Goal: Contribute content: Contribute content

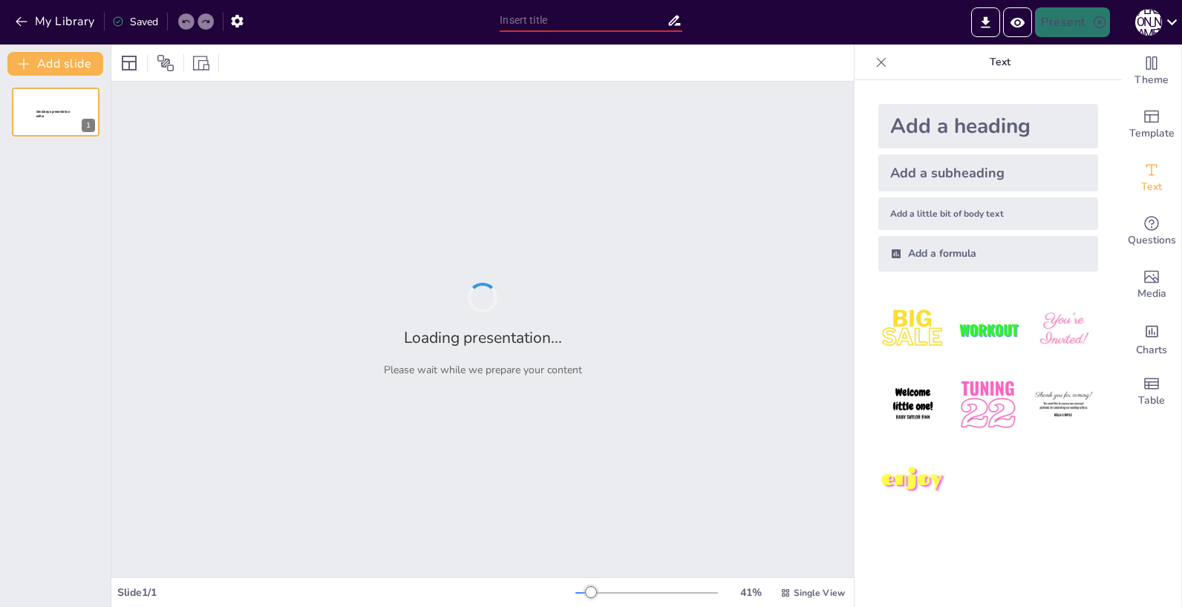
type input "All Aboard: A Quiz on Trains"
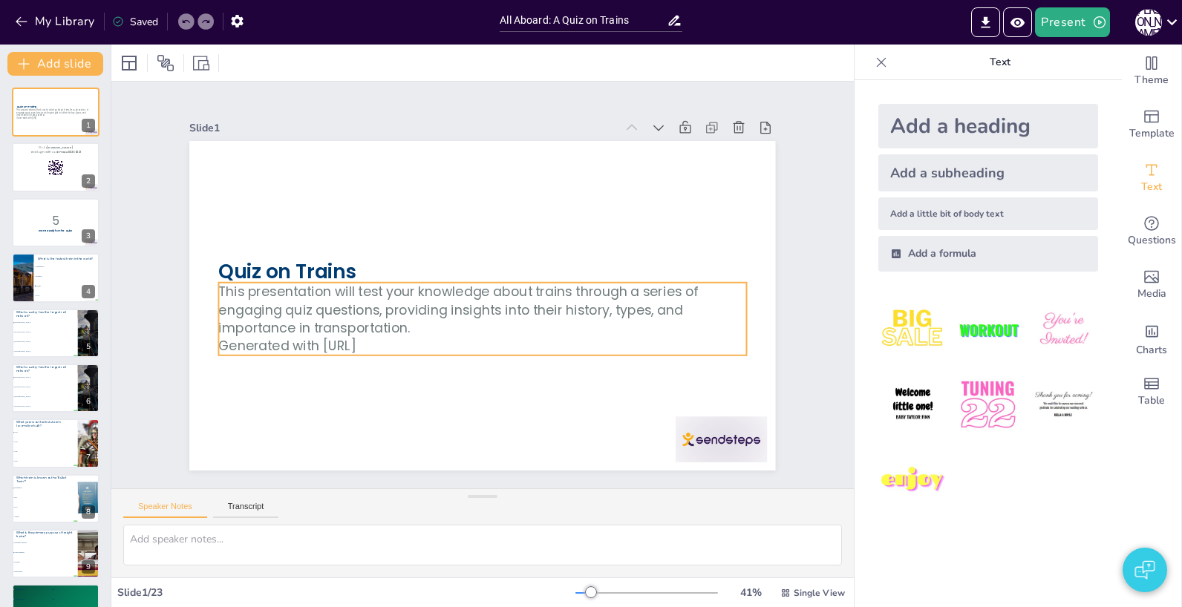
checkbox input "true"
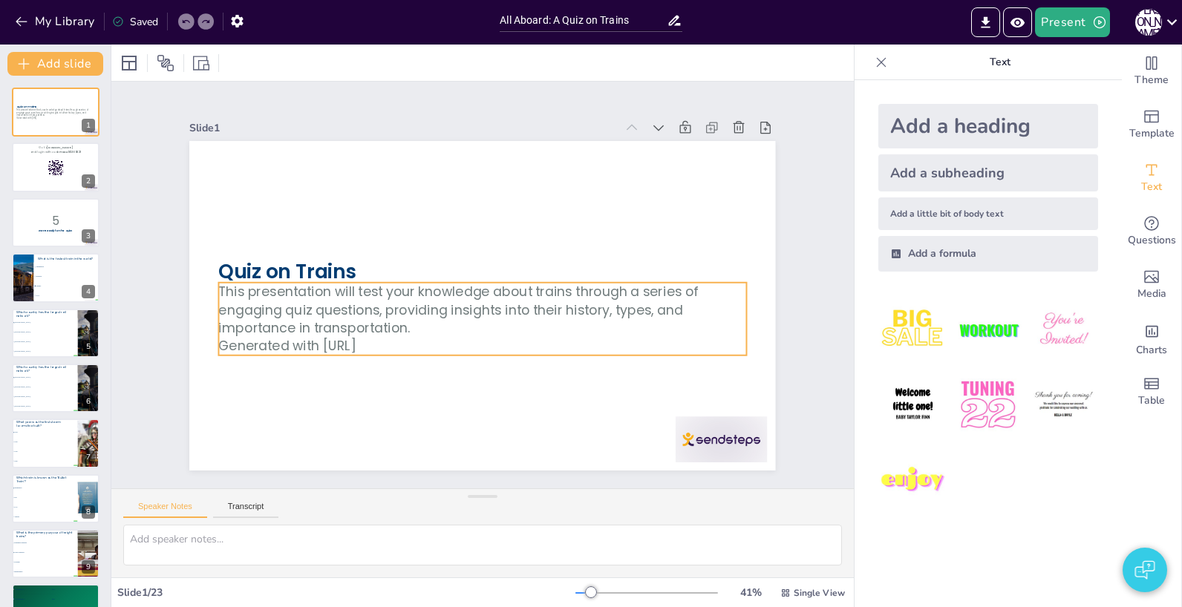
checkbox input "true"
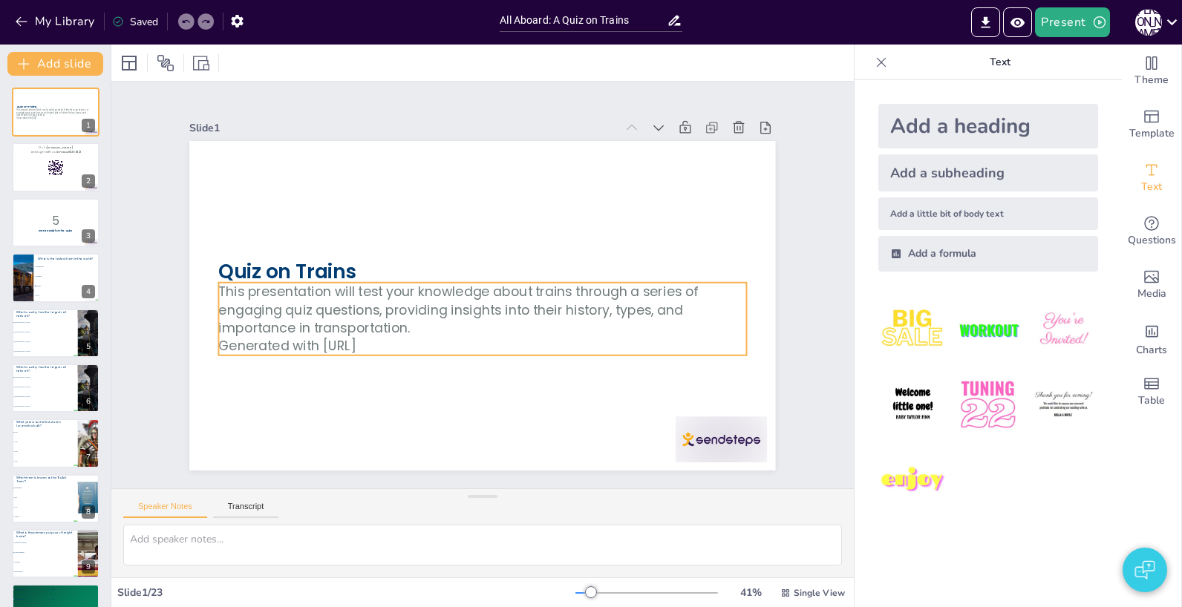
checkbox input "true"
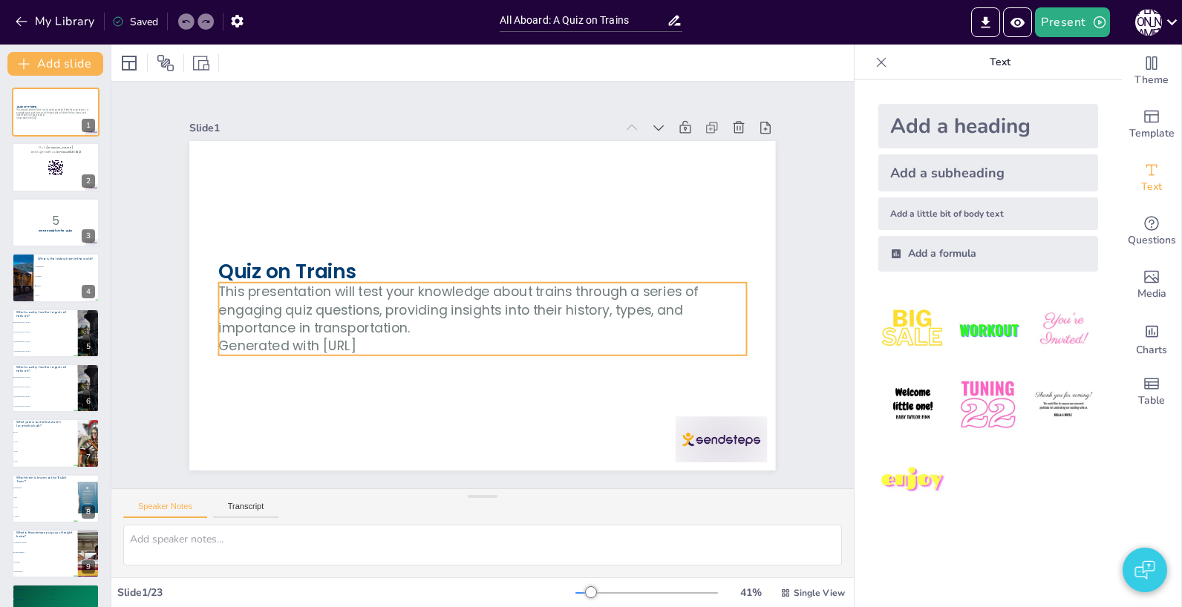
checkbox input "true"
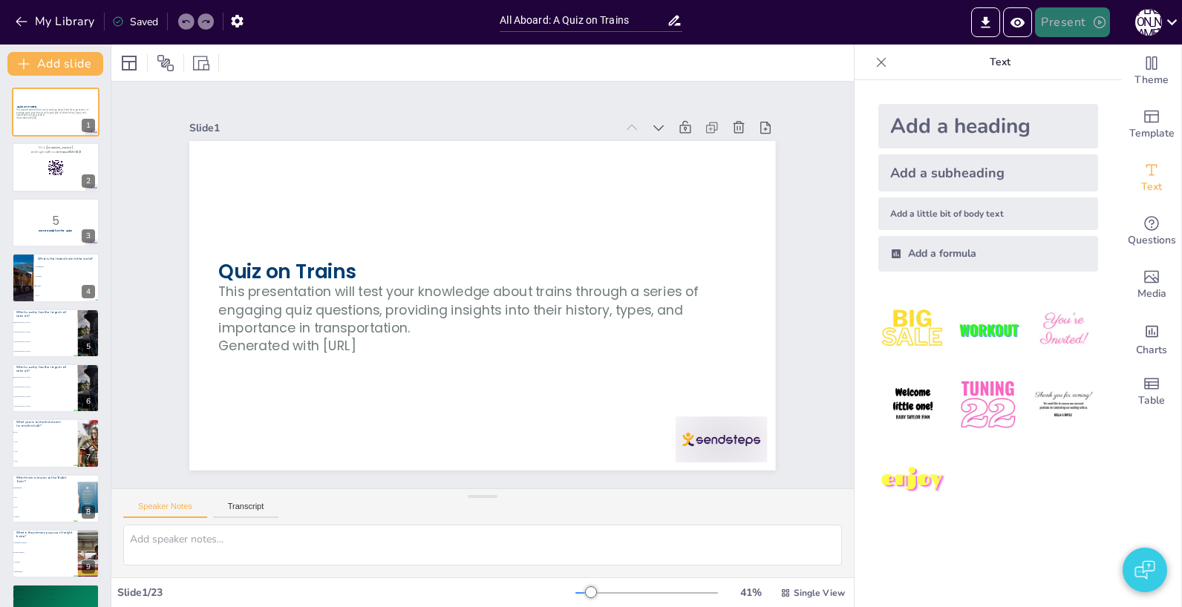
click at [1084, 27] on button "Present" at bounding box center [1072, 22] width 74 height 30
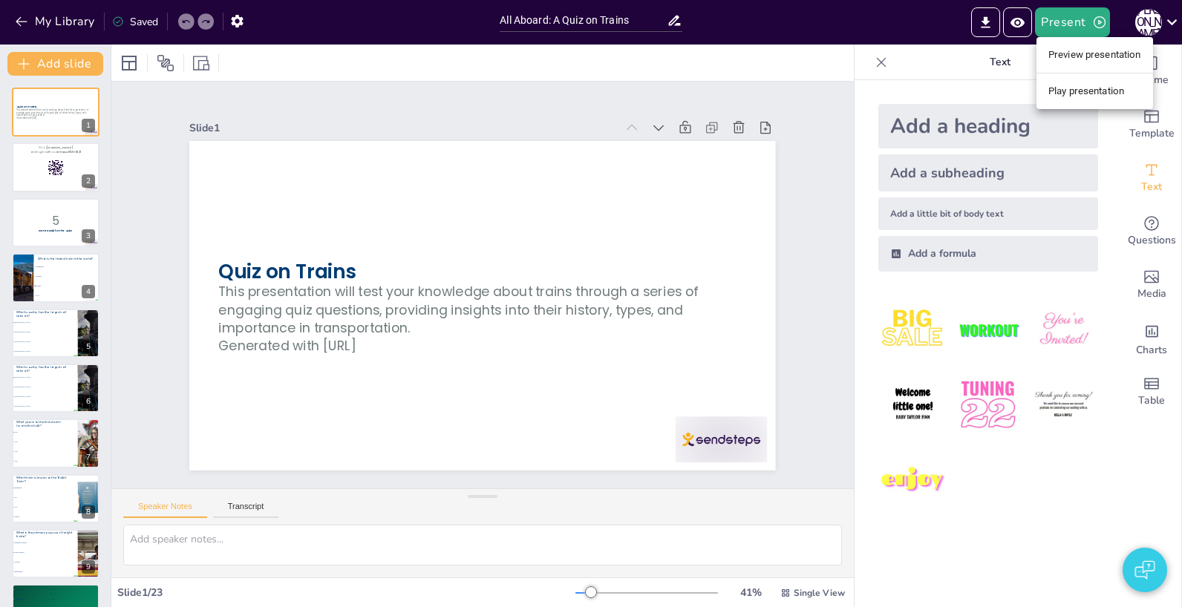
click at [1072, 50] on li "Preview presentation" at bounding box center [1094, 55] width 117 height 24
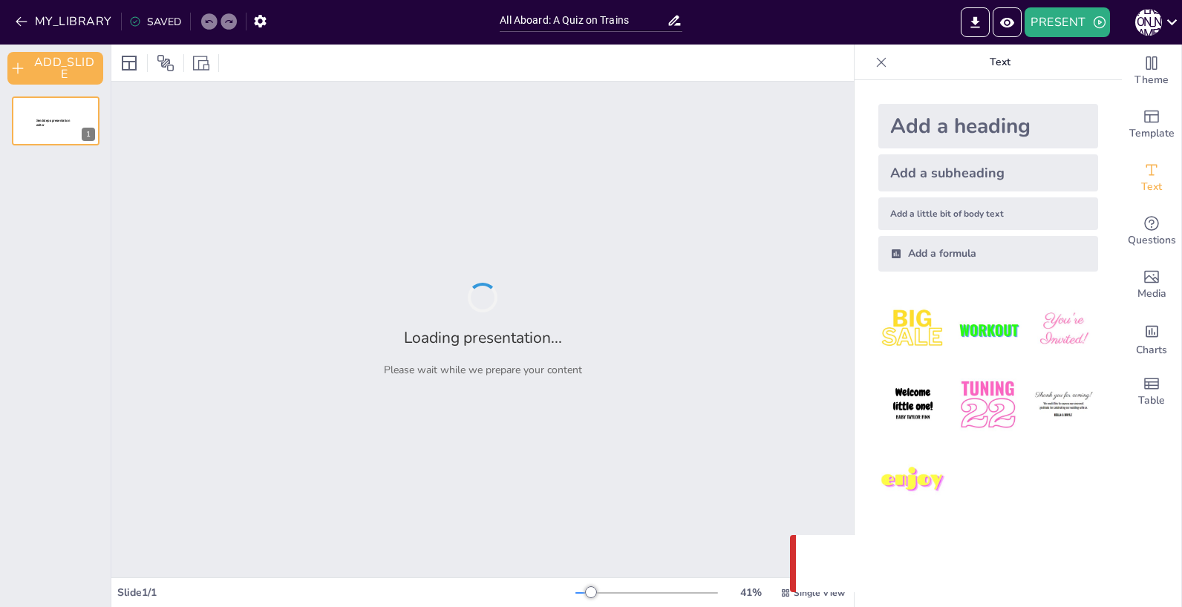
type input "All Aboard: A Quiz on Trains"
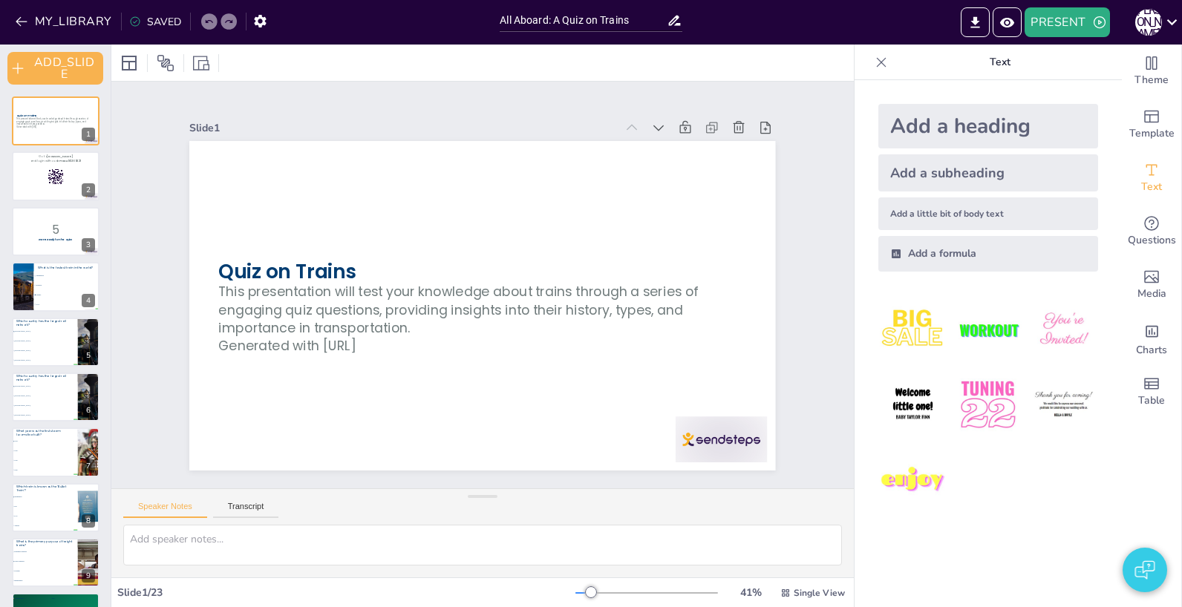
click at [808, 30] on div "PRESENT [PERSON_NAME]" at bounding box center [936, 22] width 492 height 30
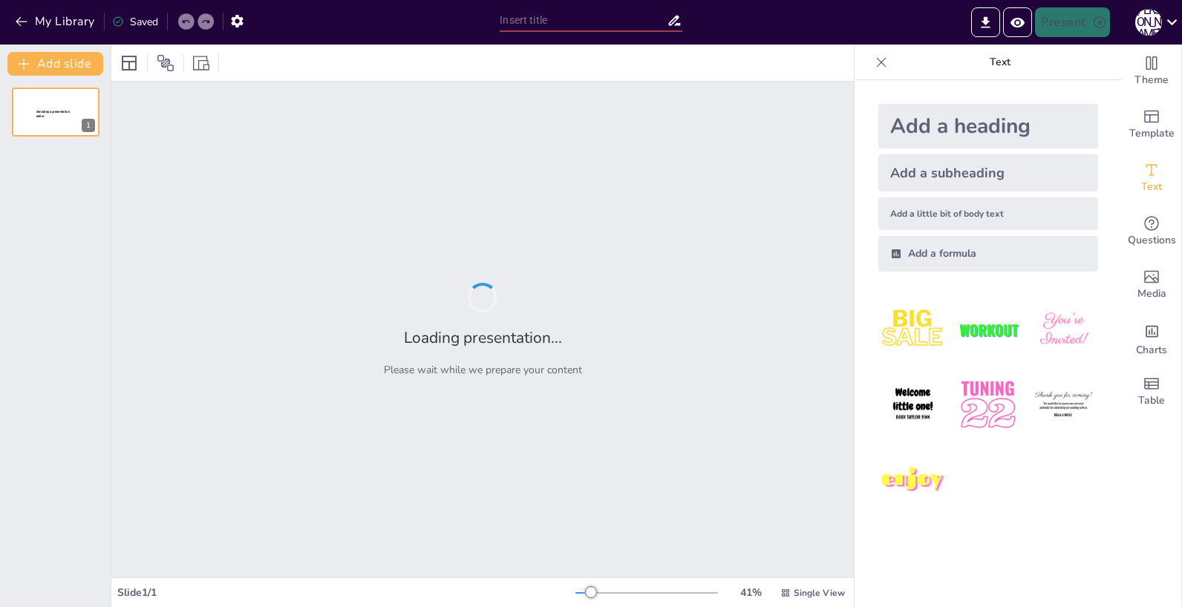
type input "All Aboard: A Quiz on Trains"
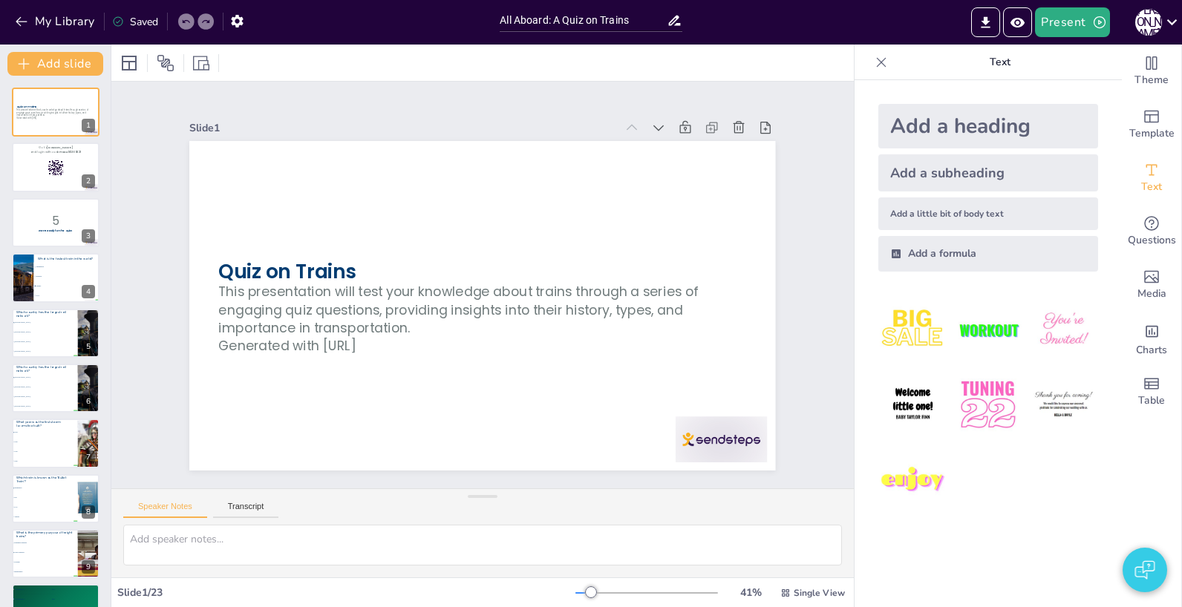
checkbox input "true"
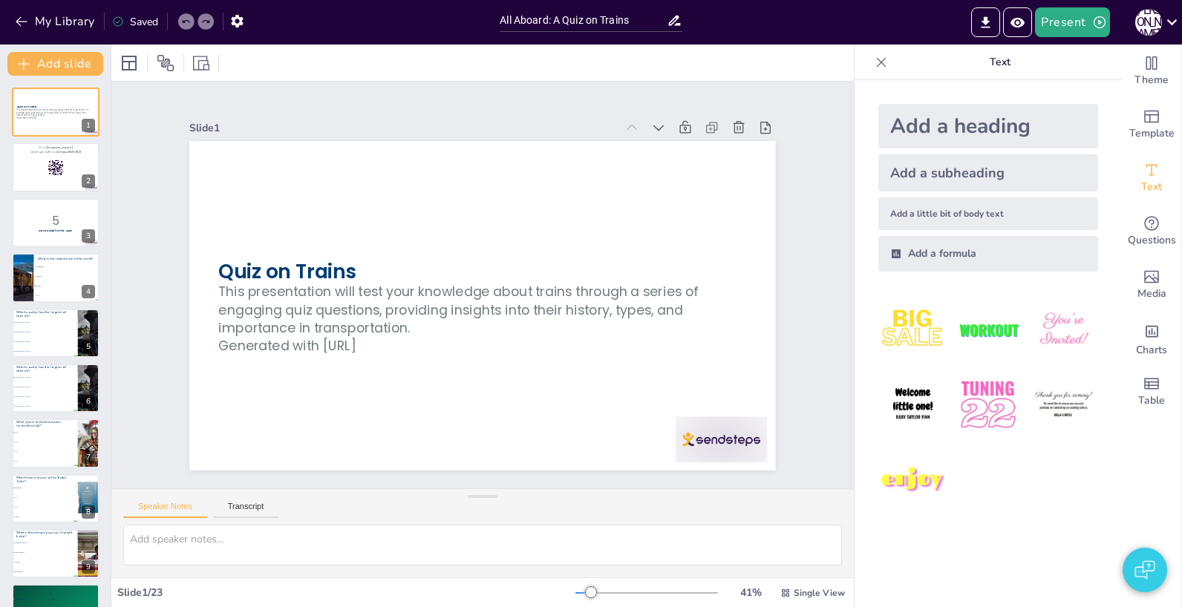
checkbox input "true"
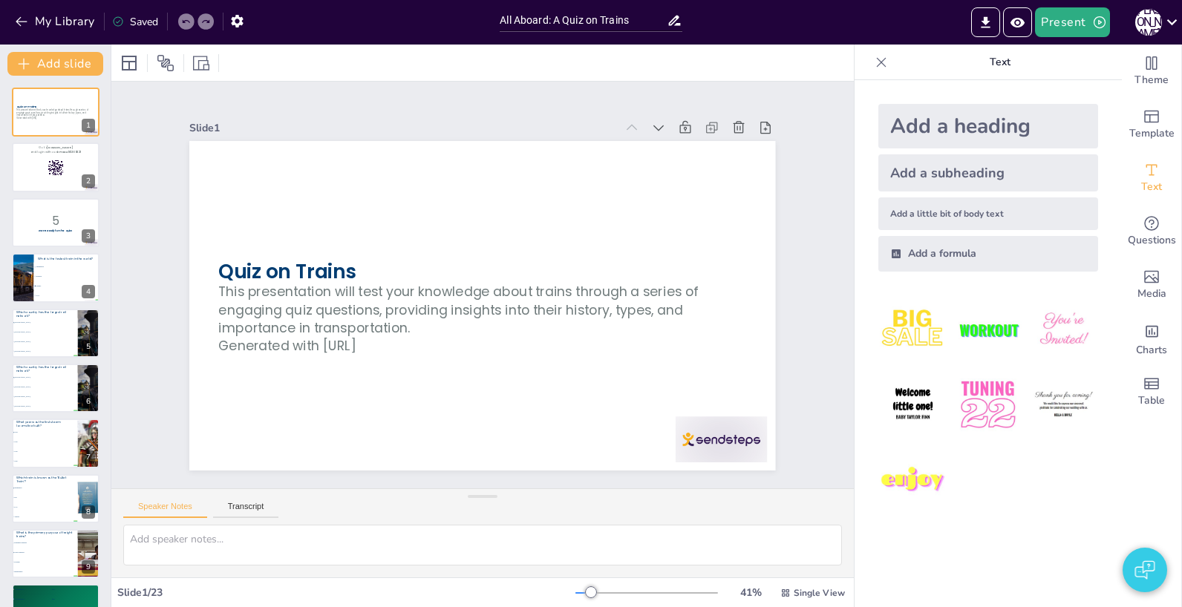
checkbox input "true"
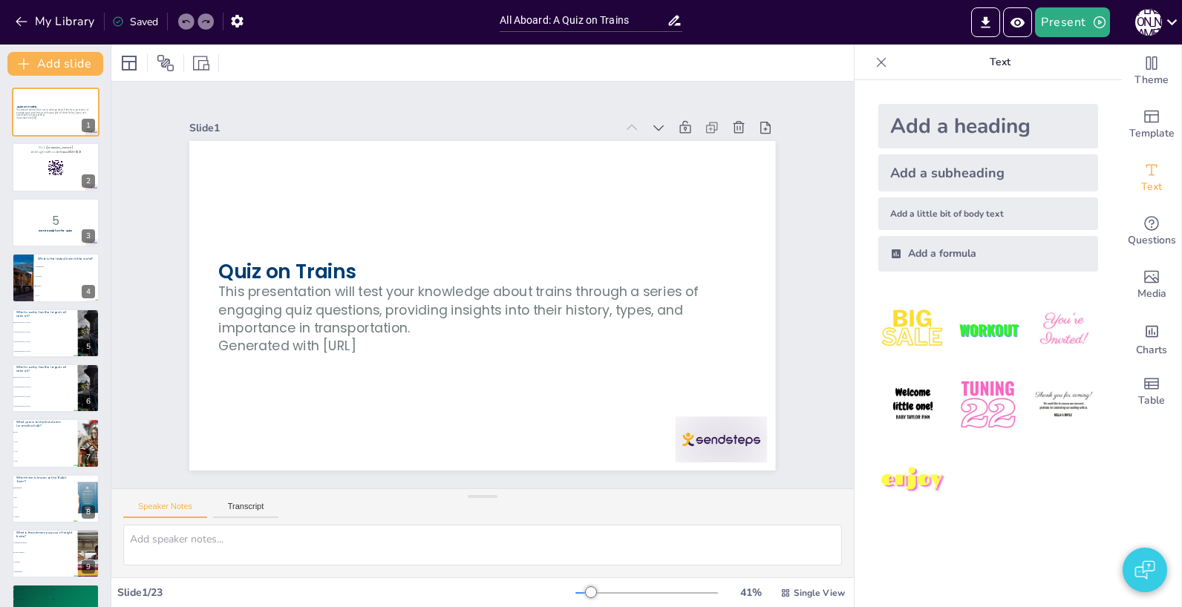
checkbox input "true"
click at [1079, 24] on button "Present" at bounding box center [1072, 22] width 74 height 30
click at [1067, 53] on li "Preview presentation" at bounding box center [1094, 55] width 117 height 24
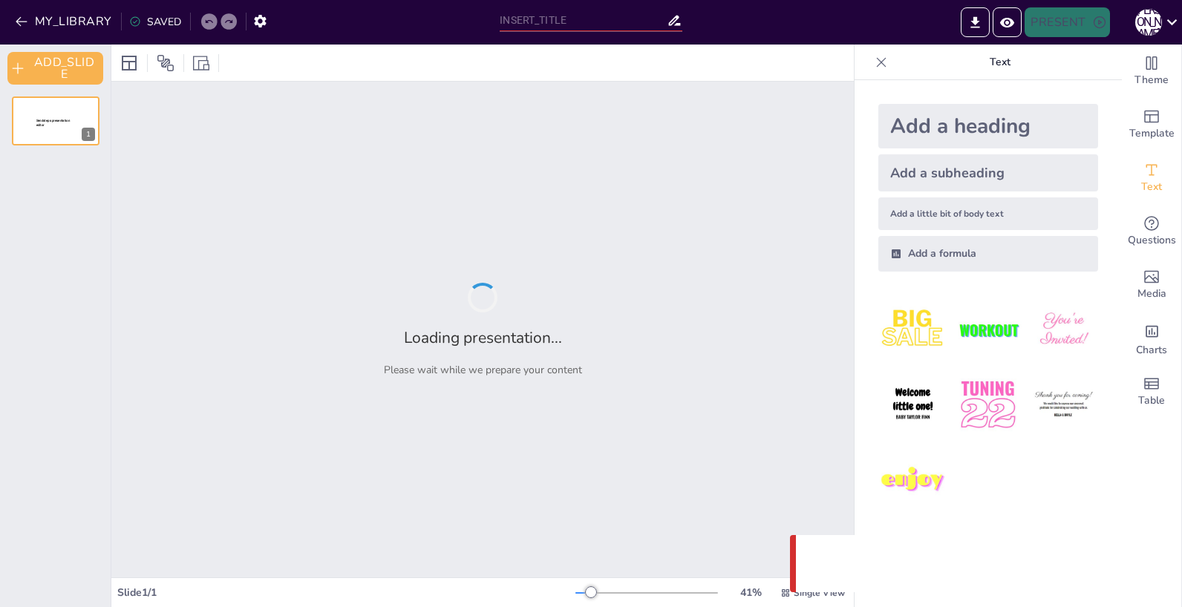
type input "All Aboard: A Quiz on Trains"
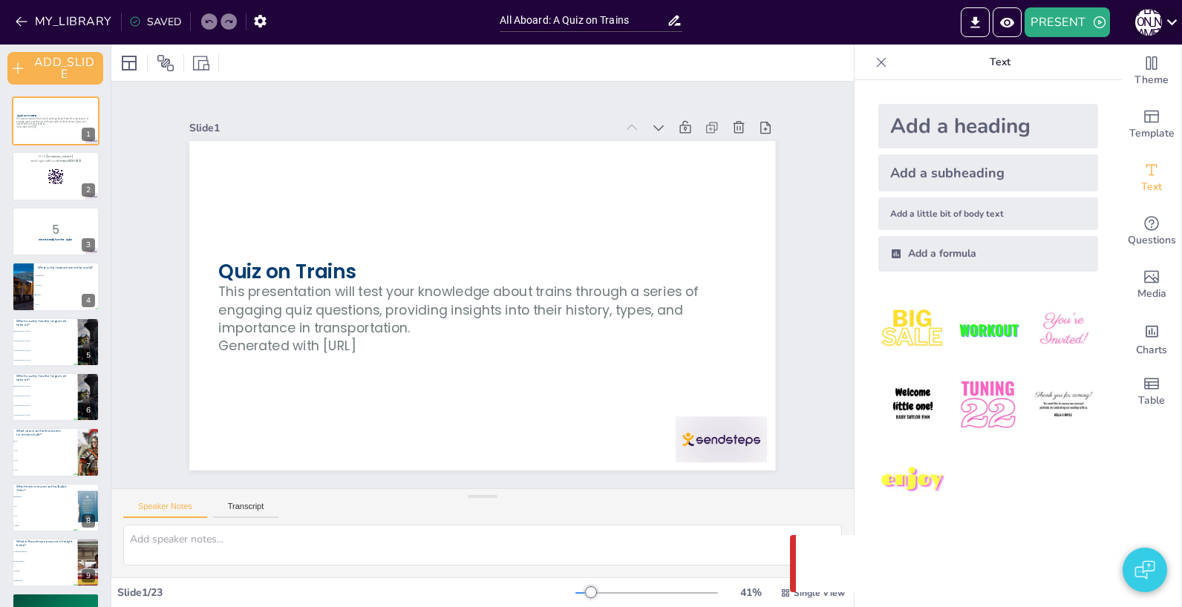
click at [1165, 30] on icon at bounding box center [1172, 22] width 20 height 20
checkbox input "true"
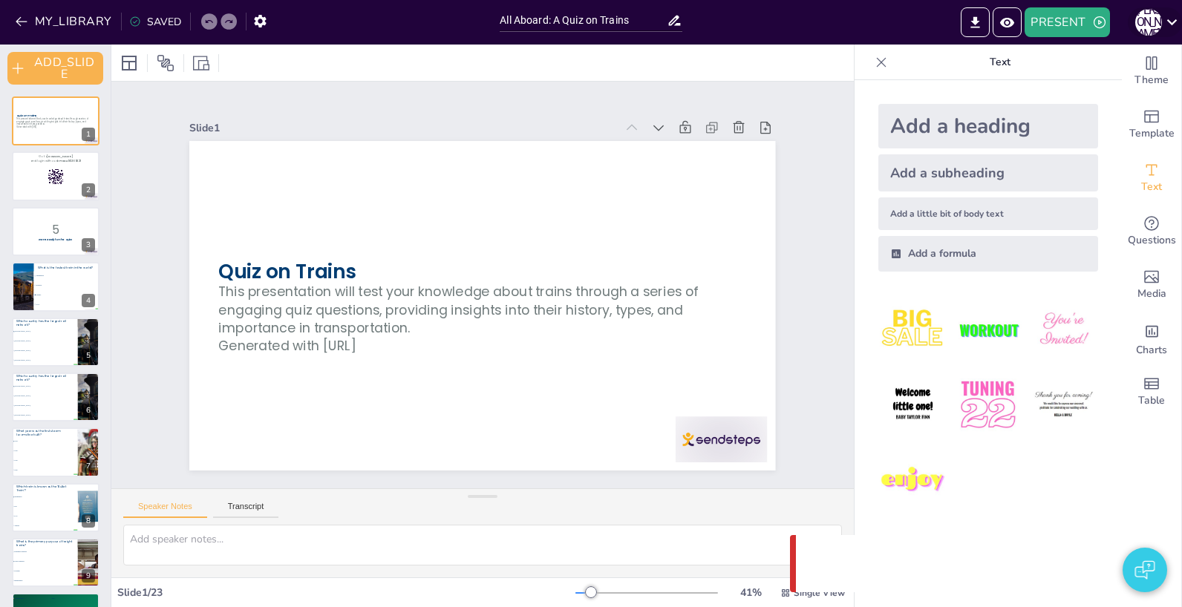
checkbox input "true"
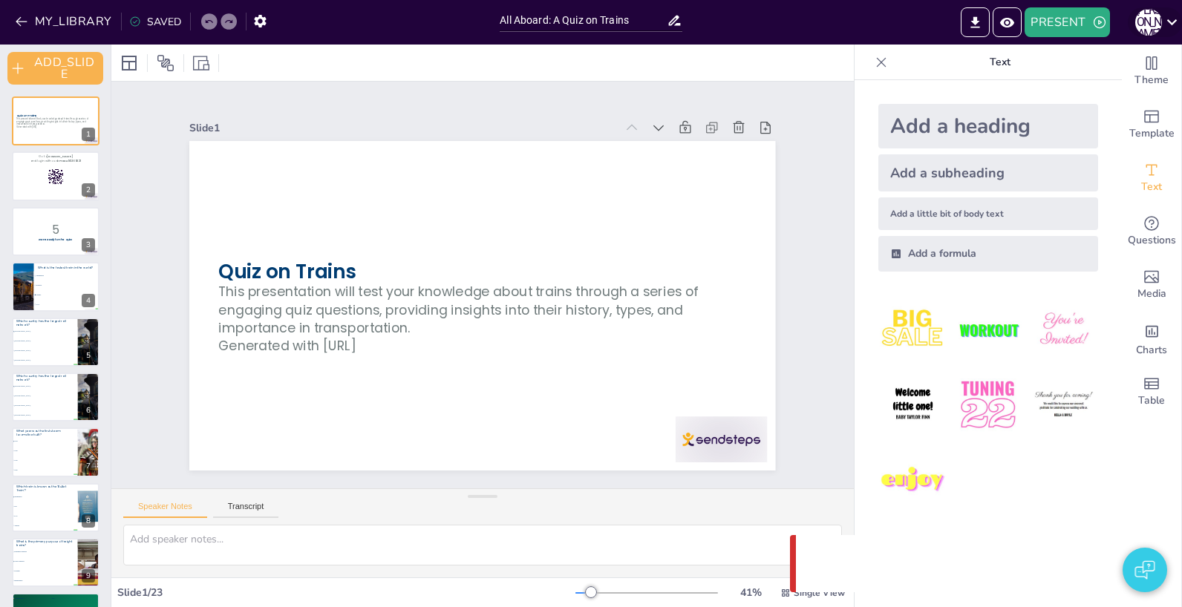
checkbox input "true"
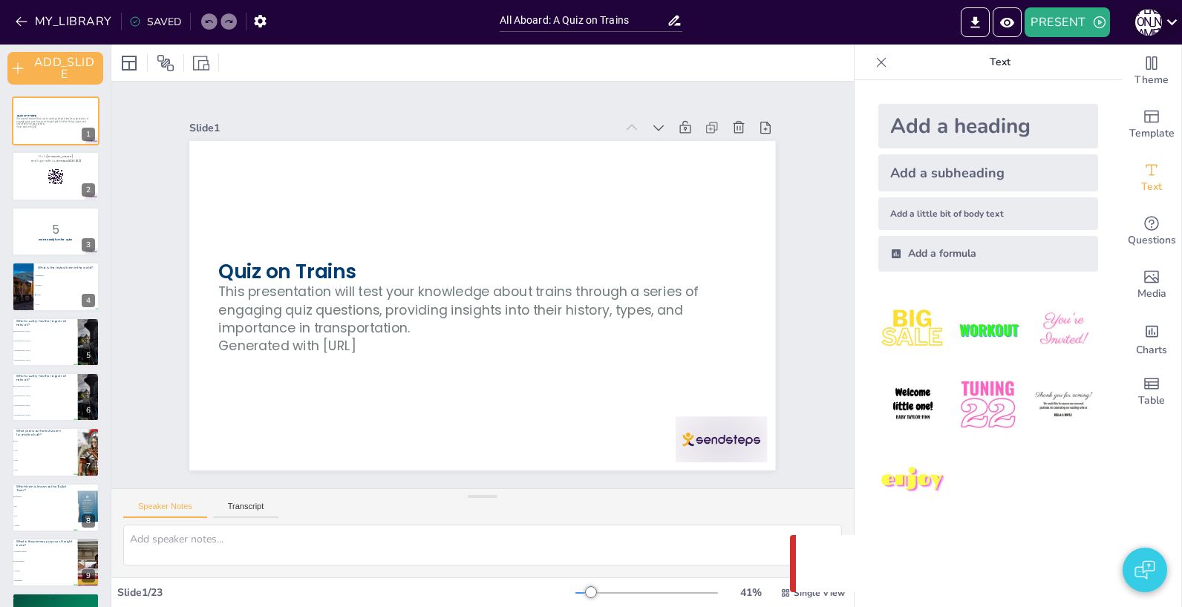
checkbox input "true"
click at [1166, 35] on div "[PERSON_NAME]" at bounding box center [1154, 22] width 54 height 30
checkbox input "true"
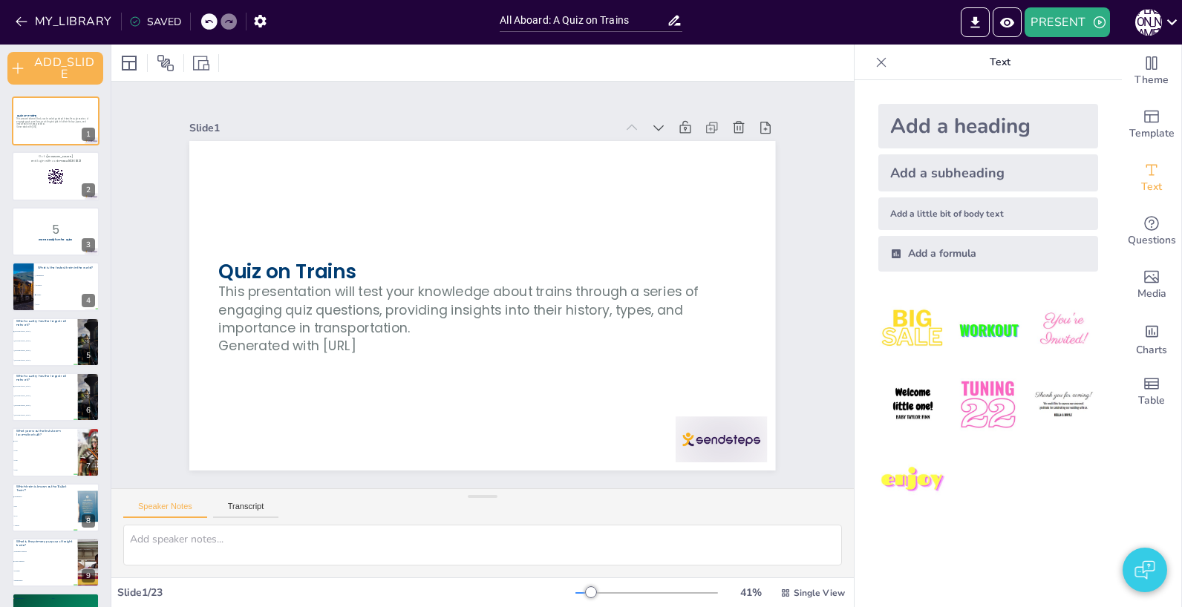
checkbox input "true"
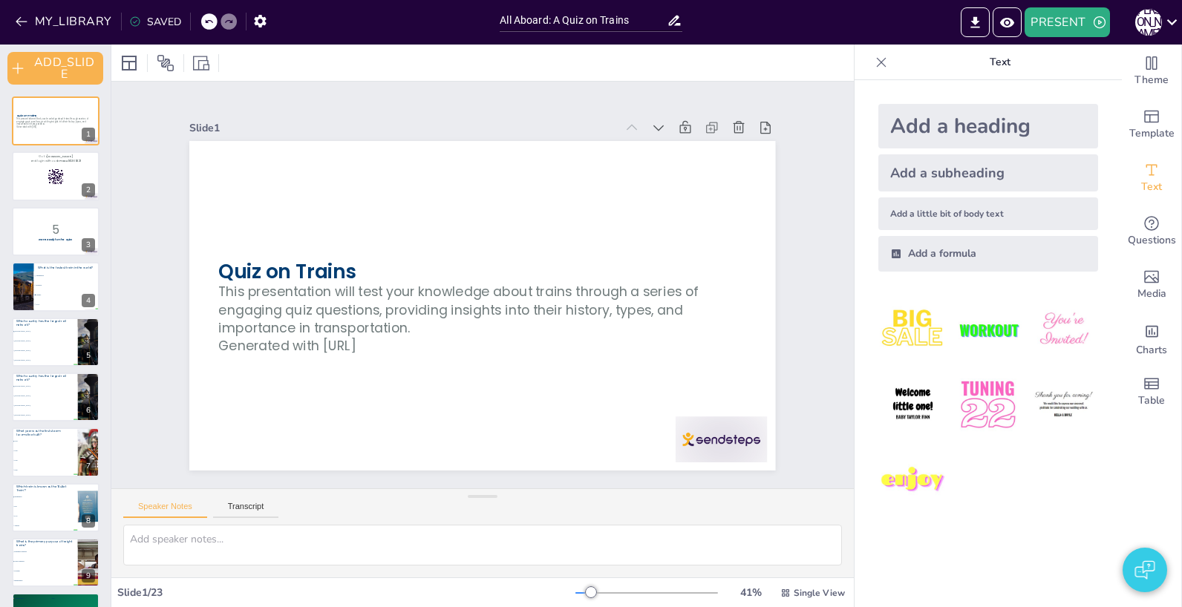
checkbox input "true"
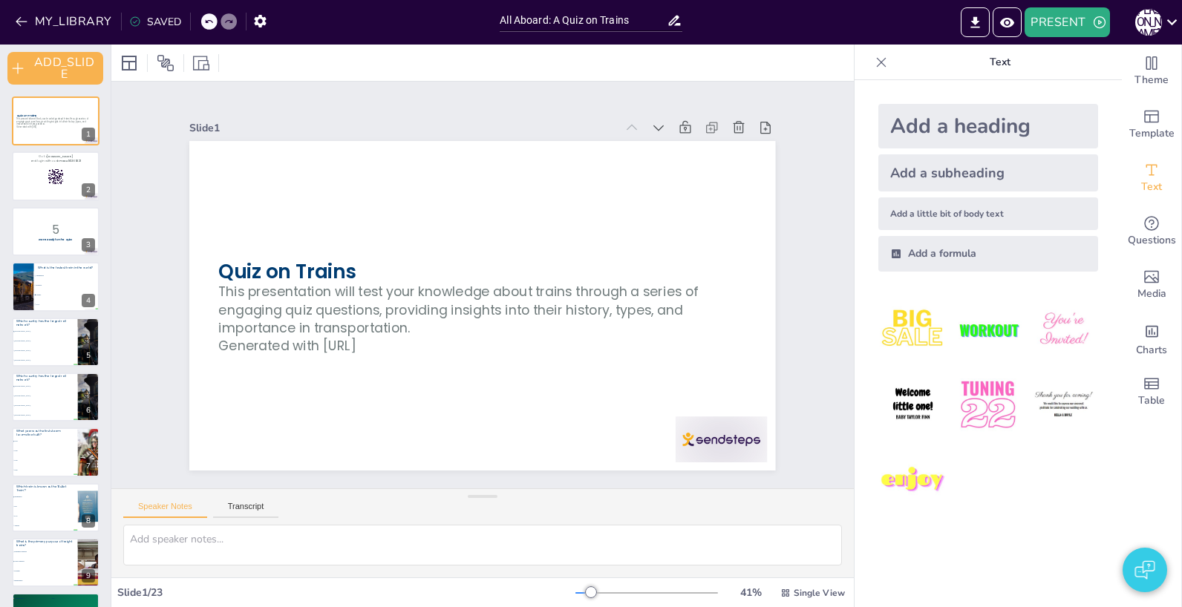
checkbox input "true"
click at [1073, 31] on button "PRESENT" at bounding box center [1066, 22] width 85 height 30
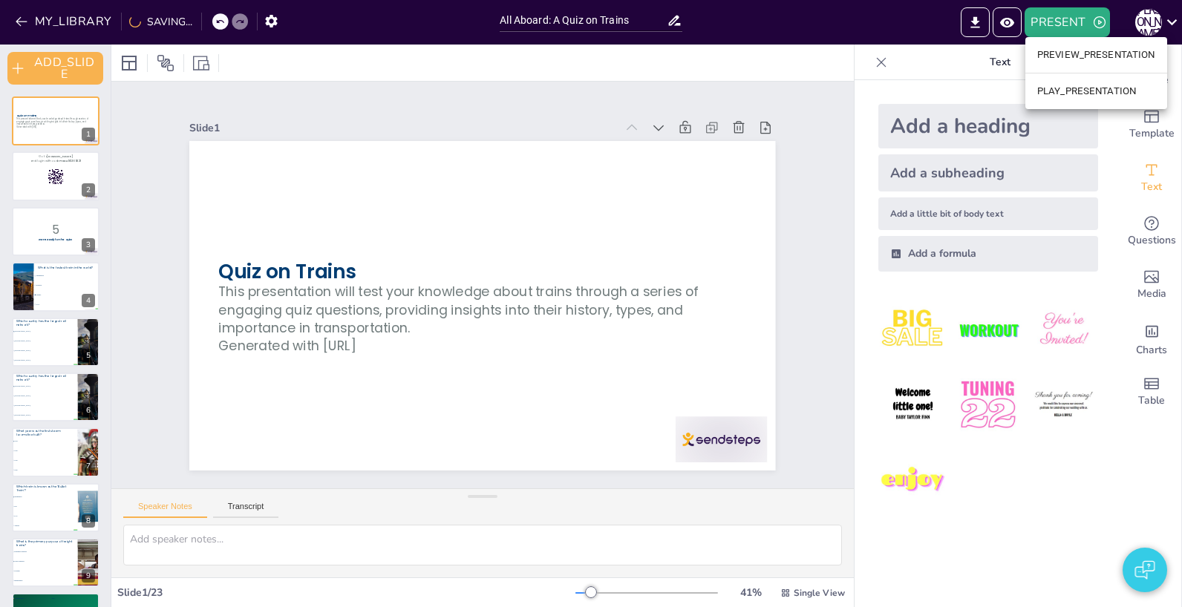
click at [1062, 89] on li "PLAY_PRESENTATION" at bounding box center [1096, 91] width 142 height 24
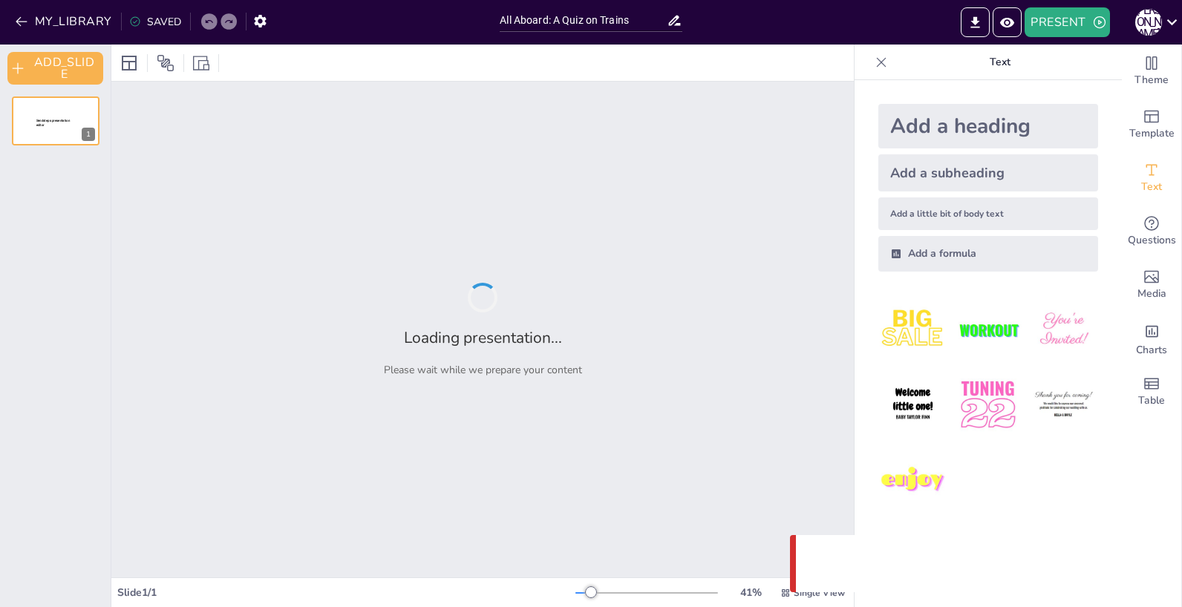
type input "All Aboard: A Quiz on Trains"
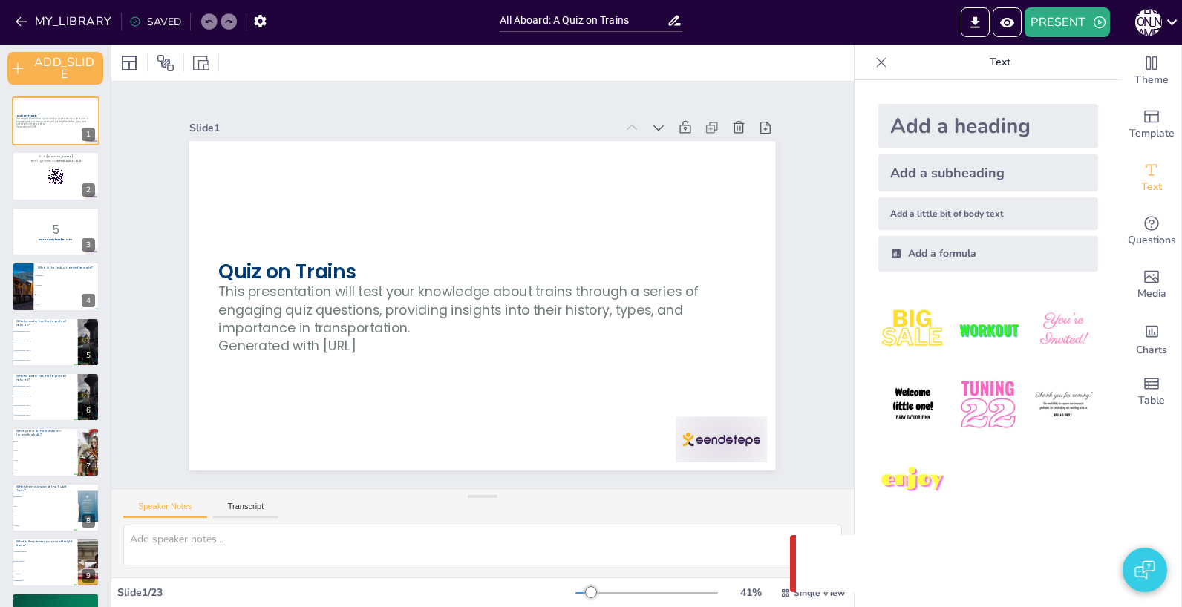
checkbox input "true"
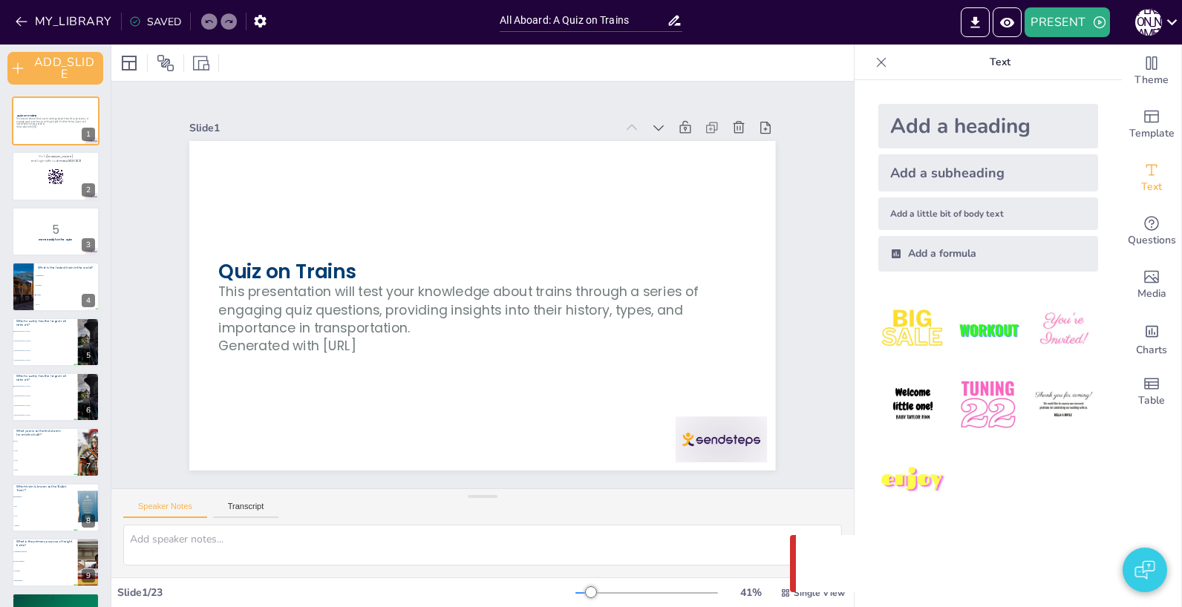
checkbox input "true"
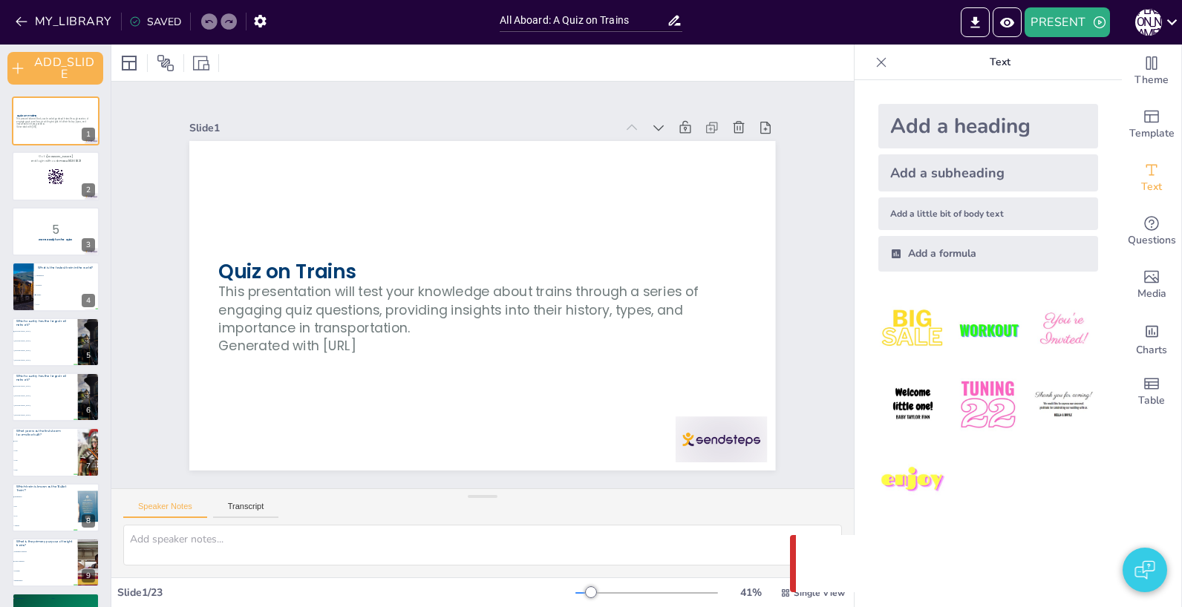
checkbox input "true"
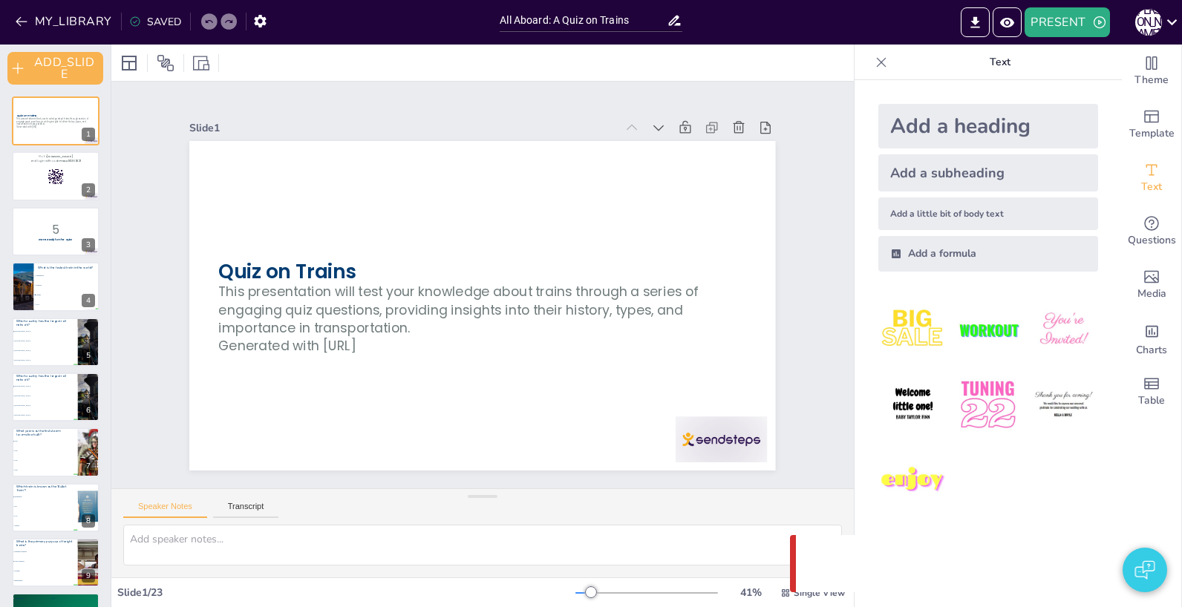
checkbox input "true"
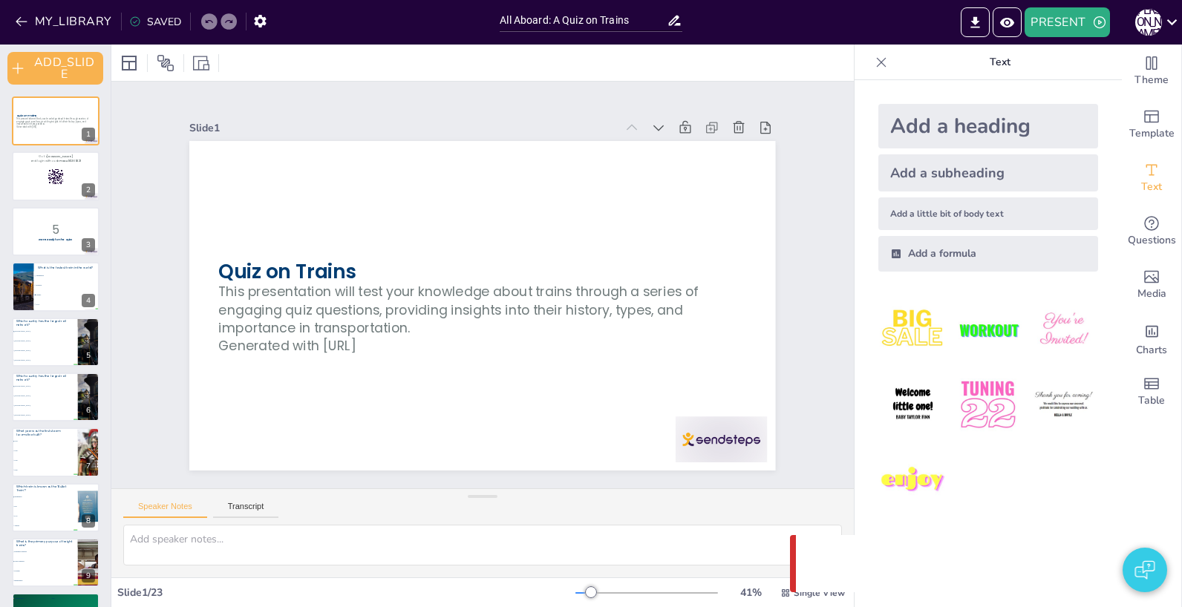
checkbox input "true"
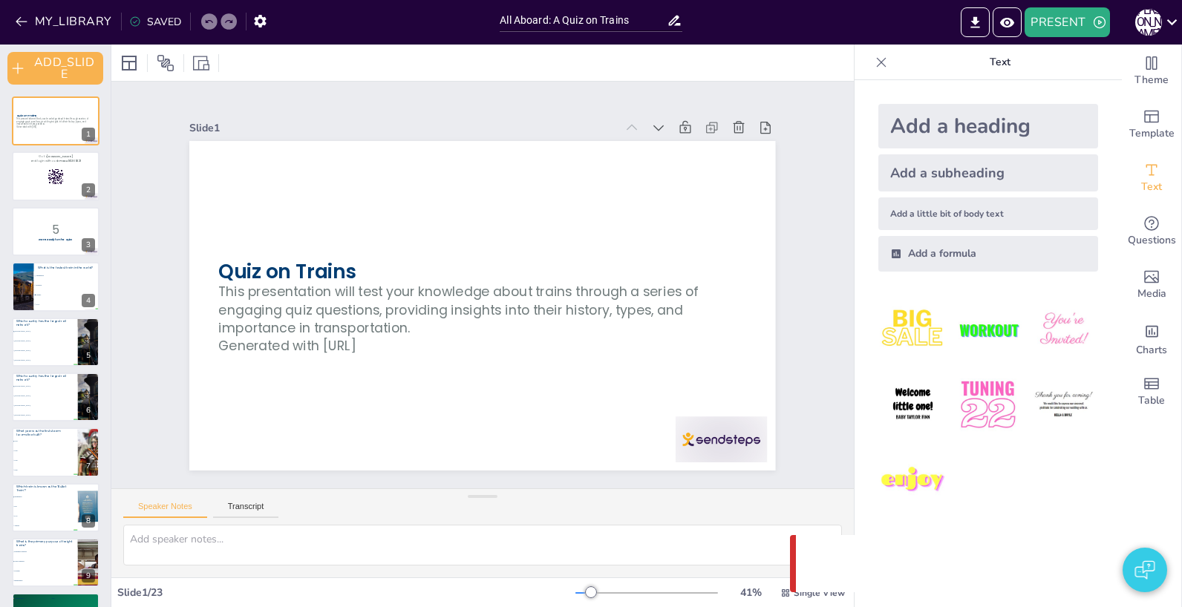
checkbox input "true"
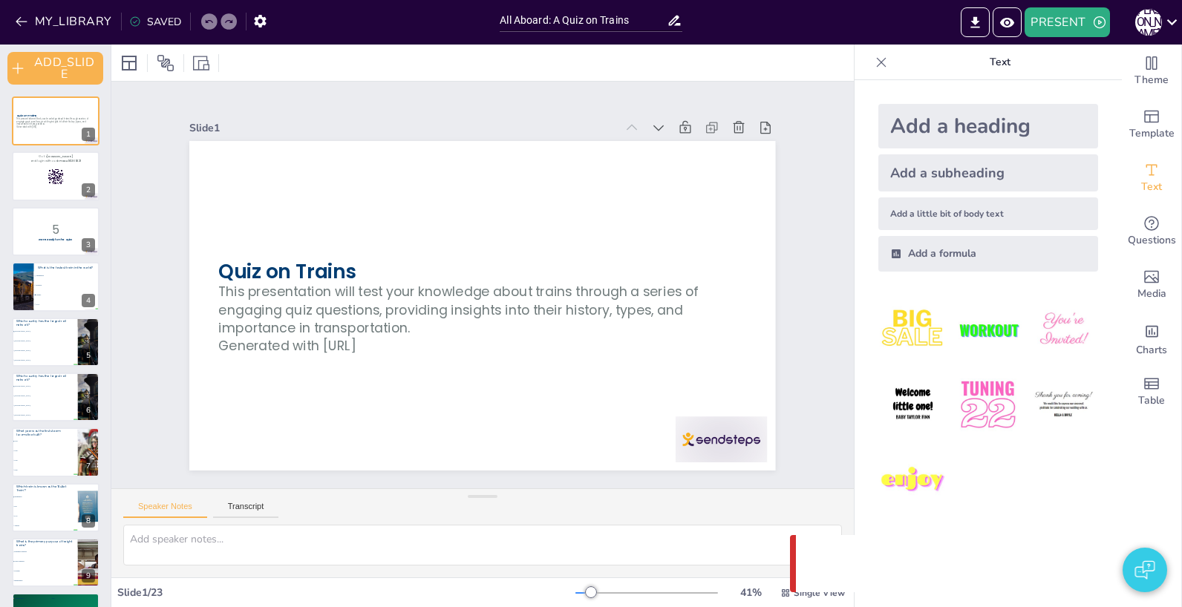
checkbox input "true"
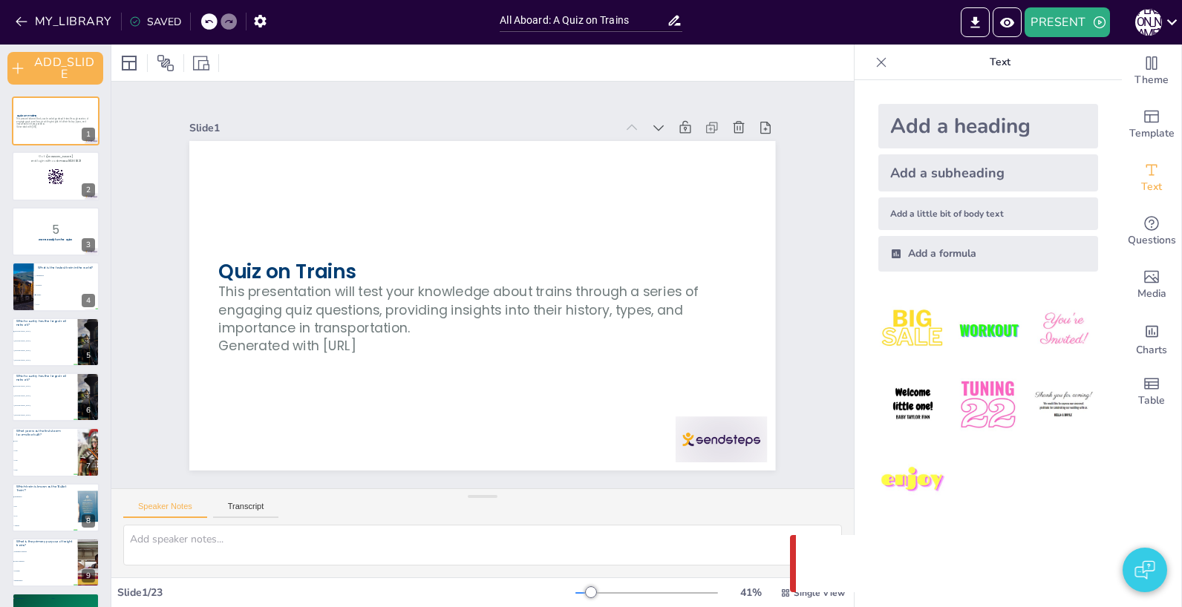
checkbox input "true"
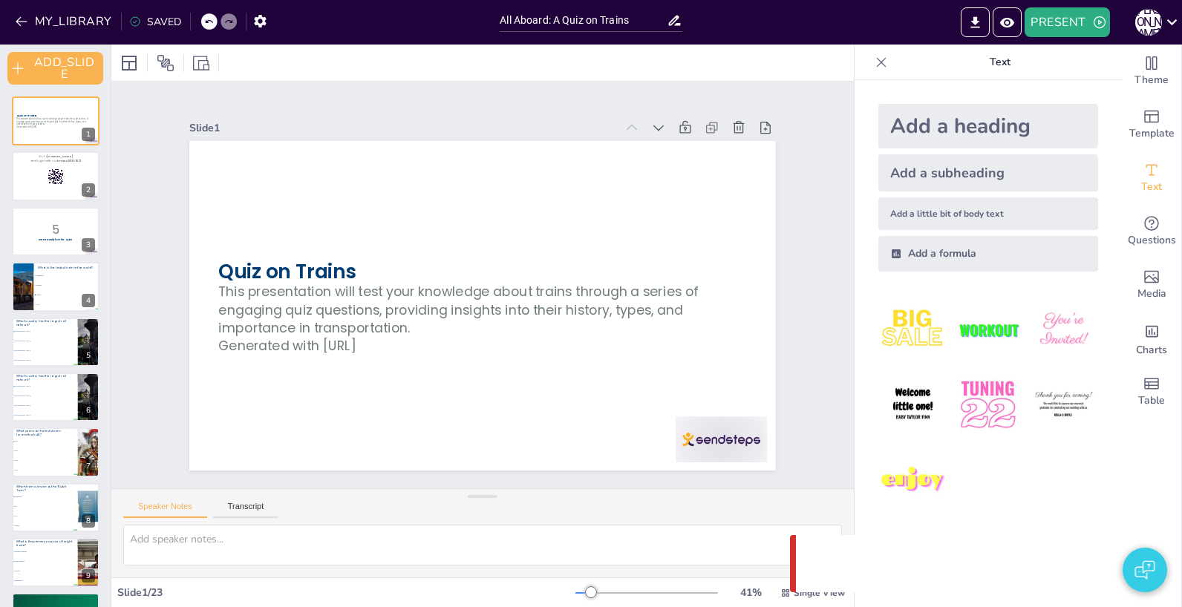
checkbox input "true"
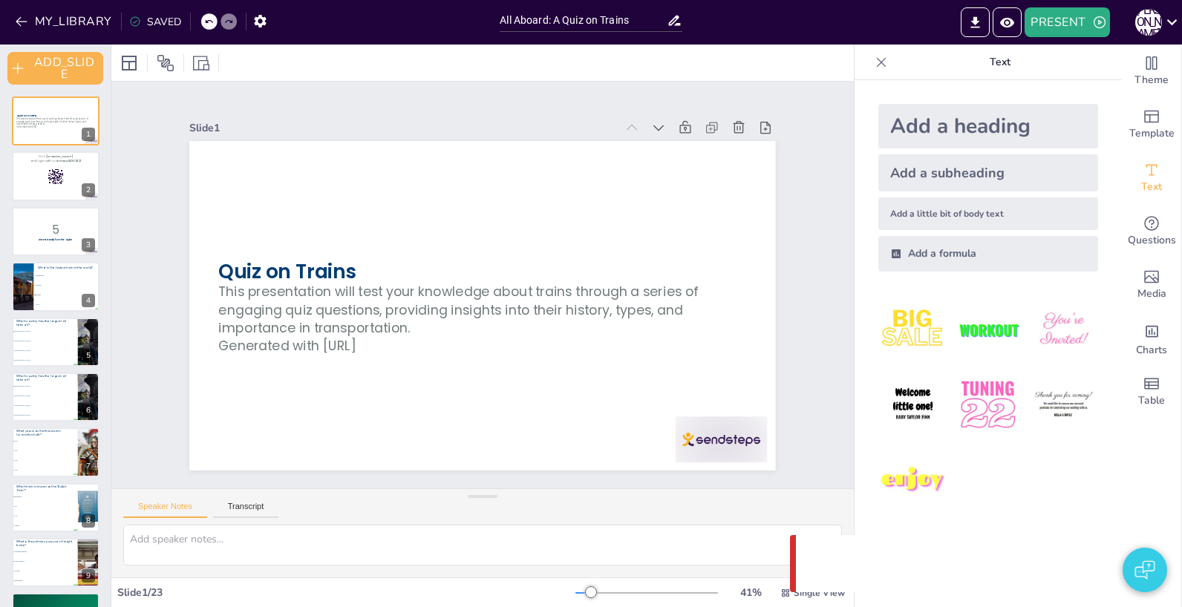
checkbox input "true"
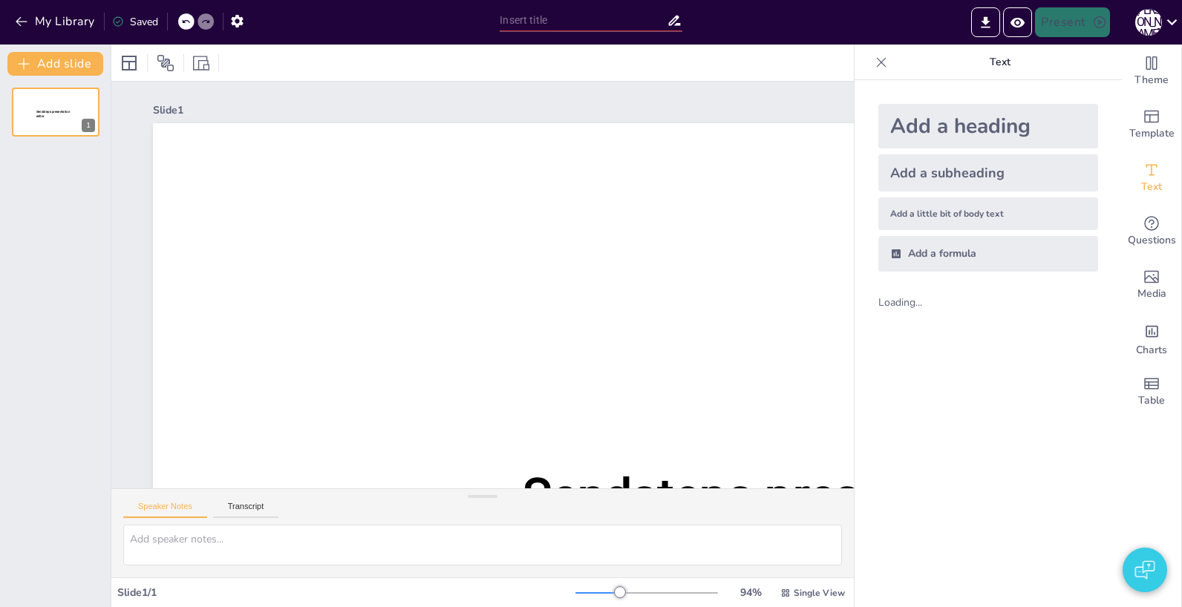
type input "All Aboard: A Quiz on Trains"
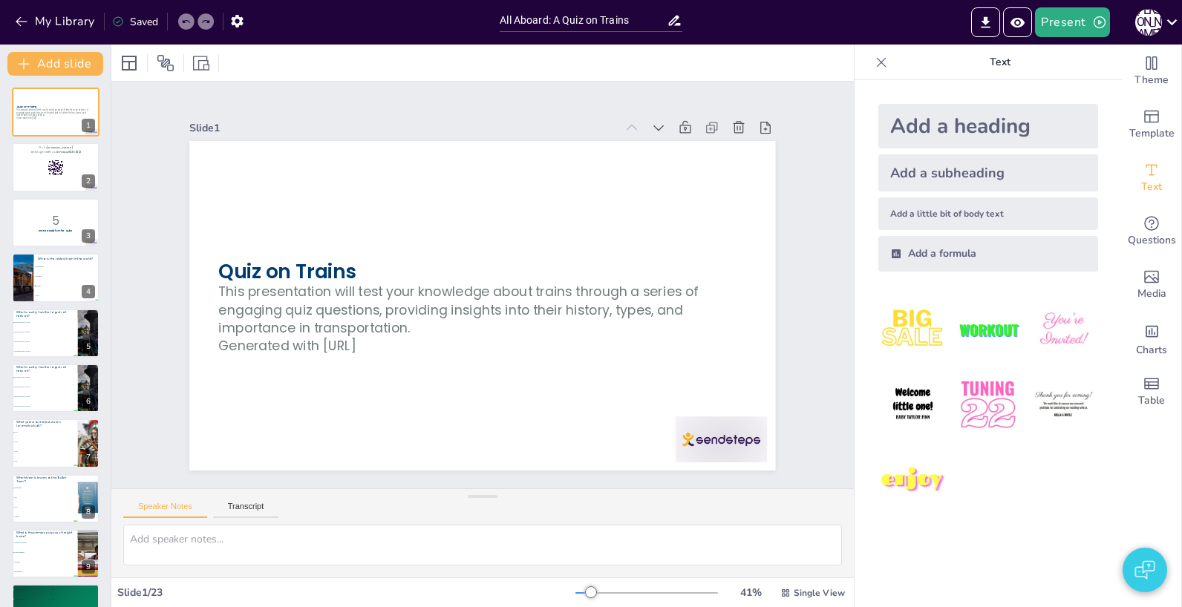
checkbox input "true"
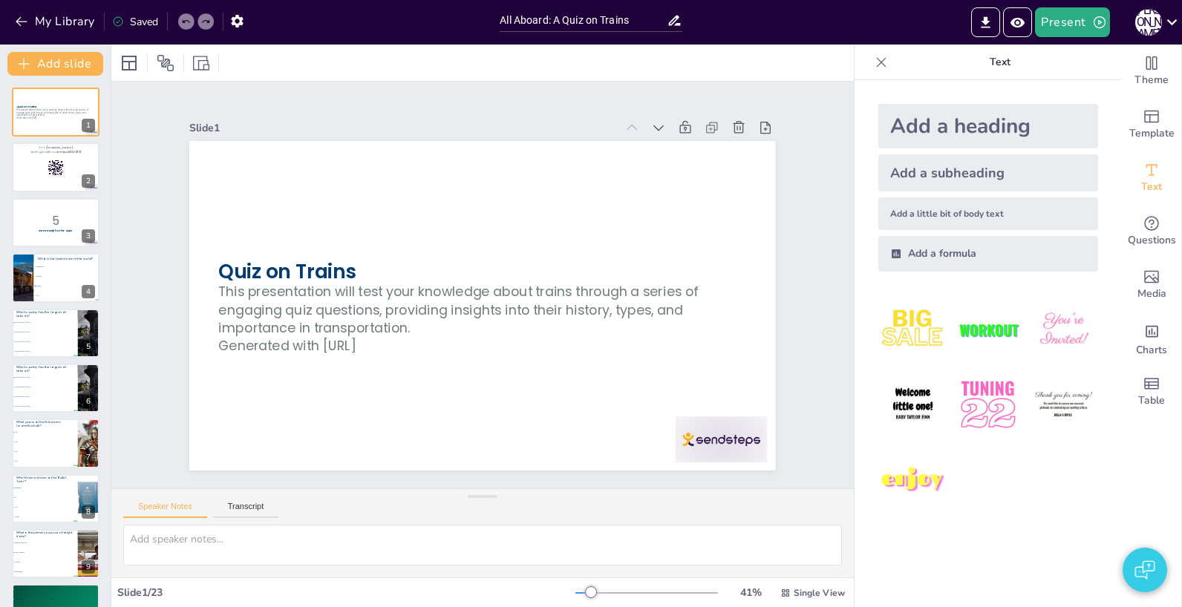
checkbox input "true"
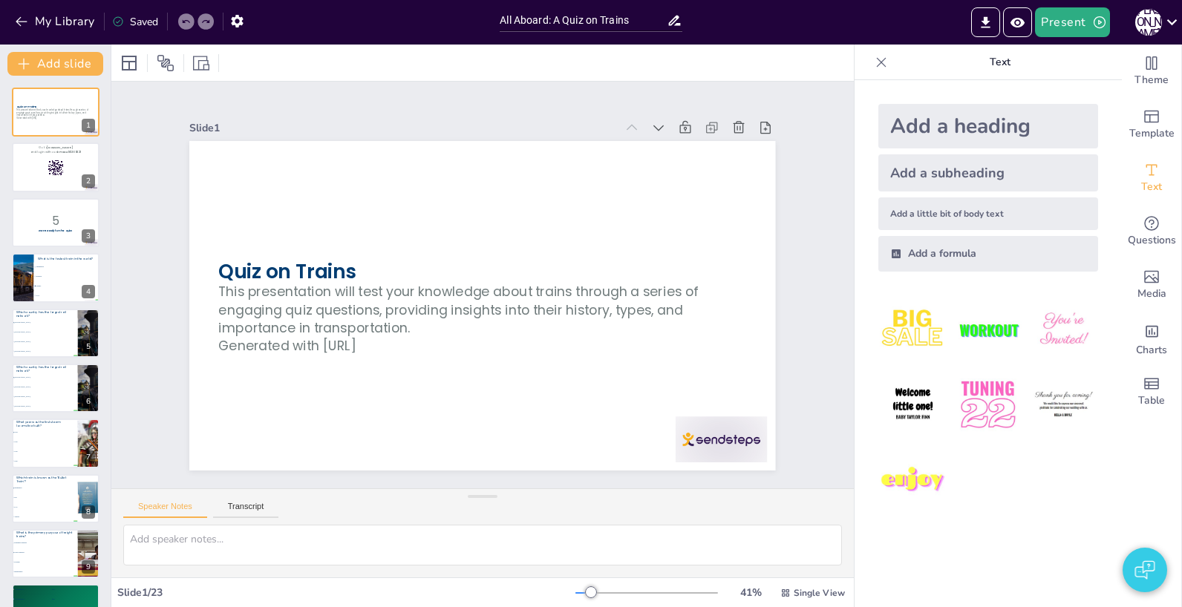
checkbox input "true"
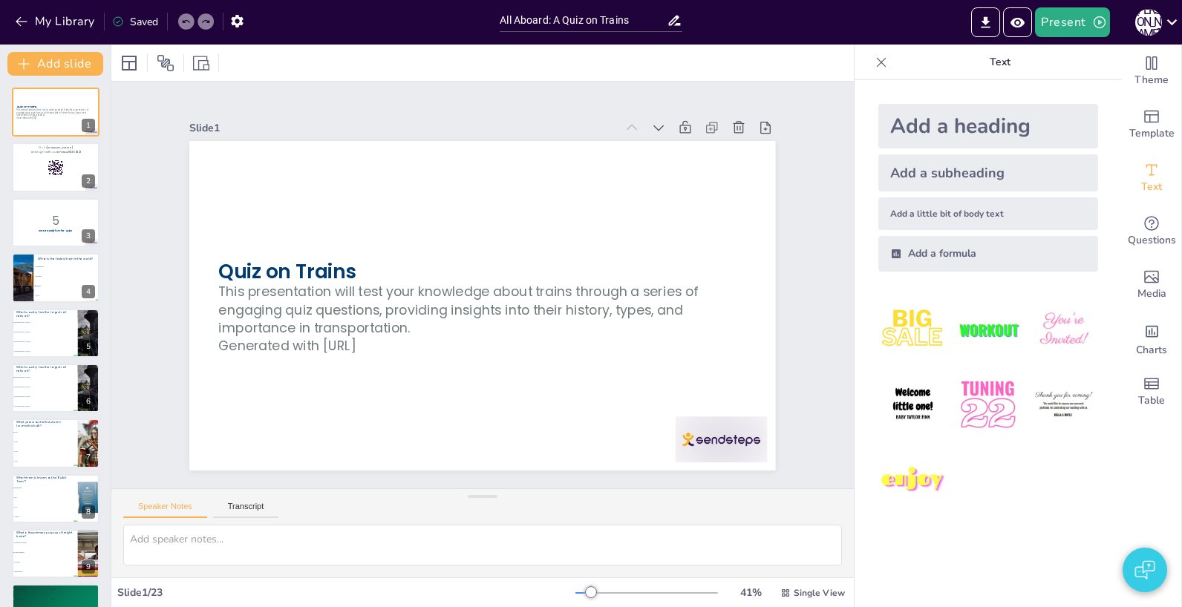
checkbox input "true"
click at [1076, 24] on button "Present" at bounding box center [1072, 22] width 74 height 30
click at [1070, 90] on li "Play presentation" at bounding box center [1094, 91] width 117 height 24
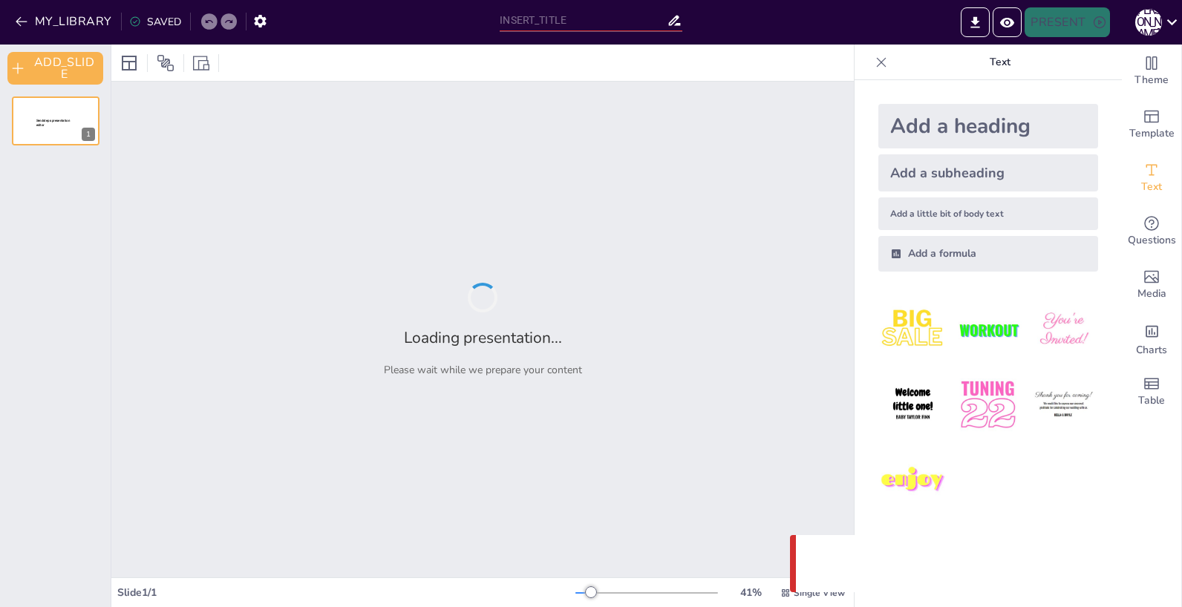
type input "All Aboard: A Quiz on Trains"
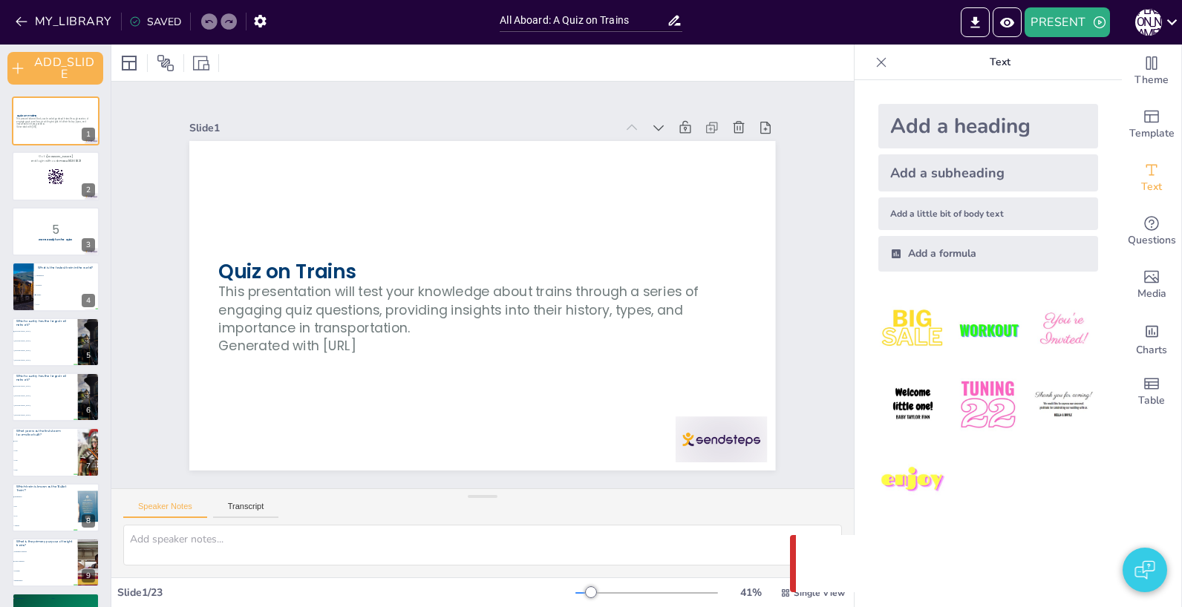
checkbox input "true"
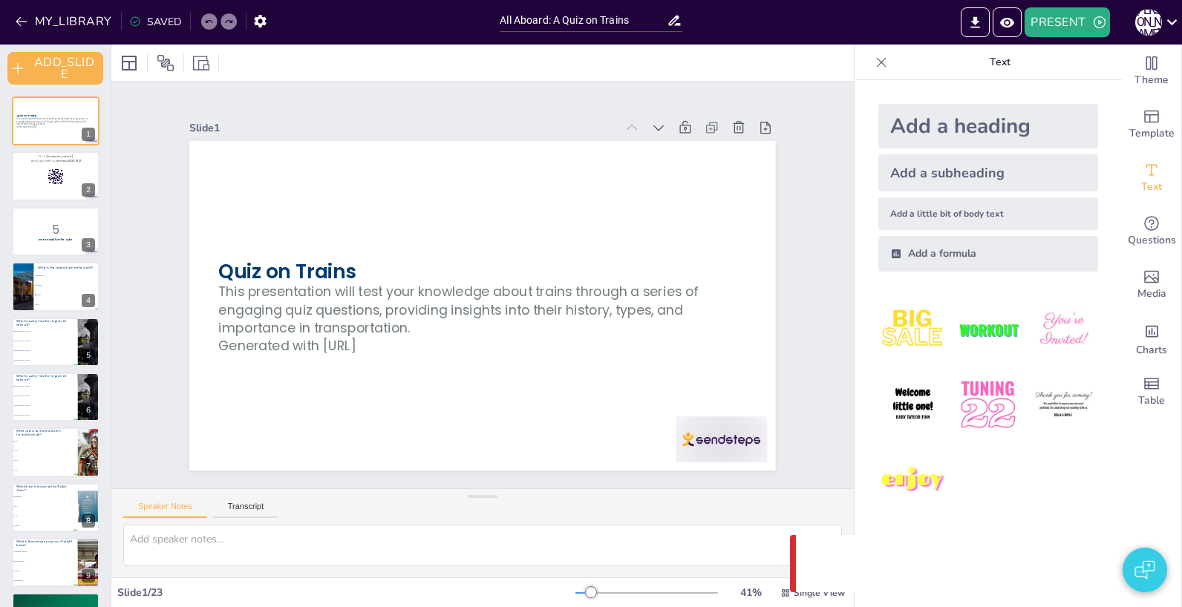
checkbox input "true"
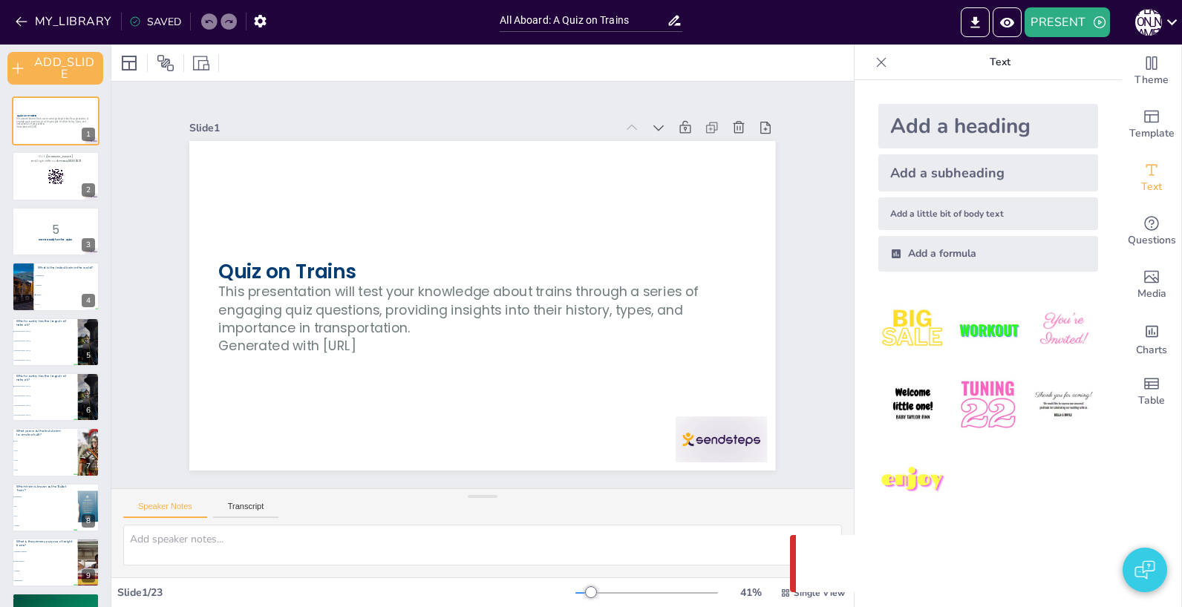
checkbox input "true"
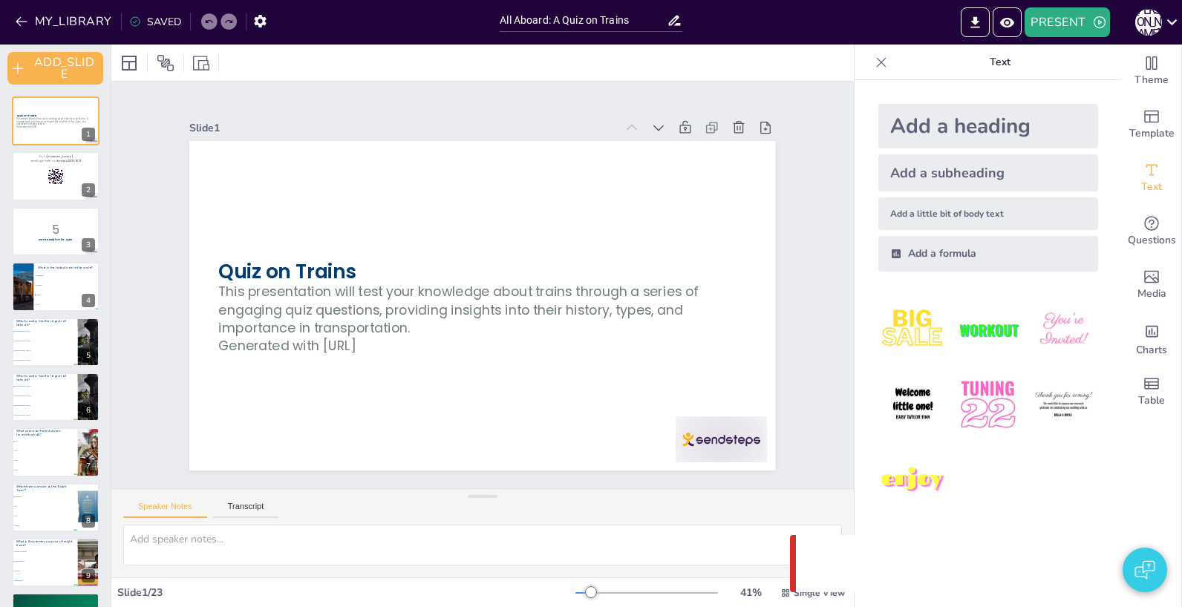
checkbox input "true"
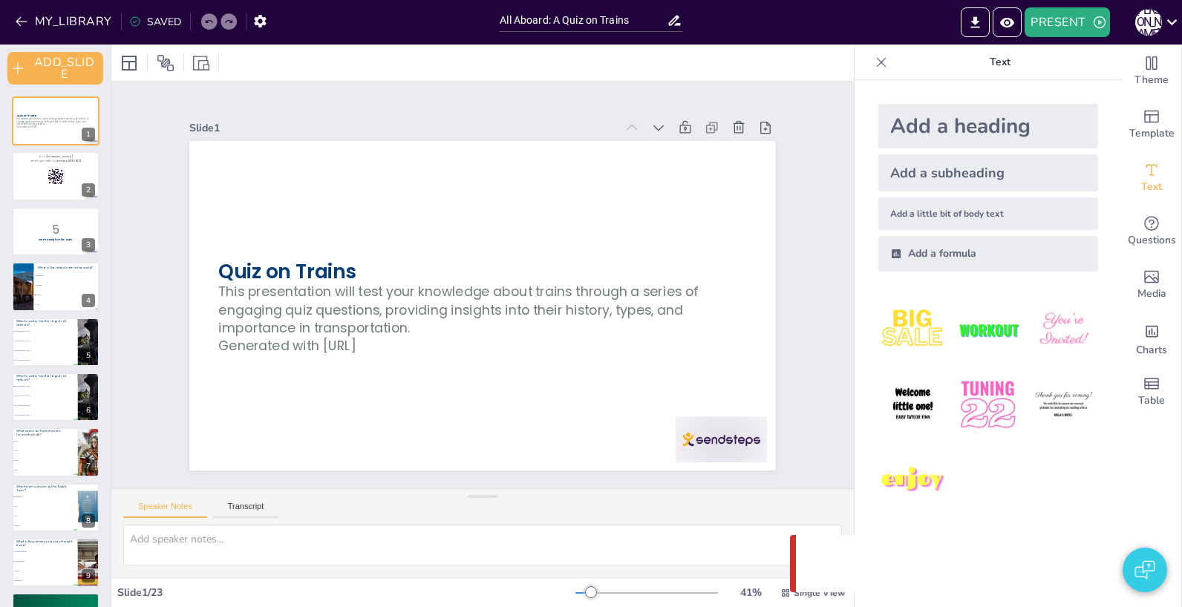
checkbox input "true"
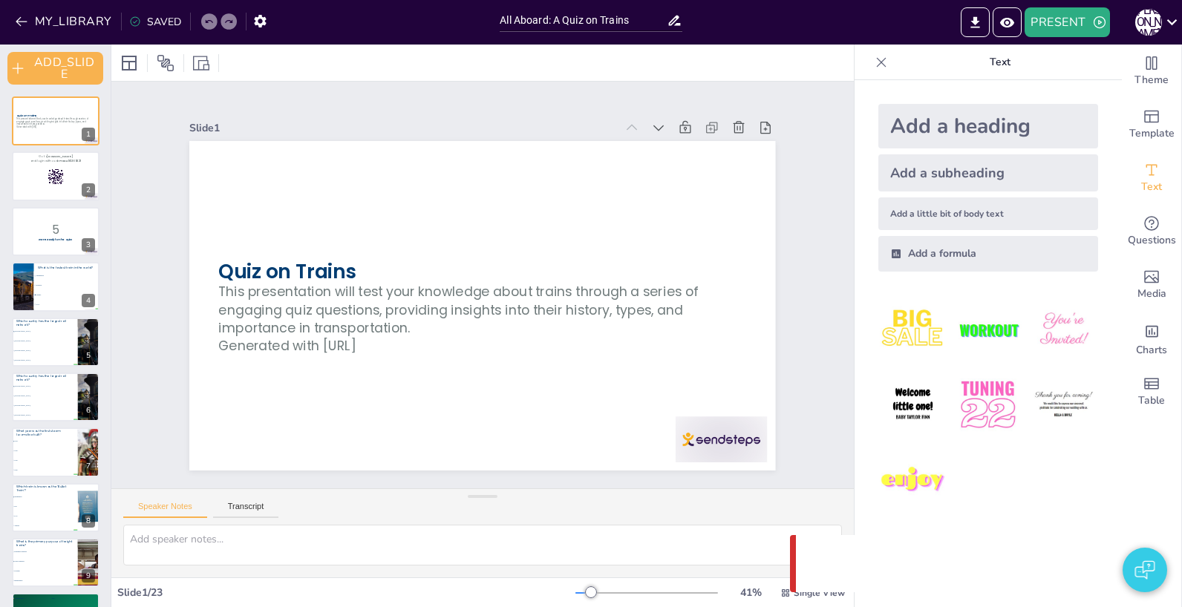
checkbox input "true"
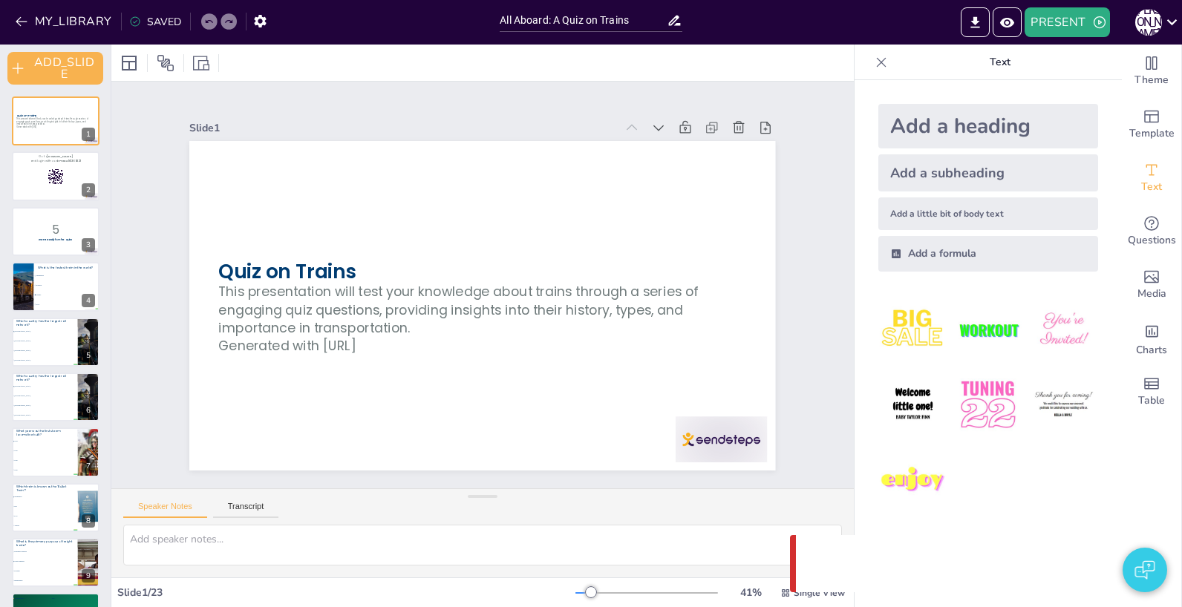
checkbox input "true"
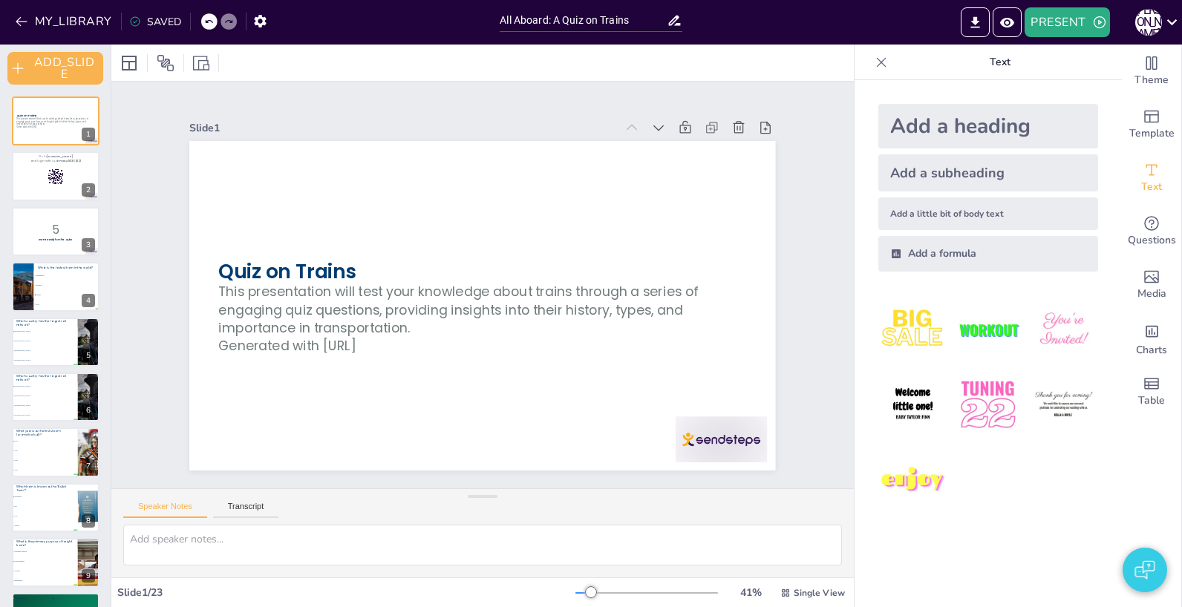
checkbox input "true"
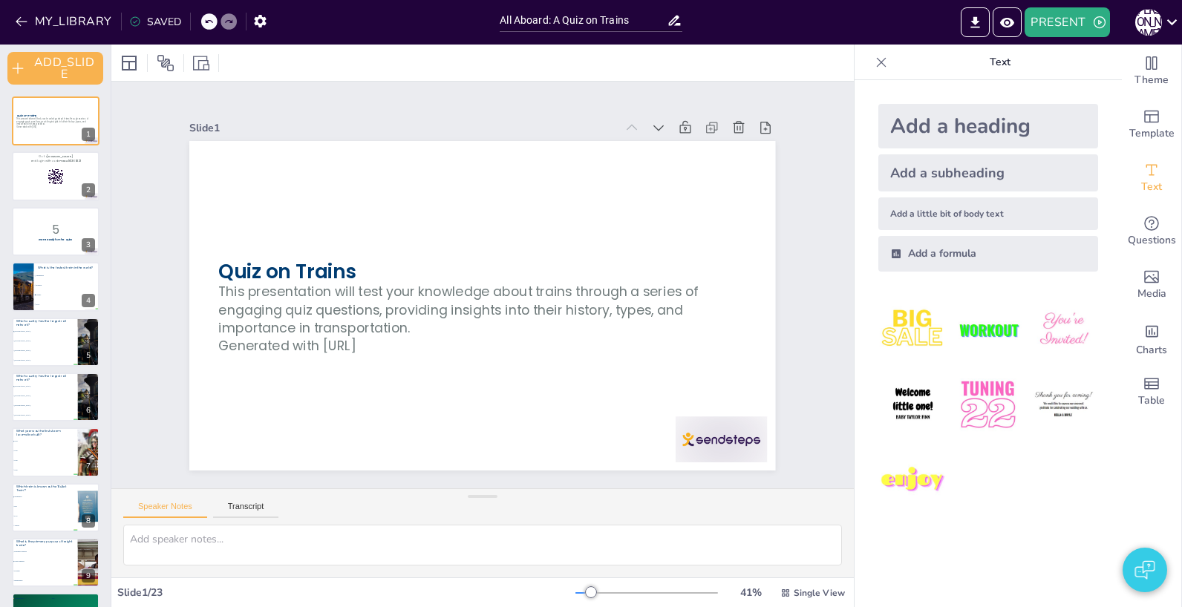
checkbox input "true"
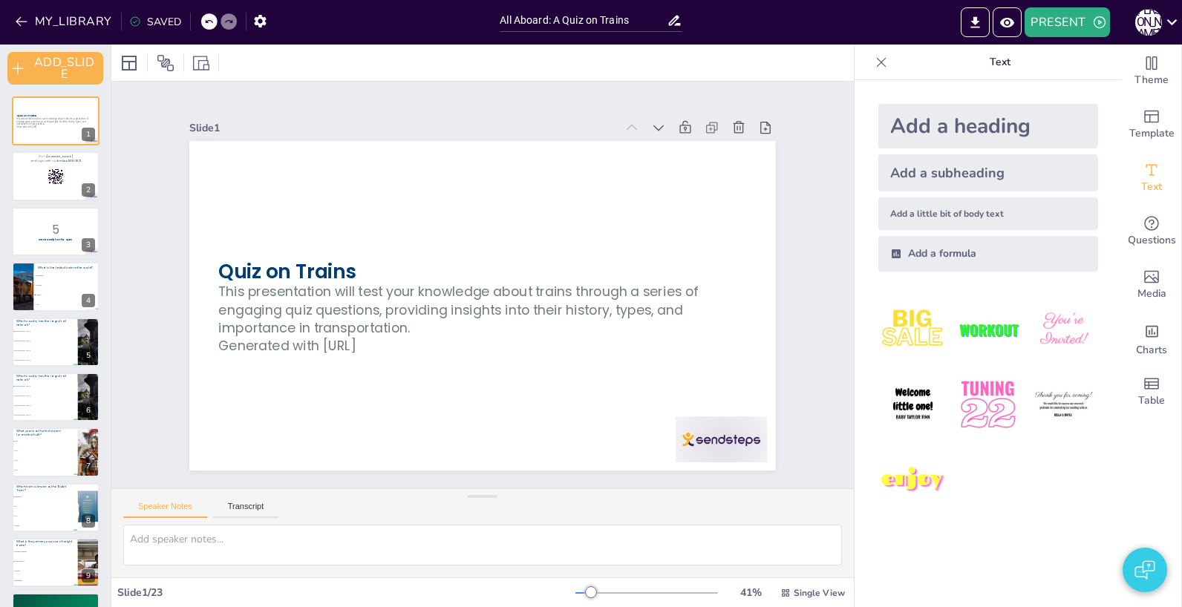
checkbox input "true"
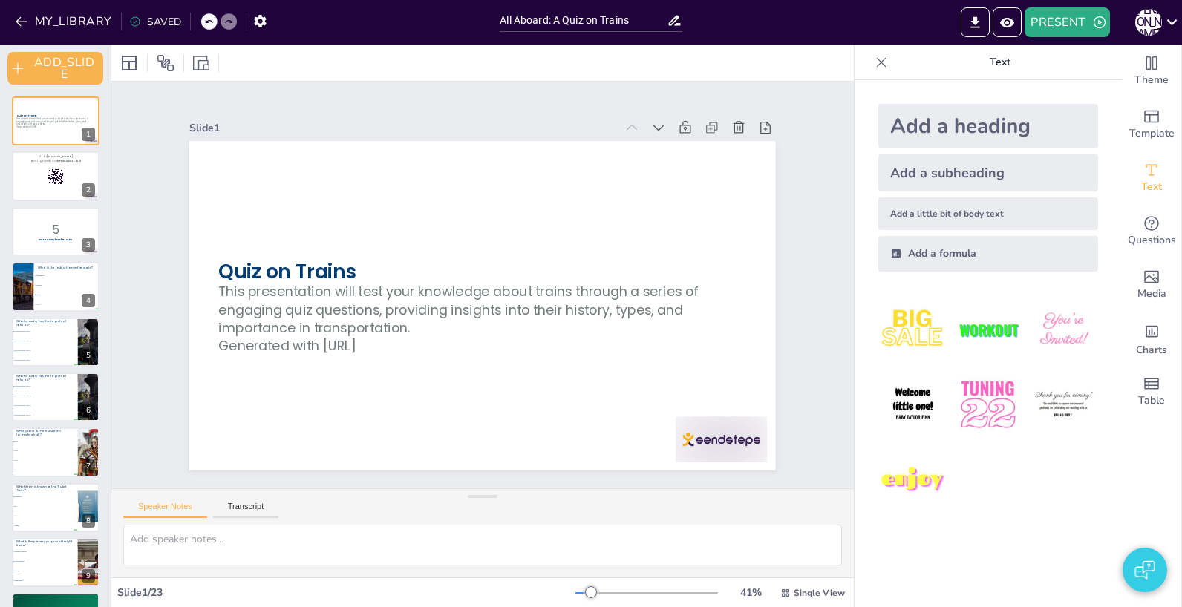
checkbox input "true"
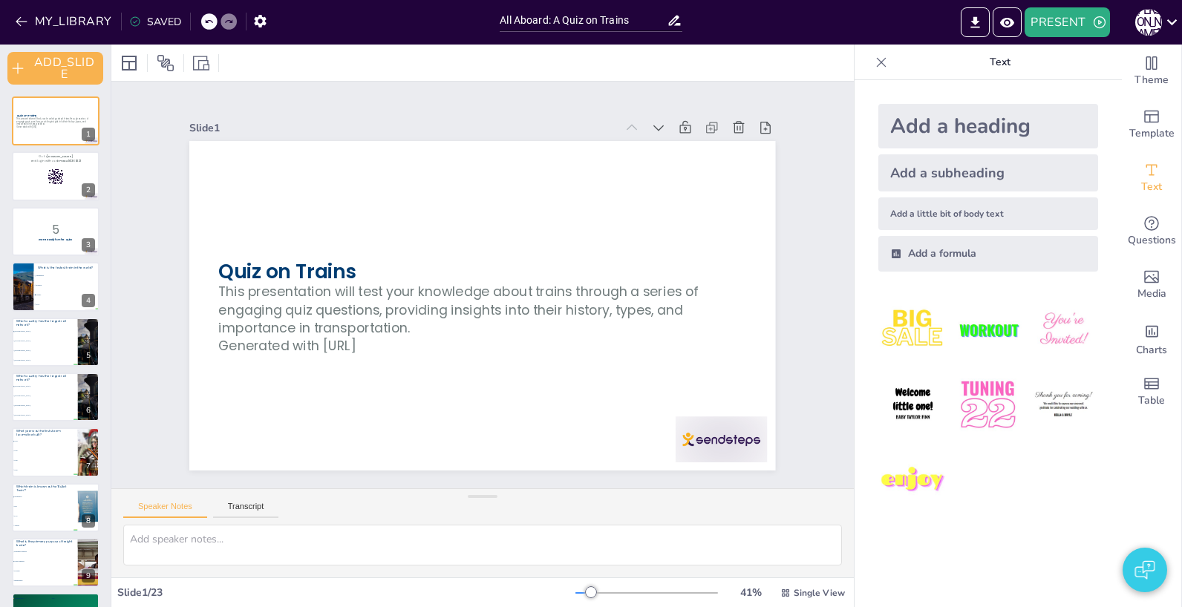
checkbox input "true"
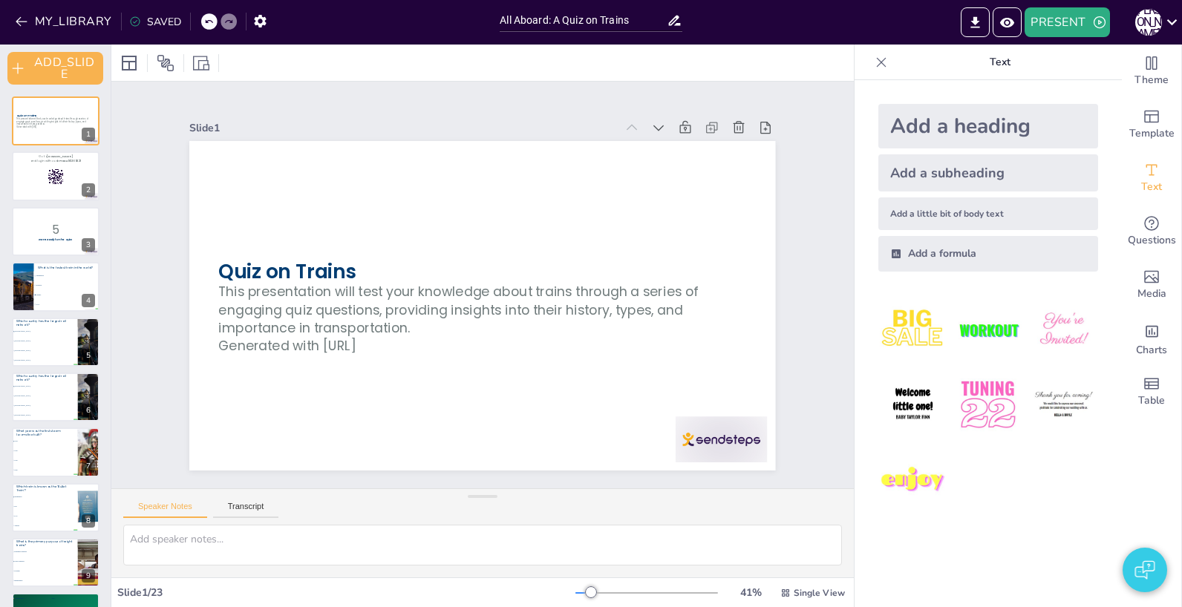
checkbox input "true"
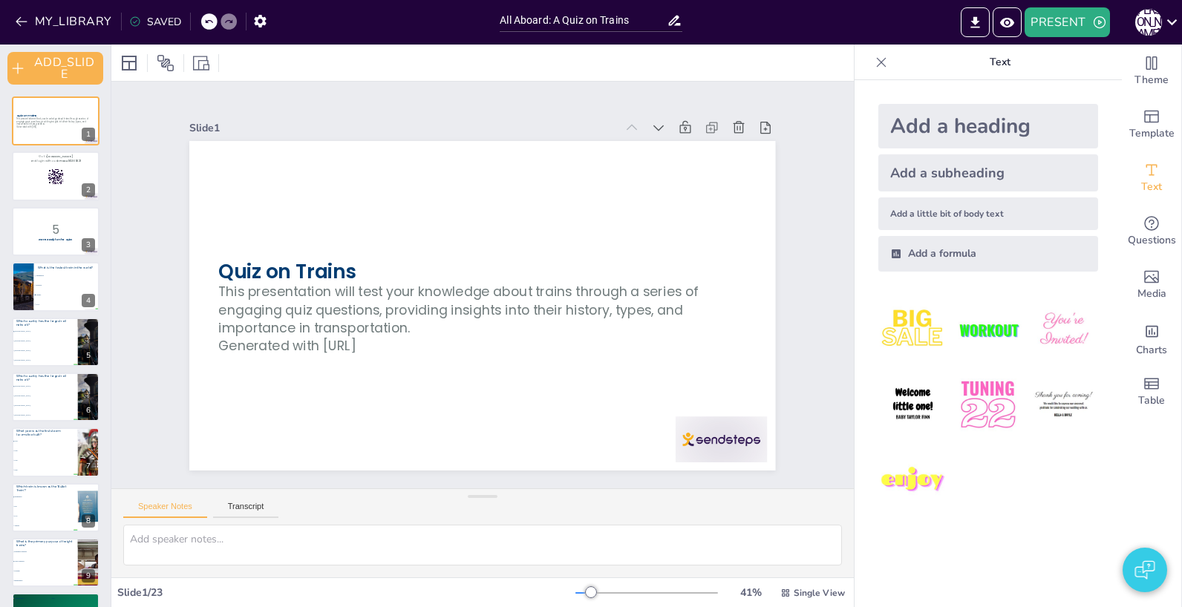
checkbox input "true"
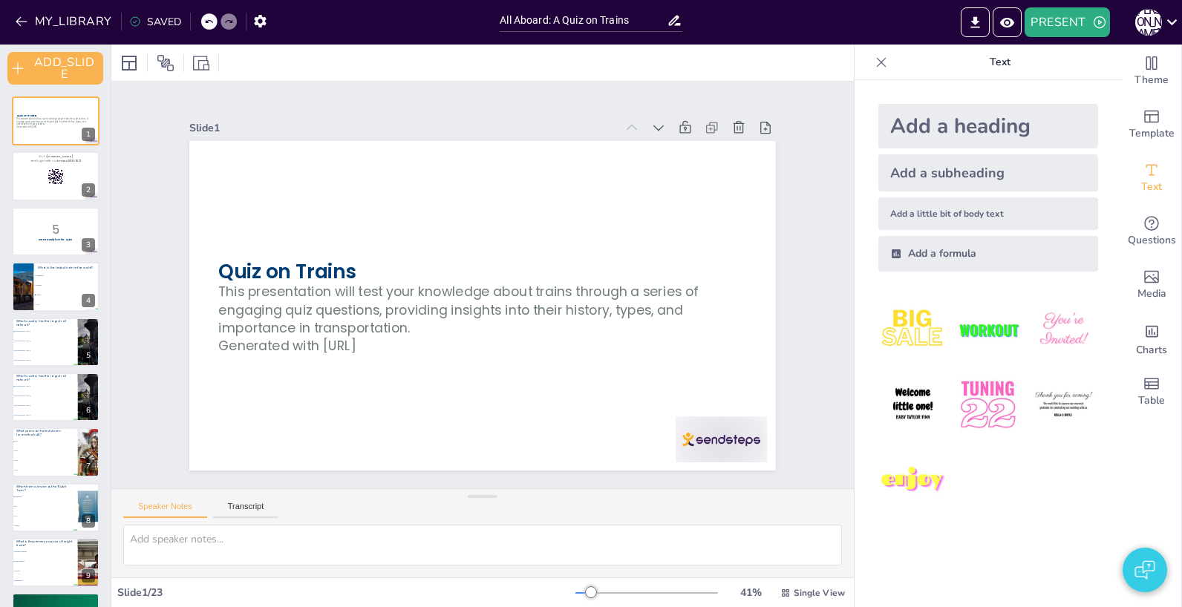
checkbox input "true"
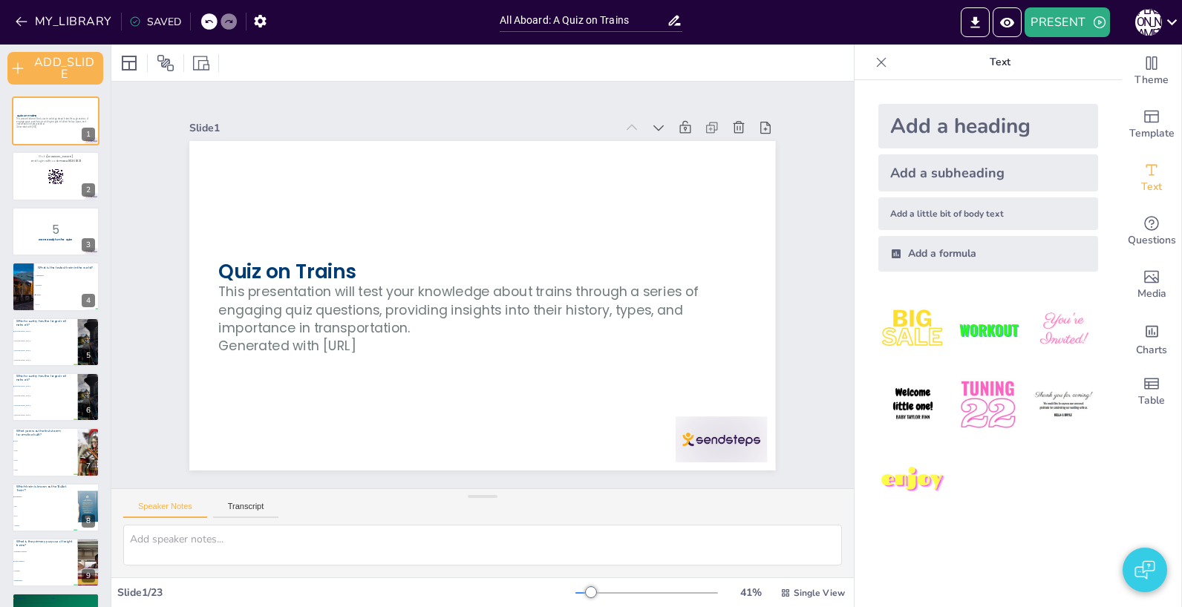
checkbox input "true"
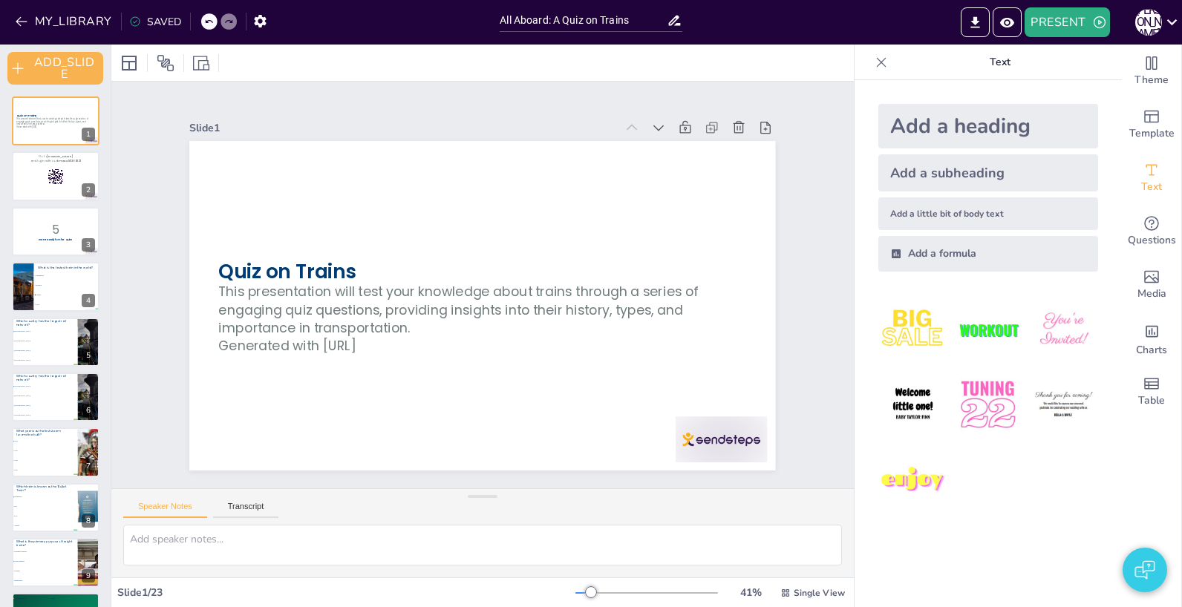
checkbox input "true"
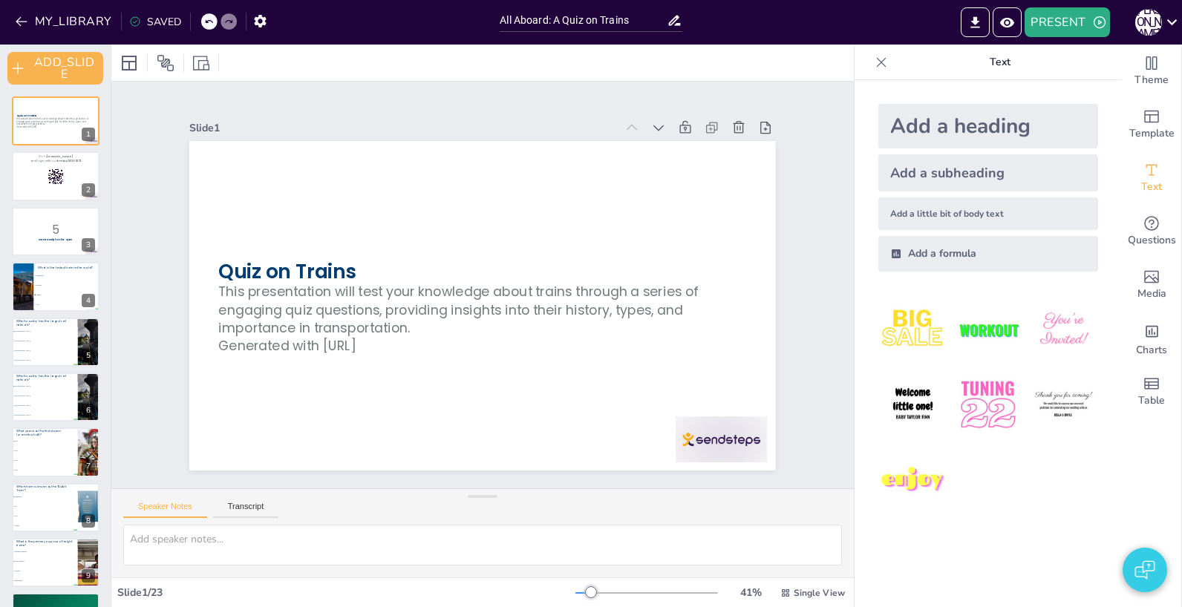
checkbox input "true"
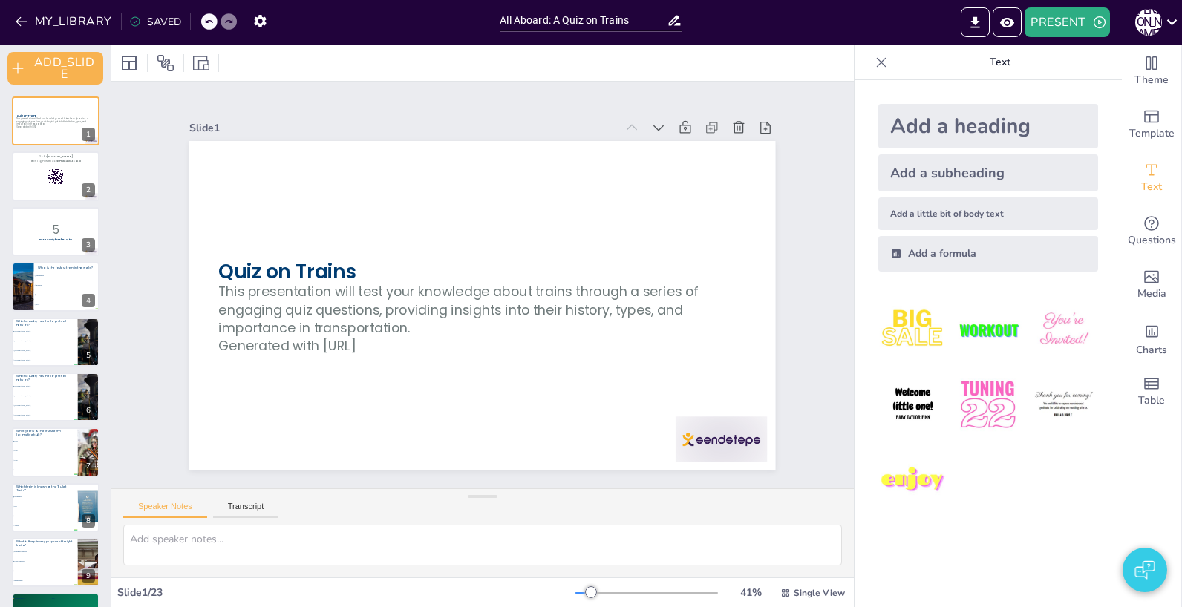
checkbox input "true"
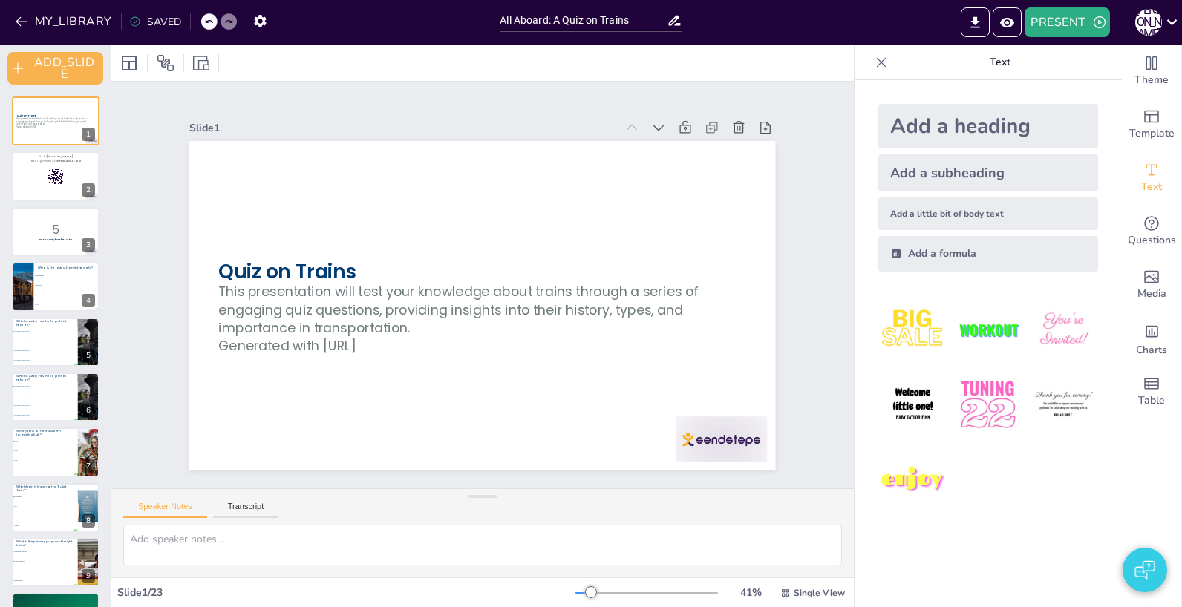
checkbox input "true"
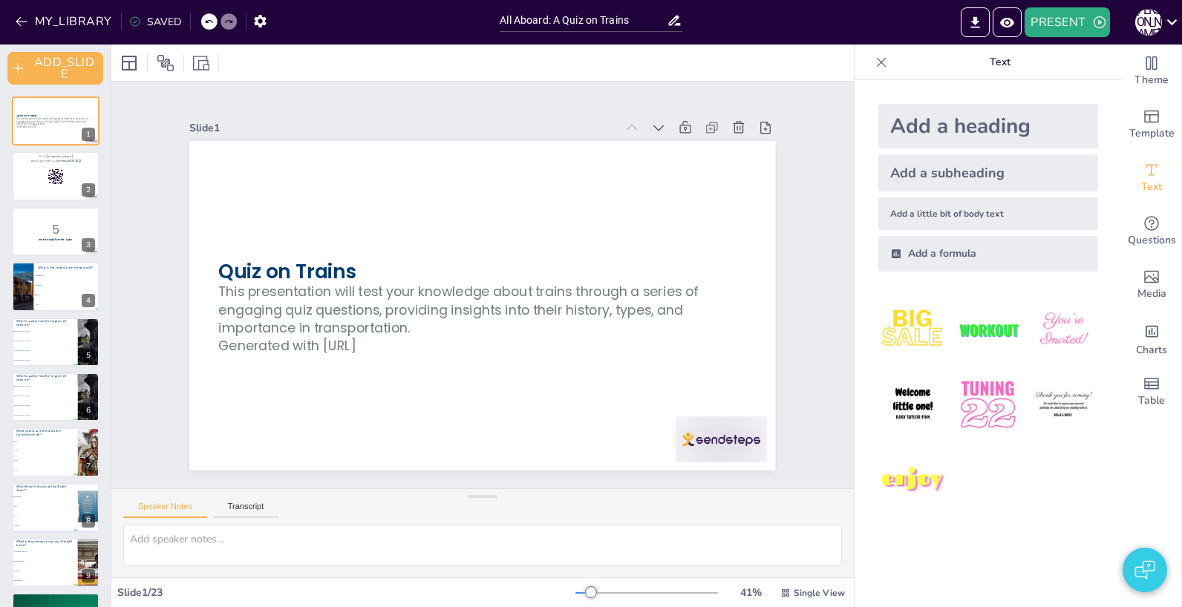
checkbox input "true"
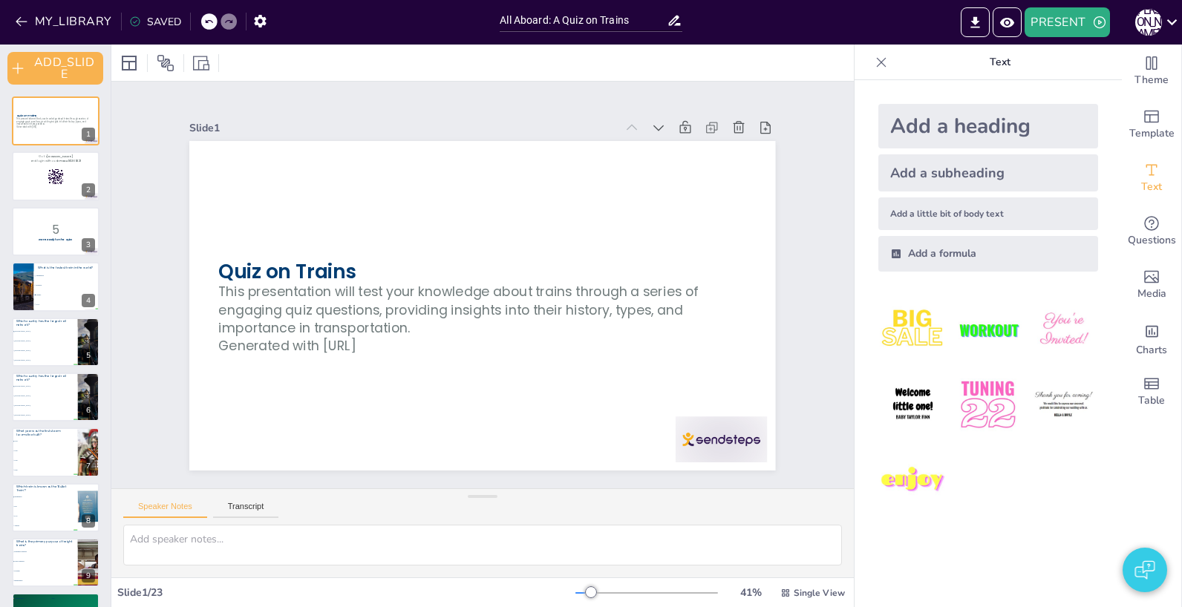
checkbox input "true"
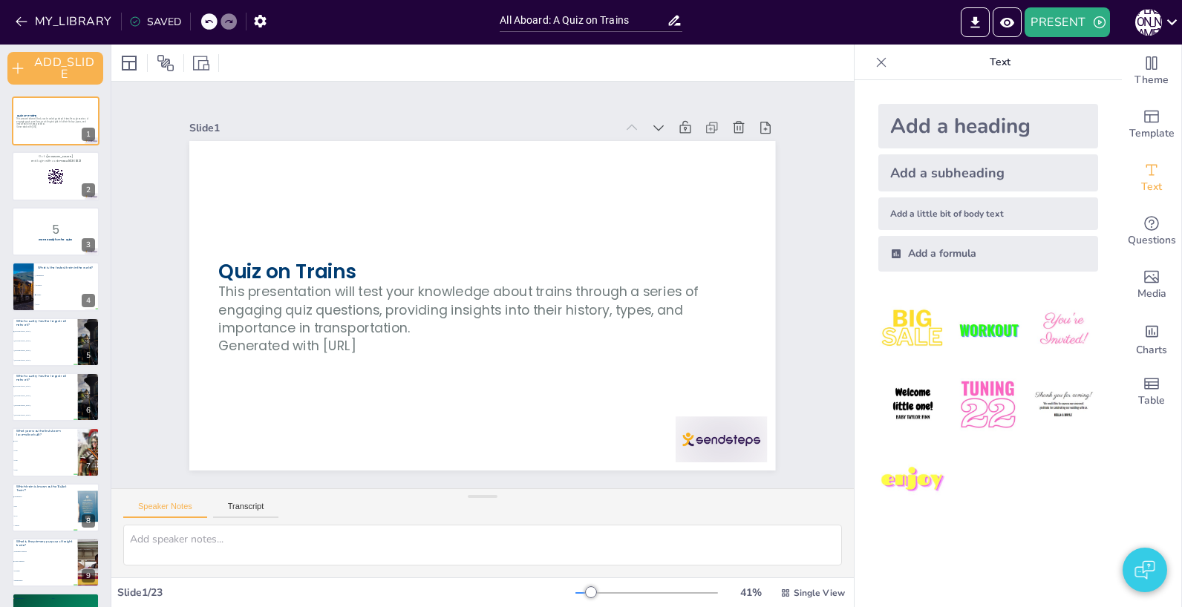
checkbox input "true"
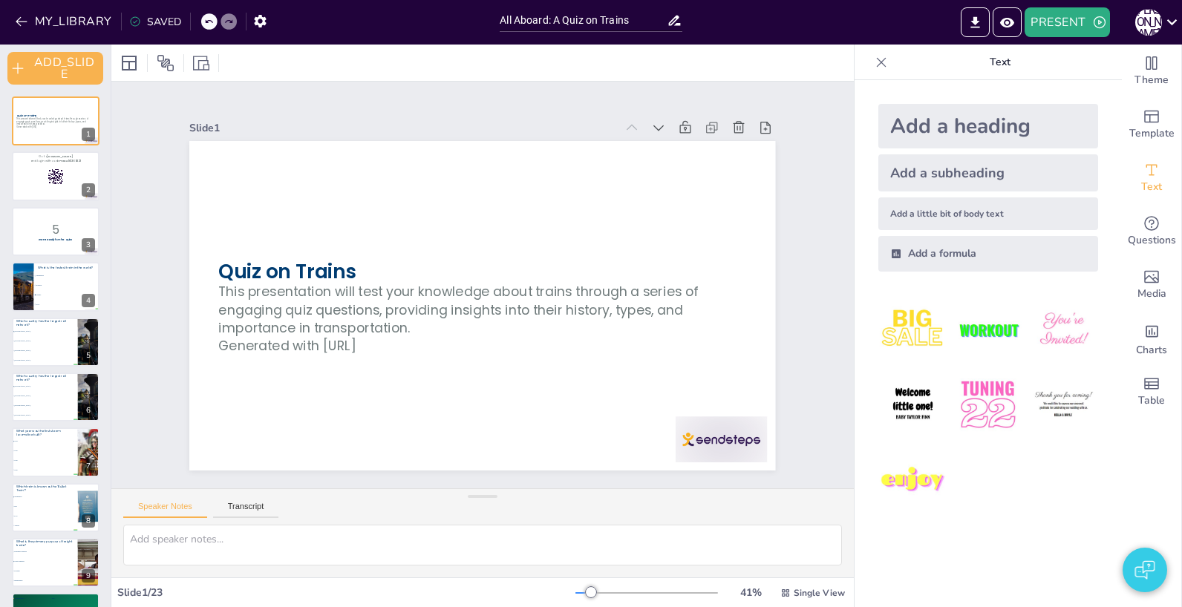
checkbox input "true"
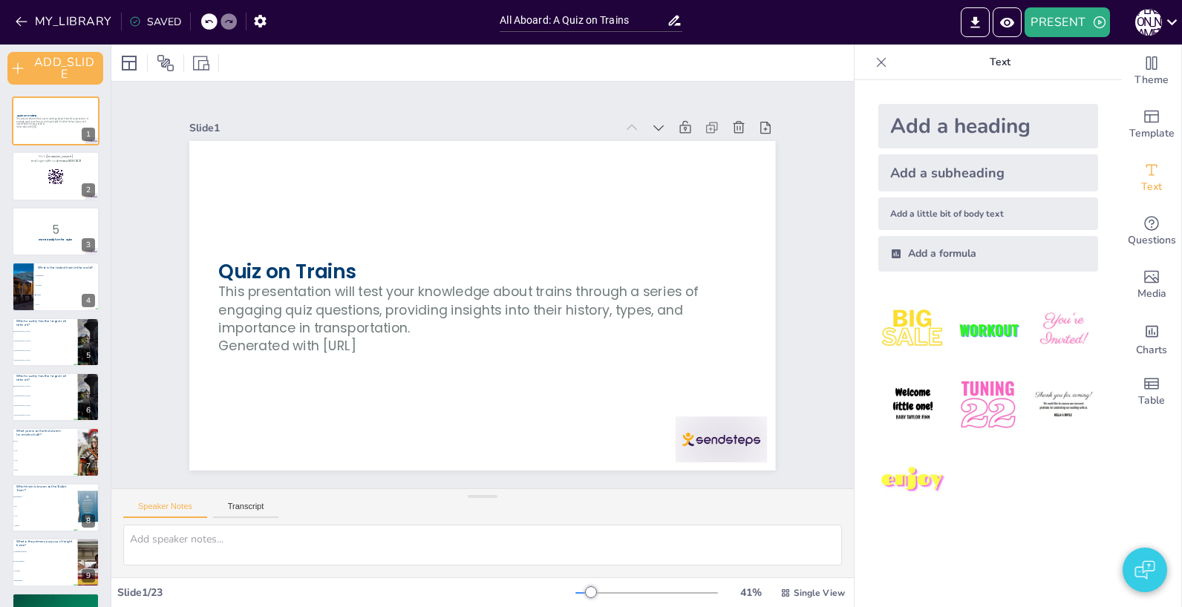
checkbox input "true"
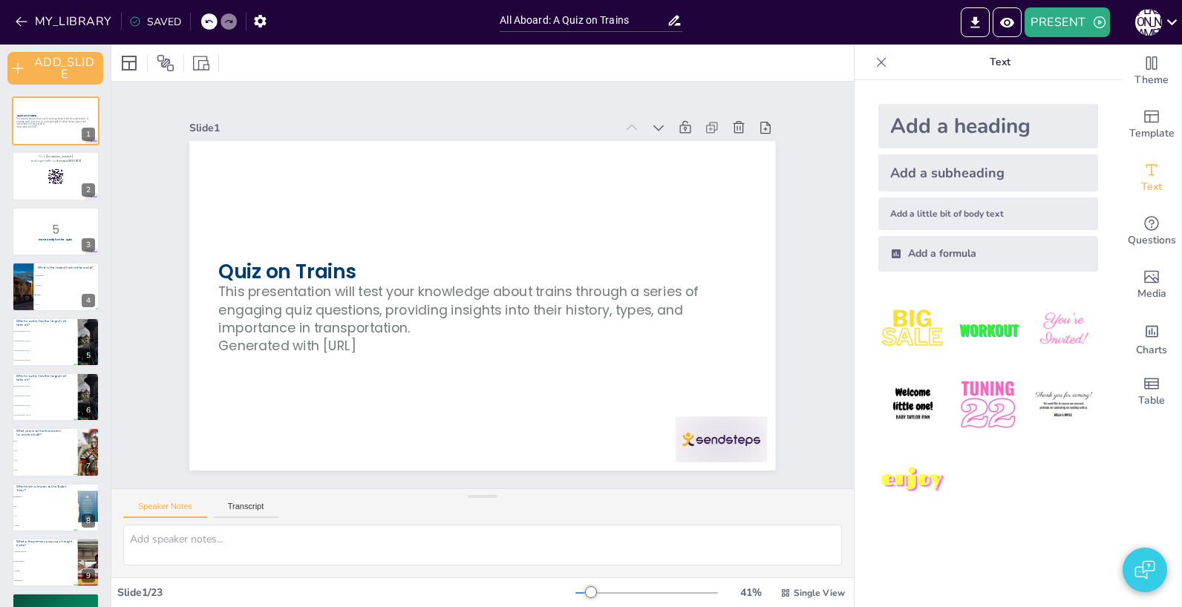
checkbox input "true"
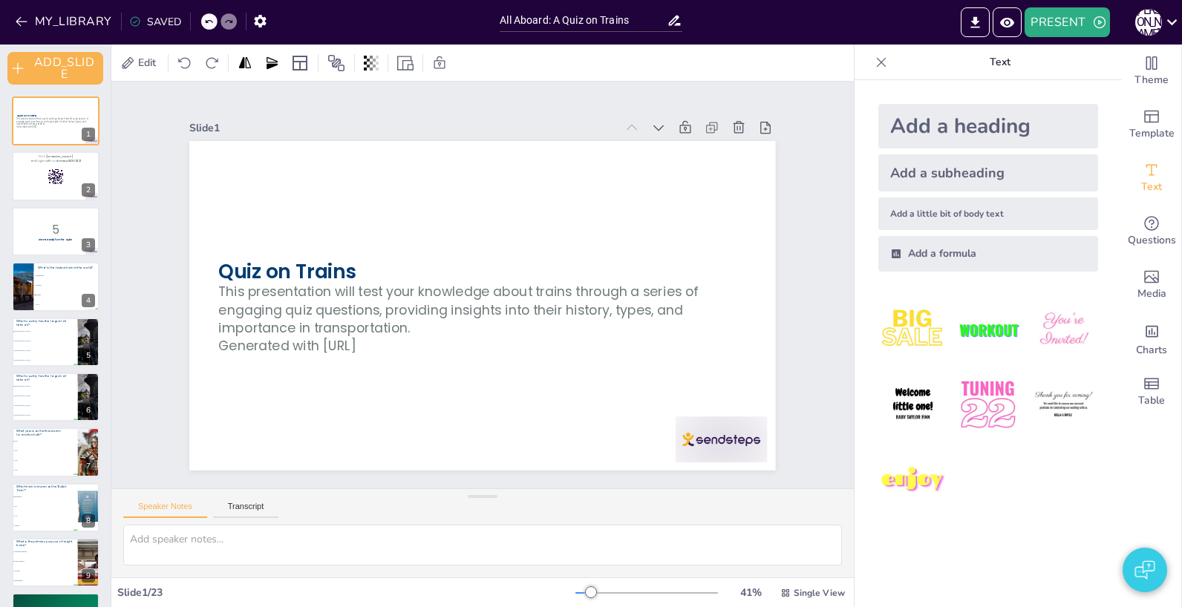
checkbox input "true"
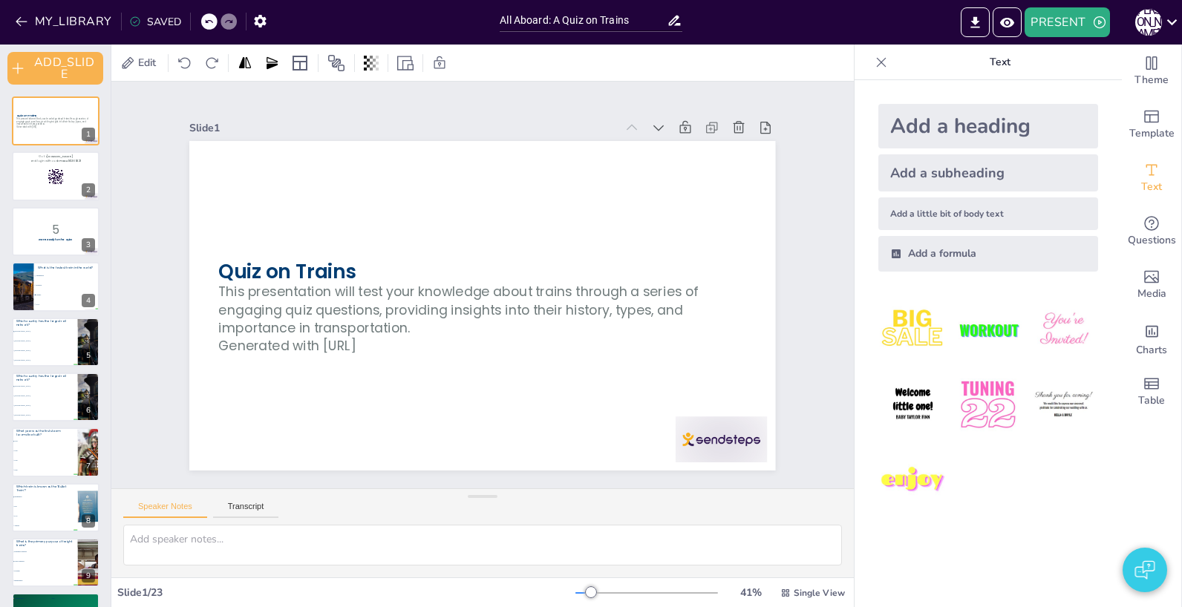
checkbox input "true"
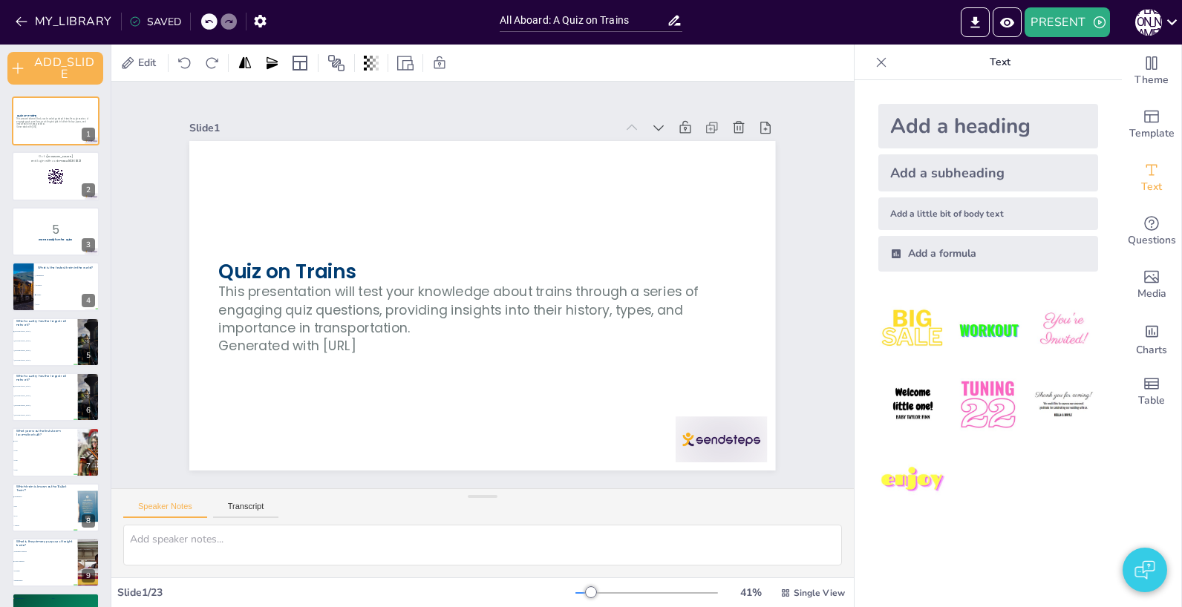
checkbox input "true"
click at [808, 198] on div "Slide 1 Quiz on Trains This presentation will test your knowledge about trains …" at bounding box center [481, 284] width 759 height 693
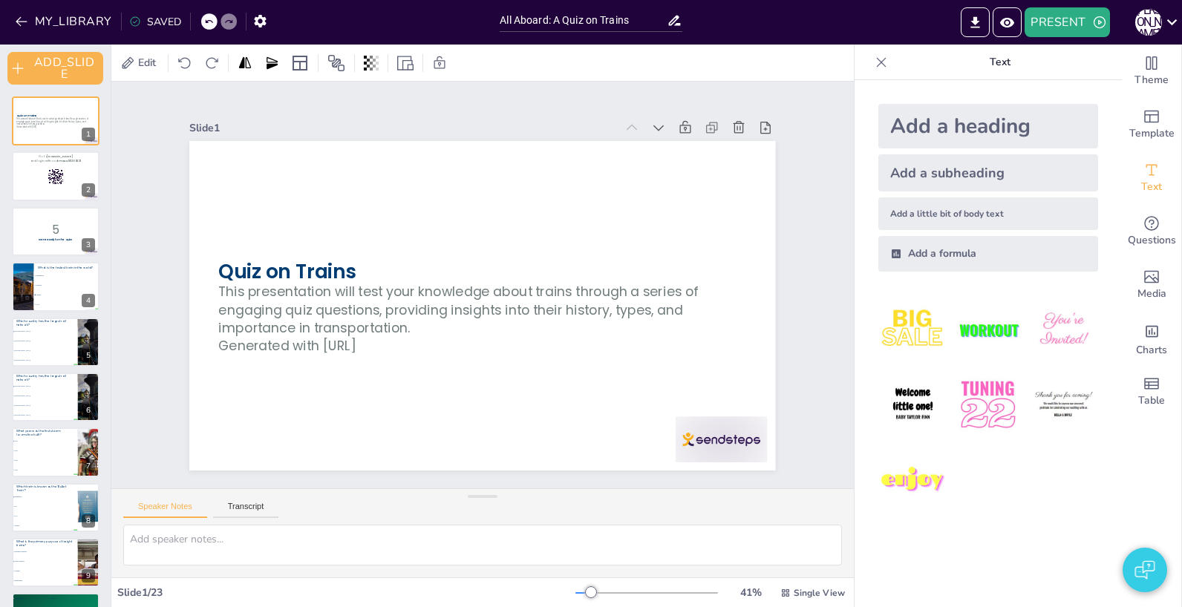
checkbox input "true"
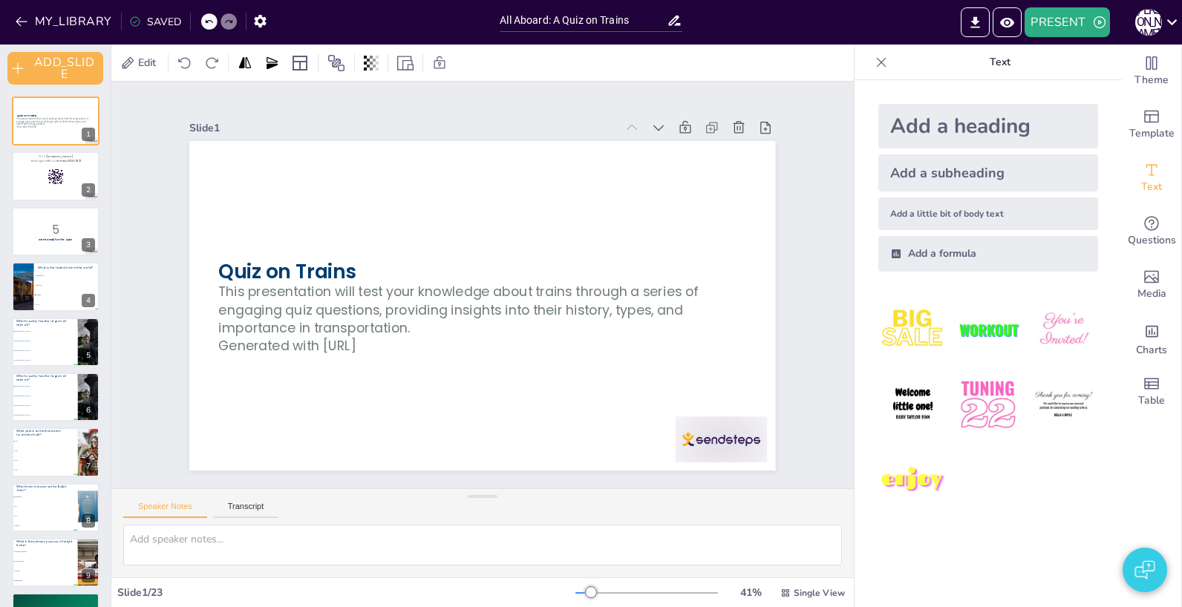
checkbox input "true"
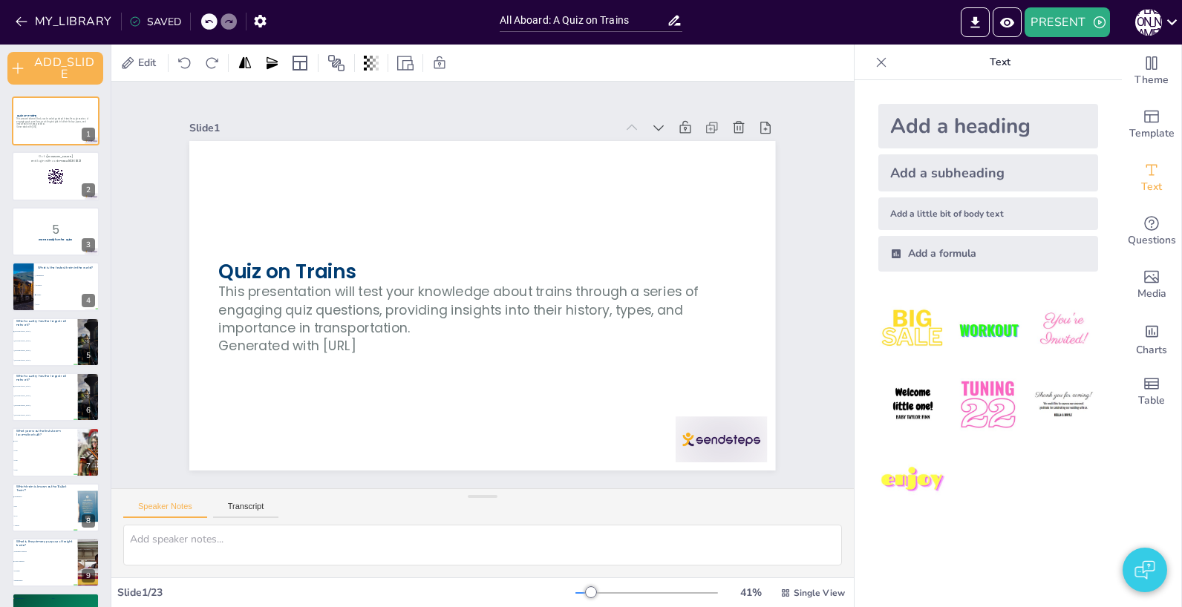
checkbox input "true"
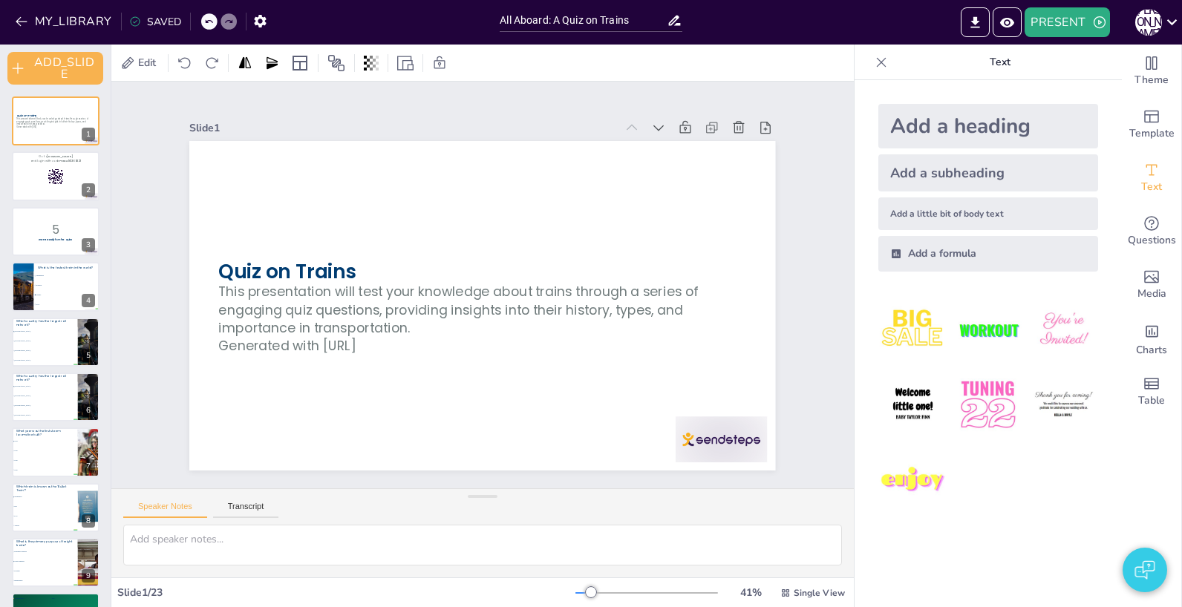
checkbox input "true"
click at [798, 165] on div "Slide 1 Quiz on Trains This presentation will test your knowledge about trains …" at bounding box center [482, 285] width 751 height 560
checkbox input "true"
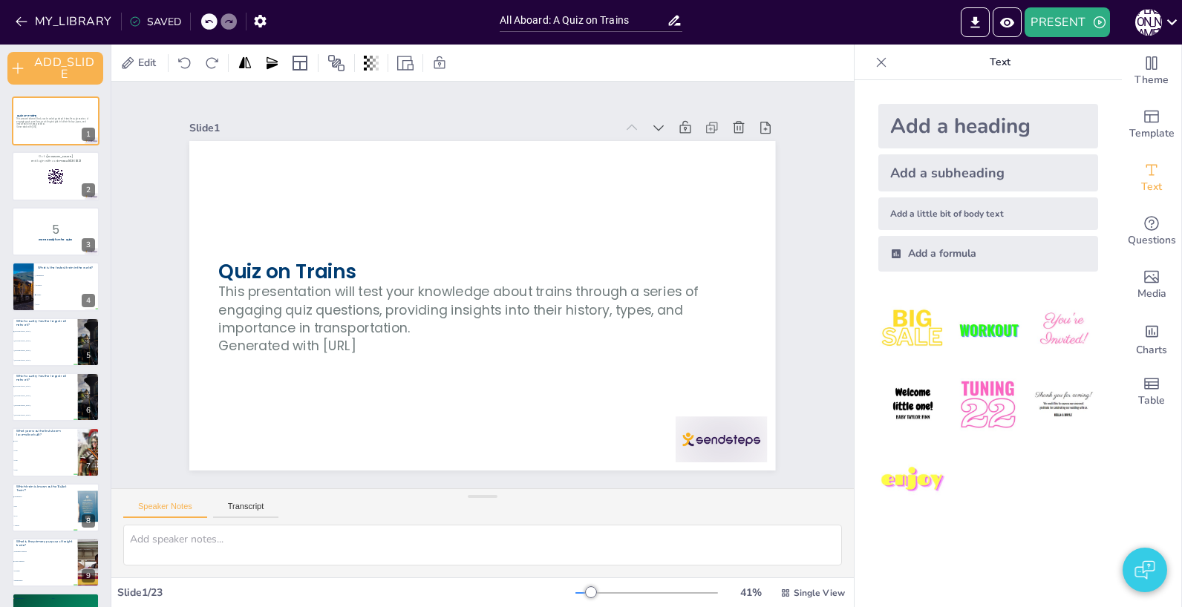
checkbox input "true"
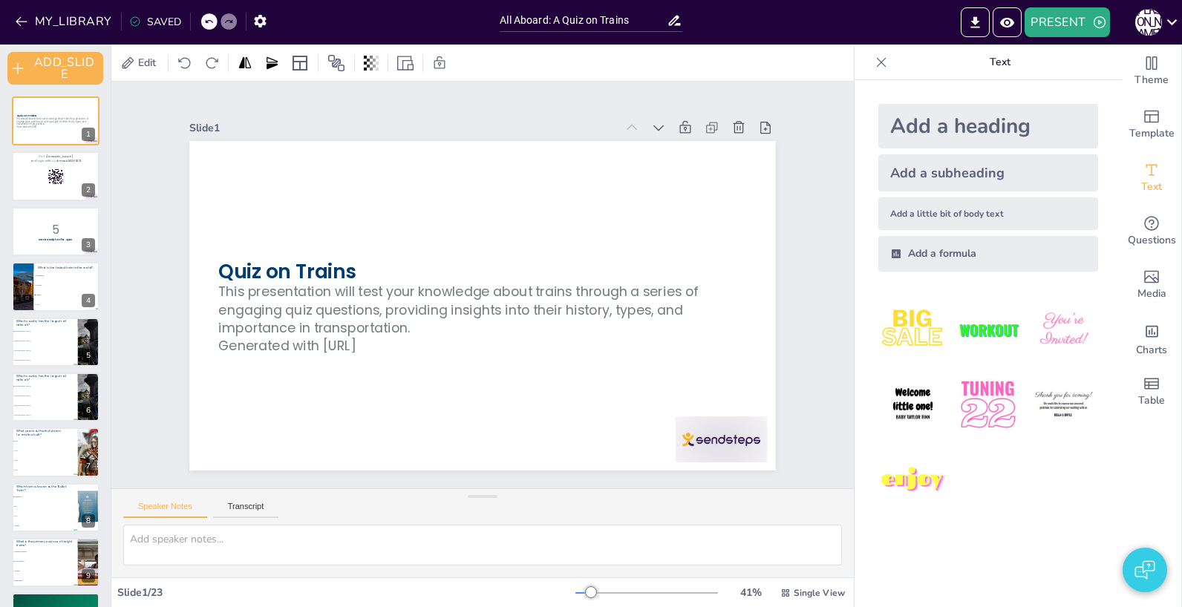
checkbox input "true"
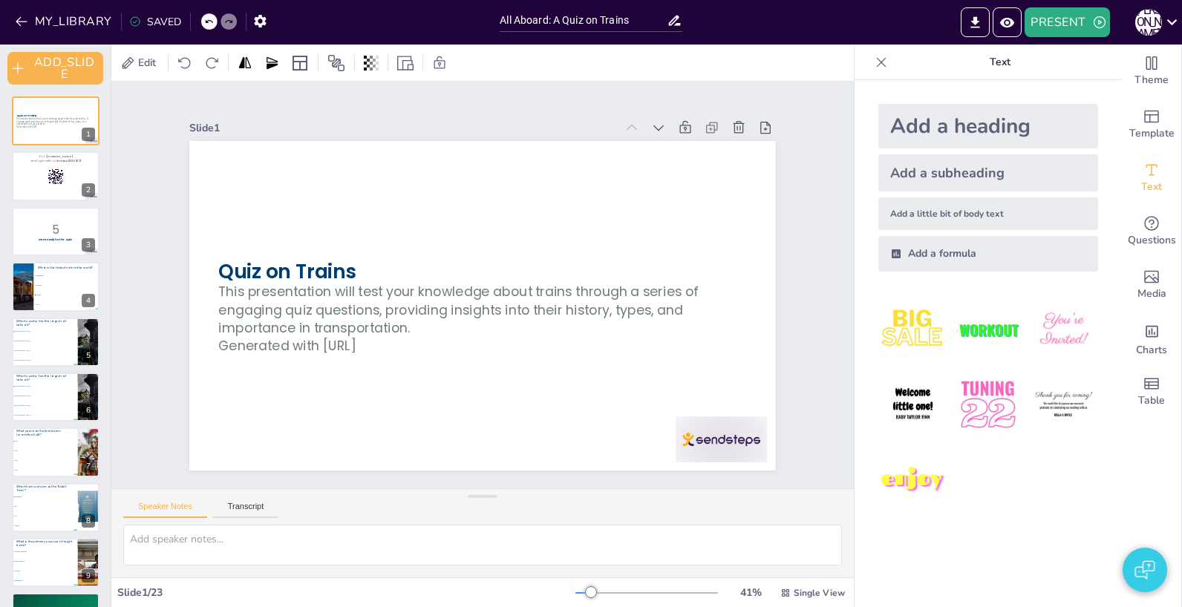
checkbox input "true"
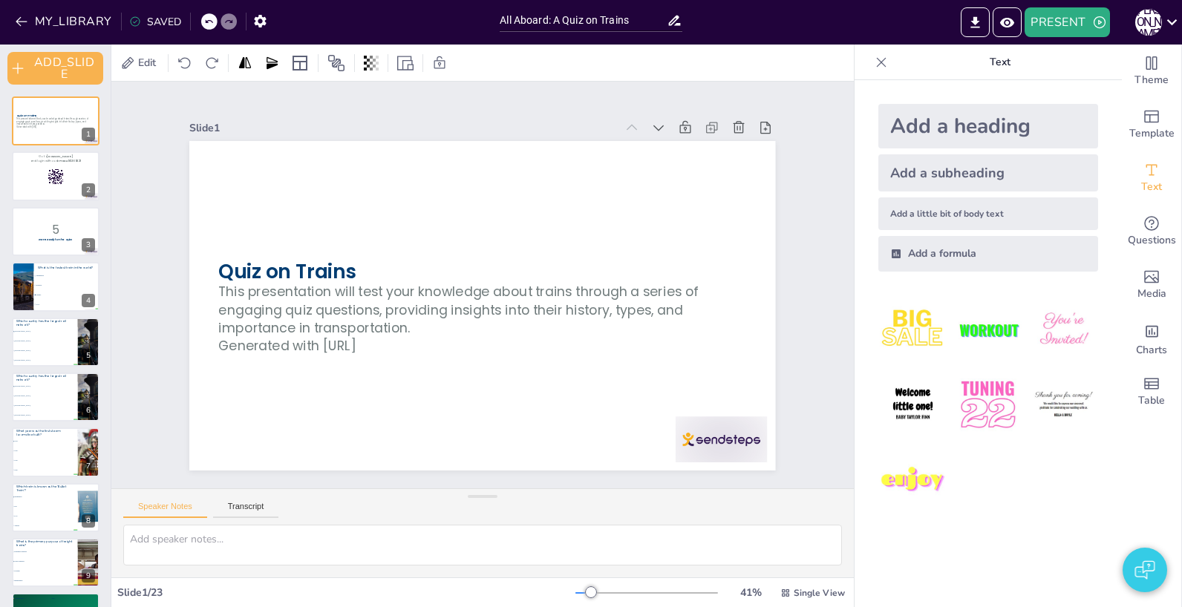
checkbox input "true"
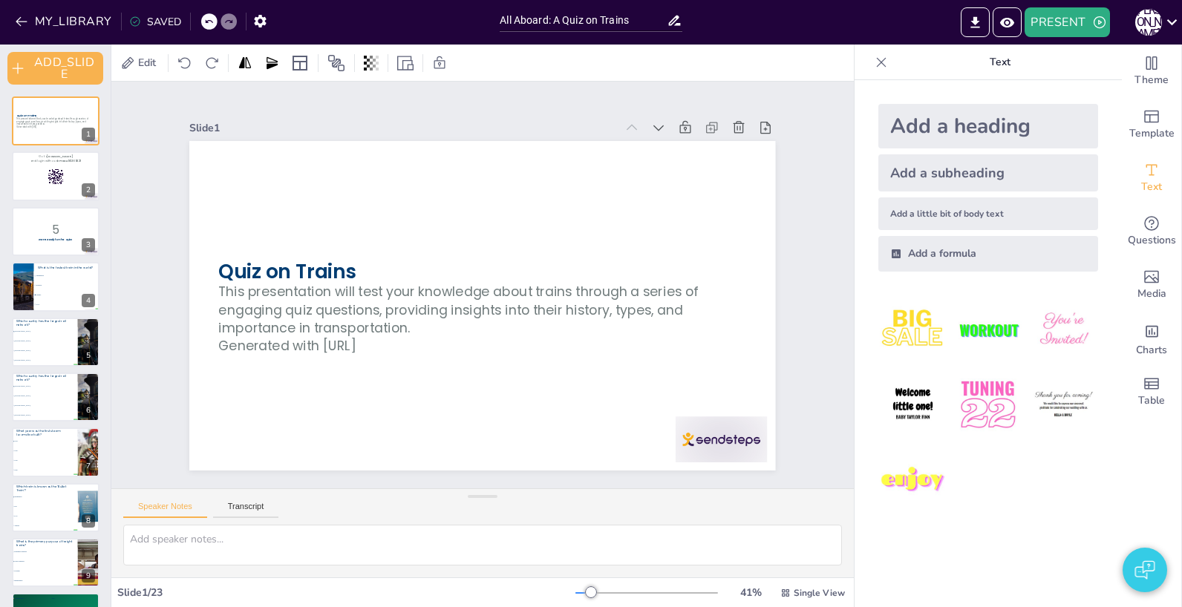
checkbox input "true"
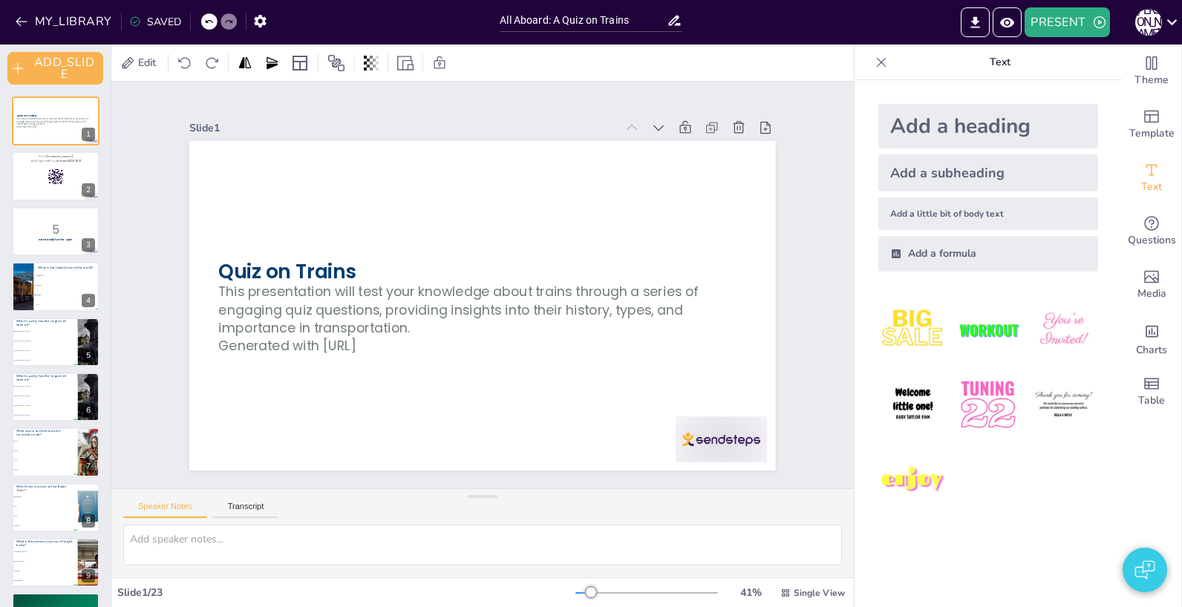
checkbox input "true"
click at [802, 170] on div "Slide 1 Quiz on Trains This presentation will test your knowledge about trains …" at bounding box center [483, 284] width 724 height 745
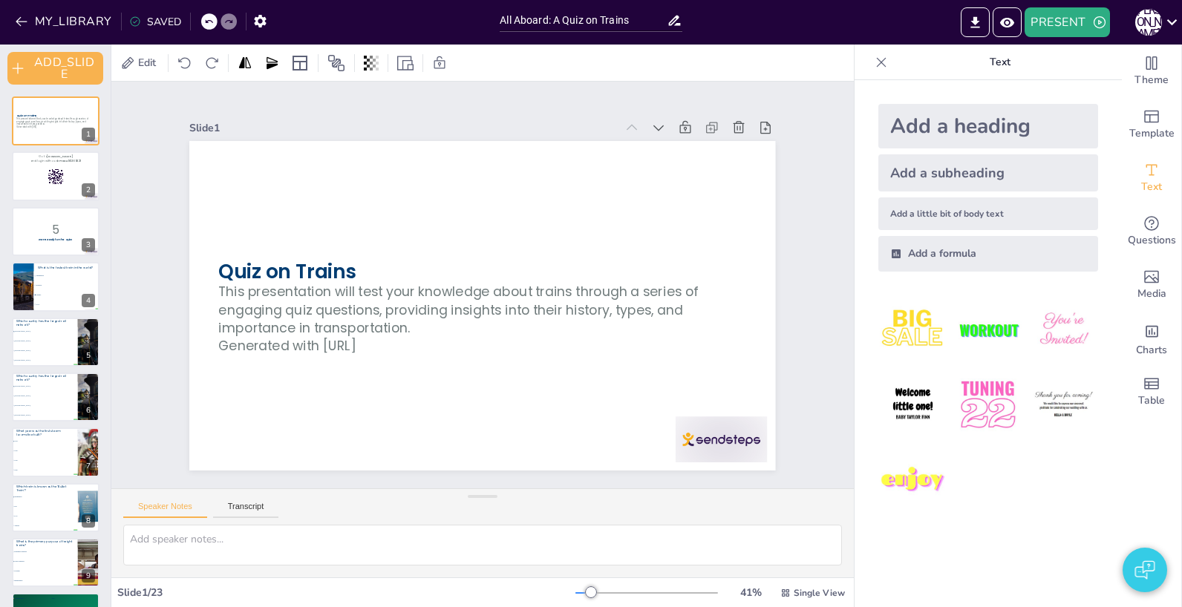
checkbox input "true"
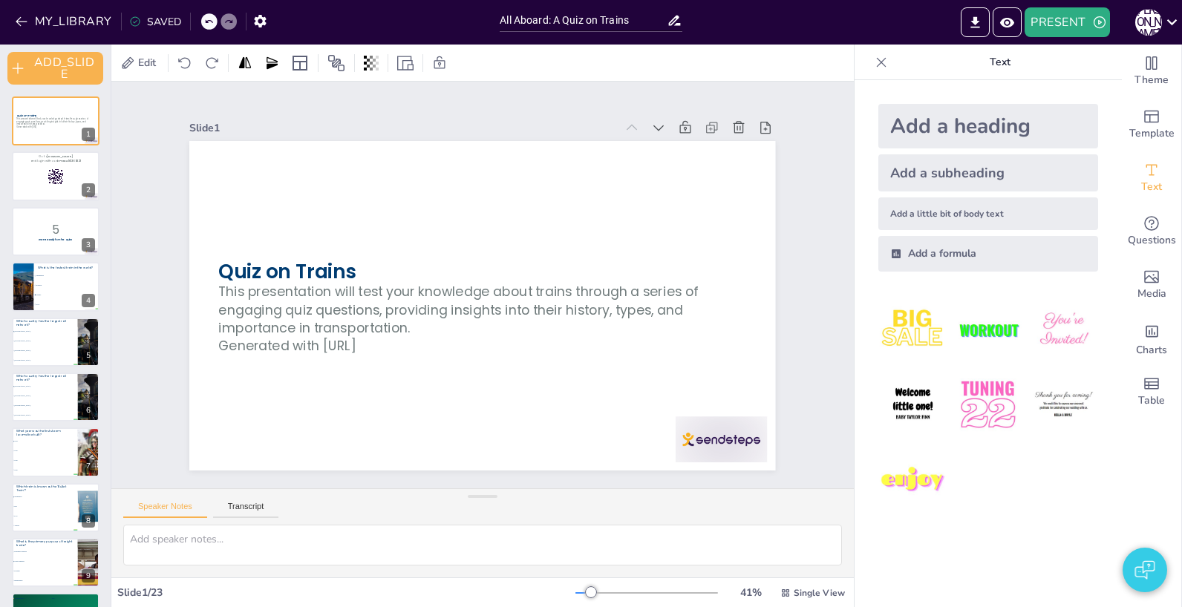
checkbox input "true"
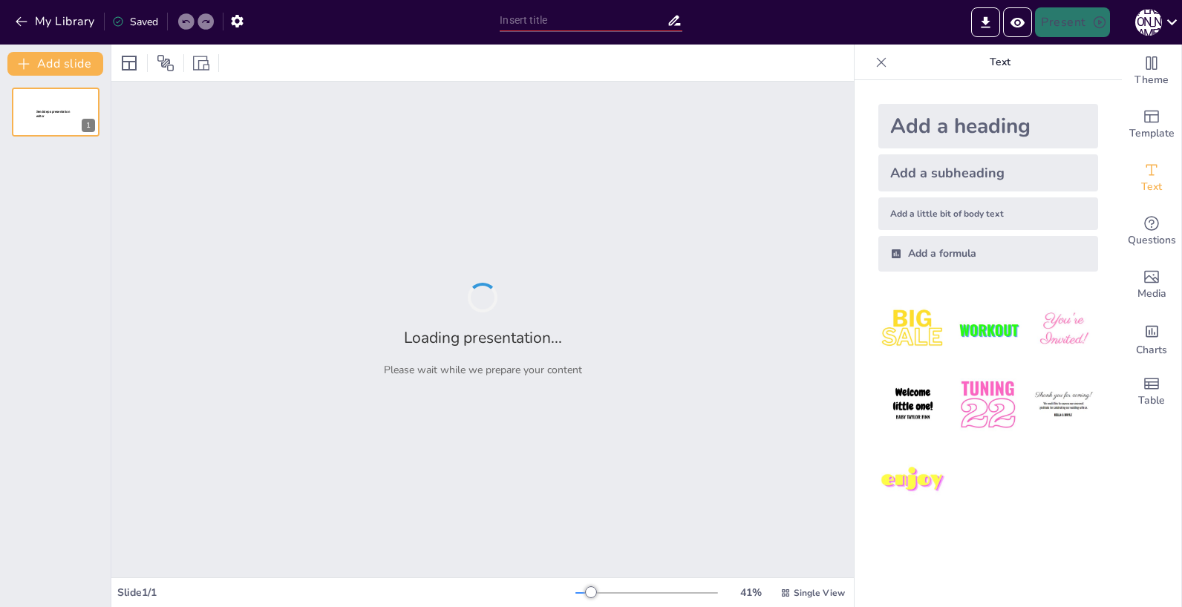
type input "All Aboard: A Quiz on Trains"
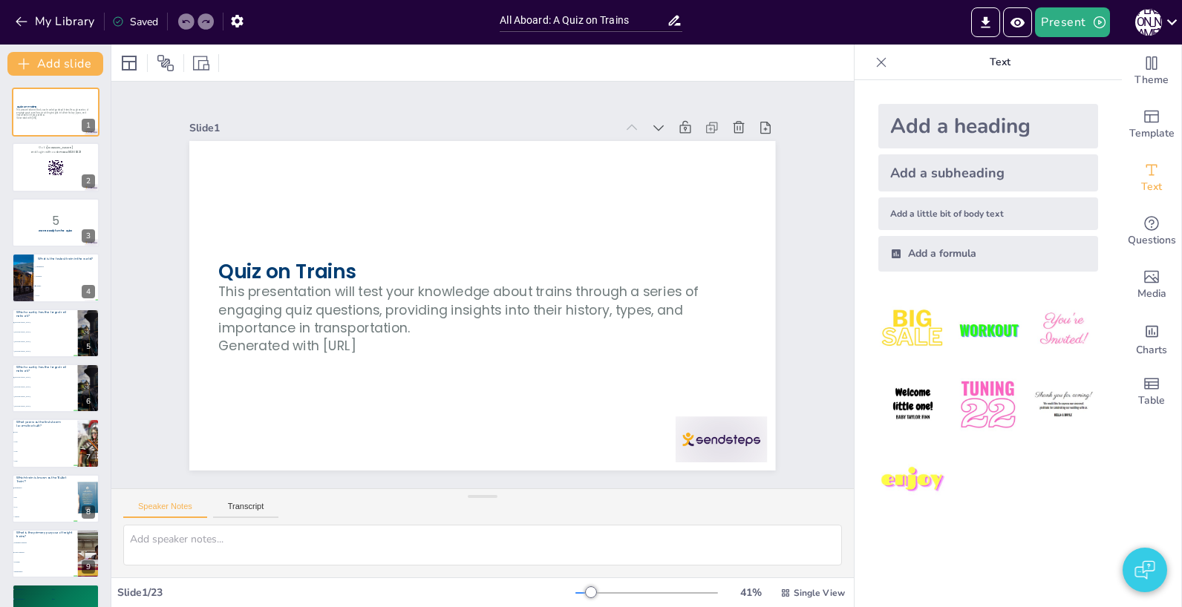
checkbox input "true"
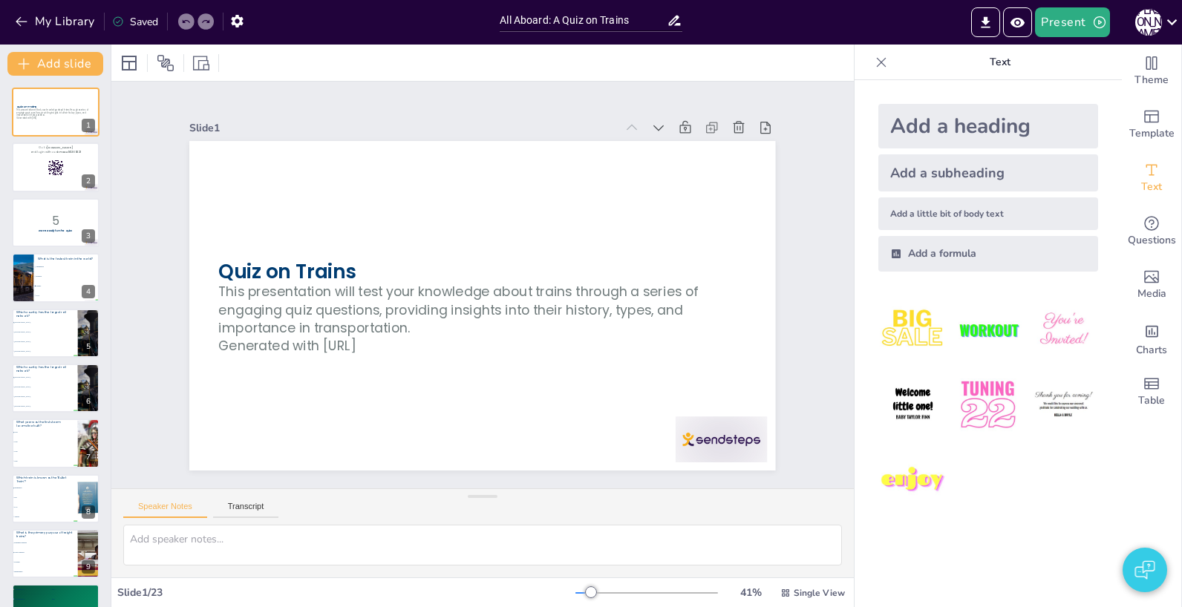
checkbox input "true"
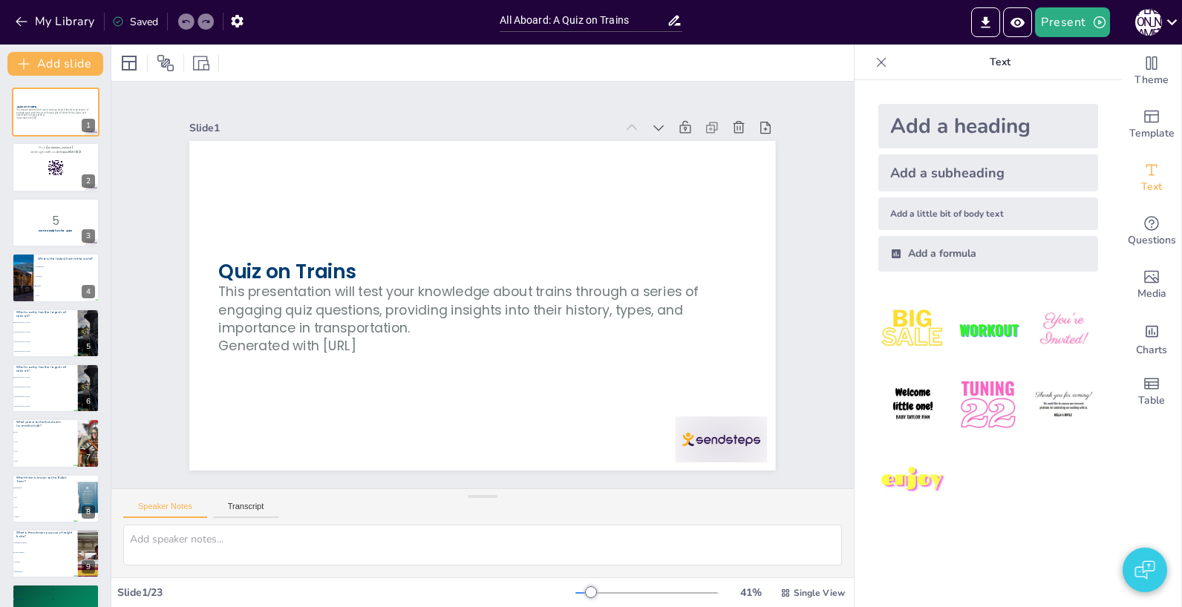
checkbox input "true"
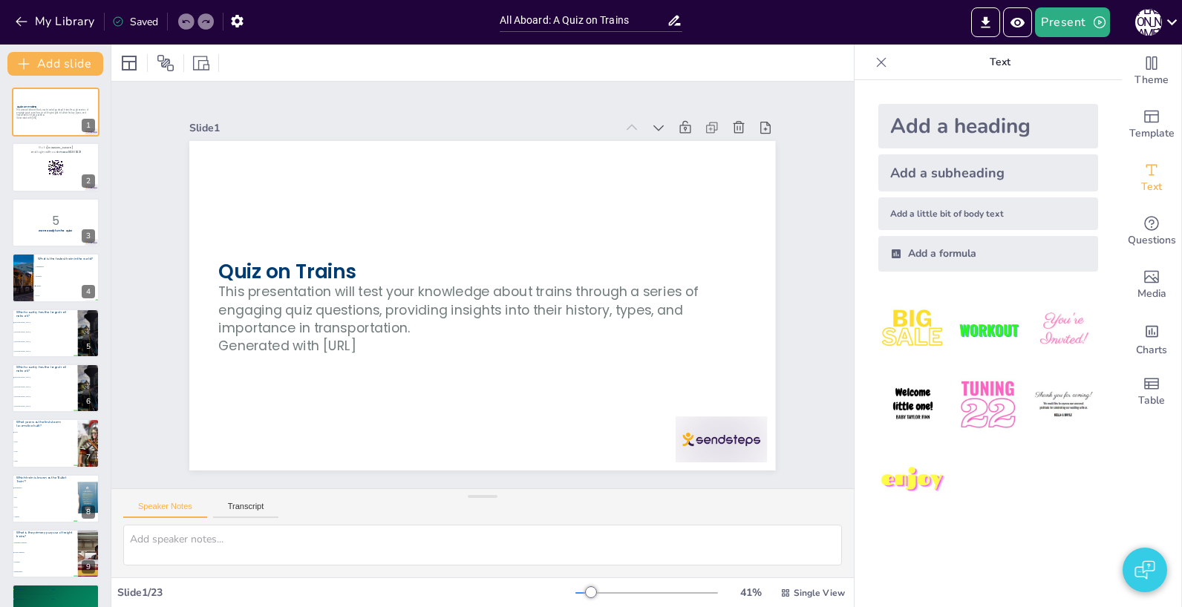
checkbox input "true"
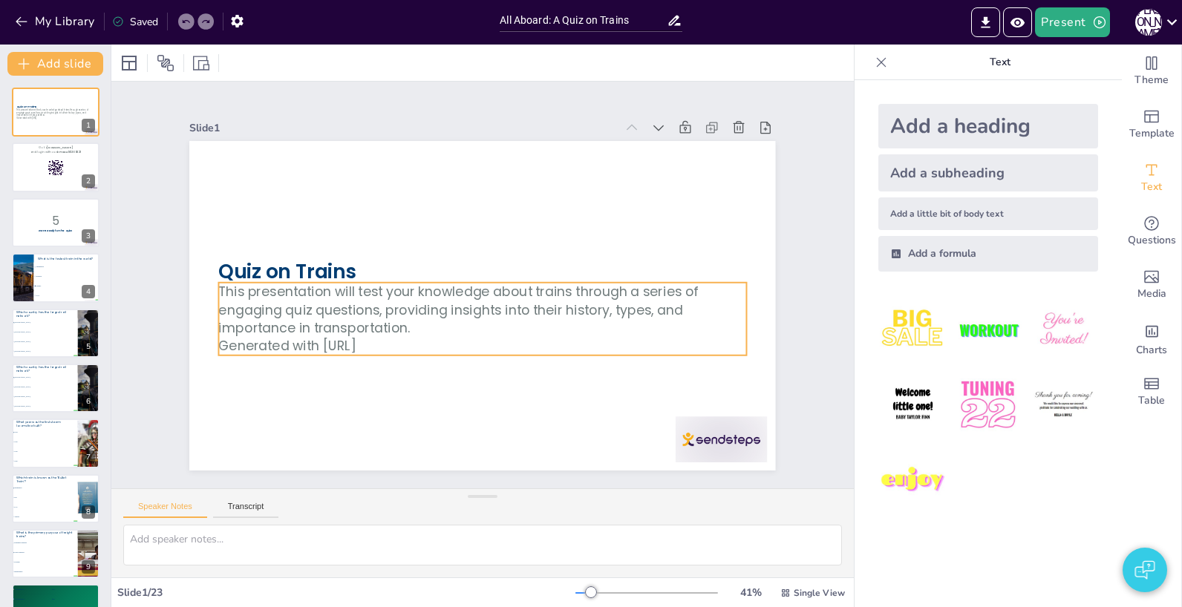
checkbox input "true"
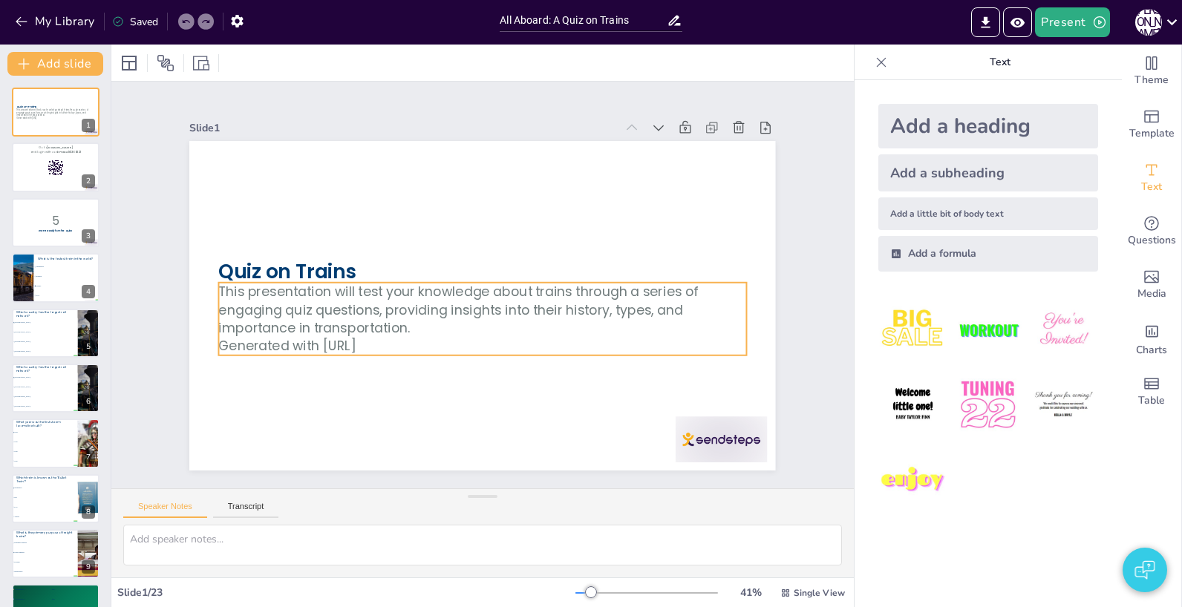
checkbox input "true"
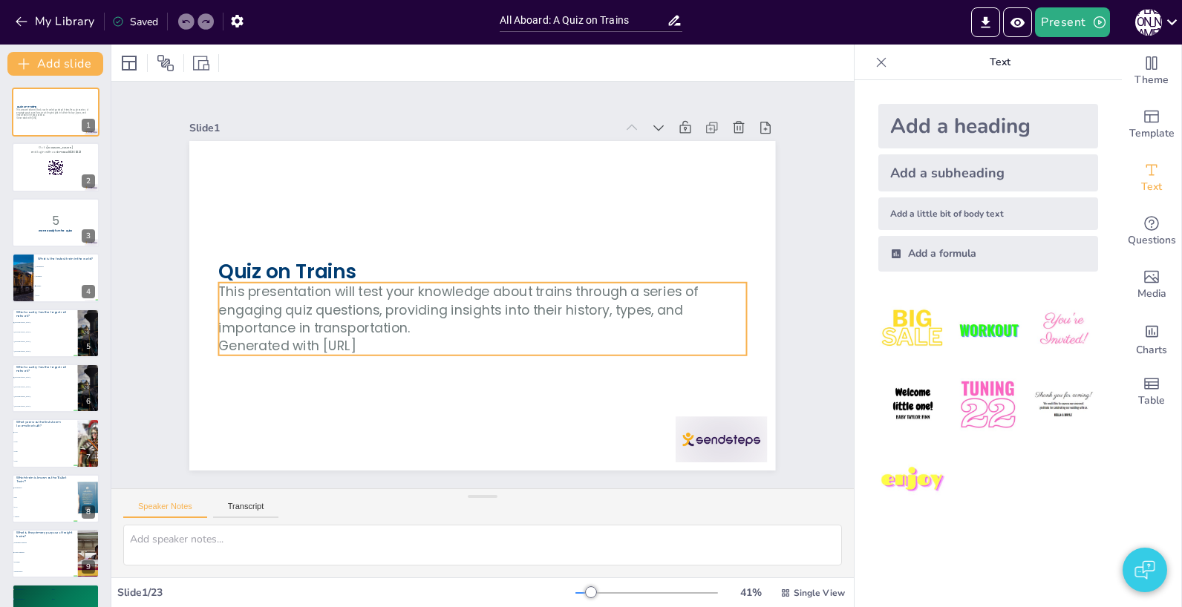
checkbox input "true"
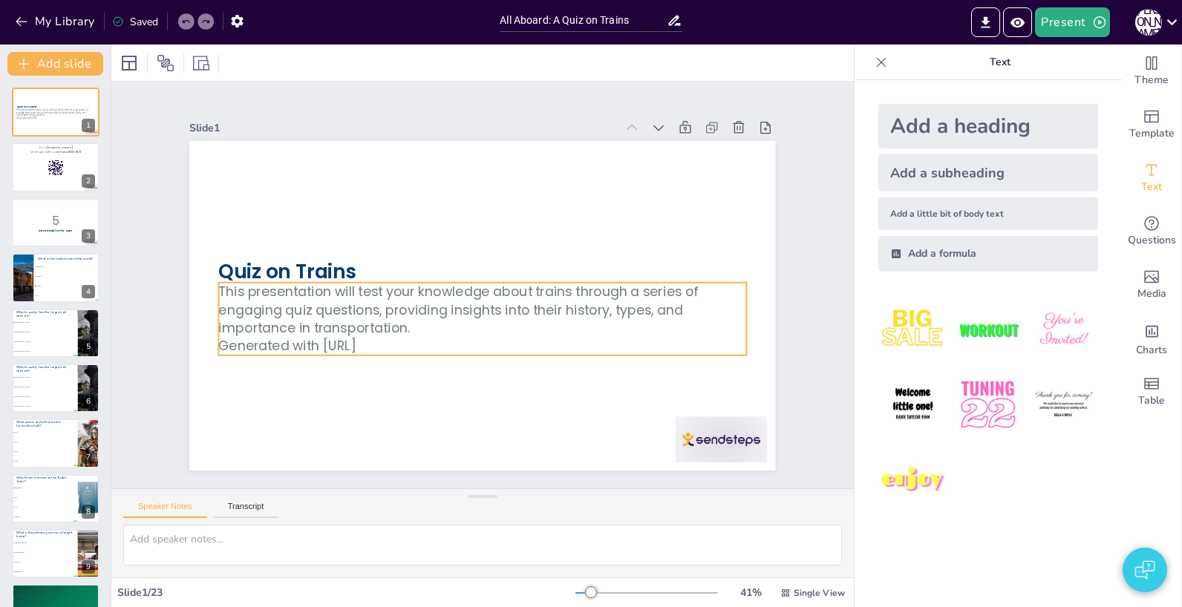
checkbox input "true"
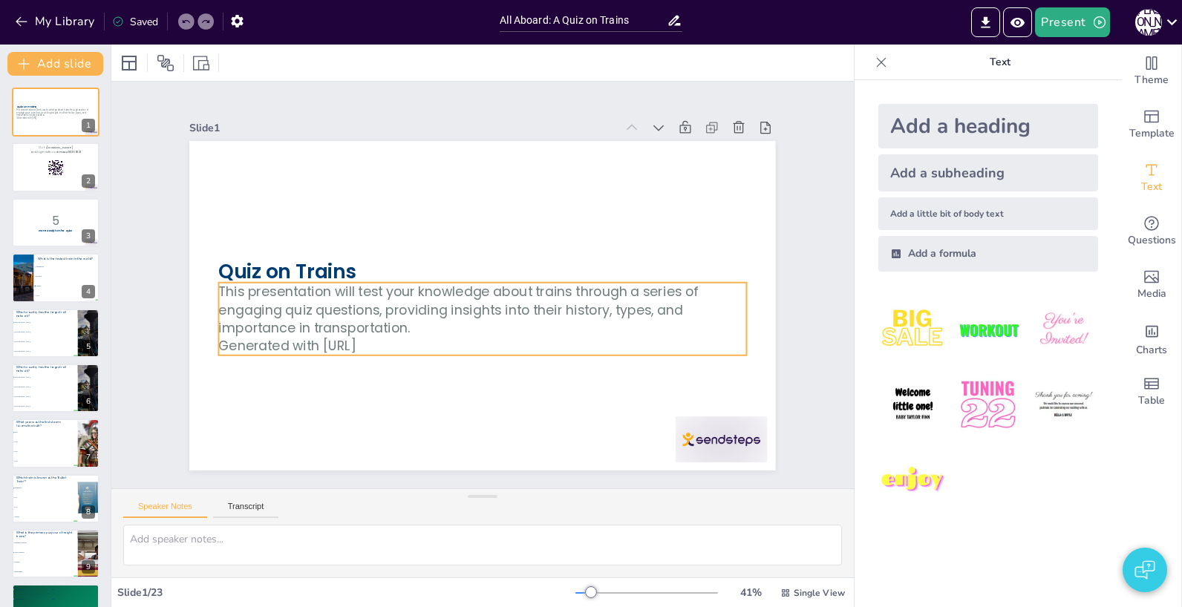
checkbox input "true"
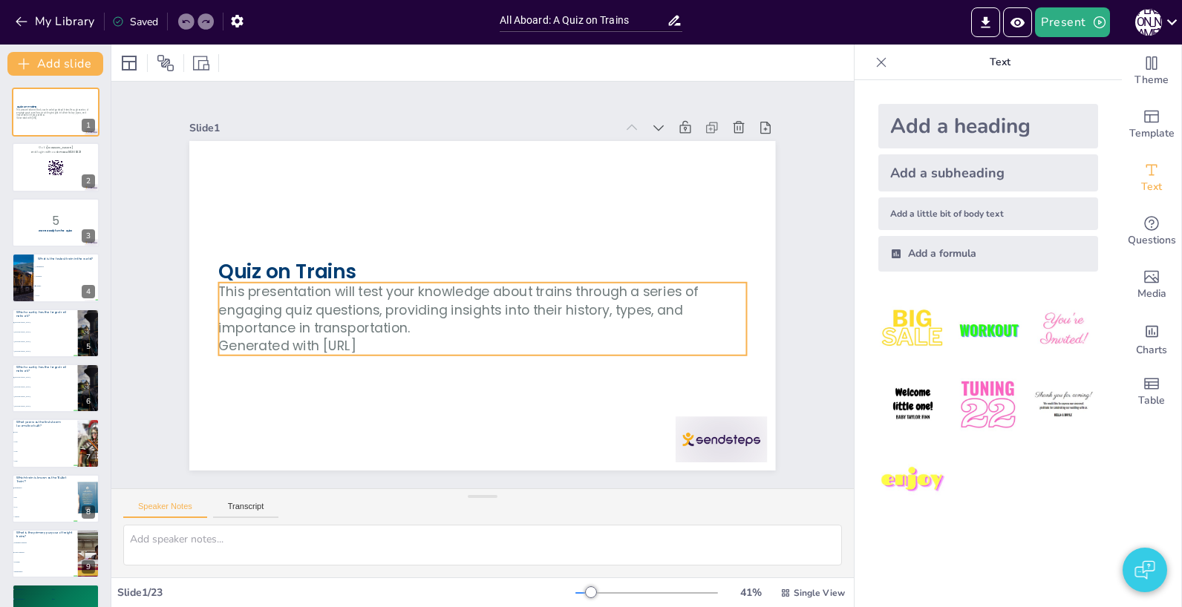
checkbox input "true"
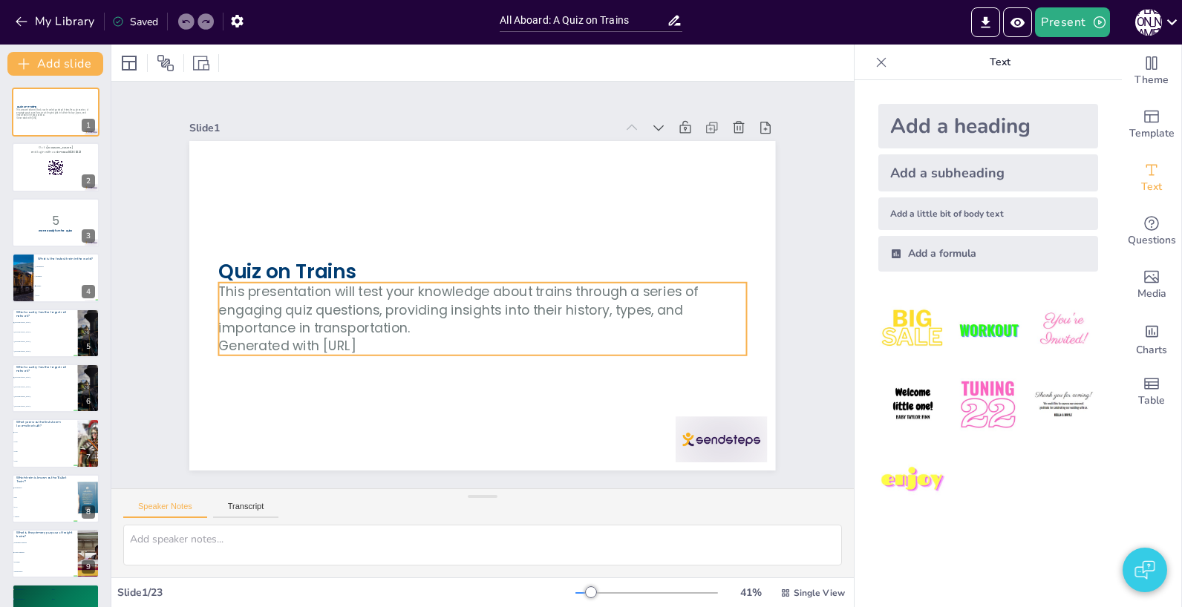
checkbox input "true"
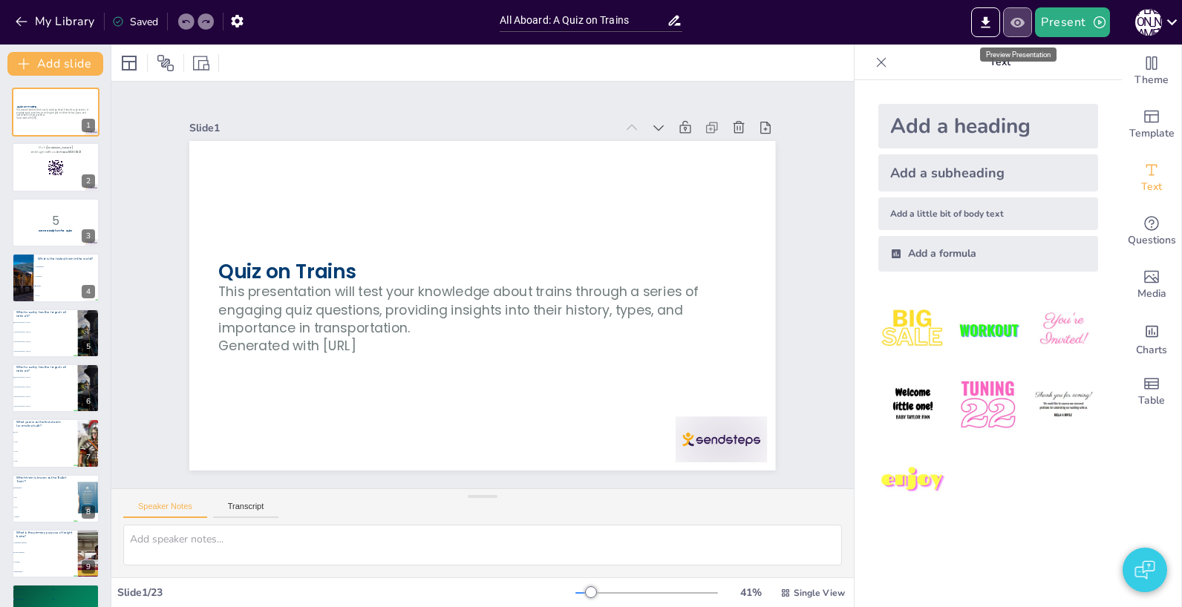
click at [1018, 27] on icon "Preview Presentation" at bounding box center [1017, 23] width 16 height 16
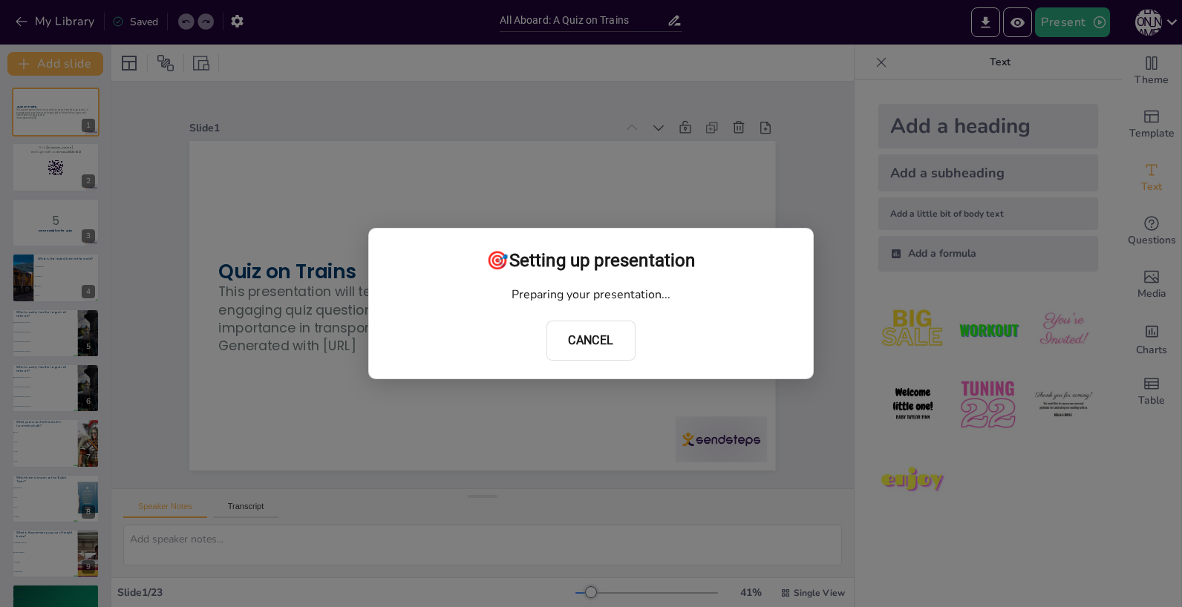
checkbox input "true"
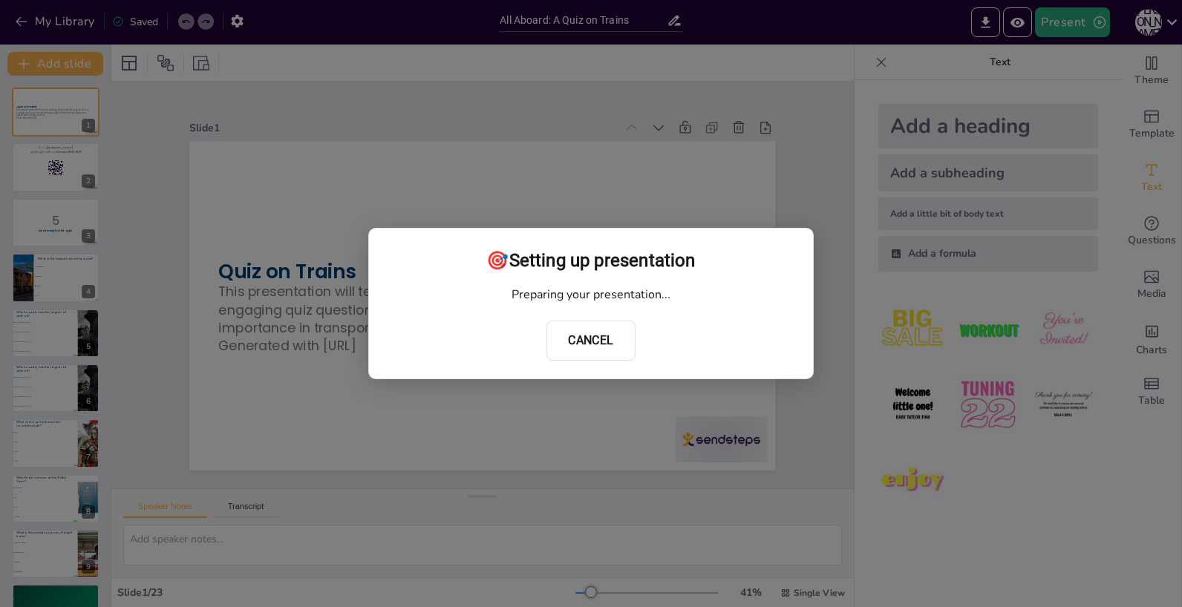
checkbox input "true"
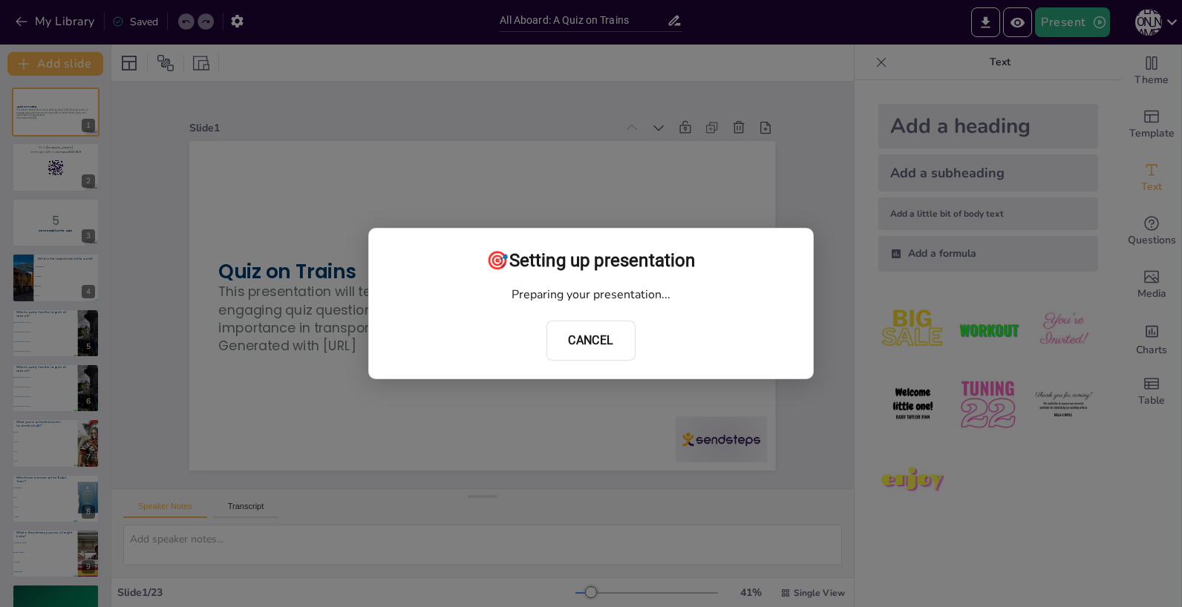
checkbox input "true"
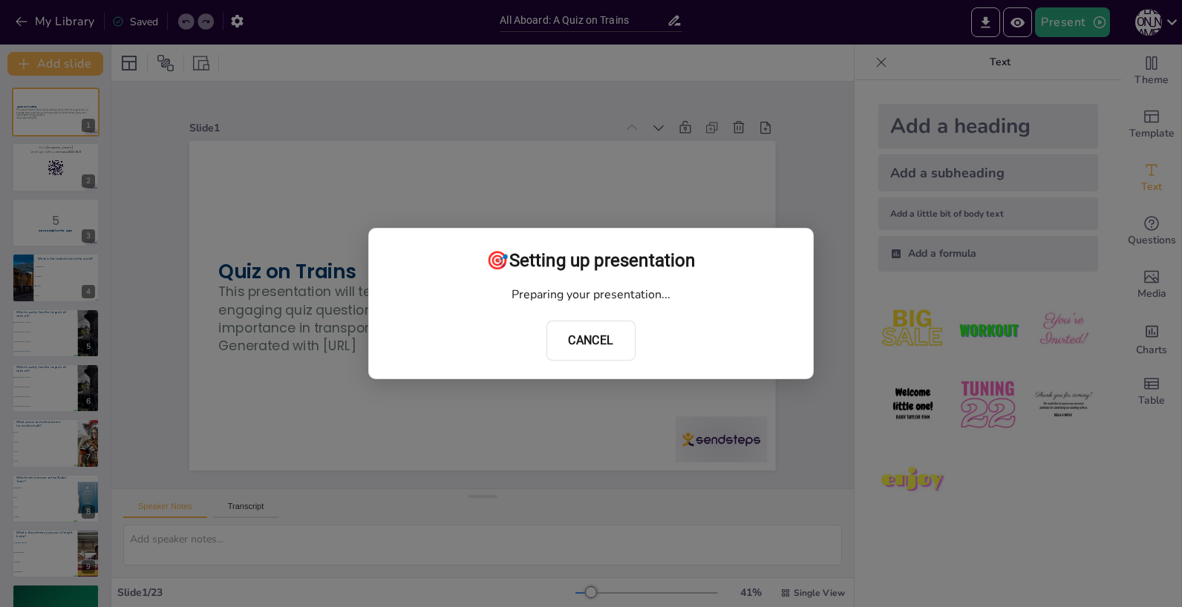
checkbox input "true"
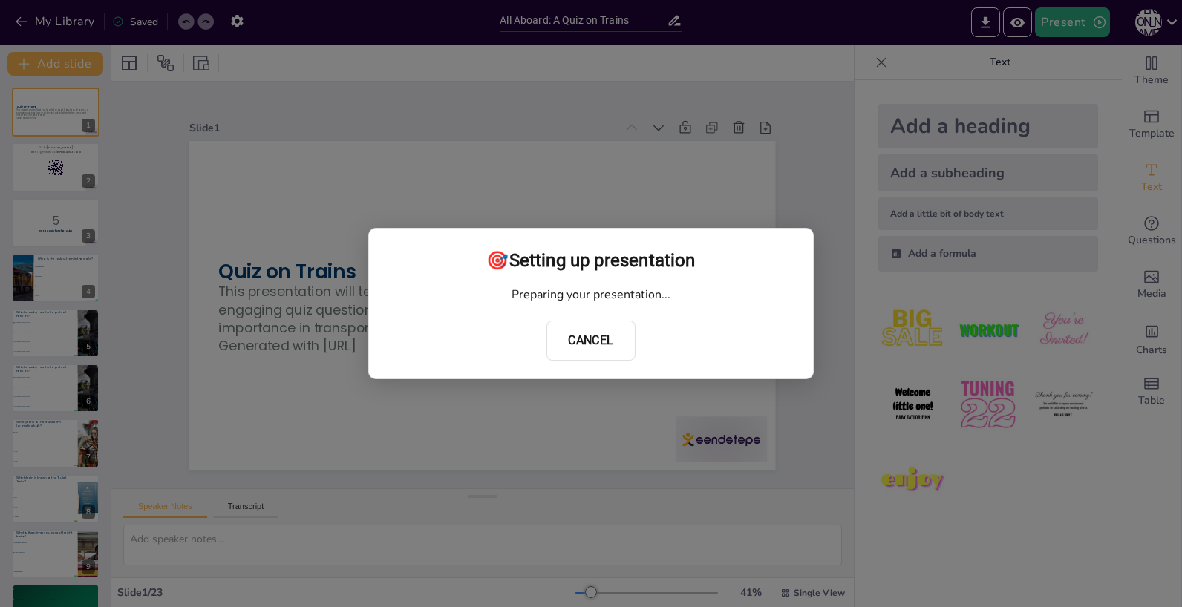
checkbox input "true"
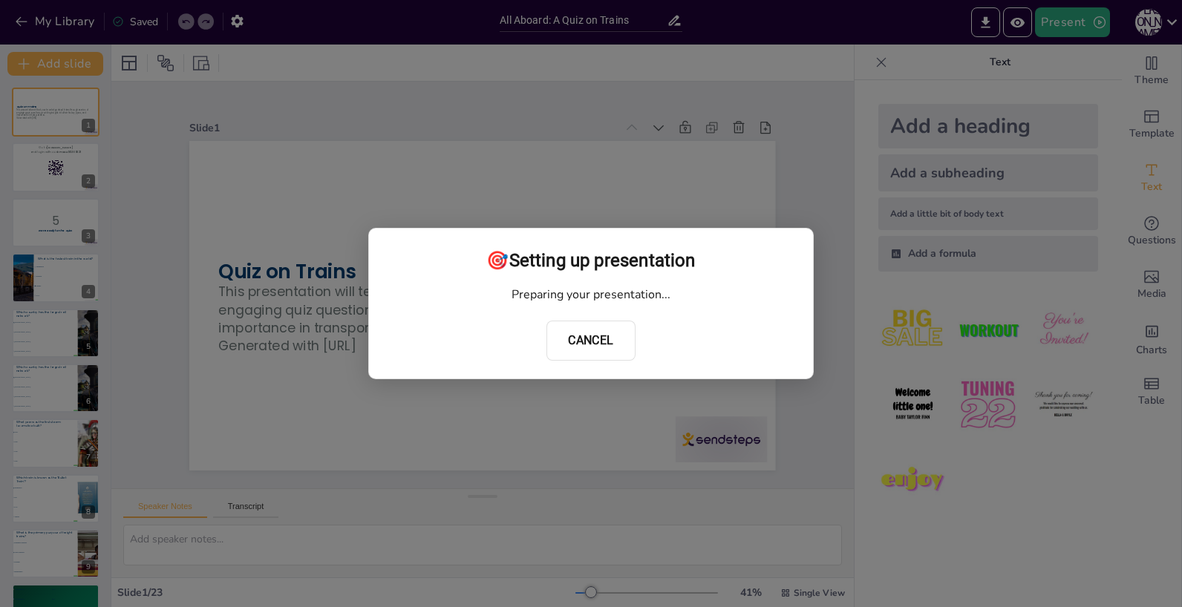
checkbox input "true"
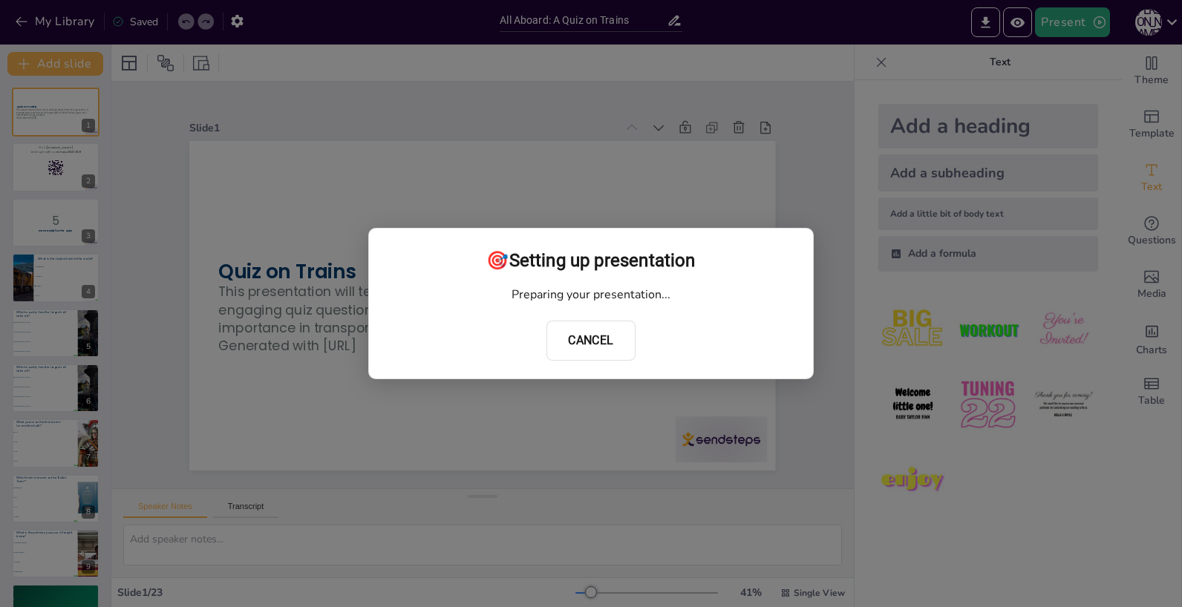
checkbox input "true"
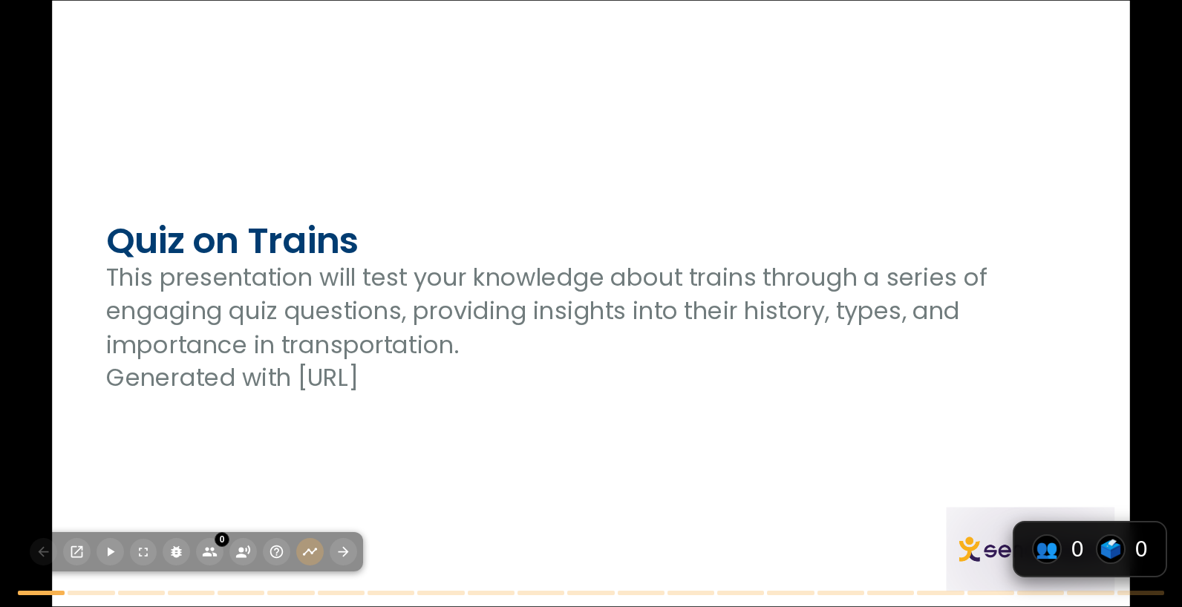
checkbox input "true"
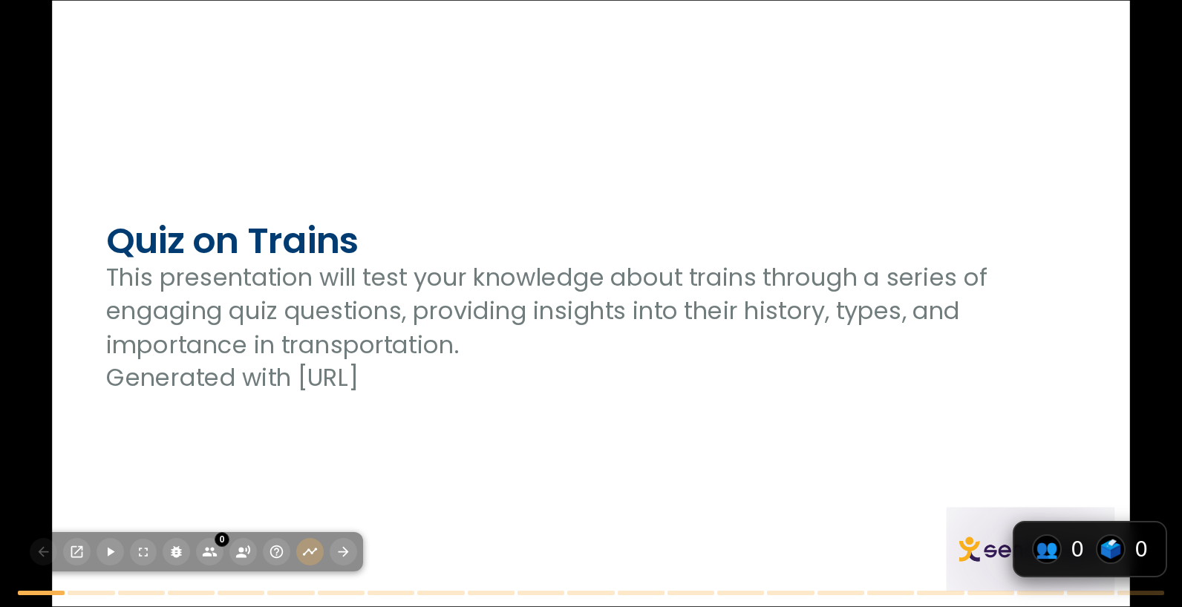
checkbox input "true"
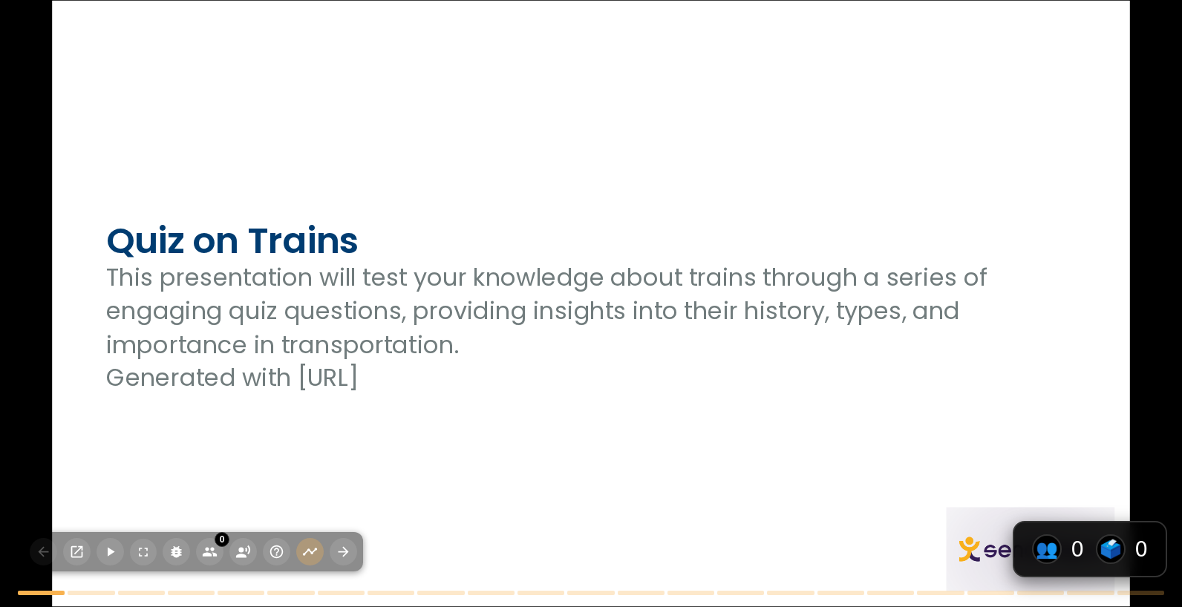
checkbox input "true"
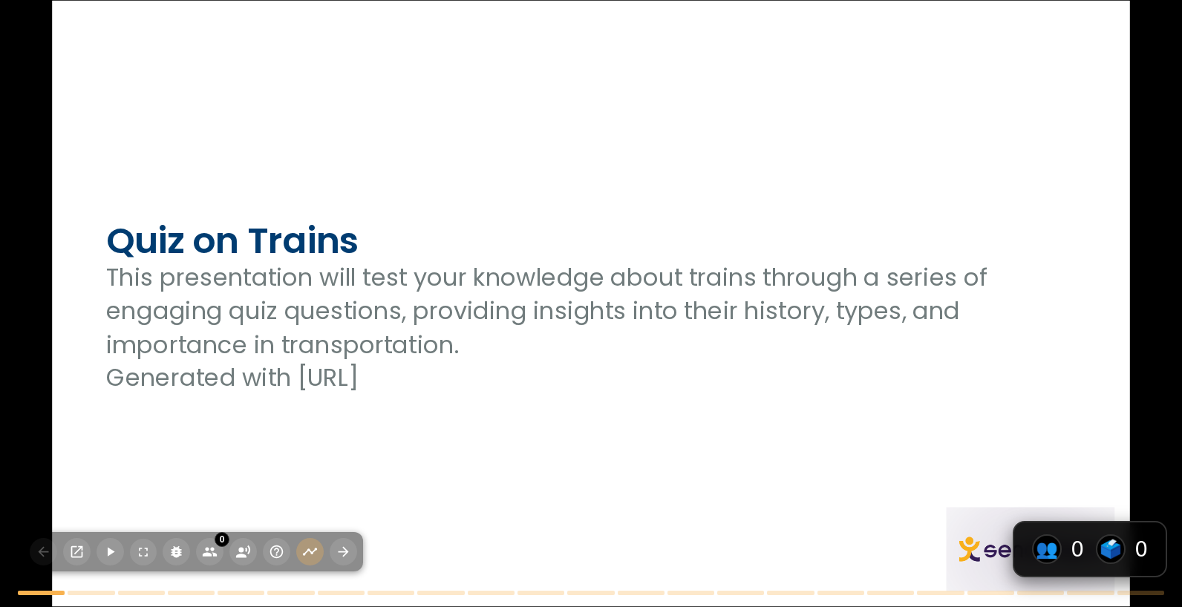
checkbox input "true"
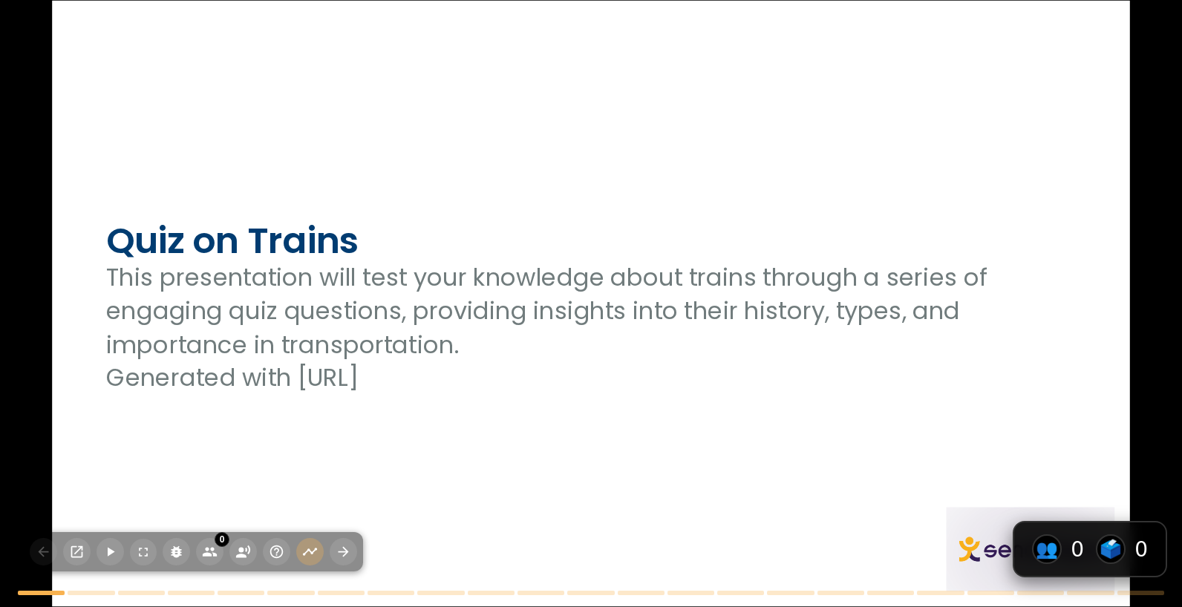
checkbox input "true"
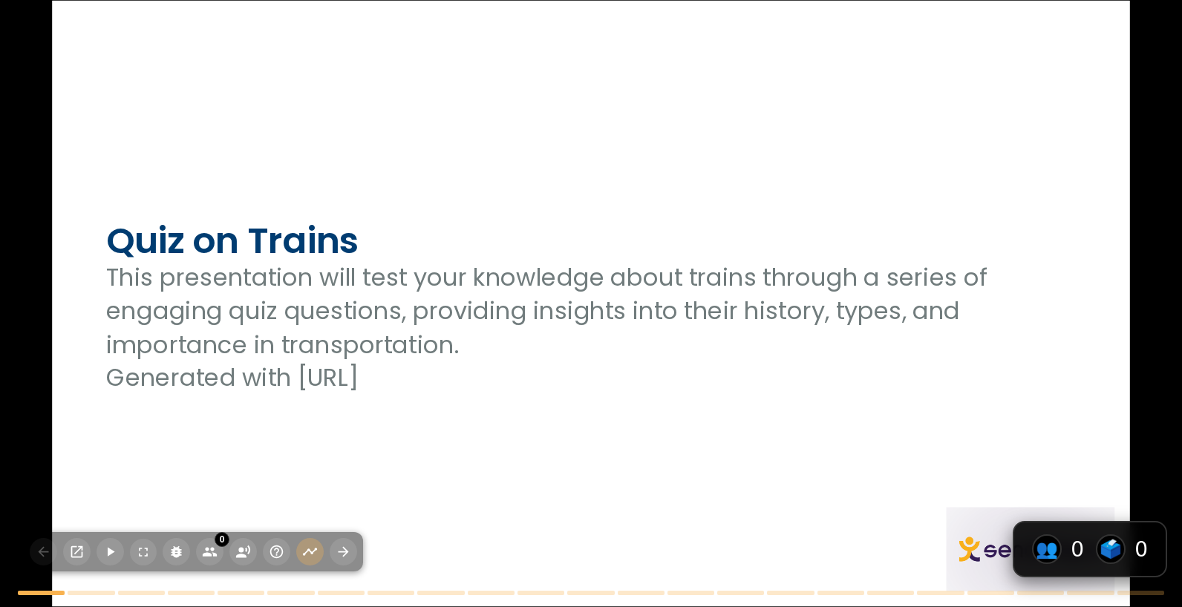
checkbox input "true"
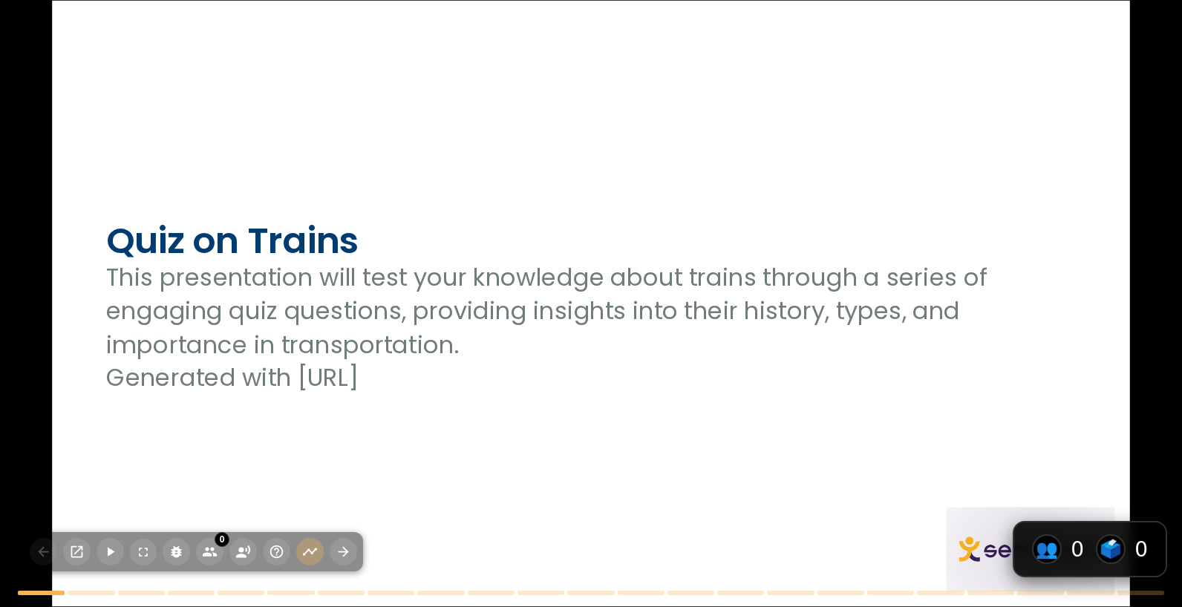
checkbox input "true"
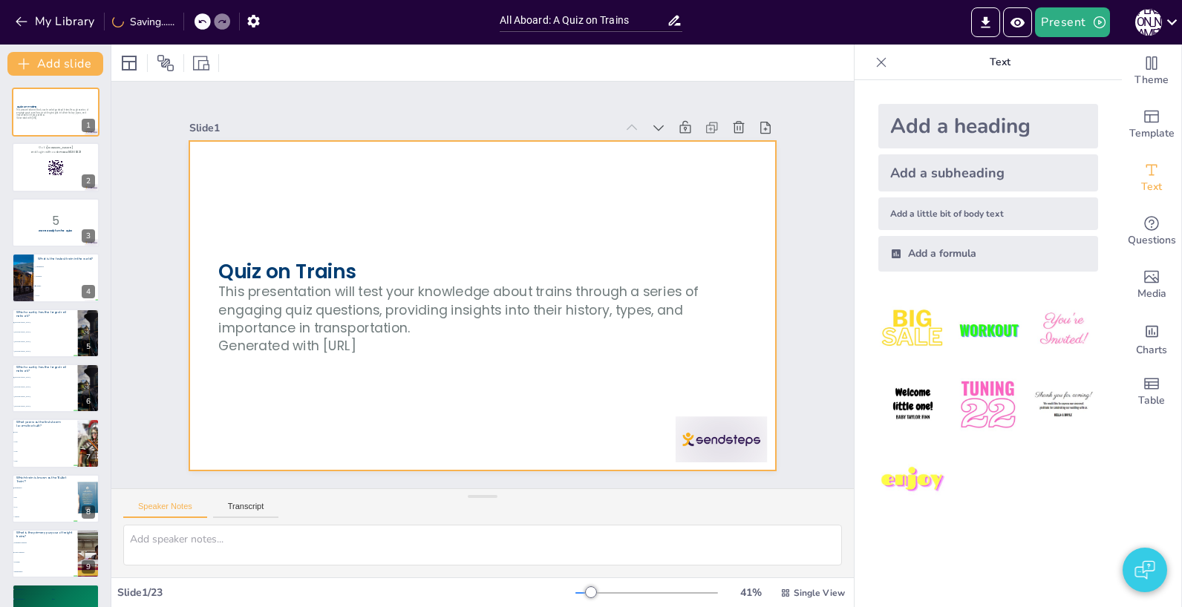
checkbox input "true"
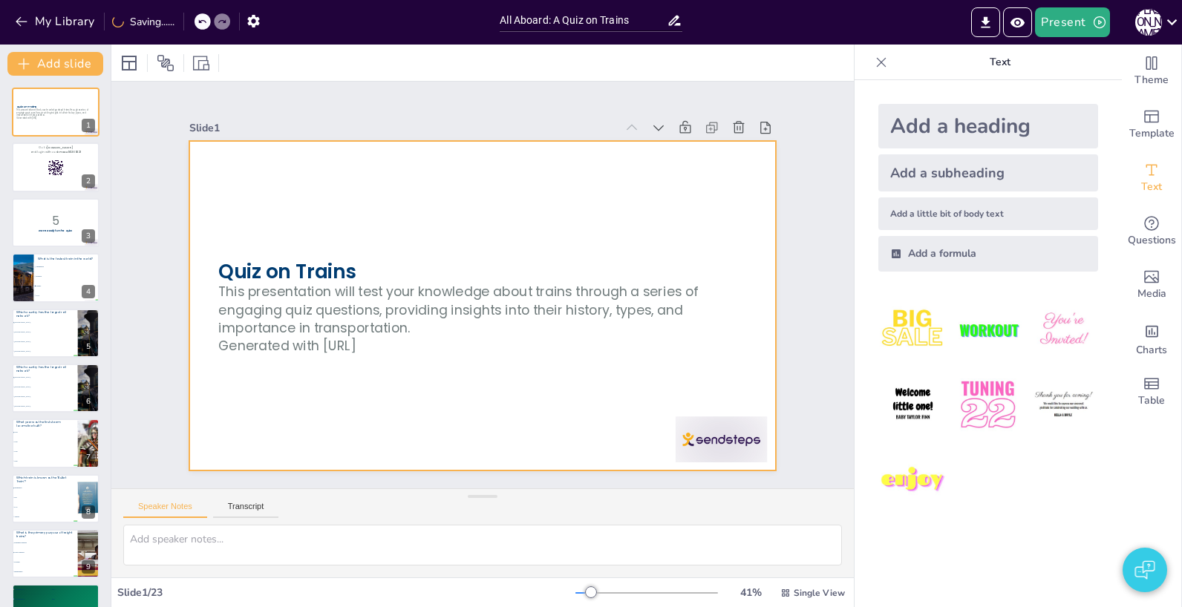
checkbox input "true"
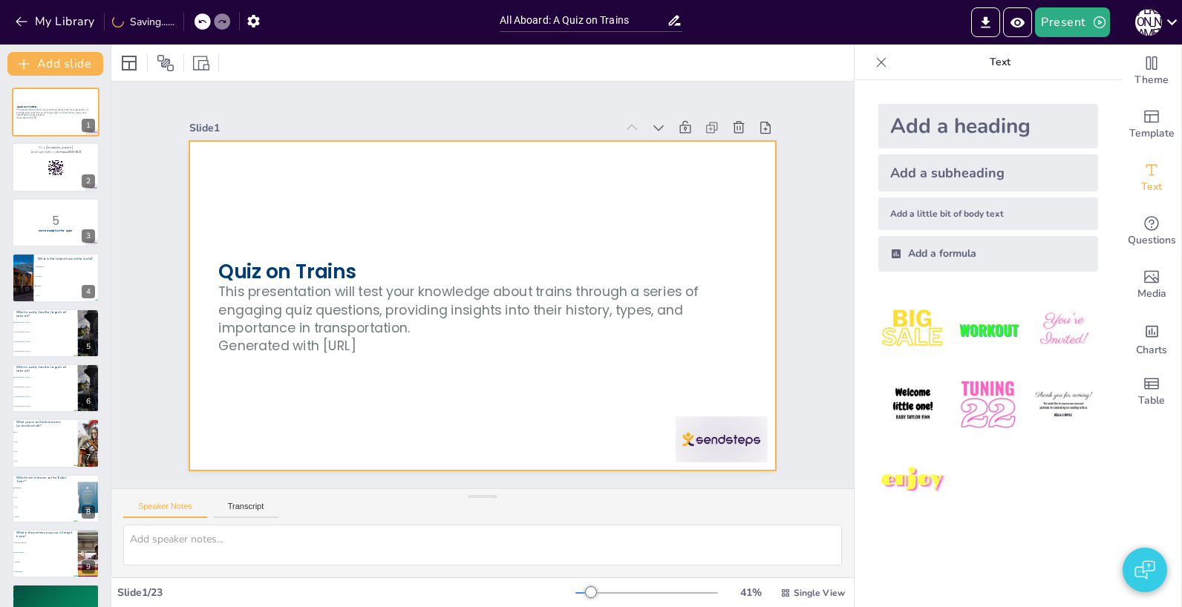
checkbox input "true"
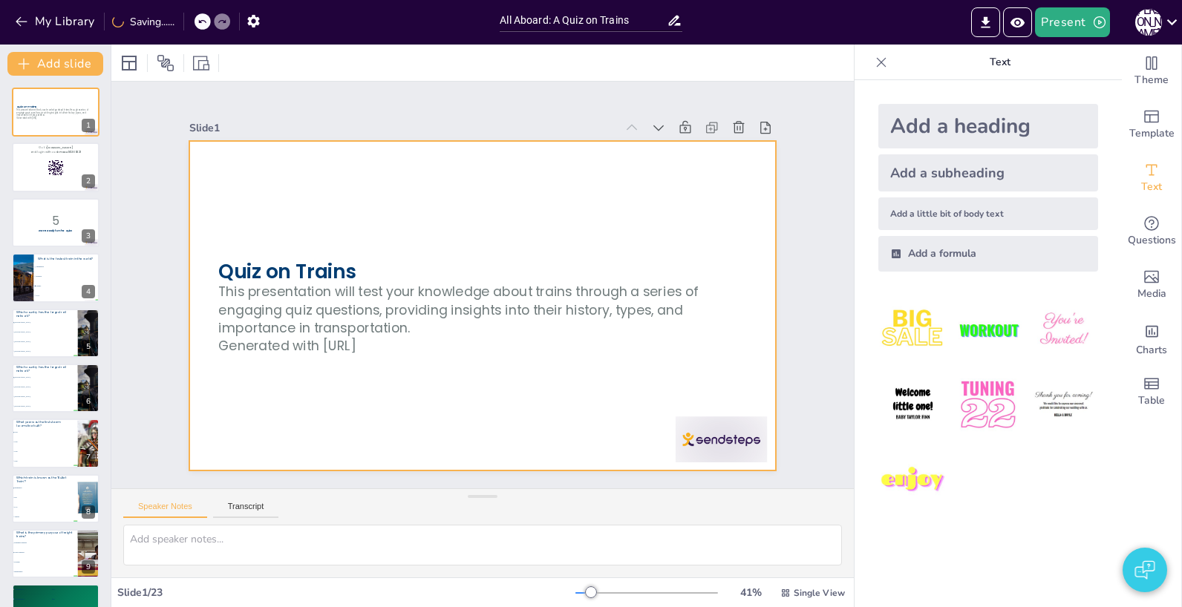
checkbox input "true"
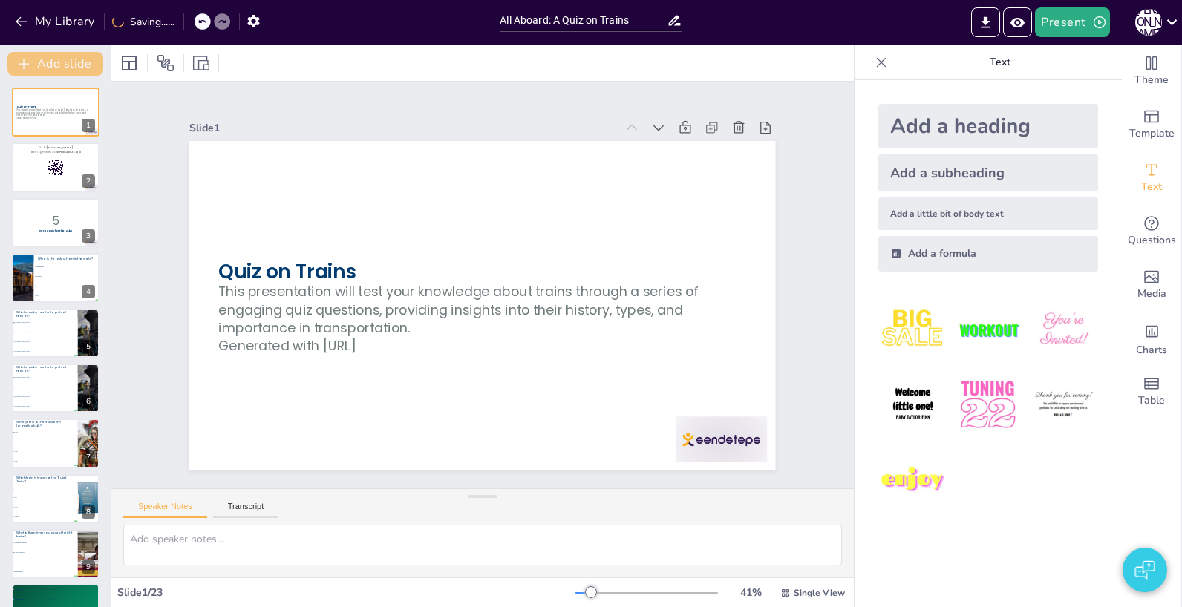
checkbox input "true"
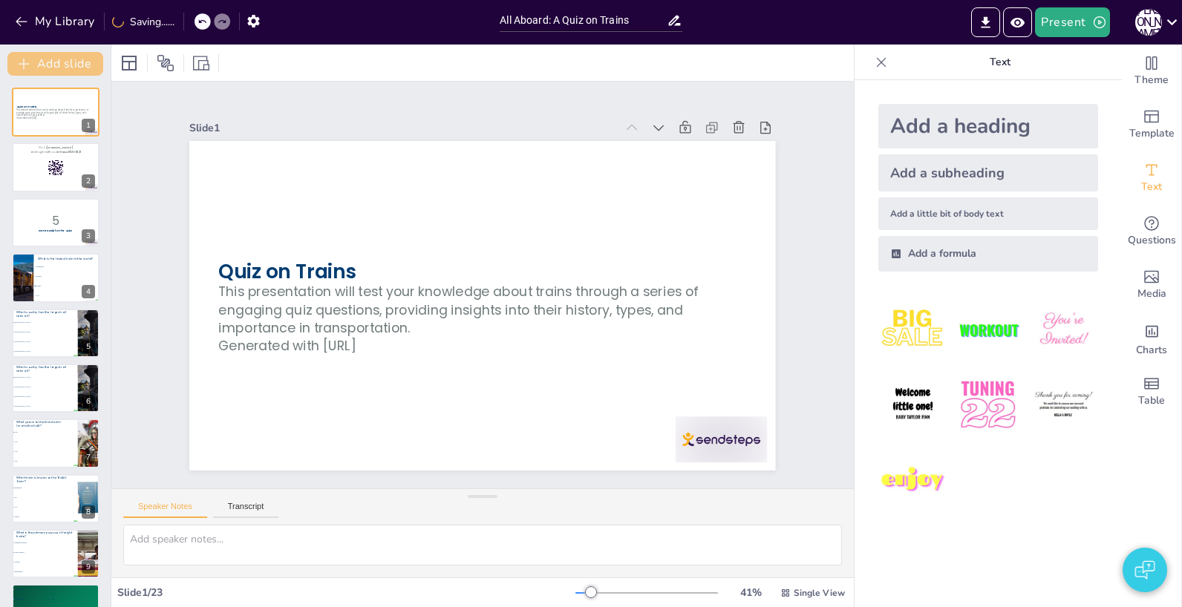
checkbox input "true"
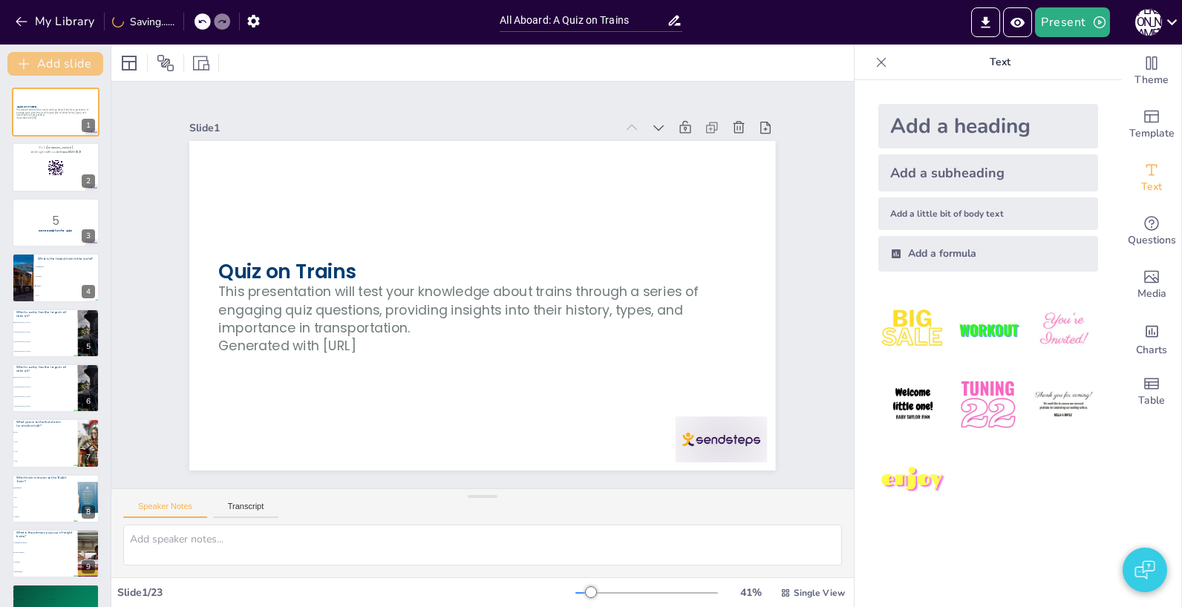
checkbox input "true"
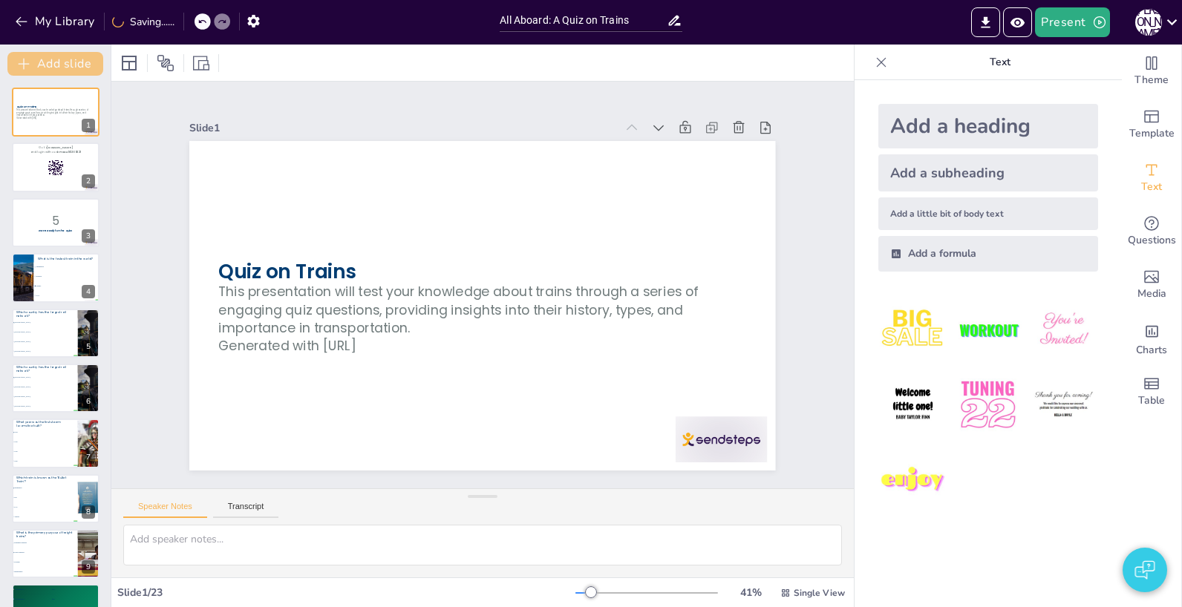
checkbox input "true"
click at [67, 28] on button "My Library" at bounding box center [56, 22] width 90 height 24
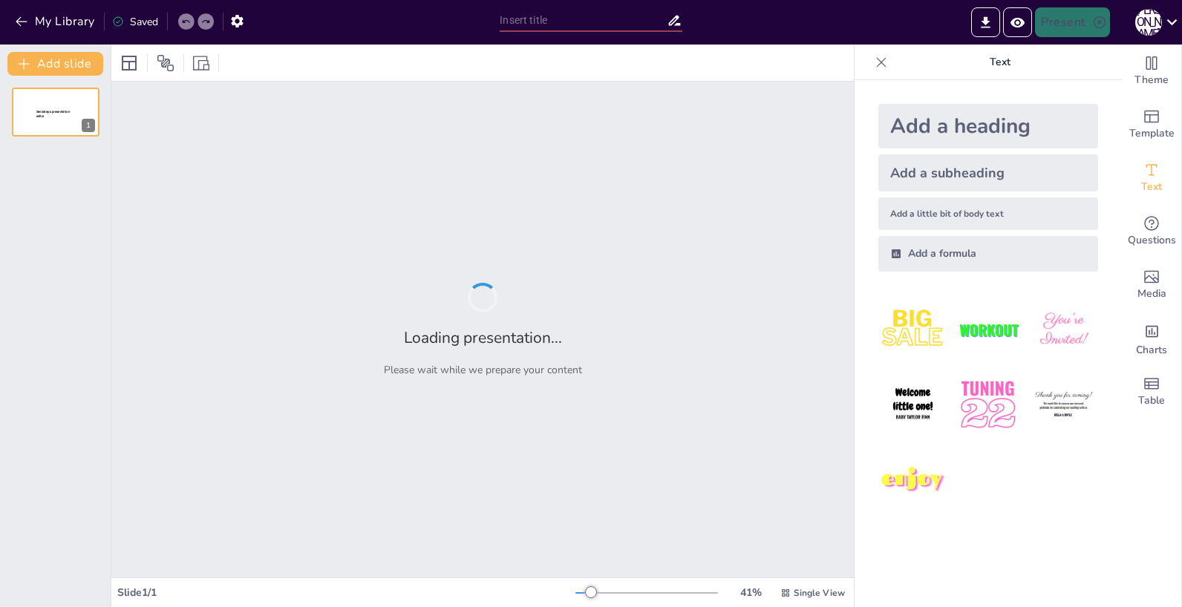
type input "All Aboard: A Quiz on Trains"
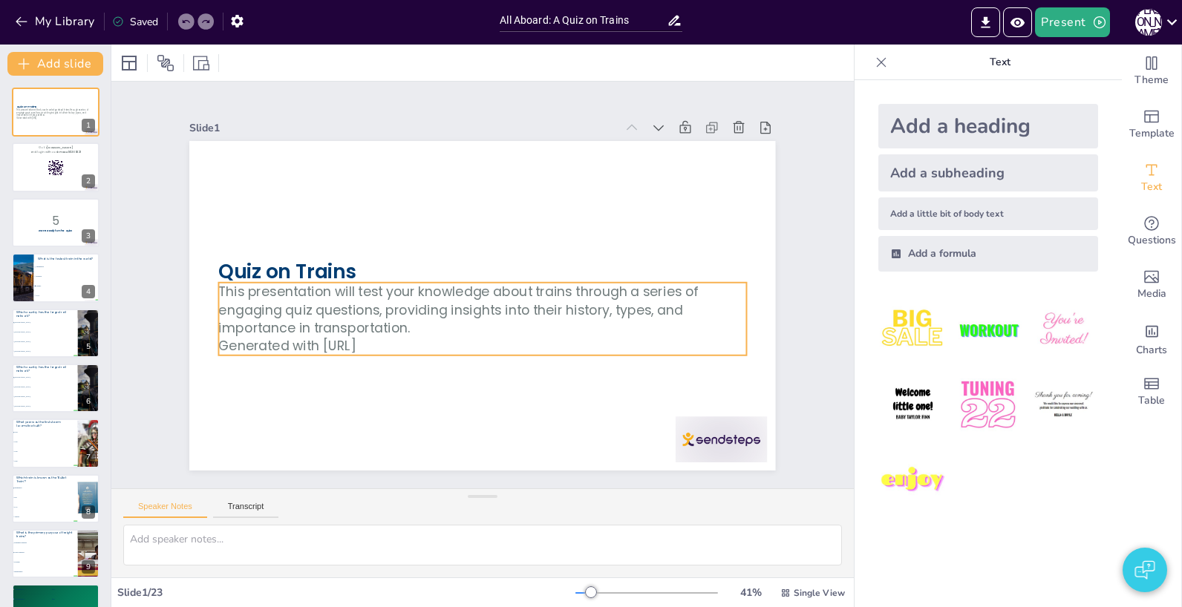
checkbox input "true"
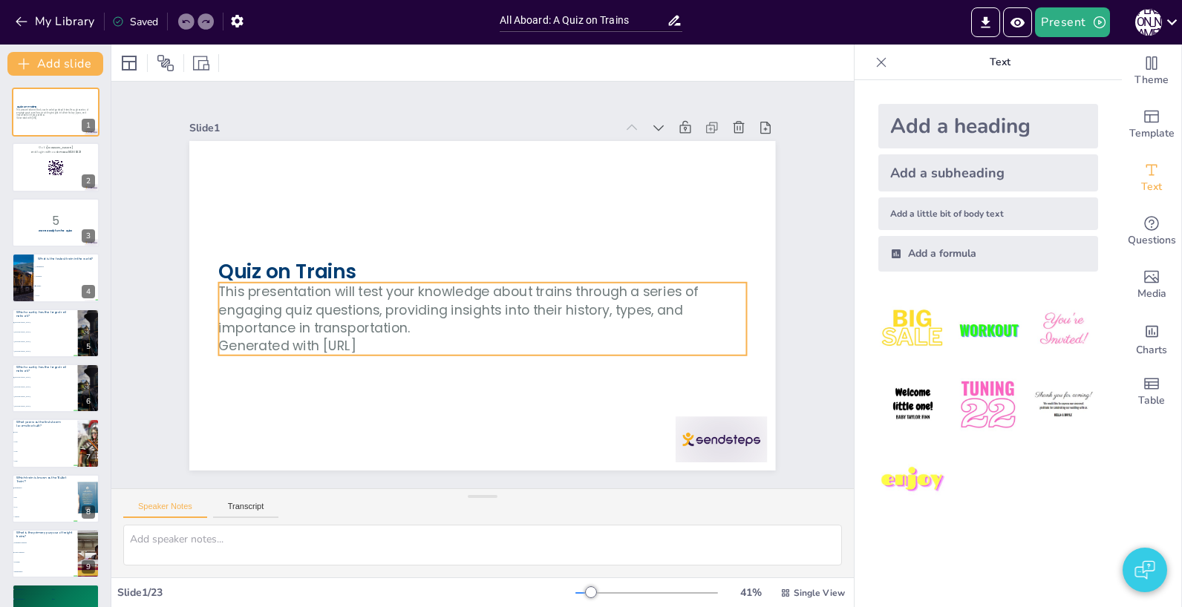
checkbox input "true"
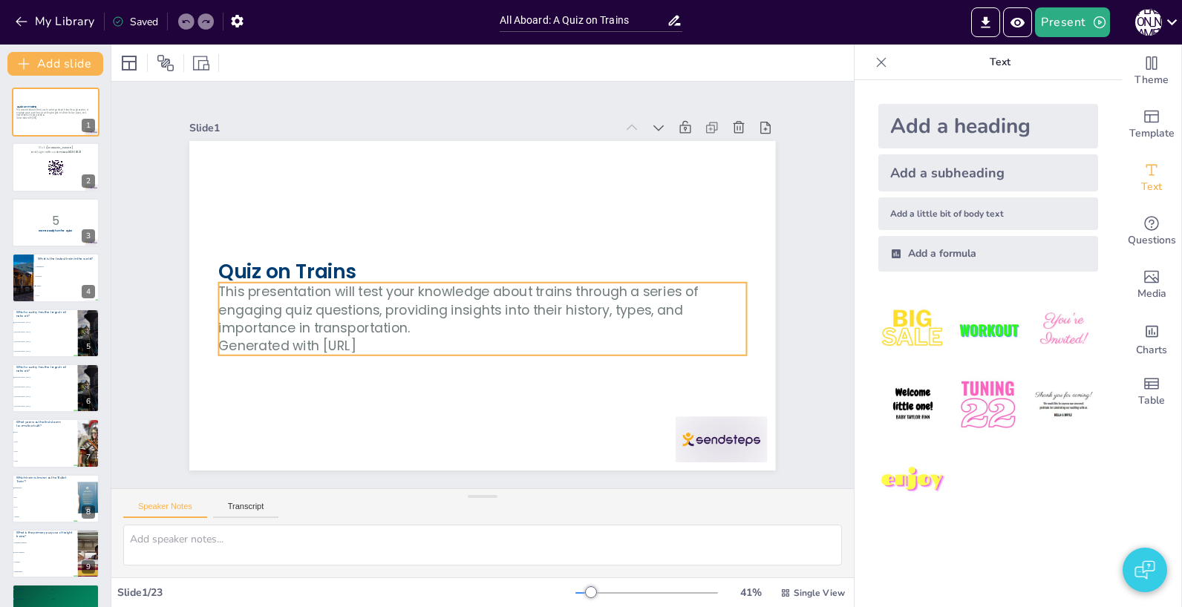
checkbox input "true"
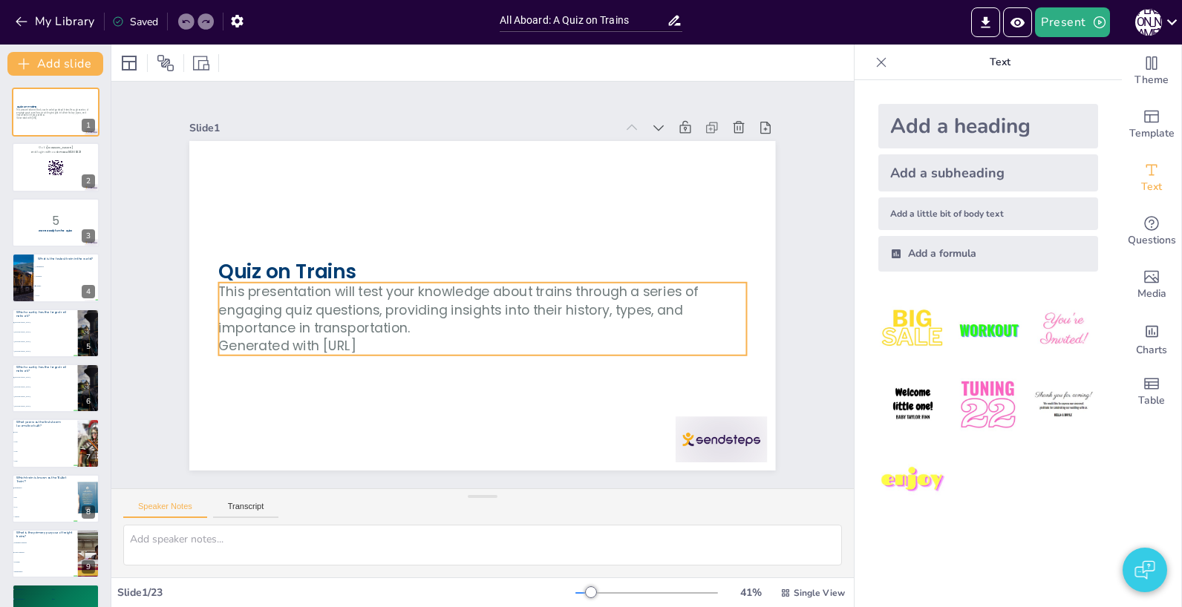
checkbox input "true"
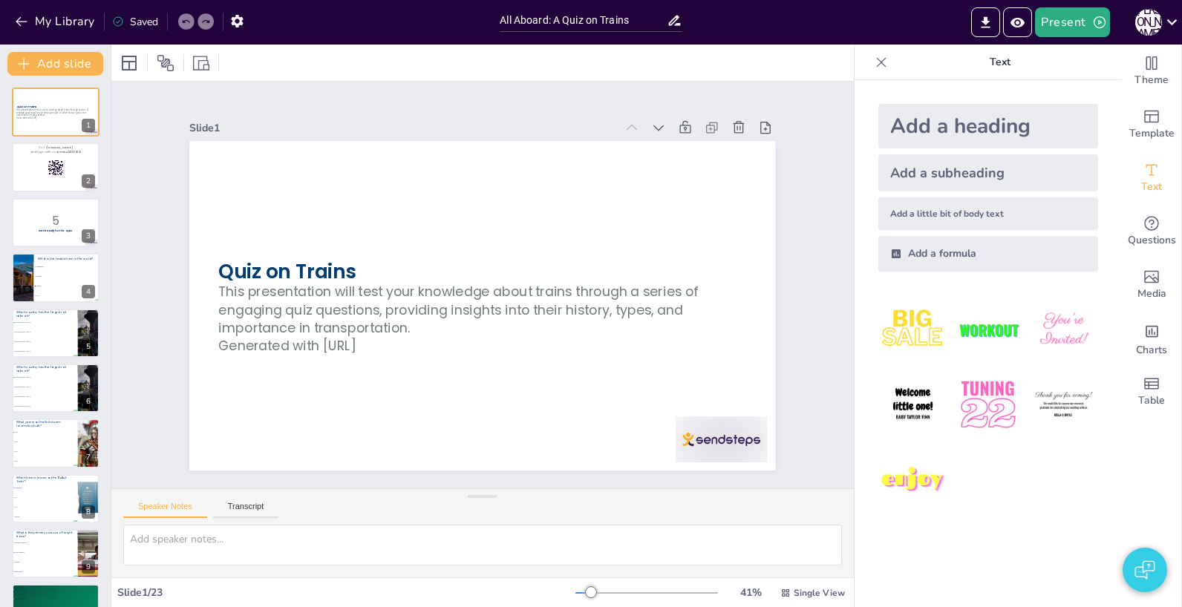
checkbox input "true"
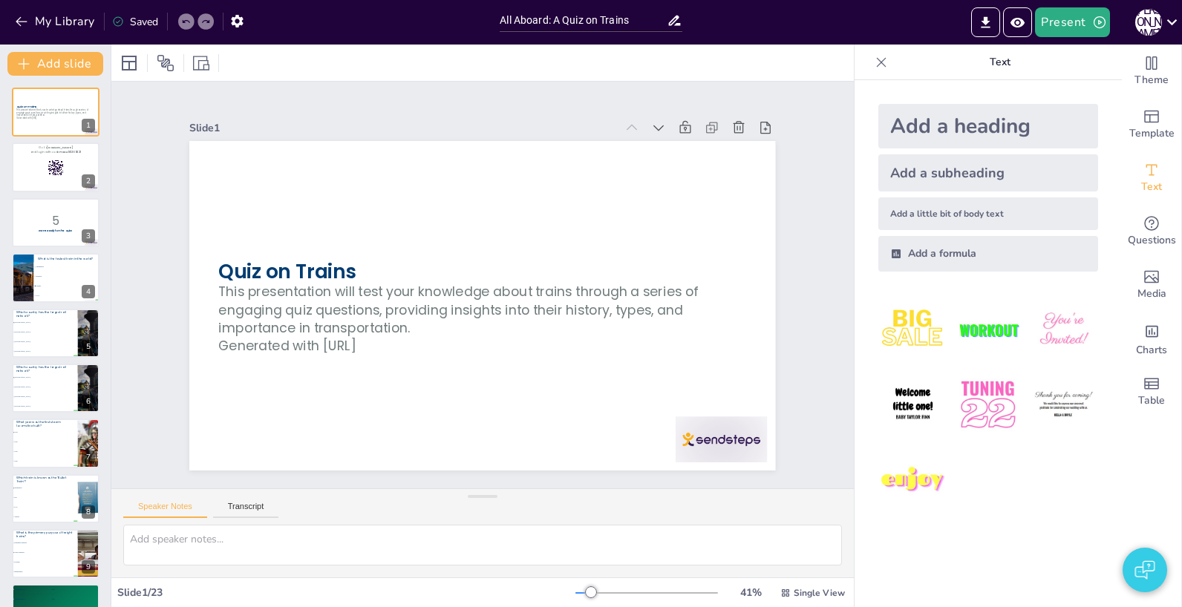
checkbox input "true"
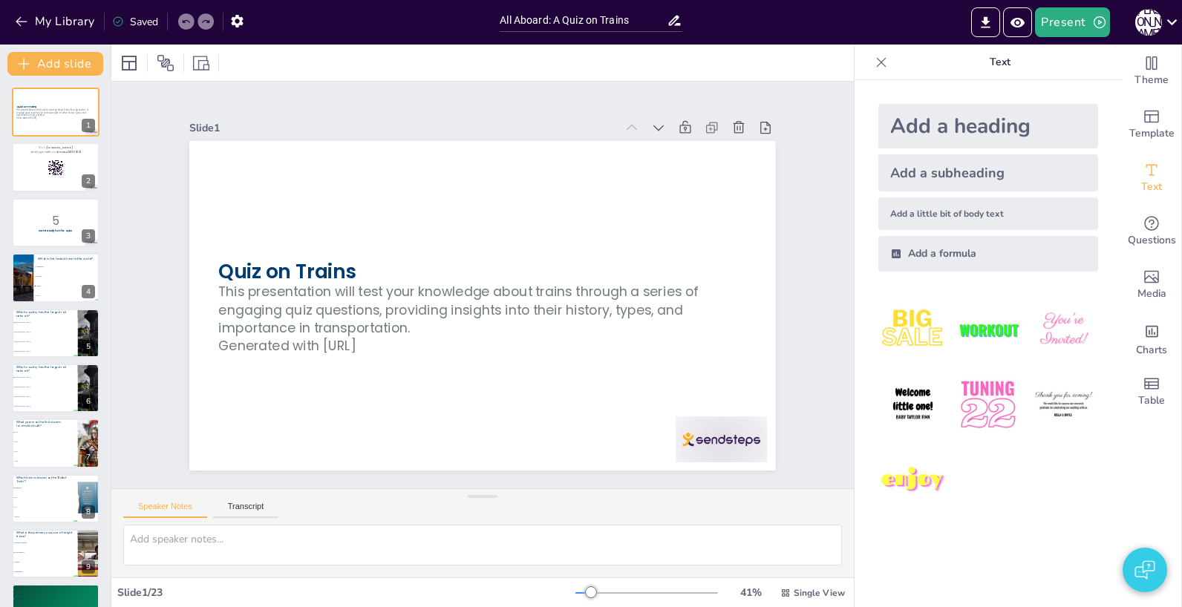
checkbox input "true"
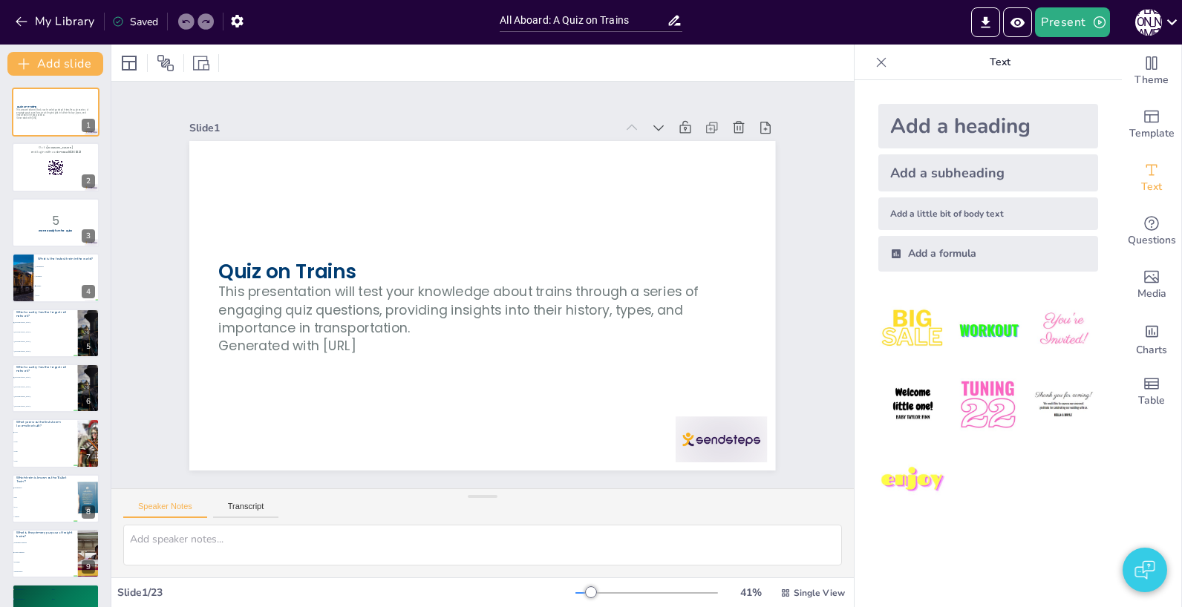
checkbox input "true"
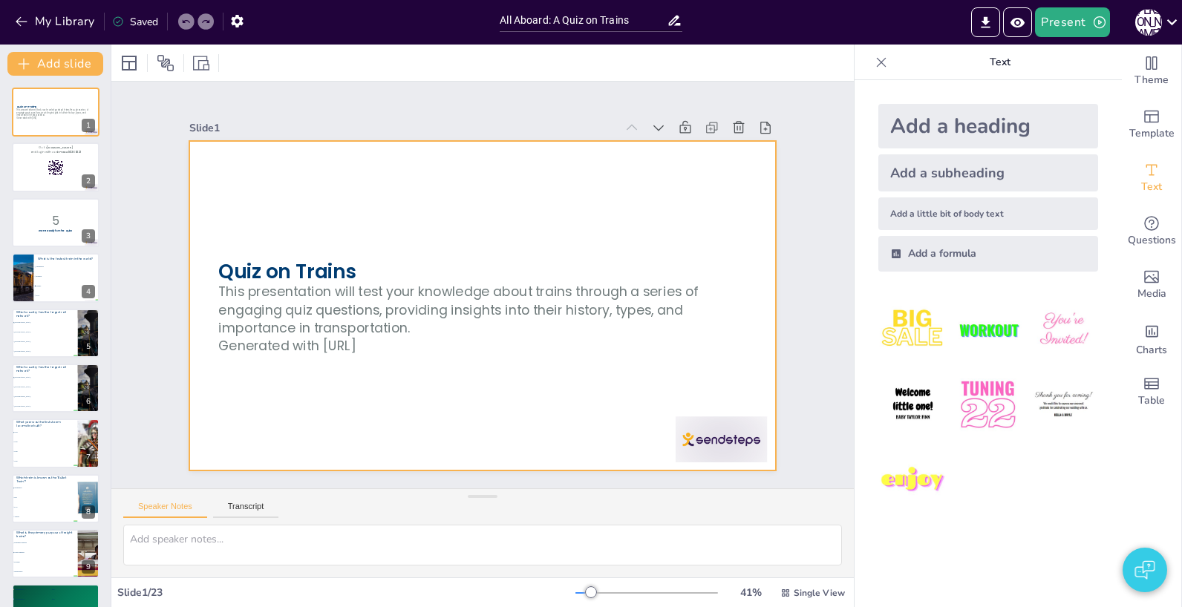
checkbox input "true"
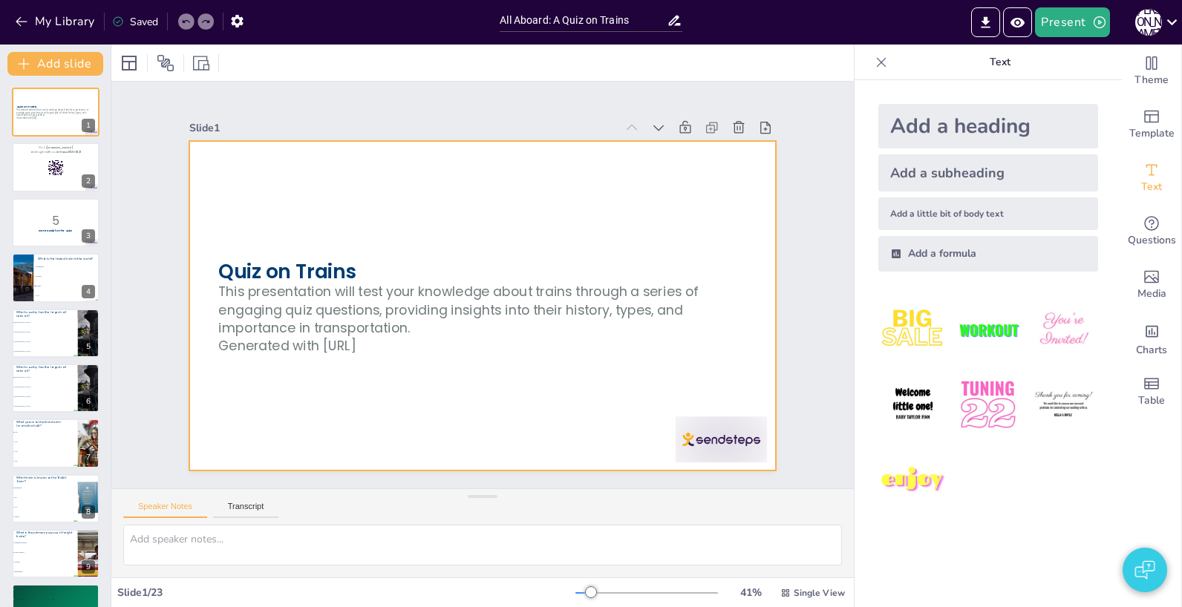
checkbox input "true"
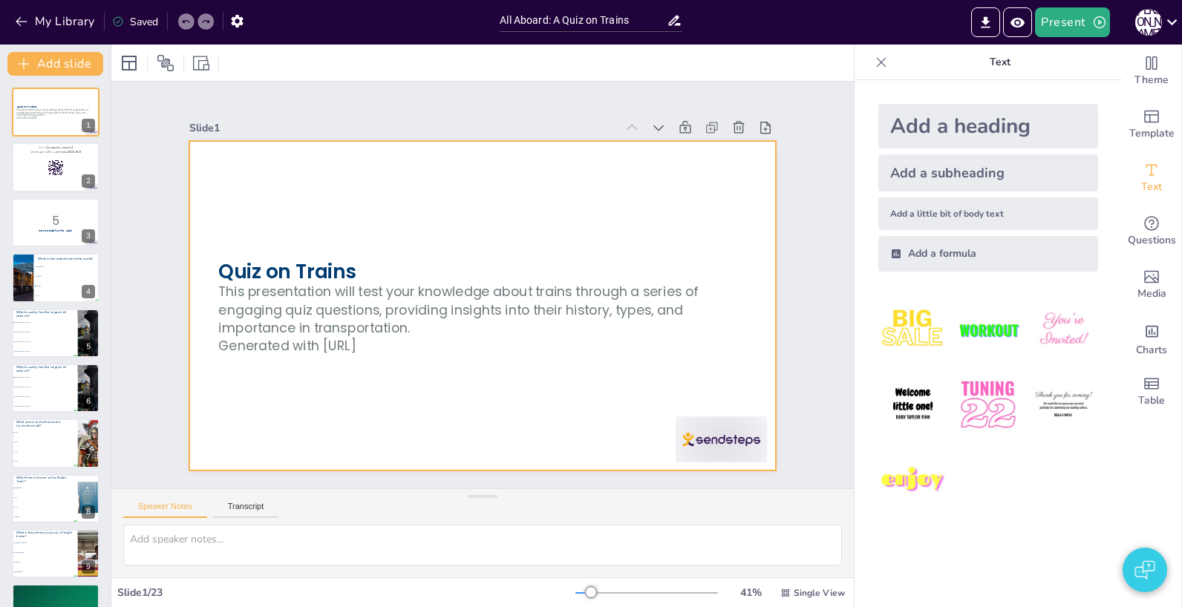
checkbox input "true"
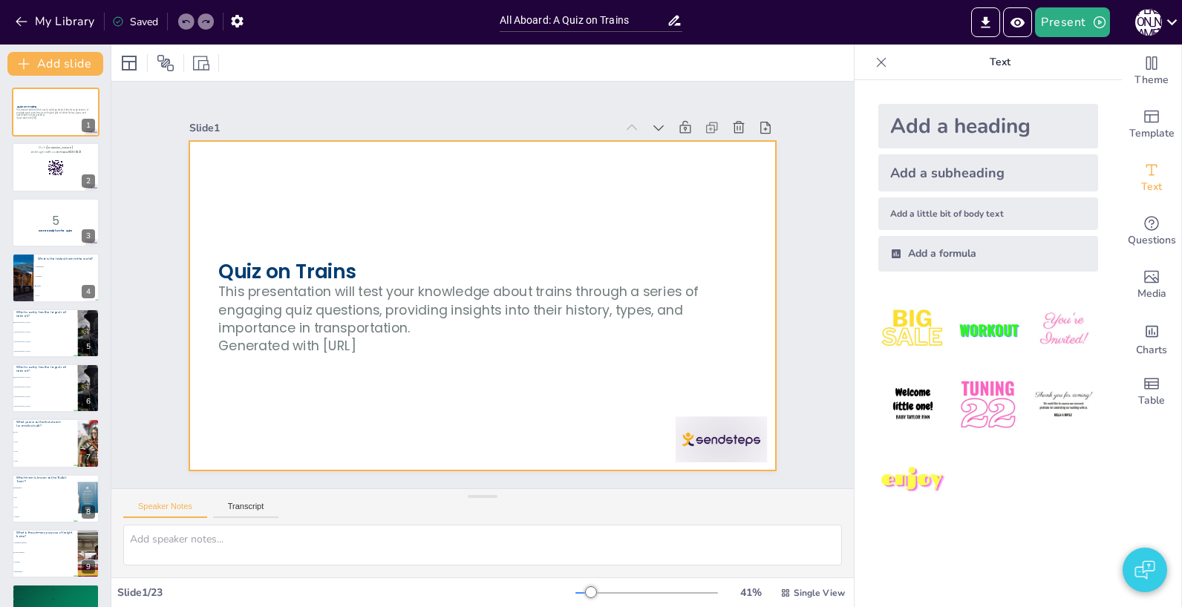
checkbox input "true"
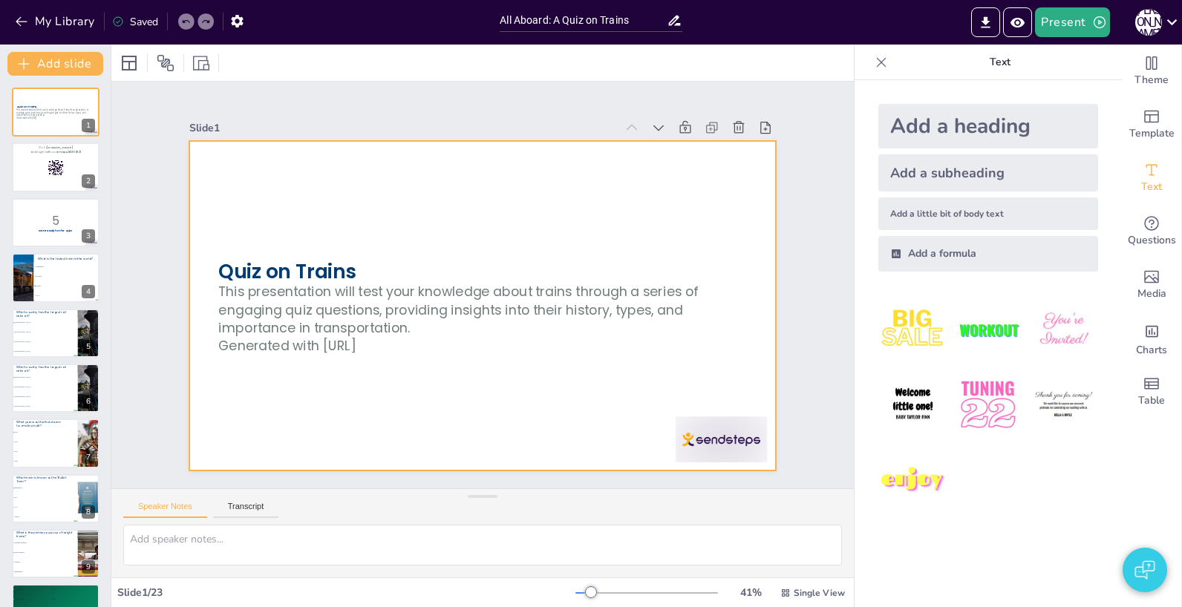
checkbox input "true"
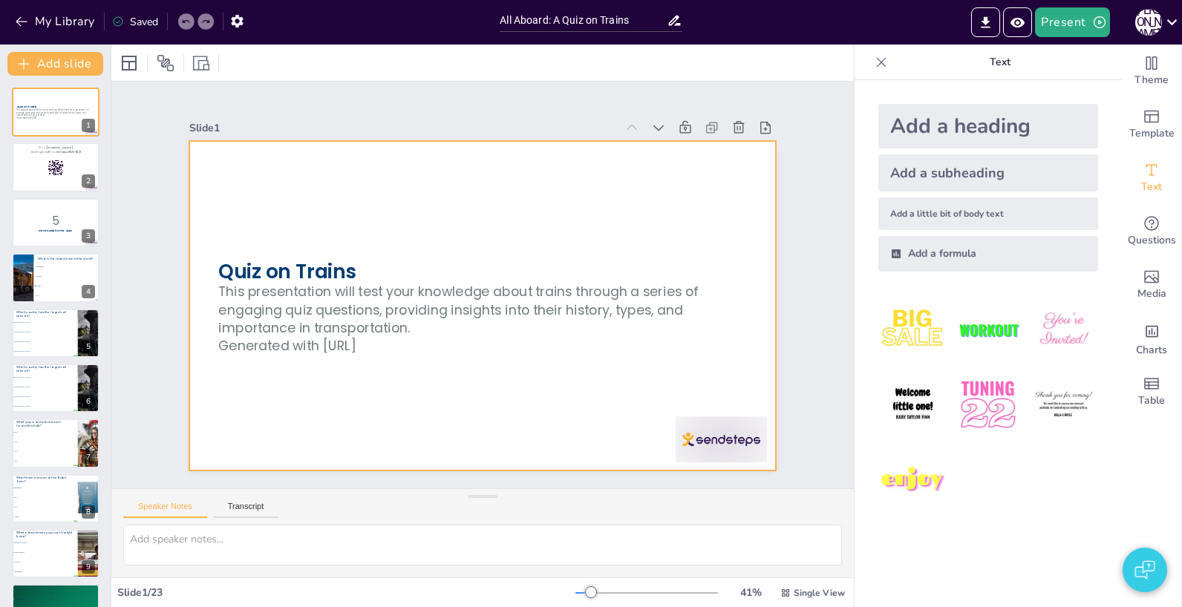
checkbox input "true"
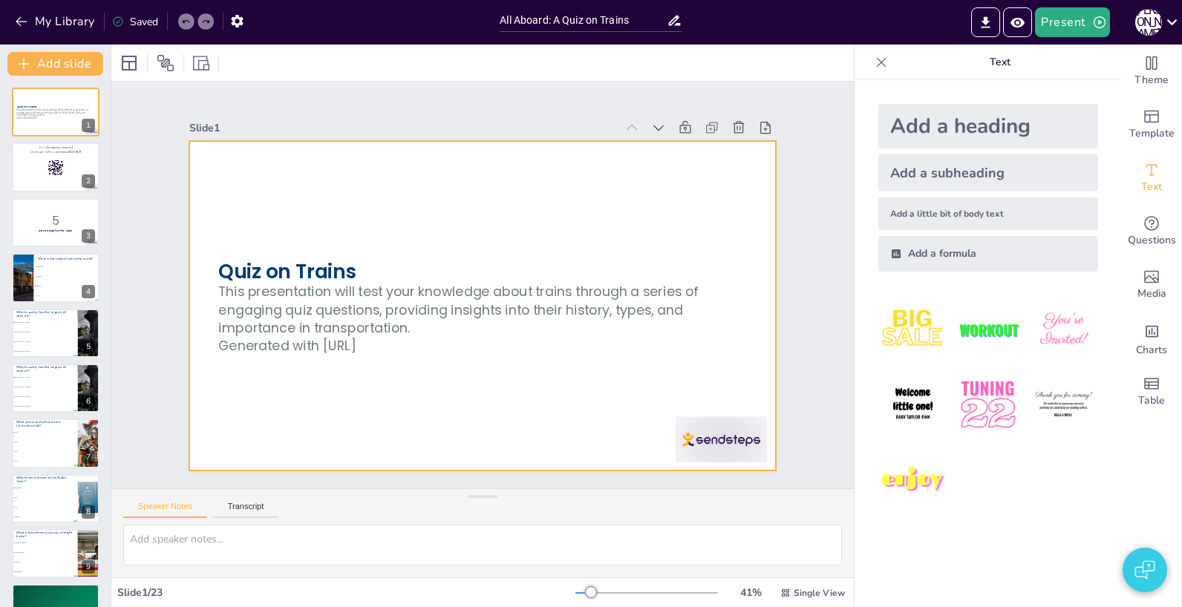
checkbox input "true"
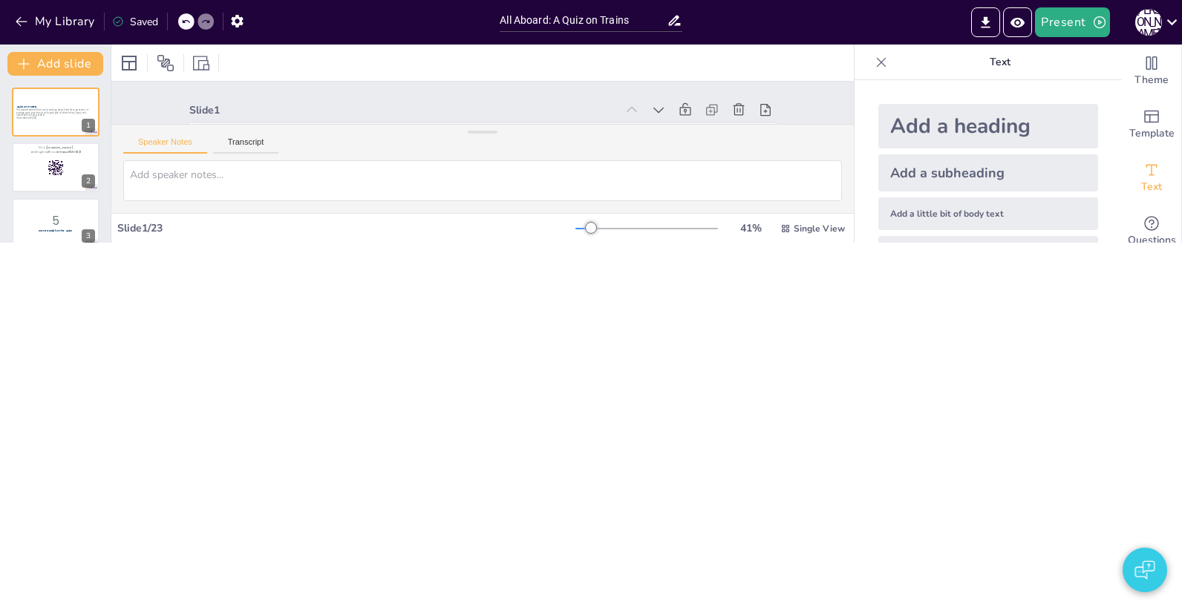
checkbox input "true"
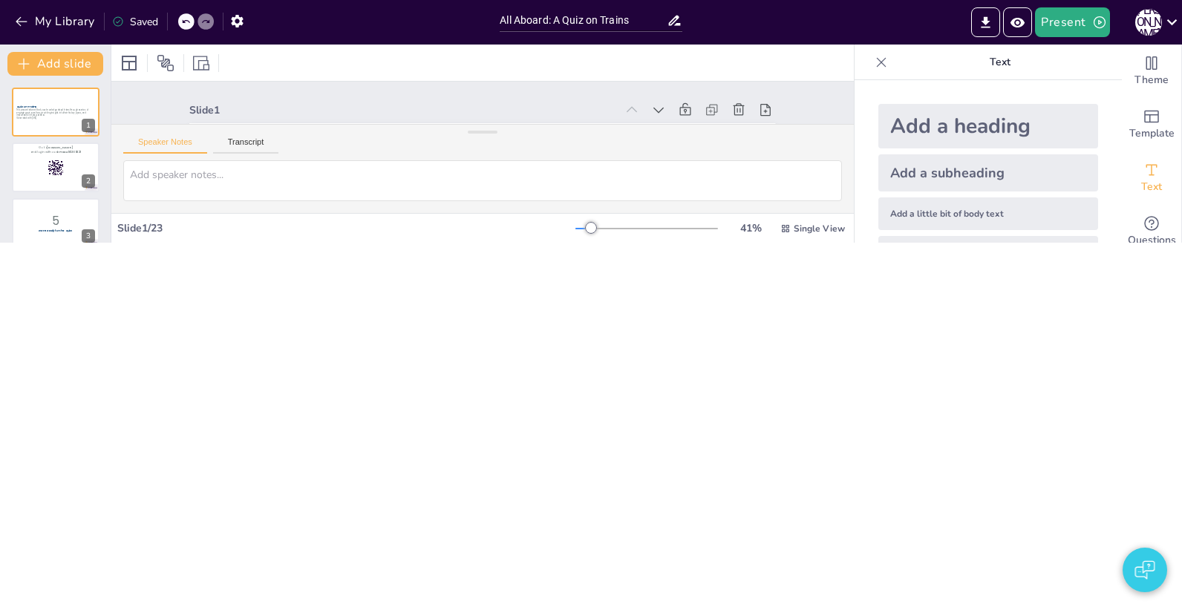
checkbox input "true"
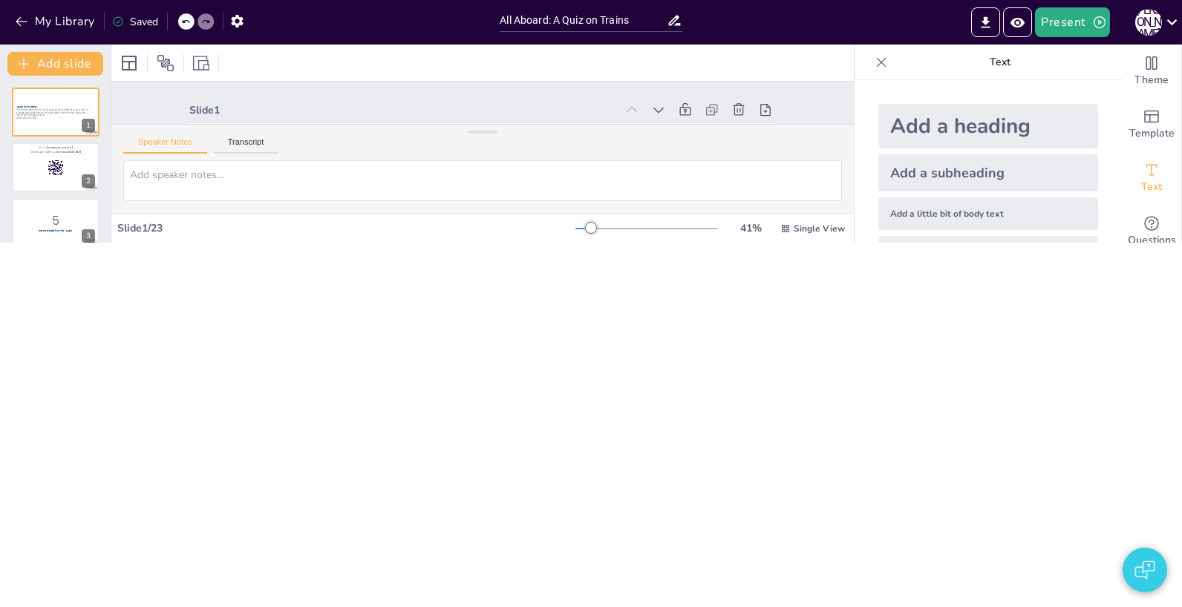
checkbox input "true"
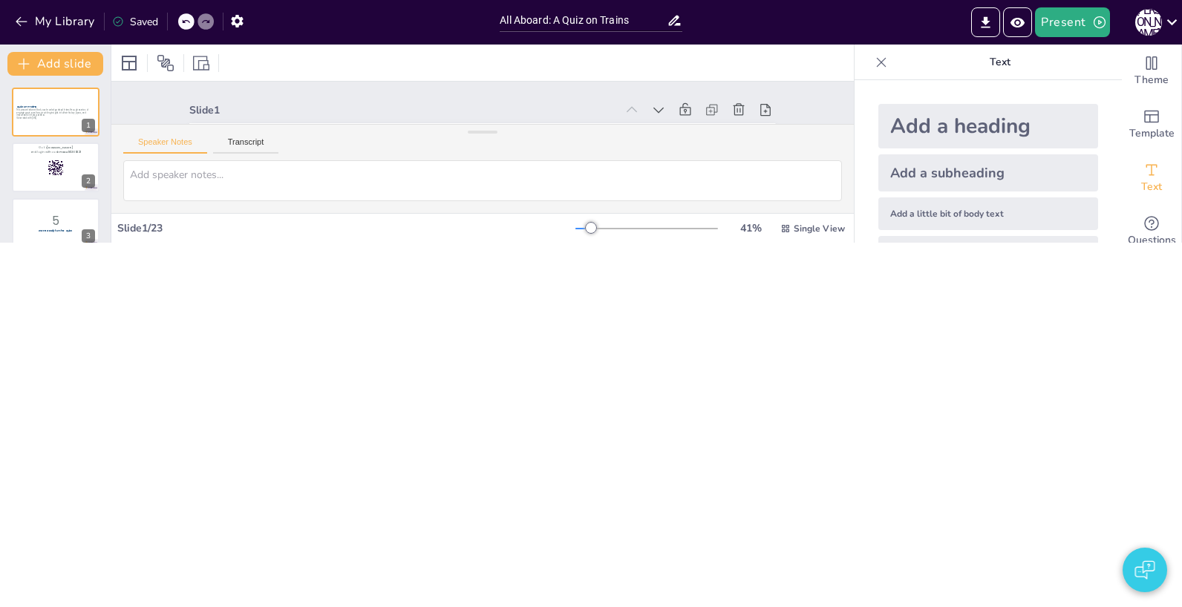
checkbox input "true"
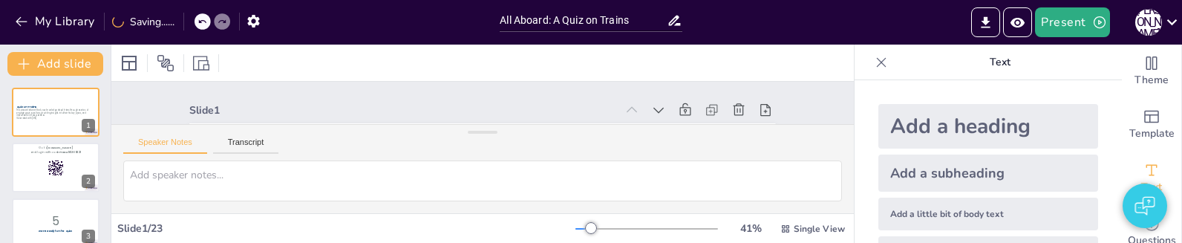
checkbox input "true"
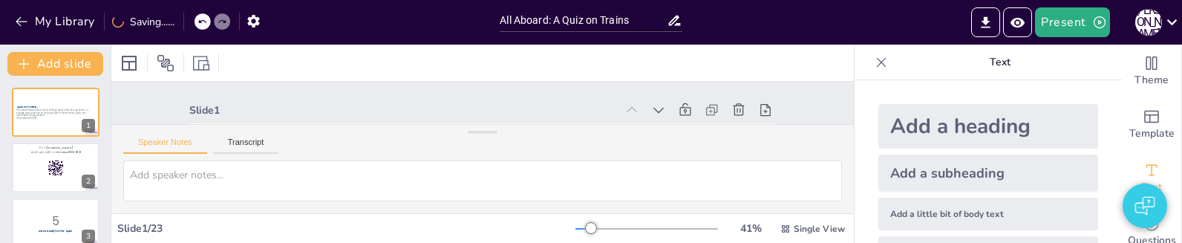
checkbox input "true"
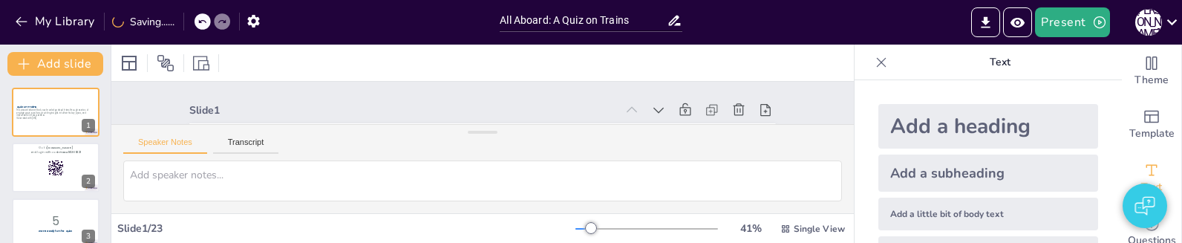
checkbox input "true"
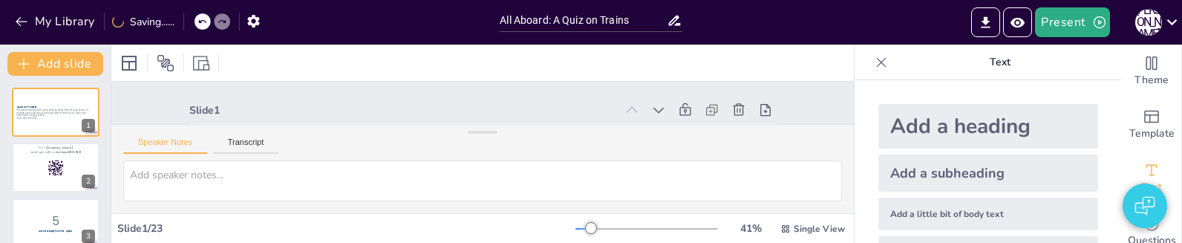
checkbox input "true"
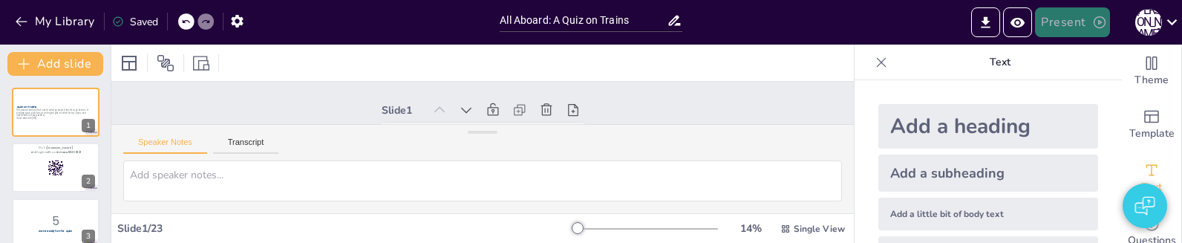
click at [1061, 19] on button "Present" at bounding box center [1072, 22] width 74 height 30
checkbox input "true"
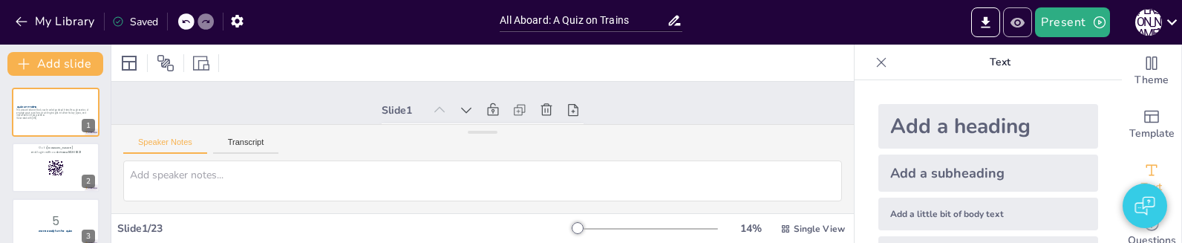
checkbox input "true"
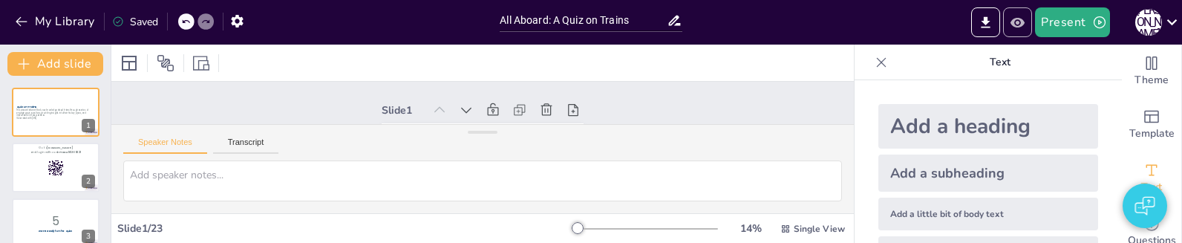
checkbox input "true"
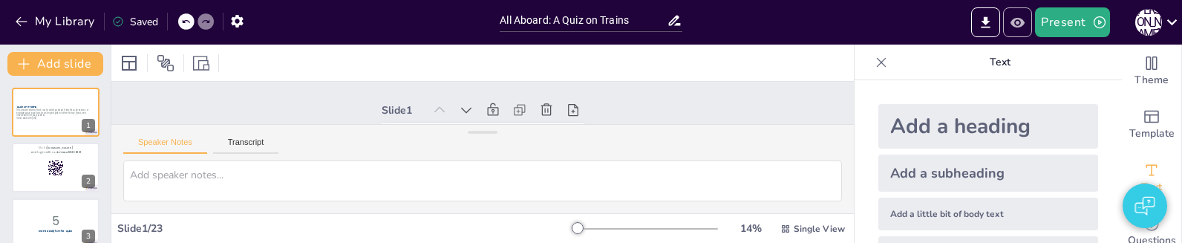
checkbox input "true"
click at [1023, 22] on icon "Preview Presentation" at bounding box center [1017, 22] width 14 height 10
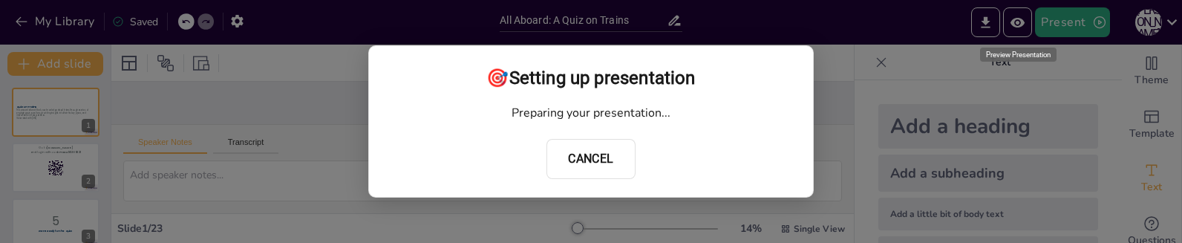
checkbox input "true"
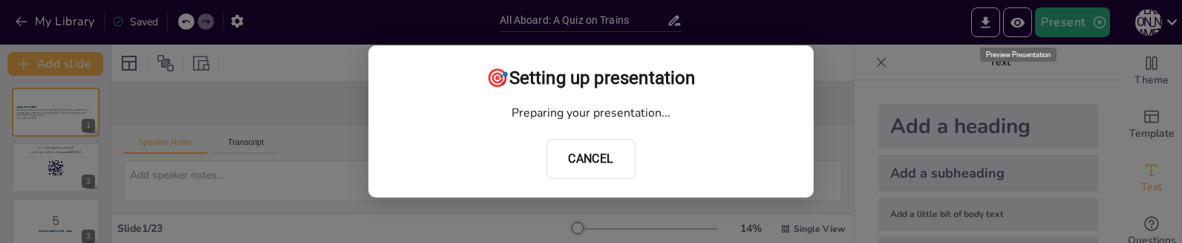
checkbox input "true"
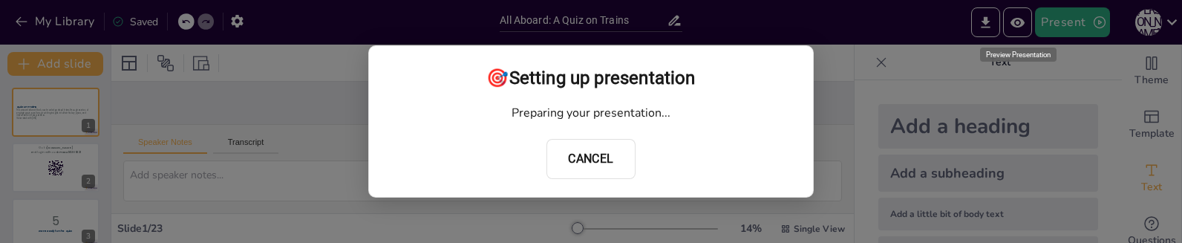
checkbox input "true"
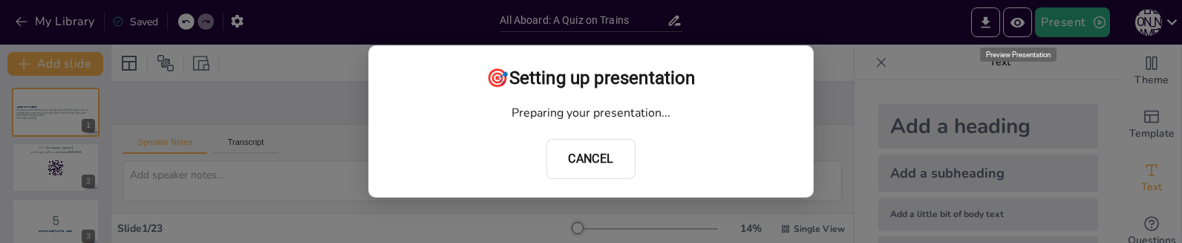
checkbox input "true"
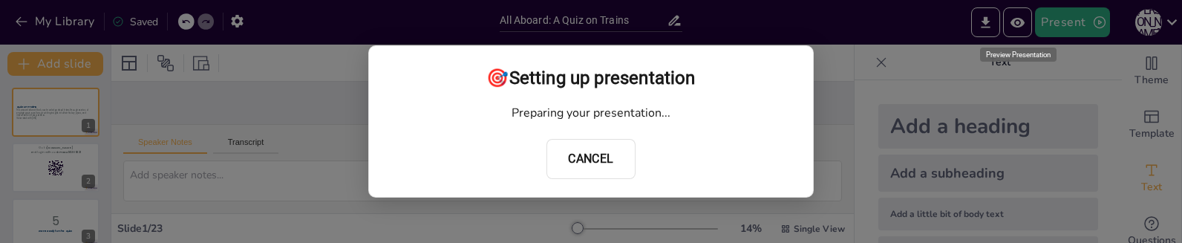
checkbox input "true"
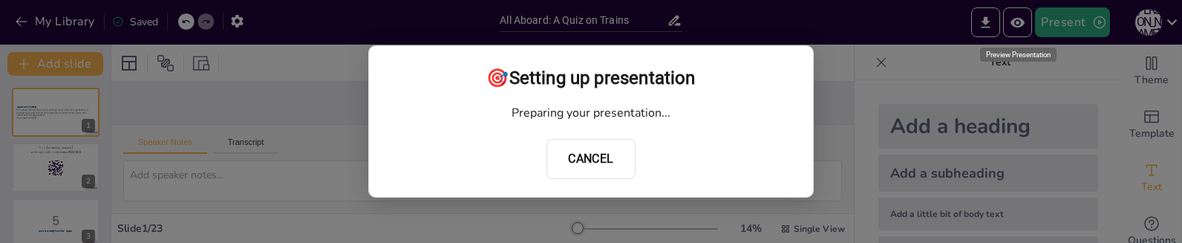
checkbox input "true"
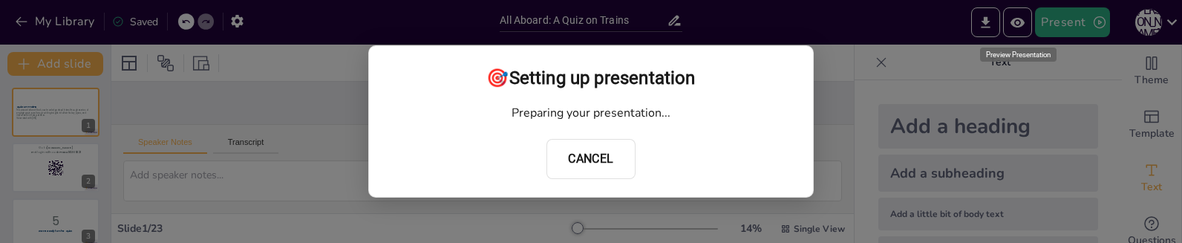
checkbox input "true"
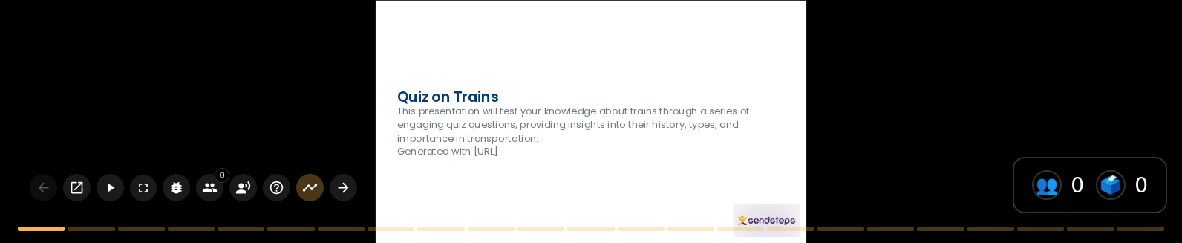
checkbox input "true"
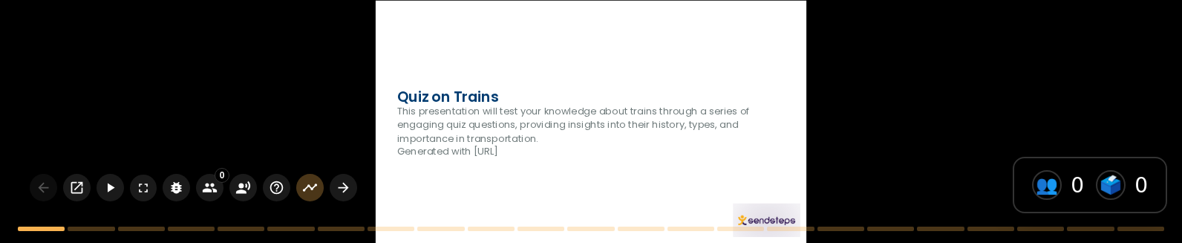
checkbox input "true"
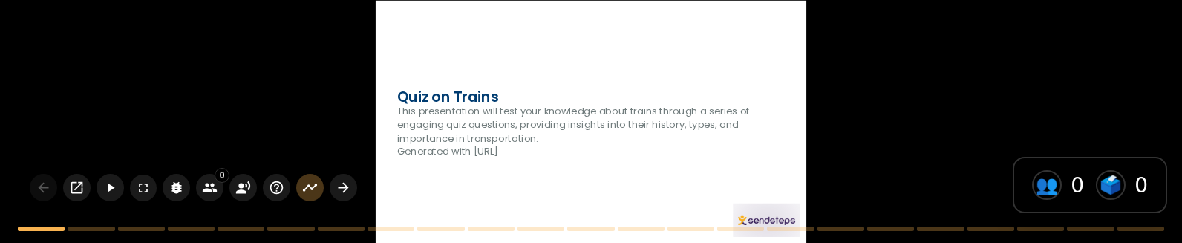
checkbox input "true"
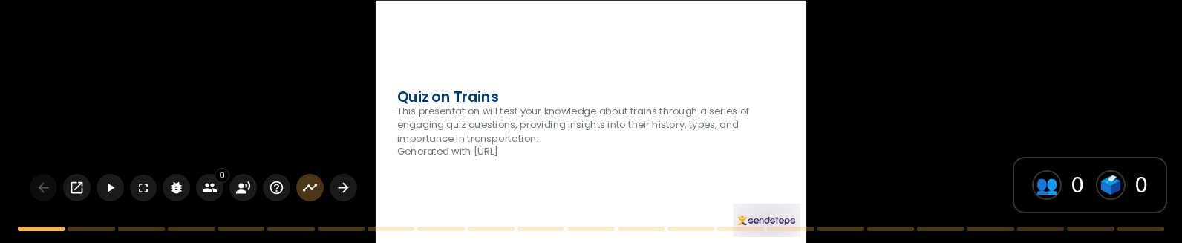
checkbox input "true"
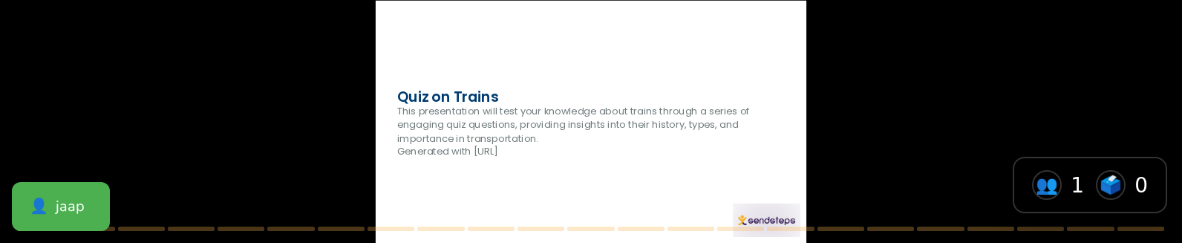
checkbox input "true"
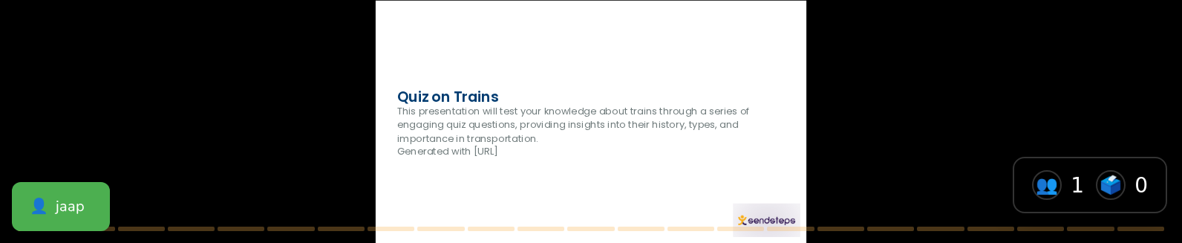
checkbox input "true"
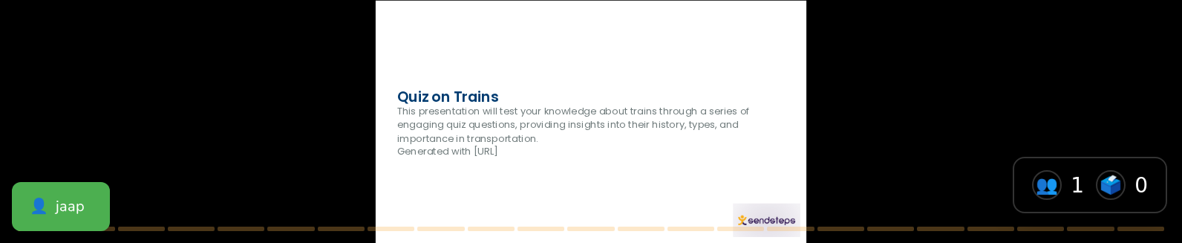
checkbox input "true"
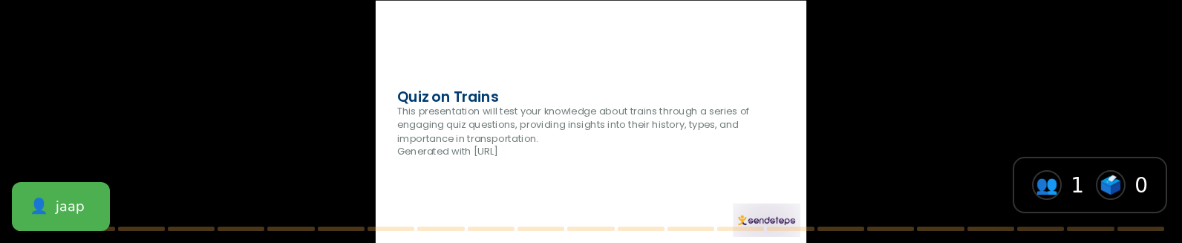
checkbox input "true"
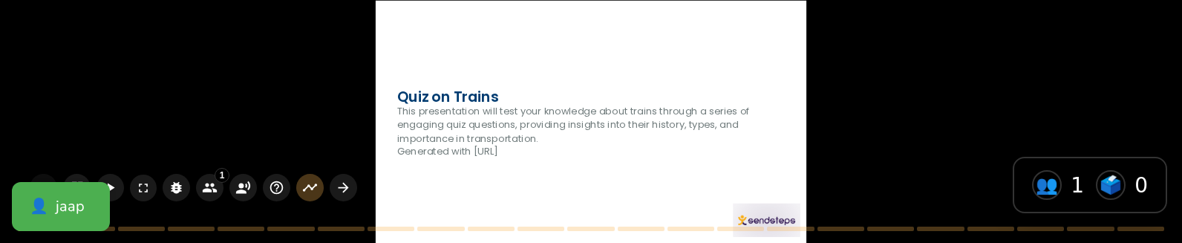
checkbox input "true"
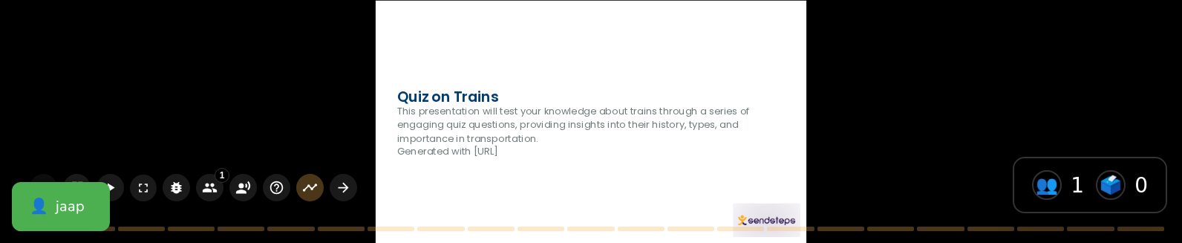
checkbox input "true"
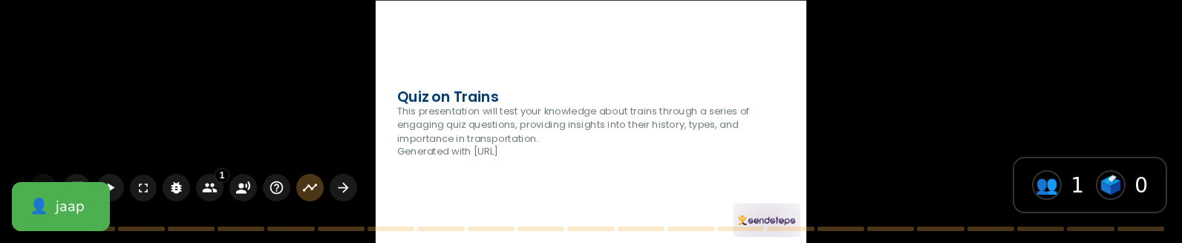
checkbox input "true"
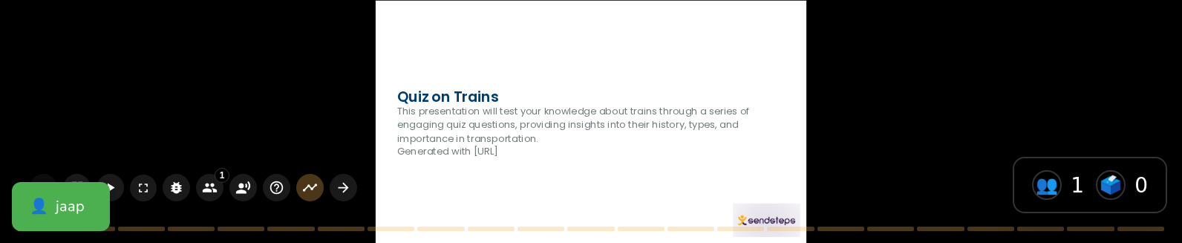
checkbox input "true"
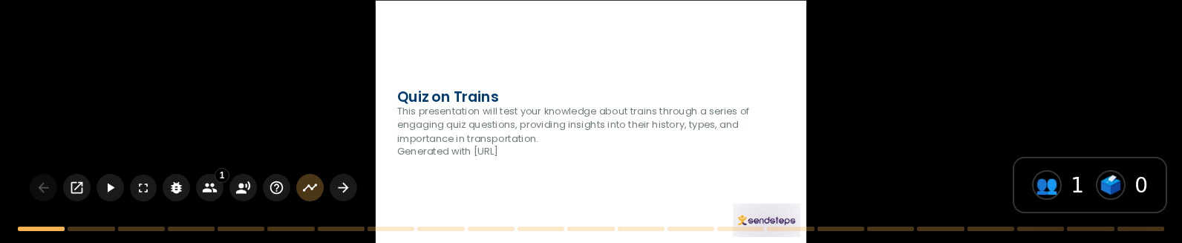
checkbox input "true"
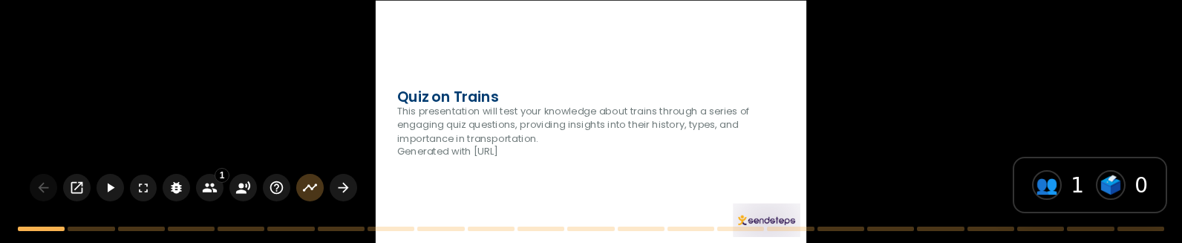
checkbox input "true"
click at [643, 175] on div at bounding box center [591, 121] width 430 height 242
click at [347, 186] on icon "button" at bounding box center [343, 188] width 16 height 16
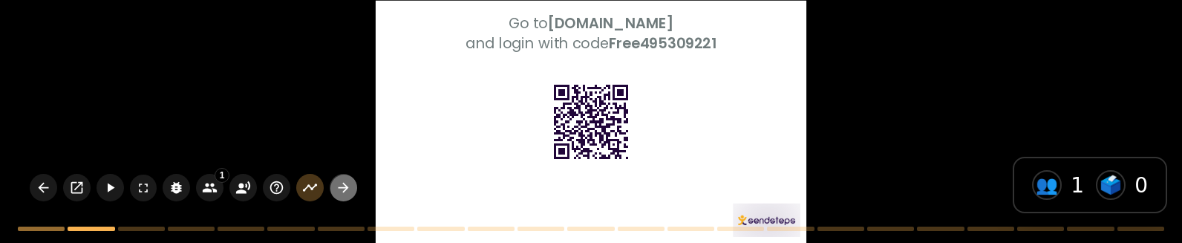
click at [345, 186] on icon "button" at bounding box center [343, 188] width 16 height 16
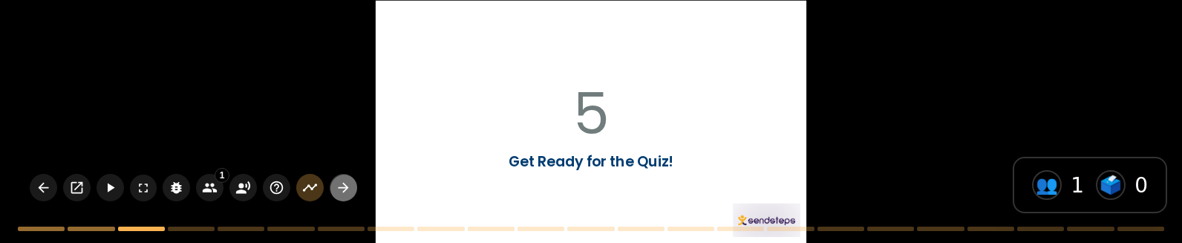
click at [345, 186] on icon "button" at bounding box center [343, 188] width 16 height 16
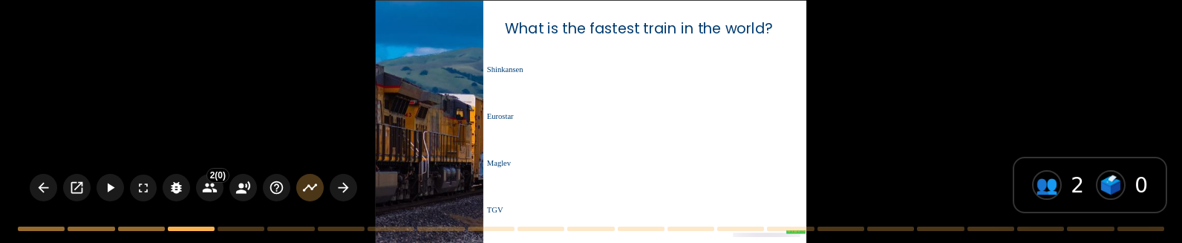
click at [902, 164] on div "What is the fastest train in the world? true | results Shinkansen Eurostar Magl…" at bounding box center [591, 121] width 1182 height 243
click at [878, 112] on div "What is the fastest train in the world? true | results Shinkansen Eurostar Magl…" at bounding box center [591, 121] width 1182 height 243
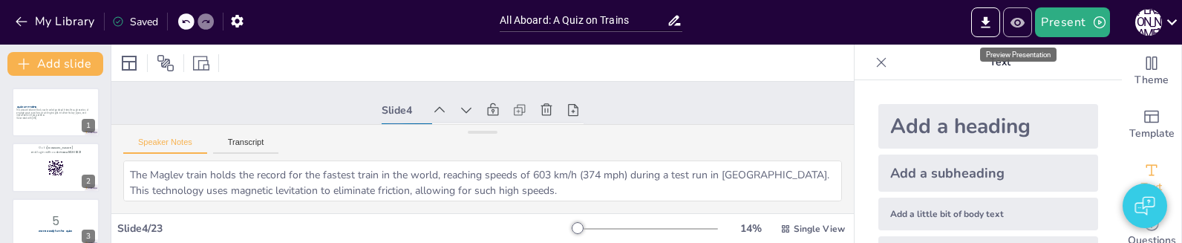
click at [1020, 22] on icon "Preview Presentation" at bounding box center [1017, 22] width 14 height 10
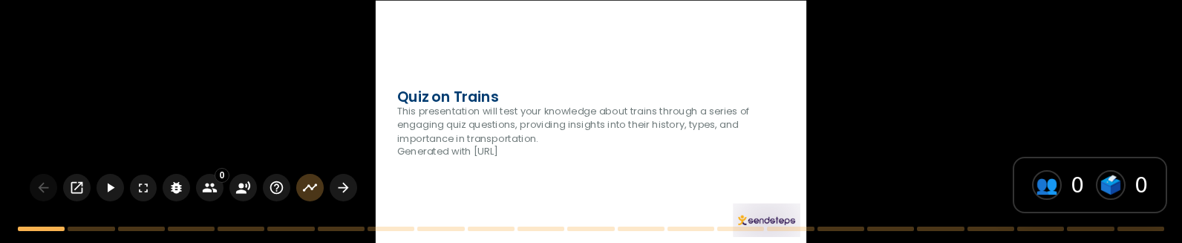
click at [459, 189] on div at bounding box center [591, 121] width 430 height 242
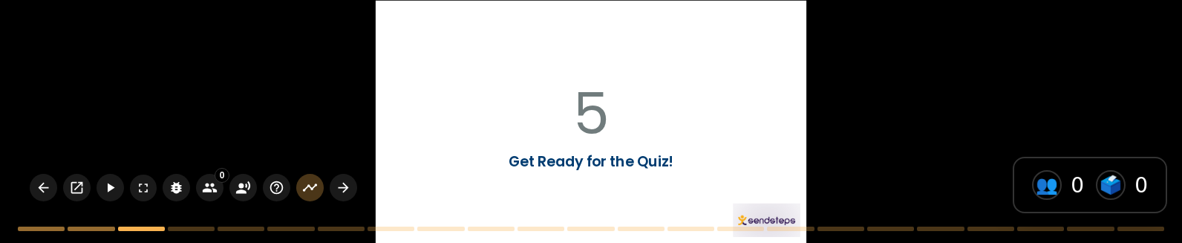
click at [474, 160] on p "Get Ready for the Quiz!" at bounding box center [590, 161] width 387 height 20
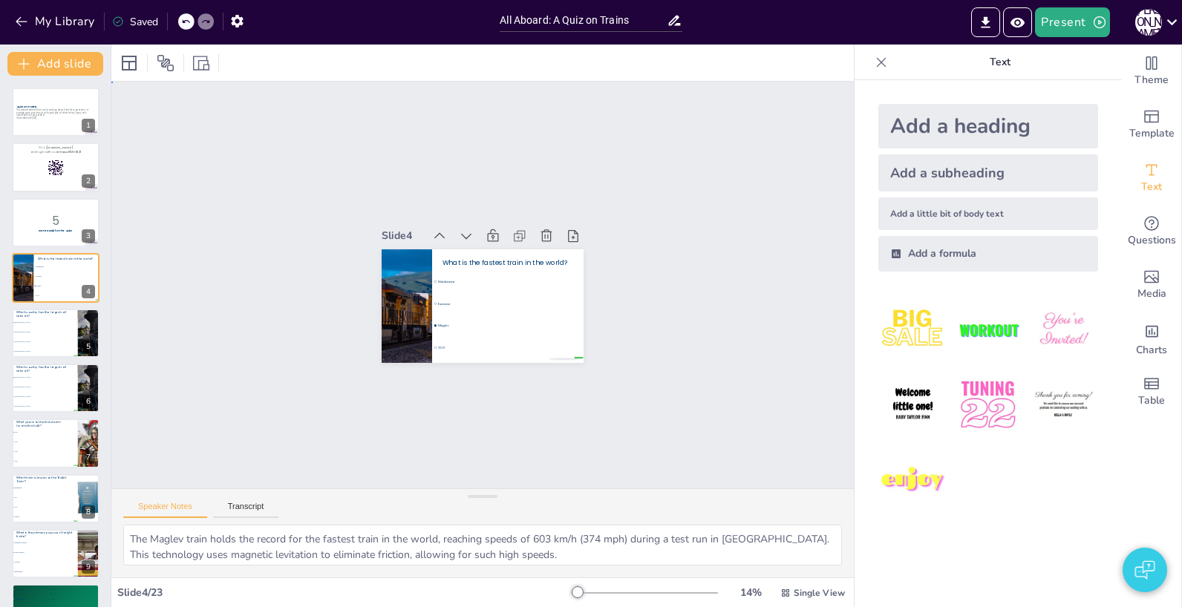
drag, startPoint x: 739, startPoint y: 227, endPoint x: 638, endPoint y: 208, distance: 102.8
click at [45, 125] on div at bounding box center [55, 112] width 89 height 50
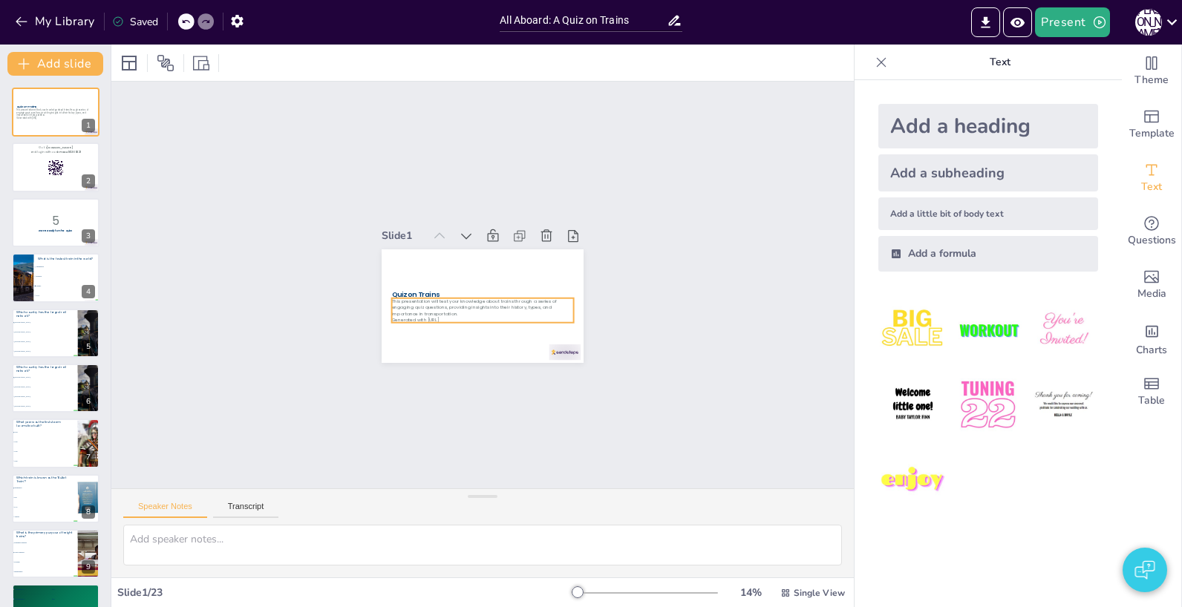
click at [417, 308] on p "This presentation will test your knowledge about trains through a series of eng…" at bounding box center [469, 303] width 158 height 122
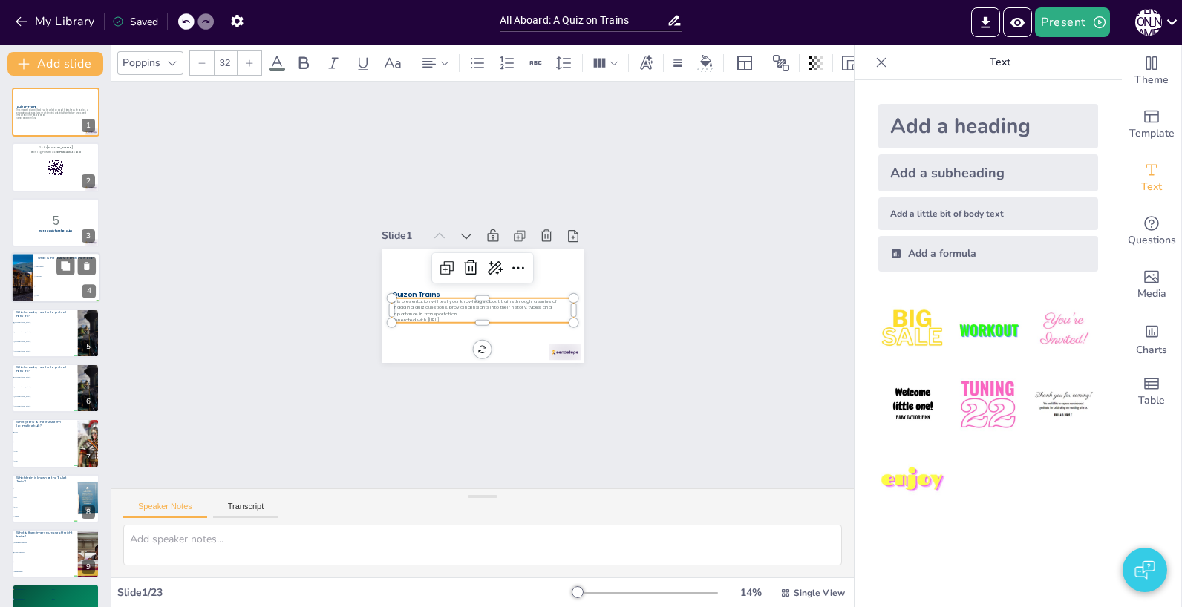
click at [30, 287] on div at bounding box center [23, 277] width 90 height 50
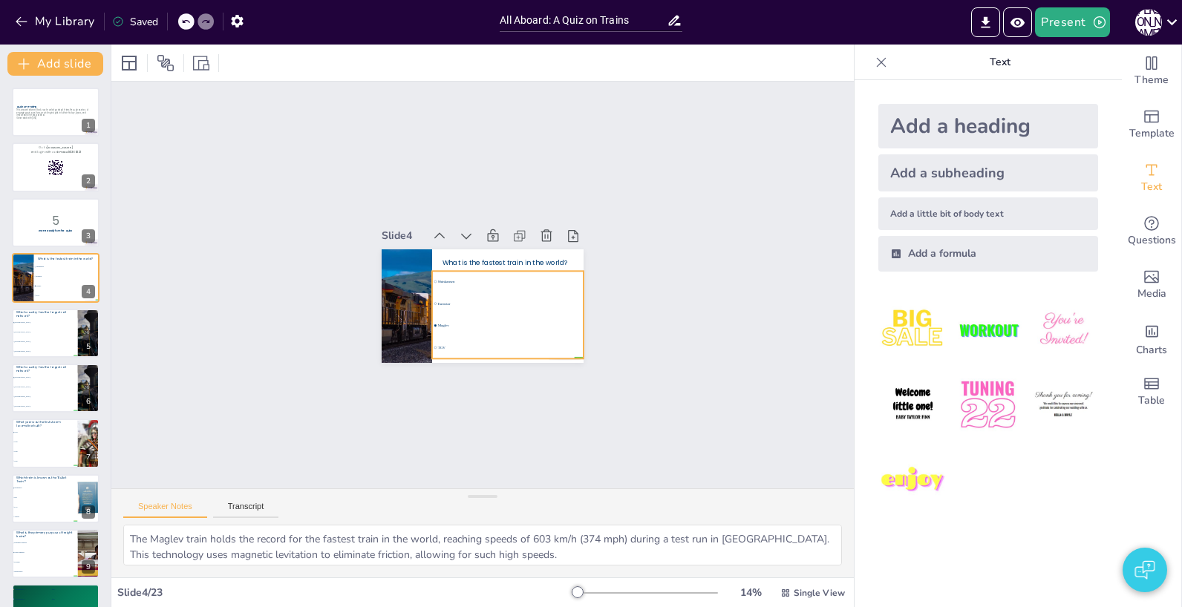
click at [479, 307] on li "Eurostar" at bounding box center [500, 310] width 151 height 67
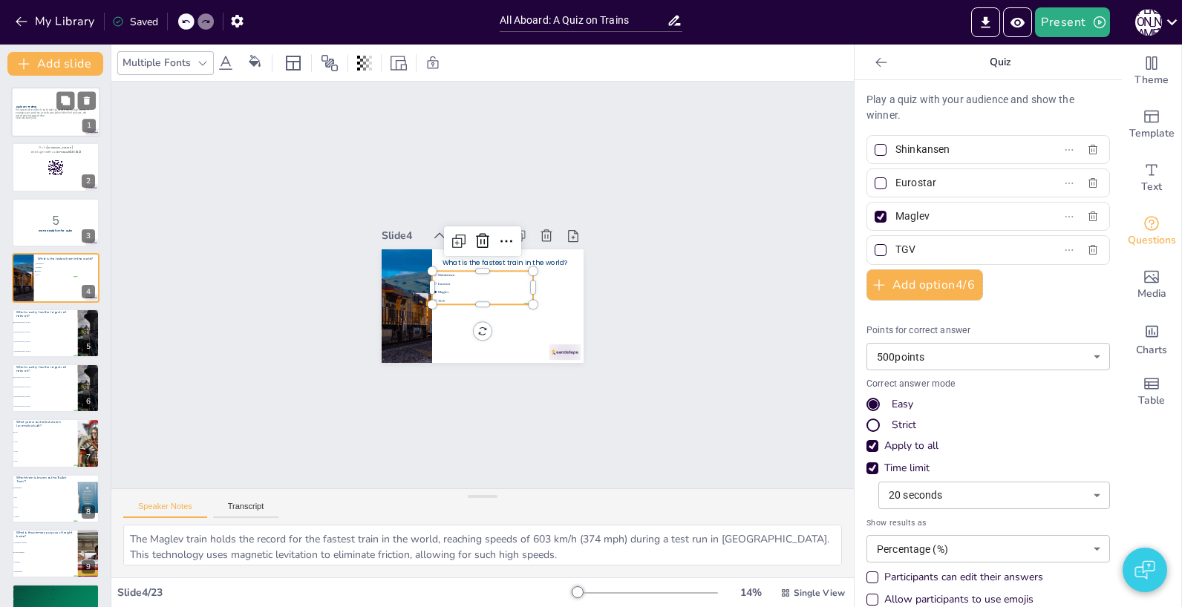
click at [55, 125] on div at bounding box center [55, 112] width 89 height 50
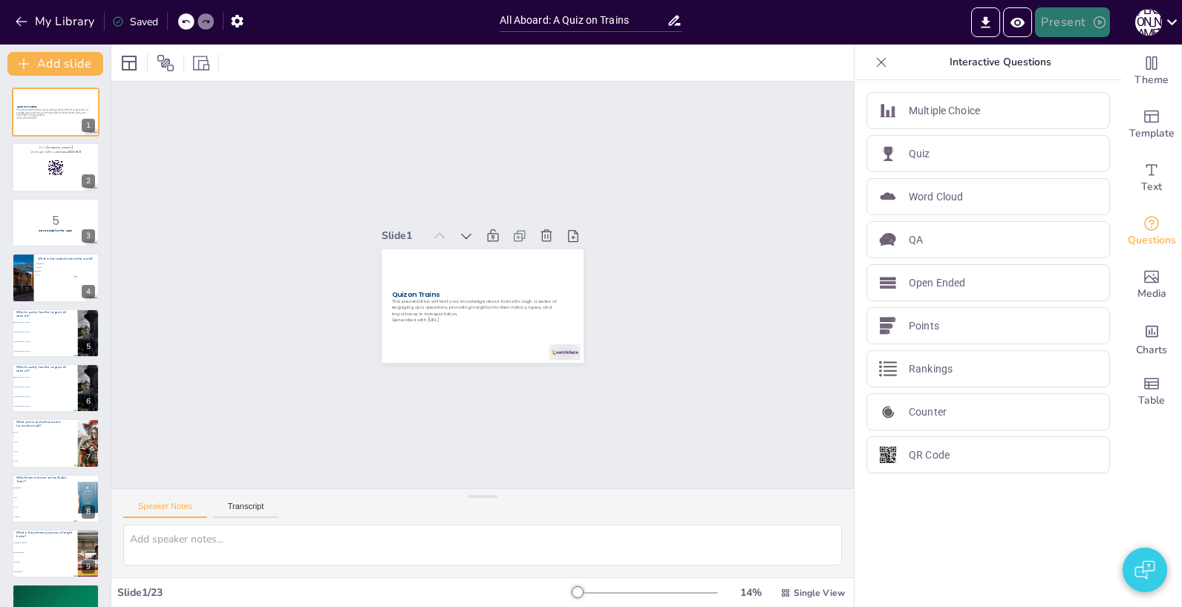
click at [1075, 27] on button "Present" at bounding box center [1072, 22] width 74 height 30
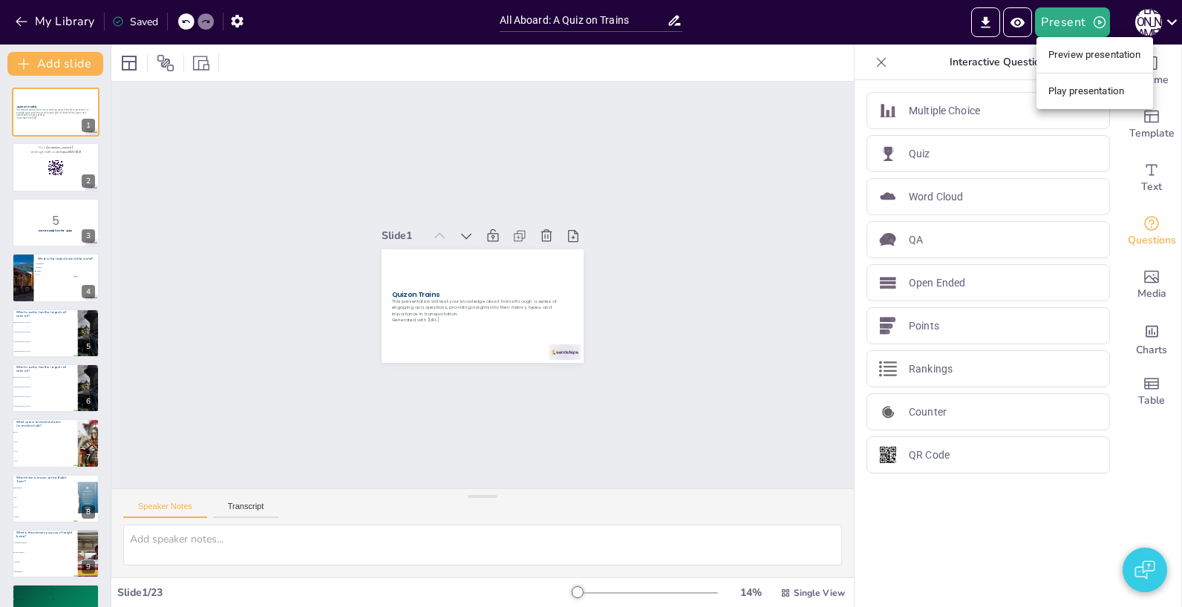
click at [866, 33] on div at bounding box center [591, 303] width 1182 height 607
click at [1022, 22] on icon "Preview Presentation" at bounding box center [1017, 23] width 16 height 16
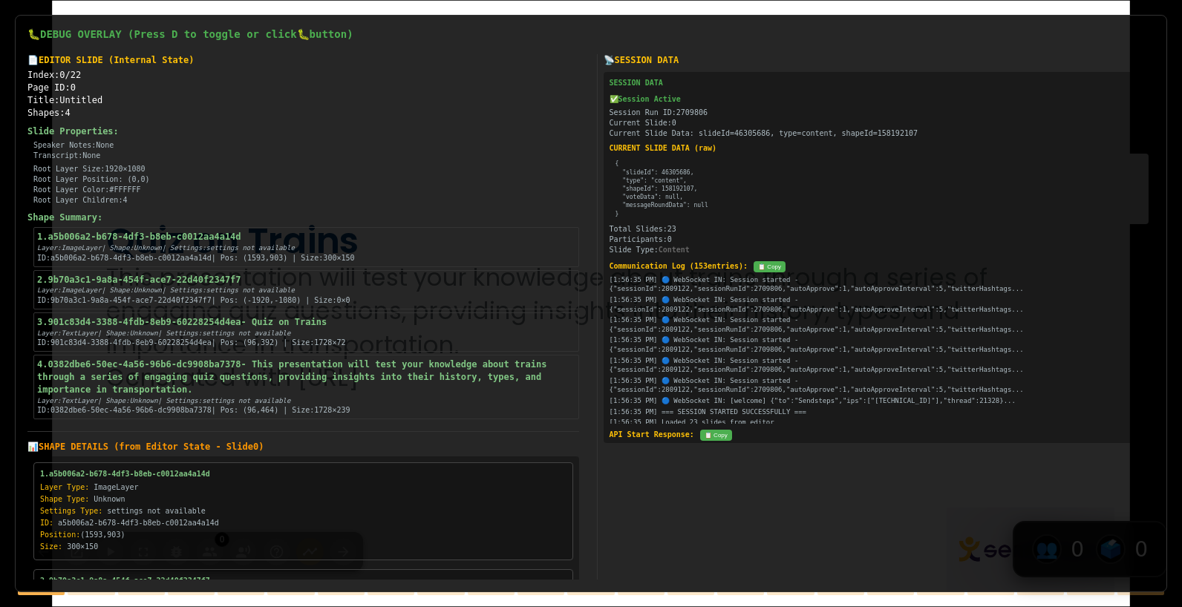
click at [716, 274] on div "Communication Log ( 153 entries): 📋 Copy [1:56:35 PM] 🔵 WebSocket IN: Session s…" at bounding box center [879, 342] width 540 height 163
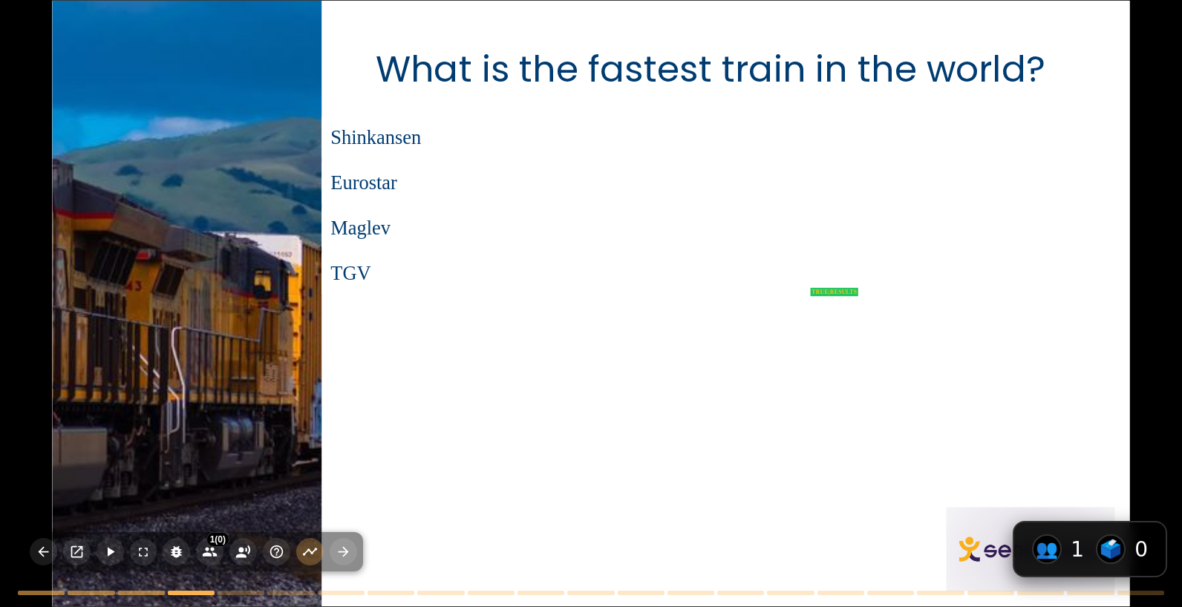
click at [653, 367] on div at bounding box center [590, 304] width 1077 height 606
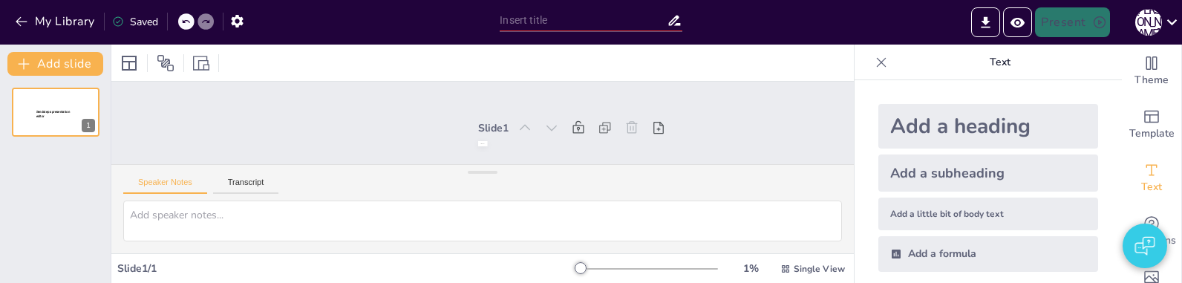
type input "All Aboard: A Quiz on Trains"
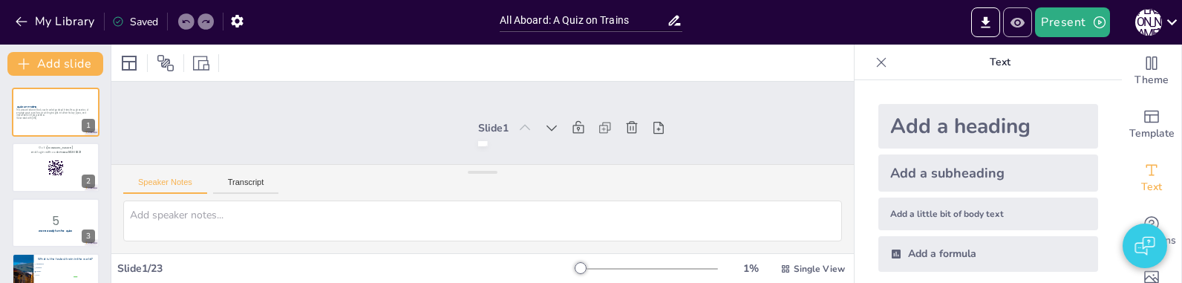
checkbox input "true"
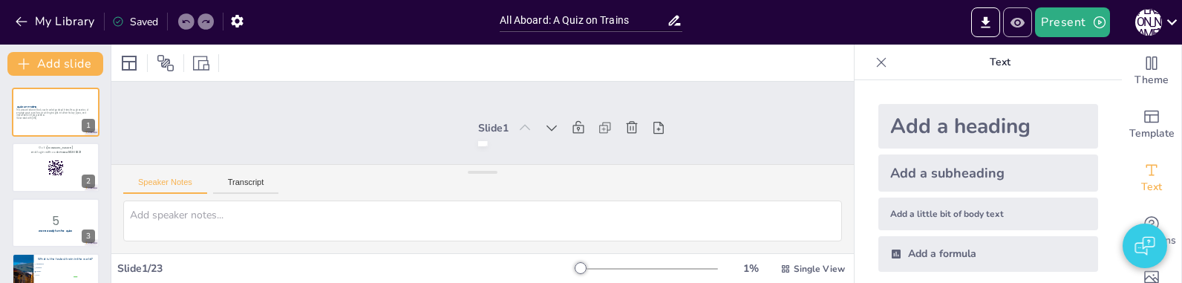
checkbox input "true"
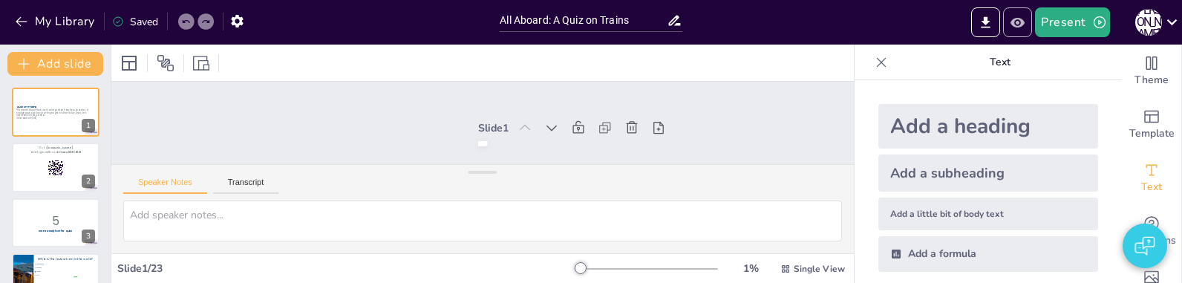
checkbox input "true"
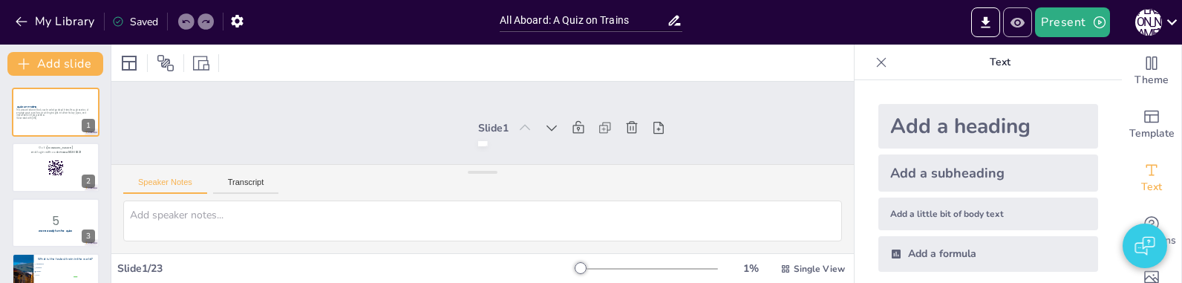
checkbox input "true"
click at [1021, 22] on icon "Preview Presentation" at bounding box center [1017, 22] width 14 height 10
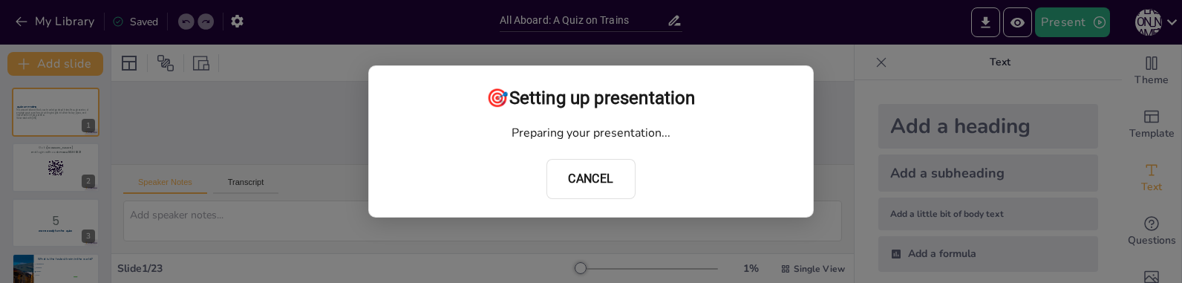
checkbox input "true"
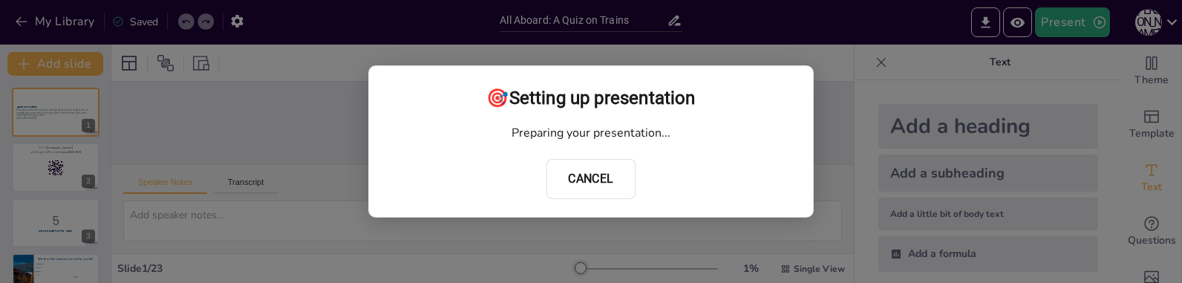
checkbox input "true"
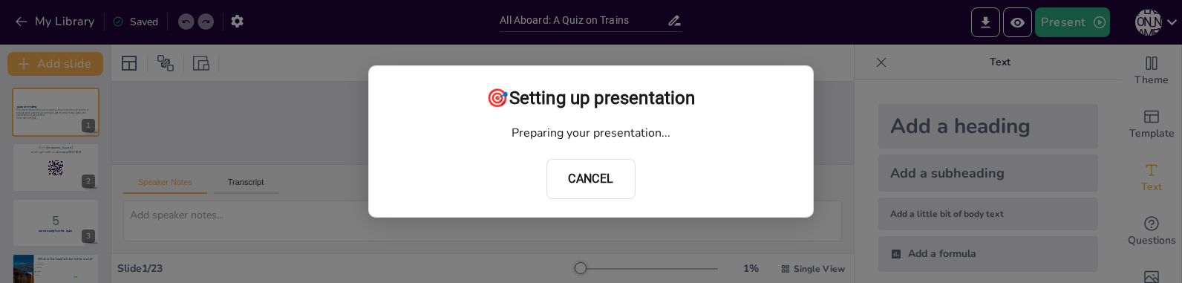
checkbox input "true"
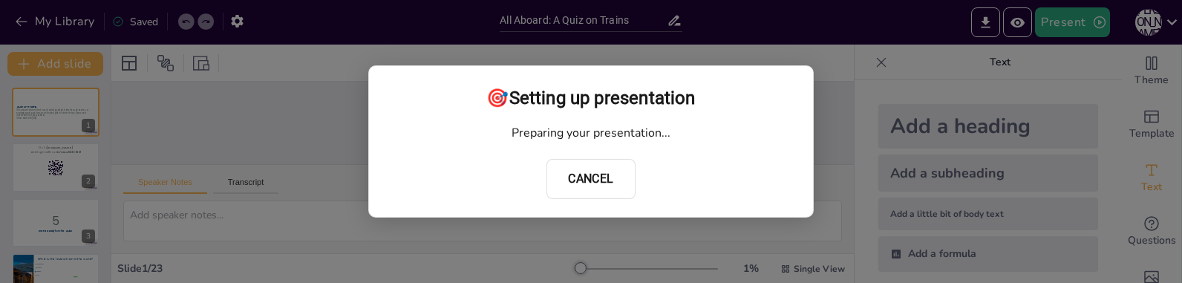
checkbox input "true"
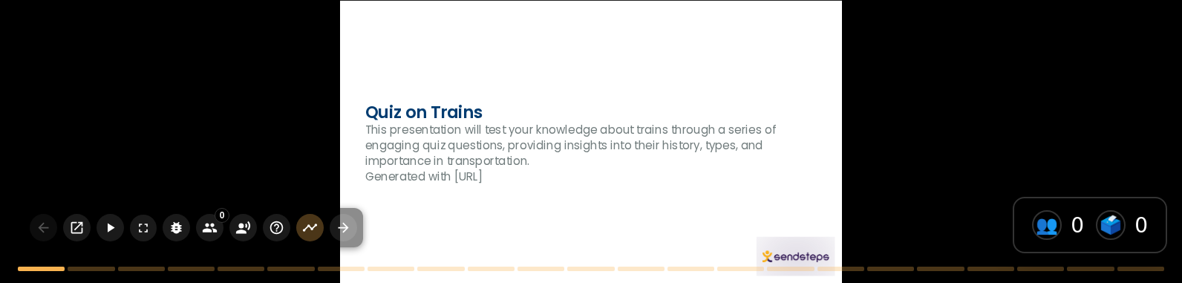
checkbox input "true"
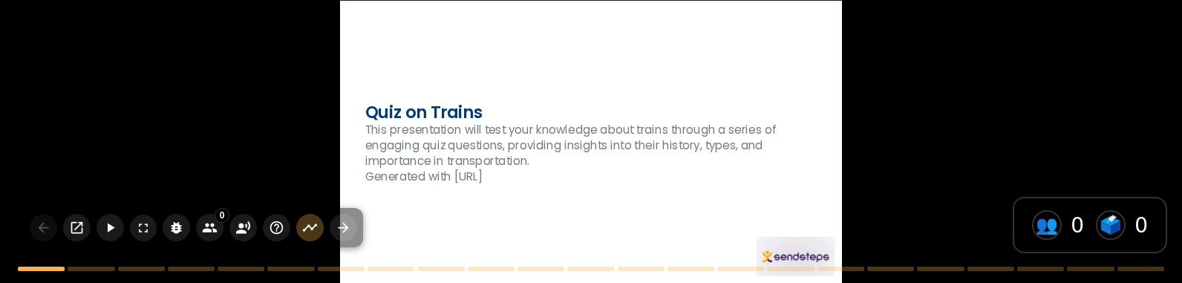
checkbox input "true"
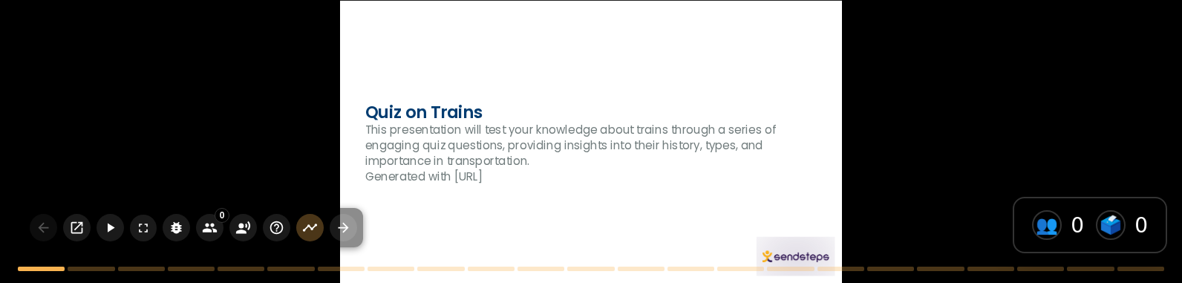
checkbox input "true"
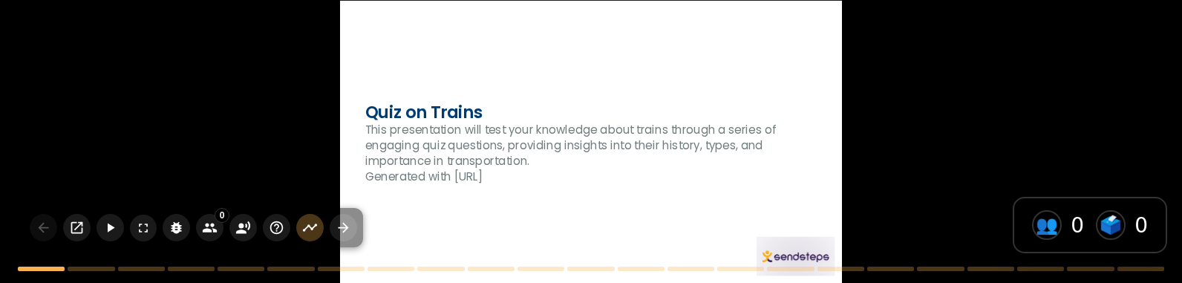
checkbox input "true"
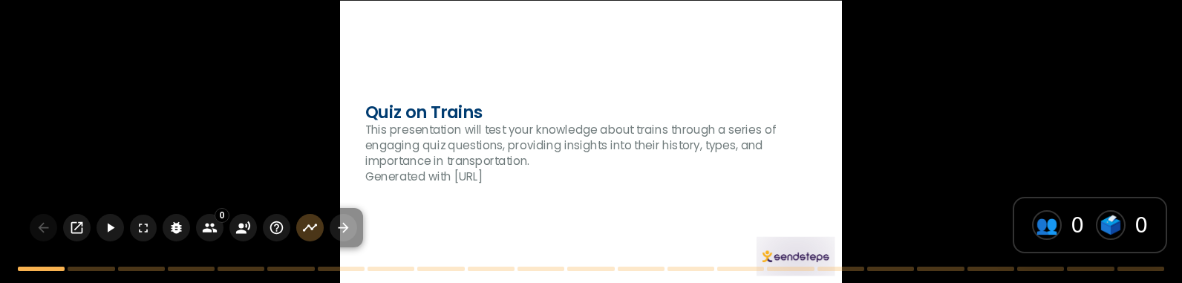
checkbox input "true"
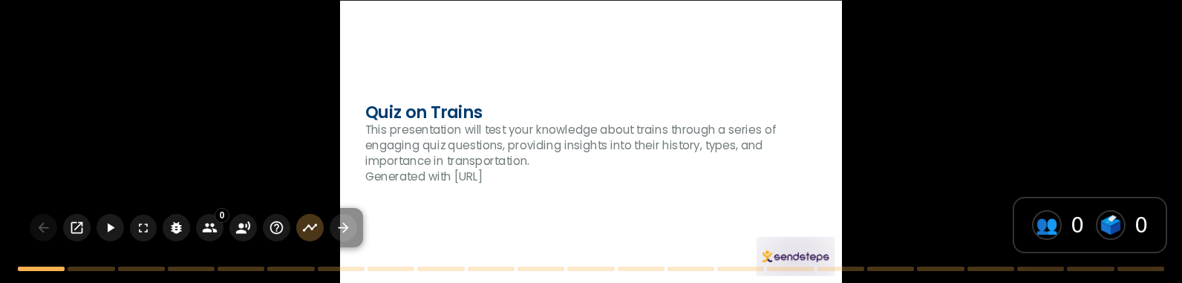
checkbox input "true"
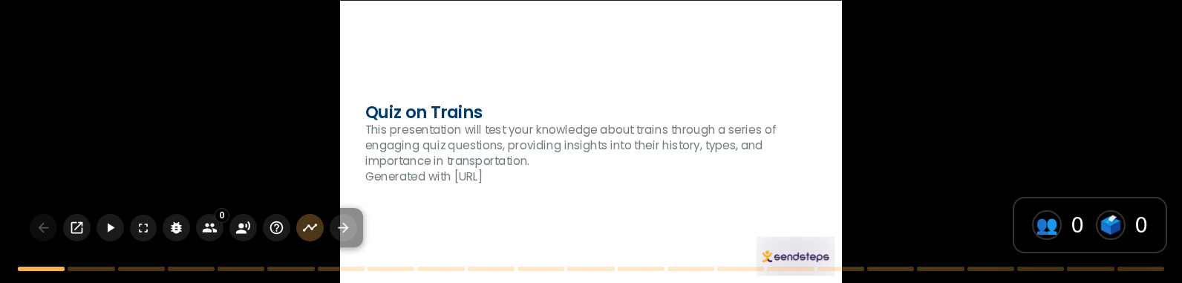
checkbox input "true"
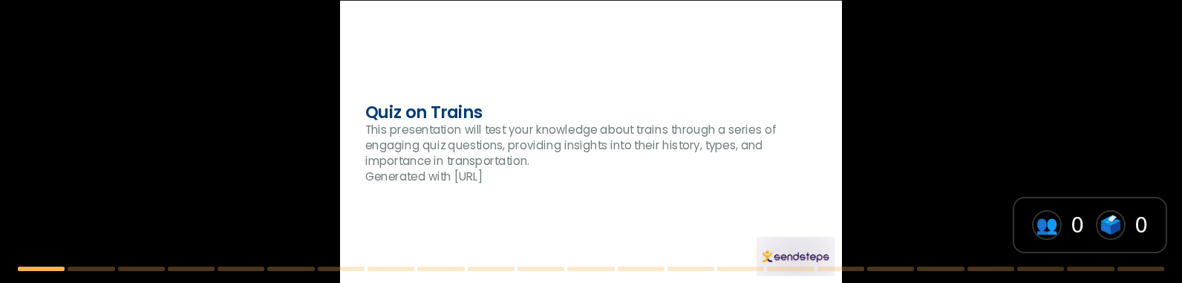
checkbox input "true"
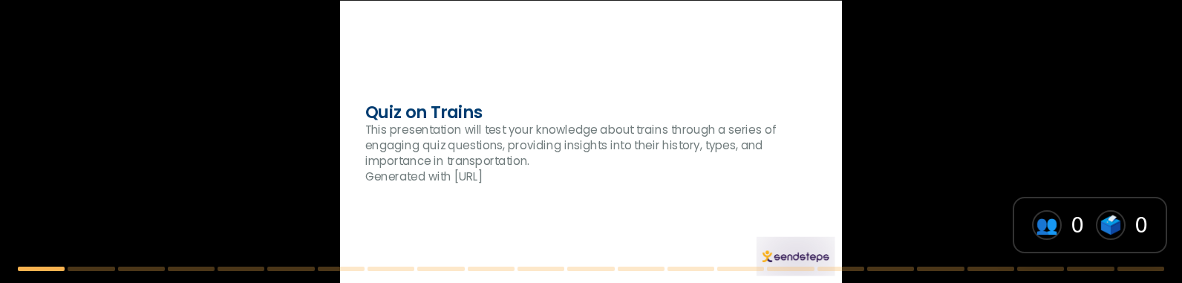
checkbox input "true"
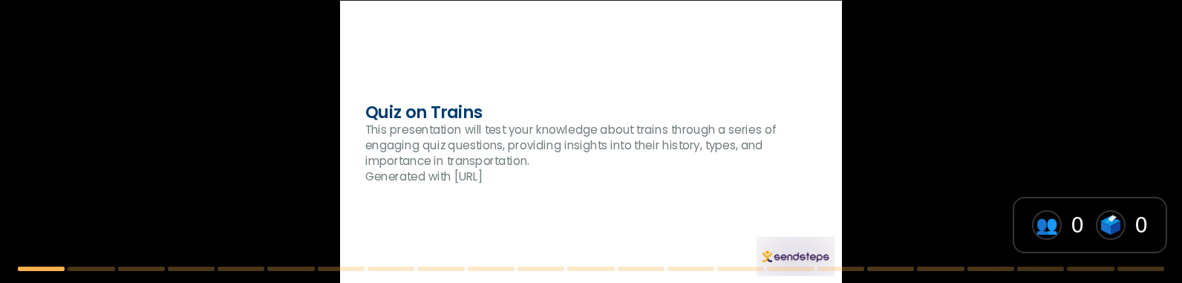
checkbox input "true"
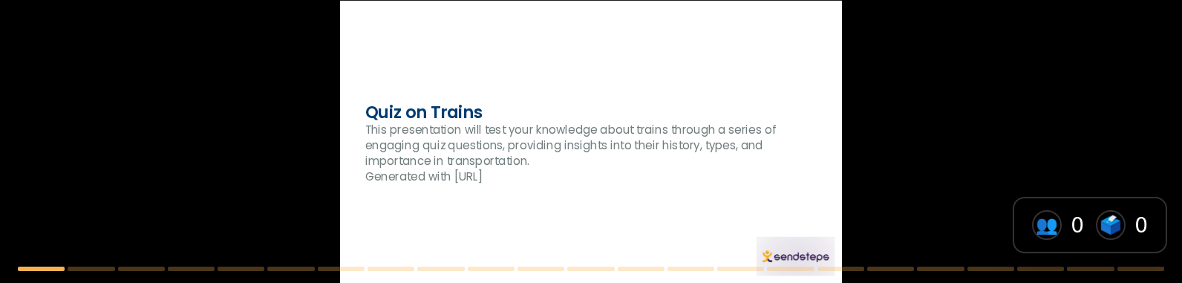
checkbox input "true"
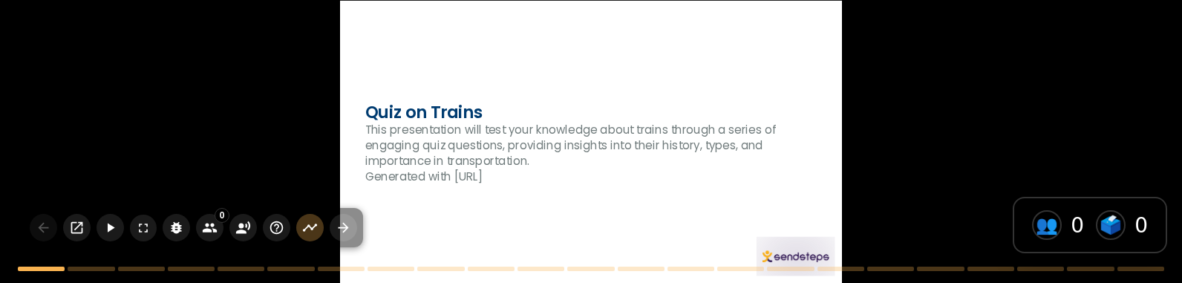
click at [661, 220] on div at bounding box center [591, 141] width 502 height 282
checkbox input "true"
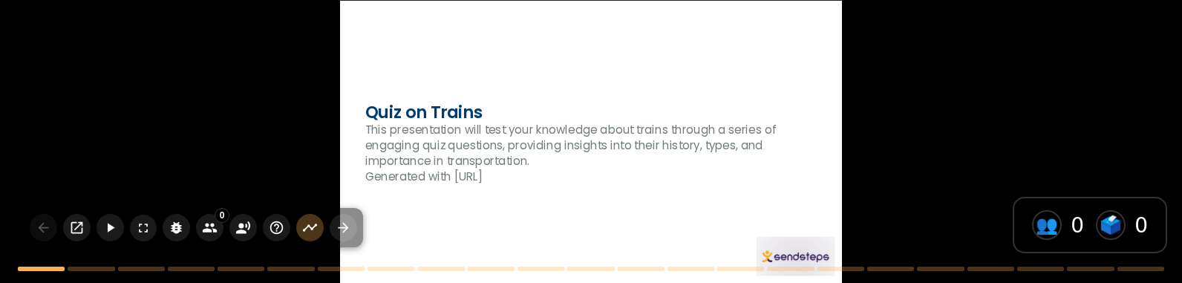
checkbox input "true"
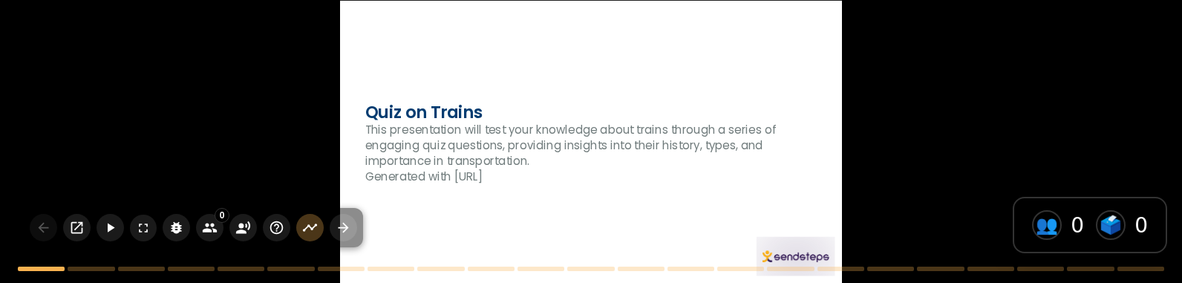
checkbox input "true"
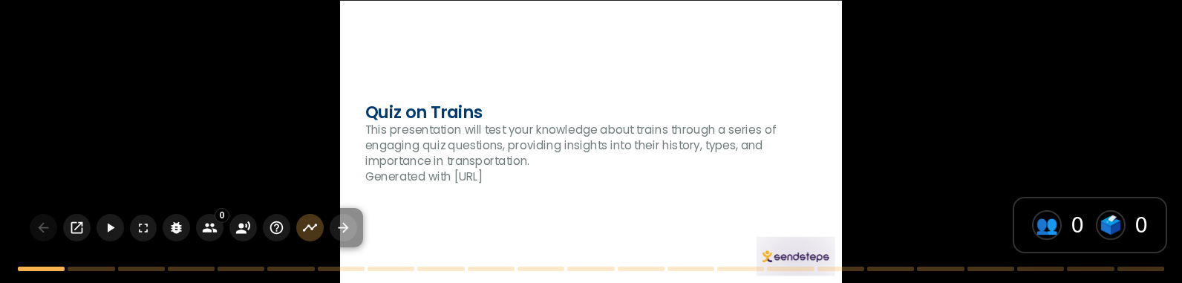
checkbox input "true"
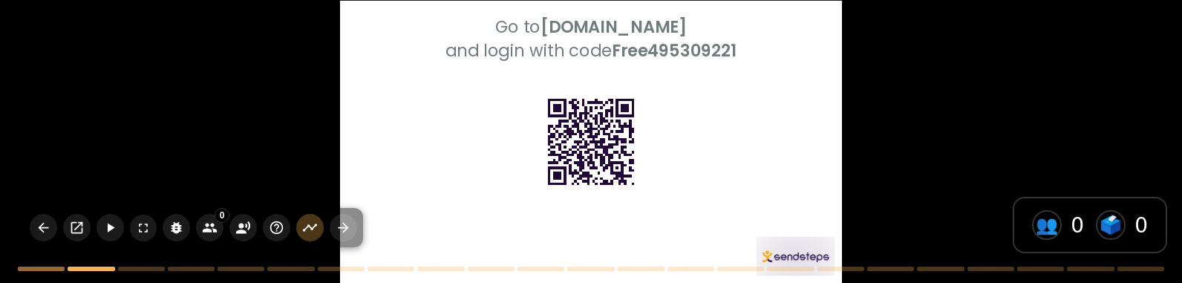
checkbox input "true"
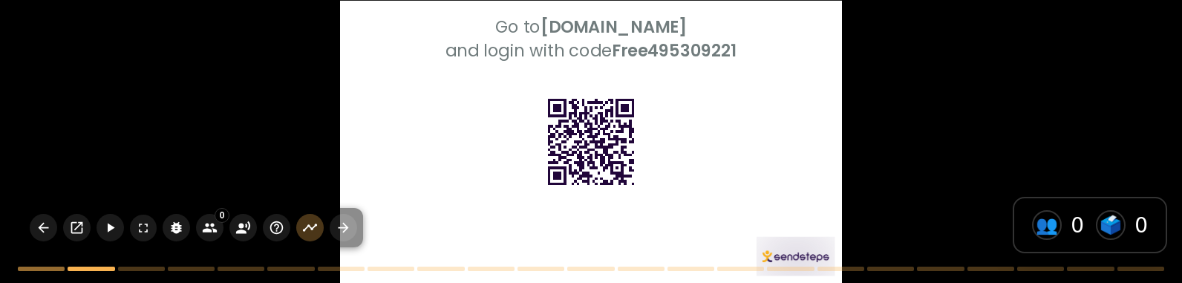
checkbox input "true"
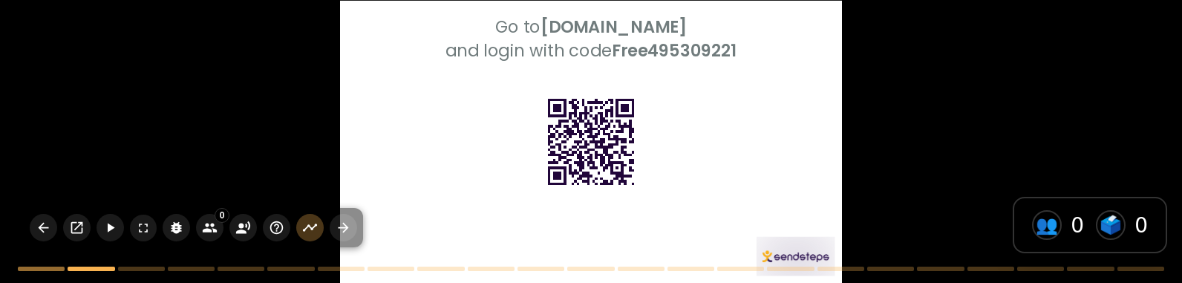
checkbox input "true"
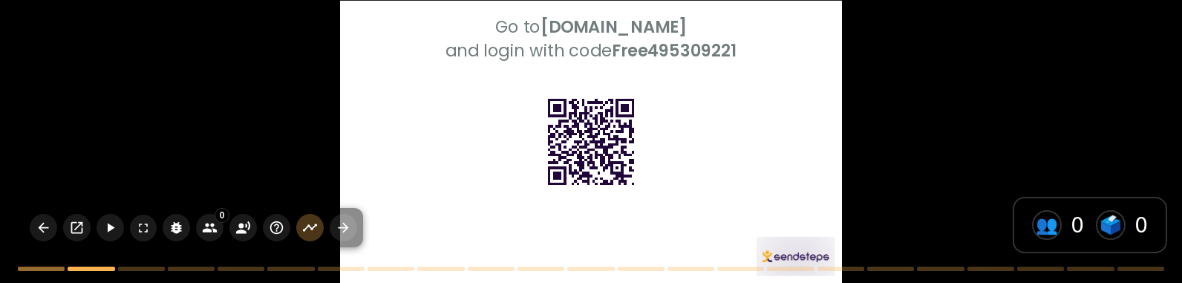
checkbox input "true"
click at [655, 45] on strong "Free495309221" at bounding box center [674, 50] width 125 height 23
drag, startPoint x: 615, startPoint y: 47, endPoint x: 1104, endPoint y: 62, distance: 490.1
click at [721, 54] on strong "Free495309221" at bounding box center [674, 50] width 125 height 23
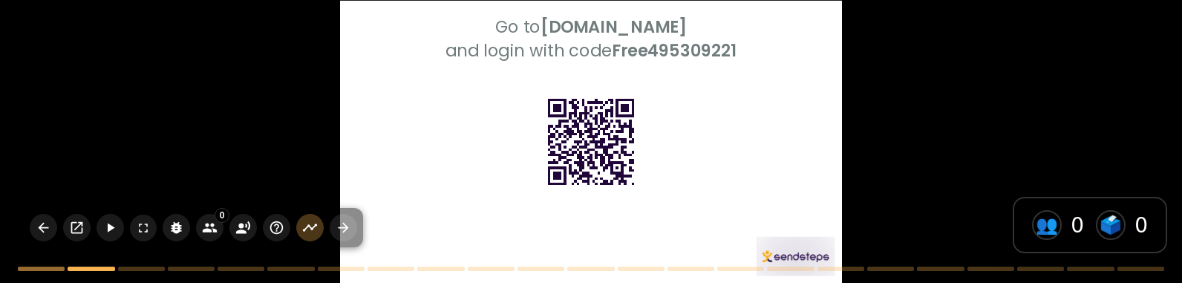
checkbox input "true"
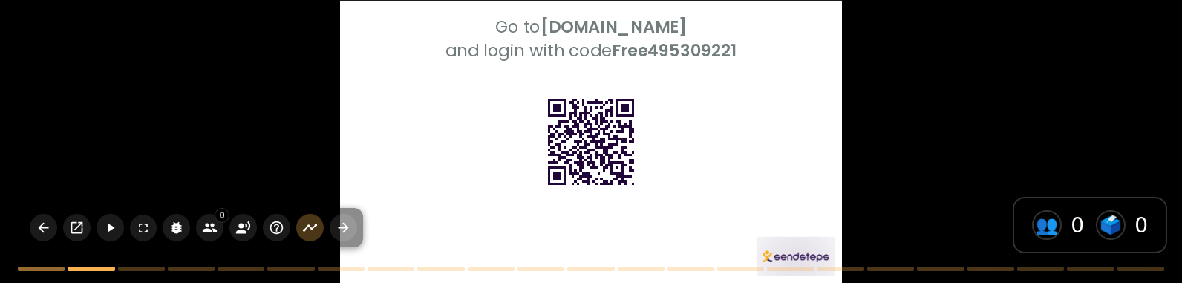
checkbox input "true"
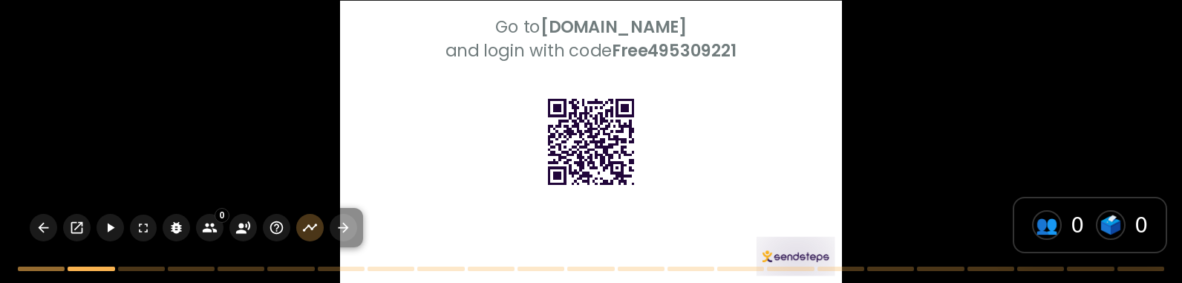
checkbox input "true"
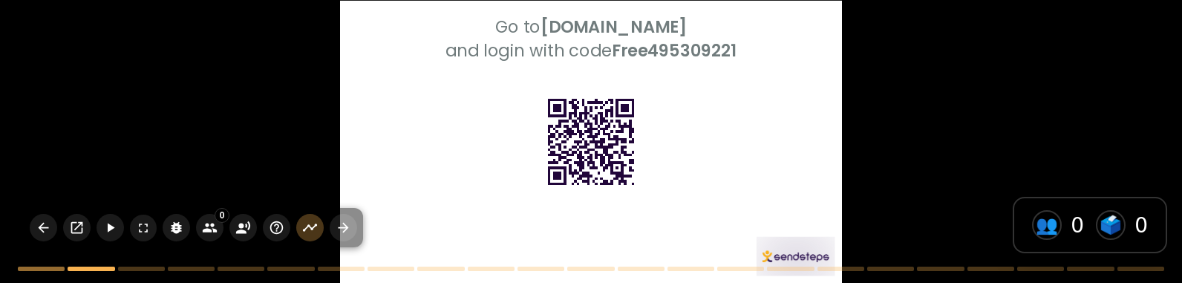
checkbox input "true"
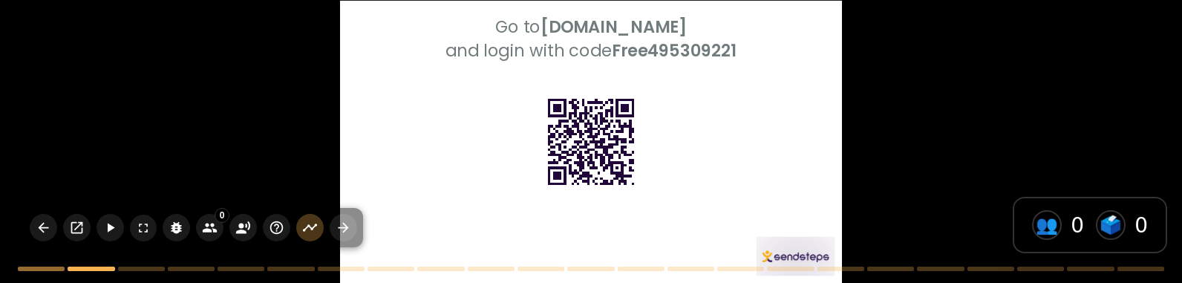
checkbox input "true"
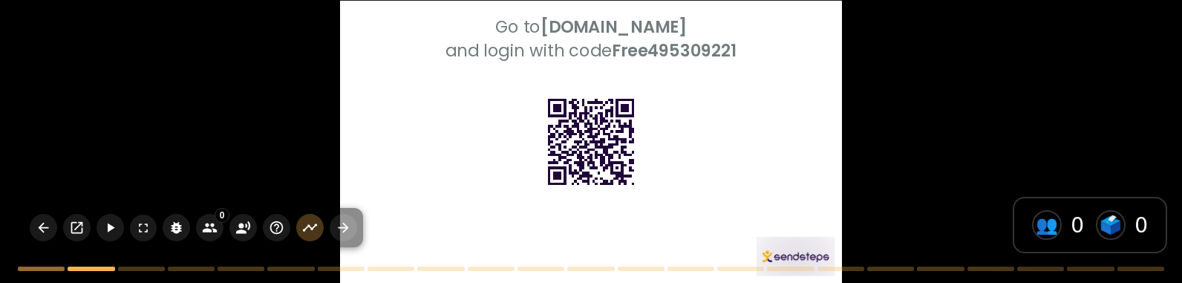
checkbox input "true"
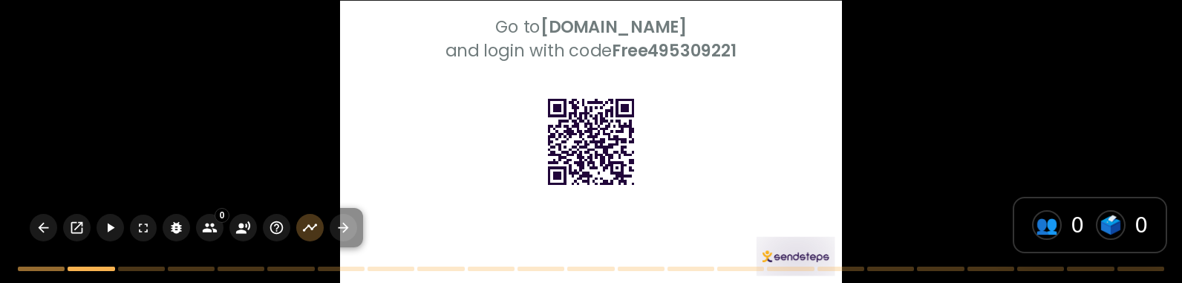
checkbox input "true"
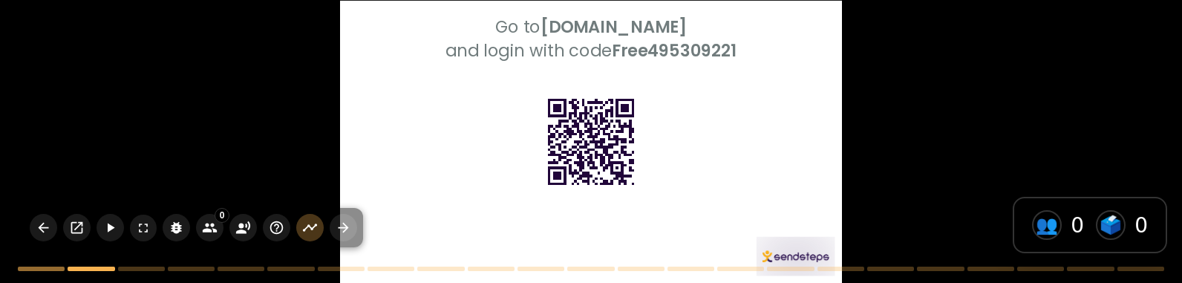
checkbox input "true"
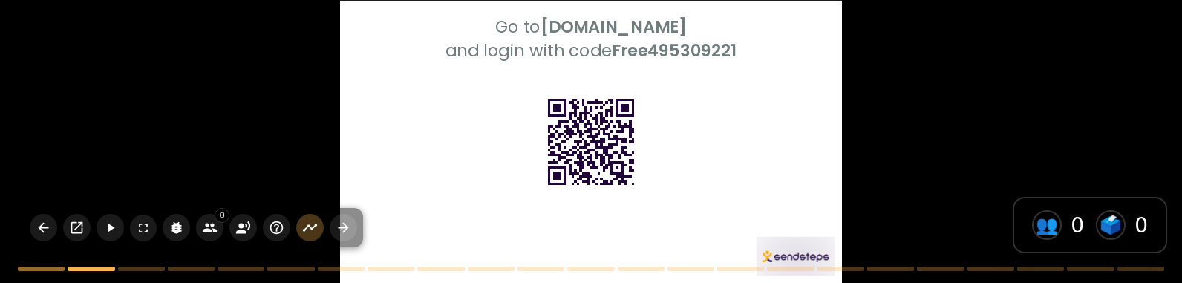
checkbox input "true"
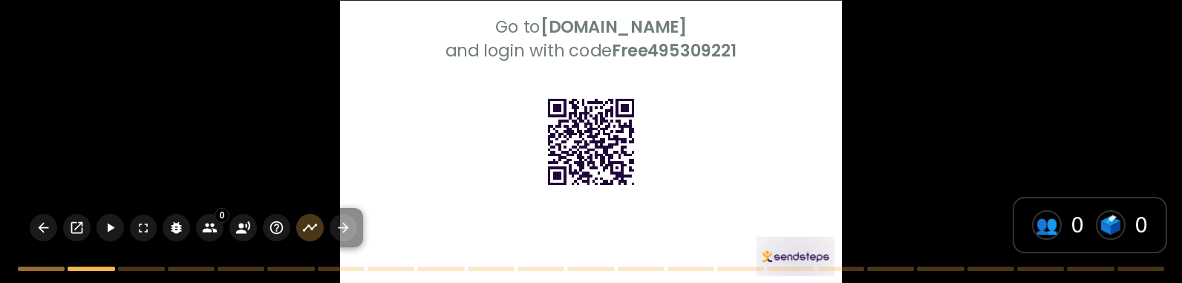
checkbox input "true"
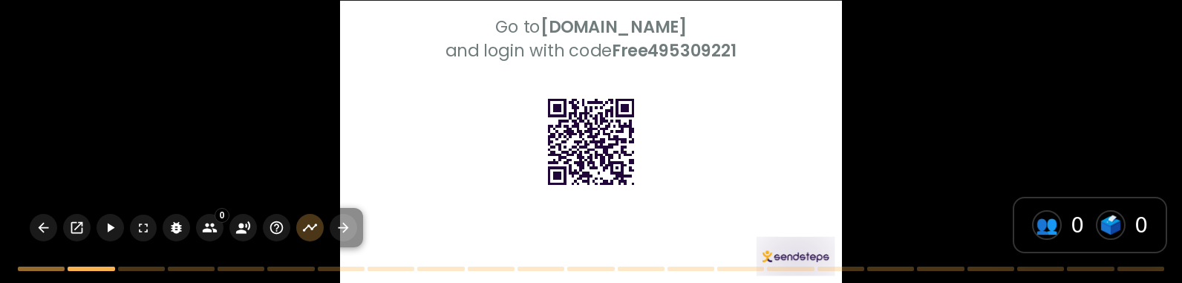
checkbox input "true"
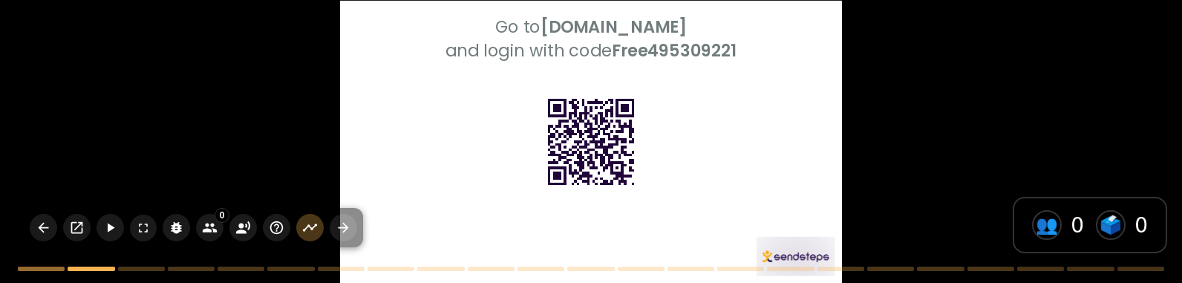
checkbox input "true"
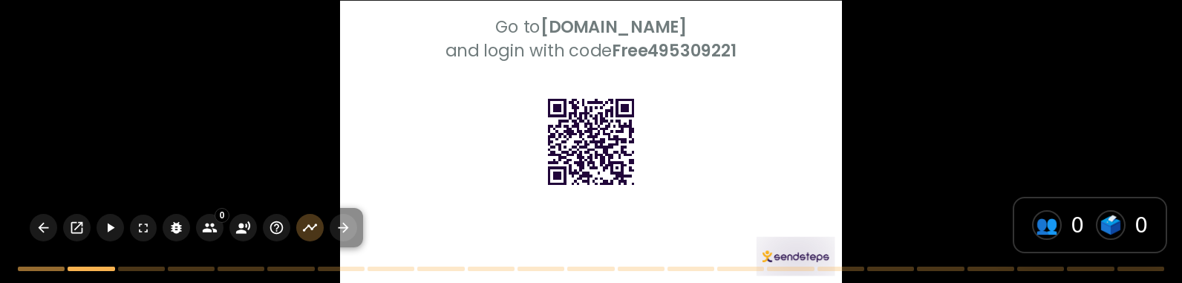
checkbox input "true"
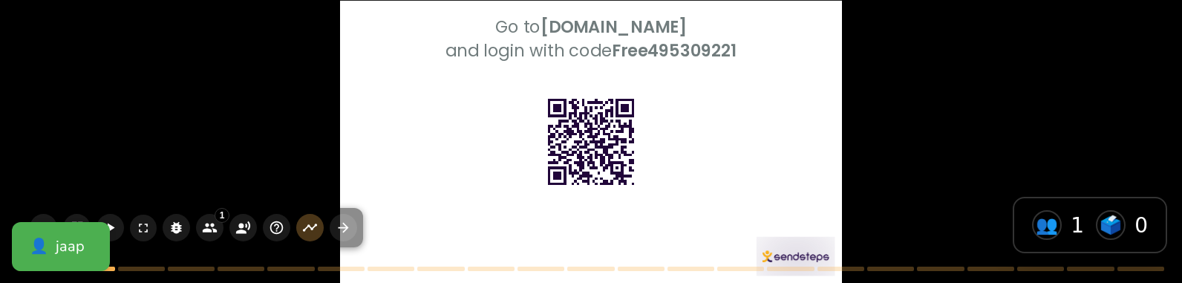
checkbox input "true"
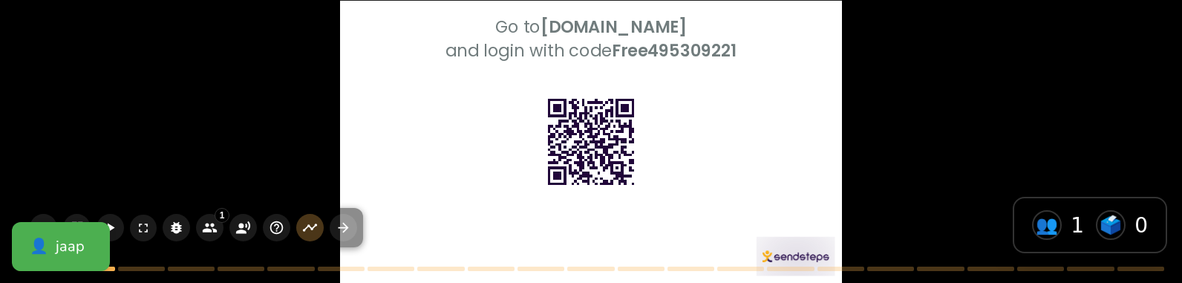
checkbox input "true"
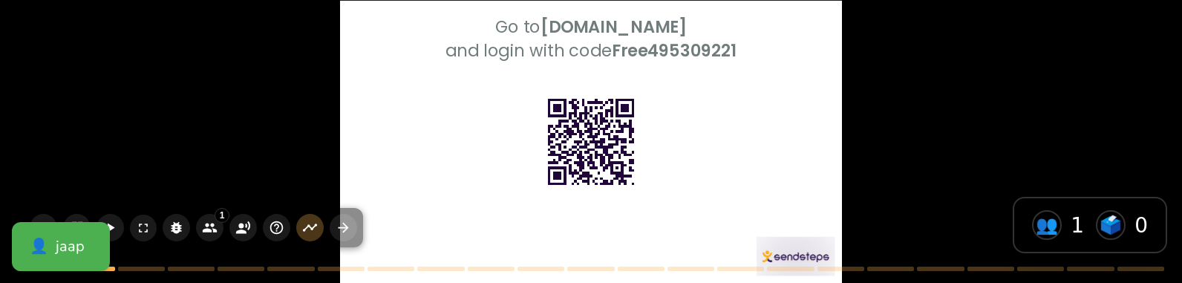
checkbox input "true"
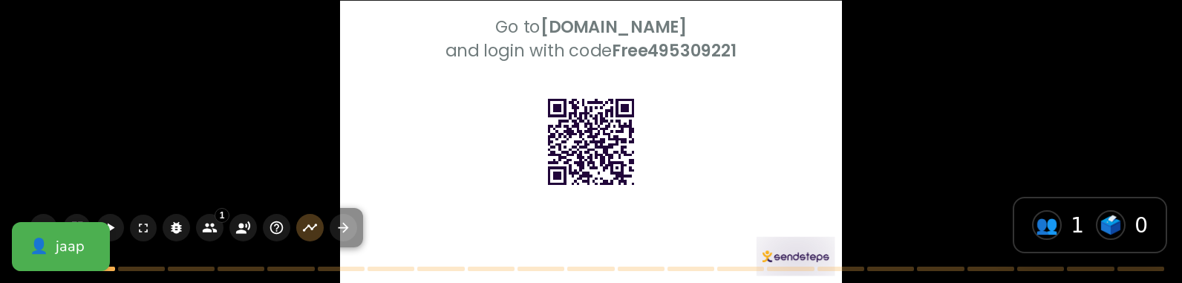
checkbox input "true"
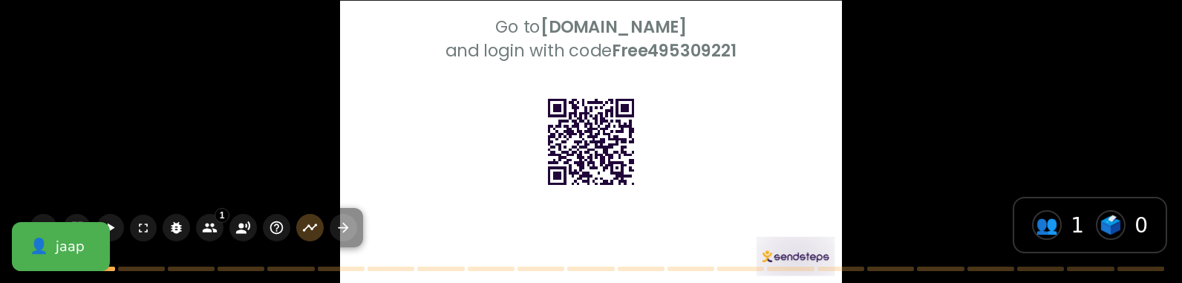
checkbox input "true"
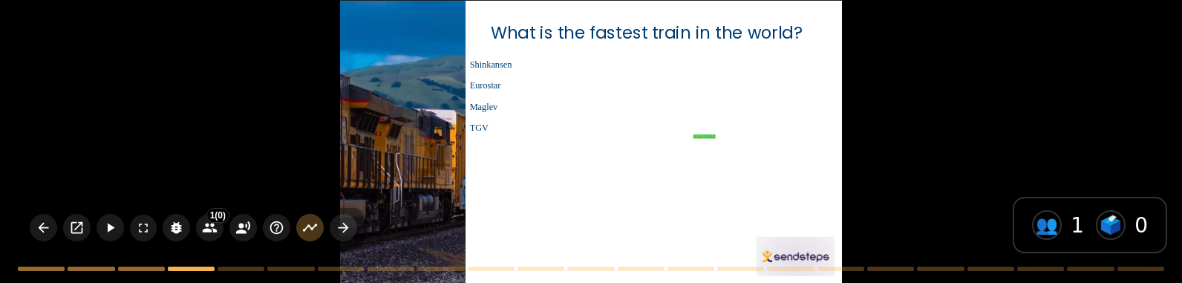
click at [599, 182] on div at bounding box center [591, 141] width 502 height 282
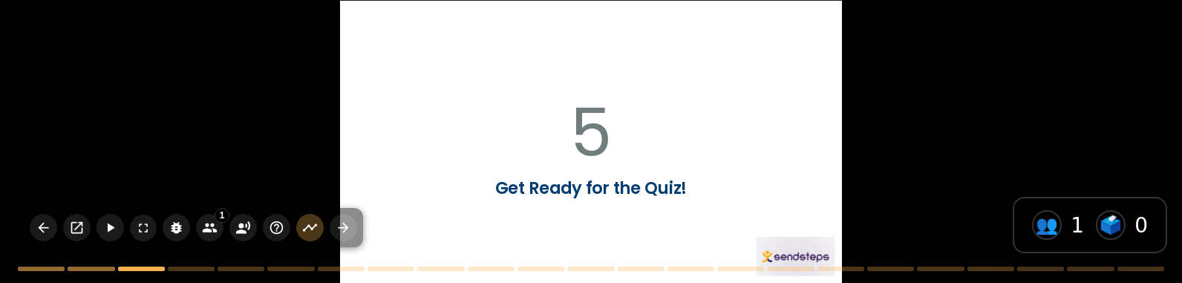
click at [458, 217] on div at bounding box center [591, 141] width 502 height 282
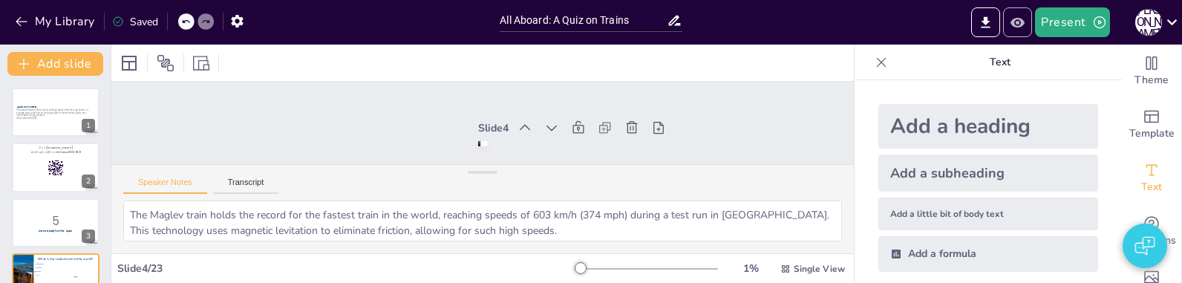
click at [1013, 20] on icon "Preview Presentation" at bounding box center [1017, 22] width 14 height 10
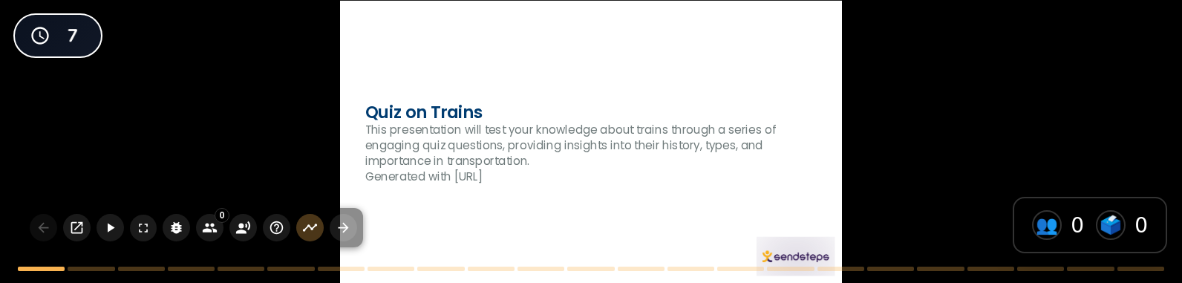
click at [760, 155] on p "This presentation will test your knowledge about trains through a series of eng…" at bounding box center [590, 145] width 451 height 47
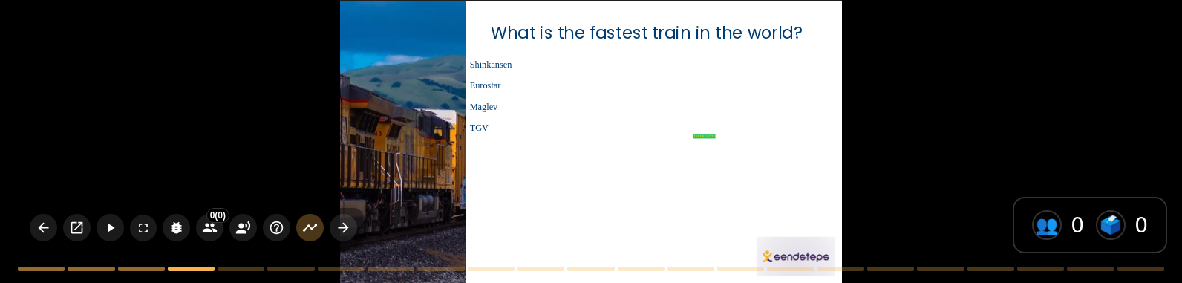
click at [508, 137] on li "TGV" at bounding box center [590, 127] width 251 height 19
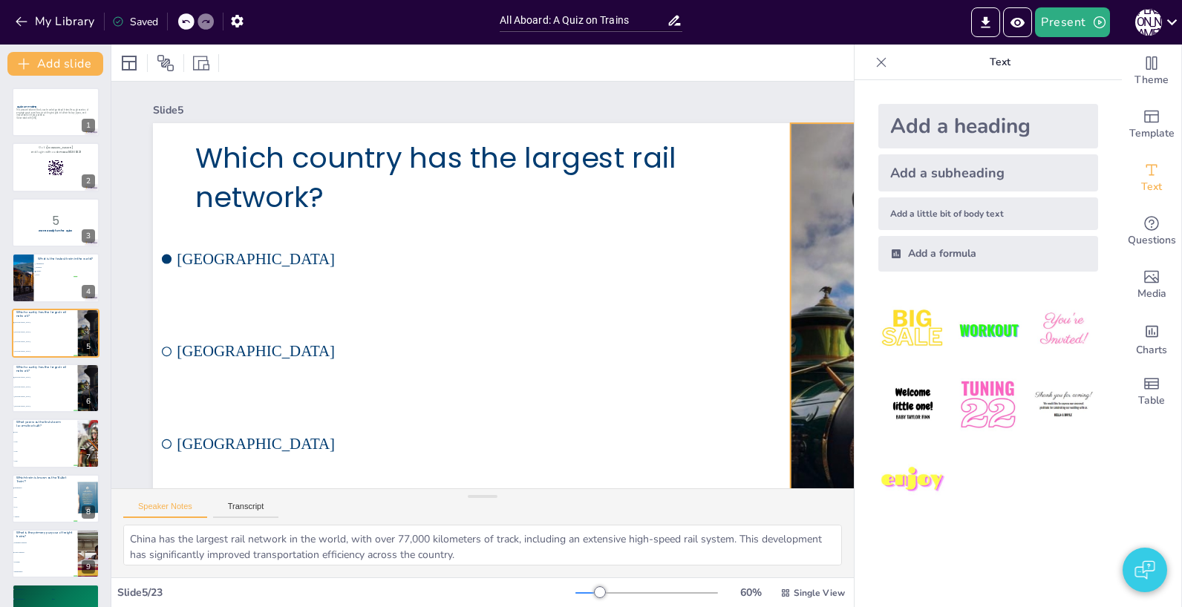
click at [824, 132] on div at bounding box center [896, 362] width 639 height 478
click at [828, 99] on div "Slide 5" at bounding box center [578, 109] width 850 height 21
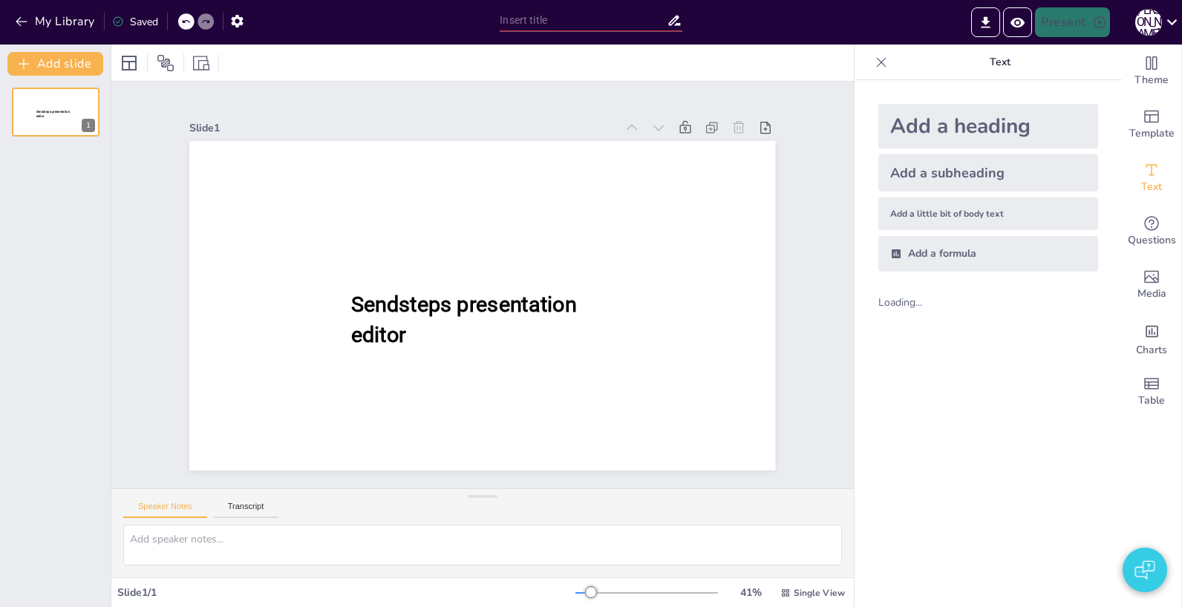
type input "All Aboard: A Quiz on Trains"
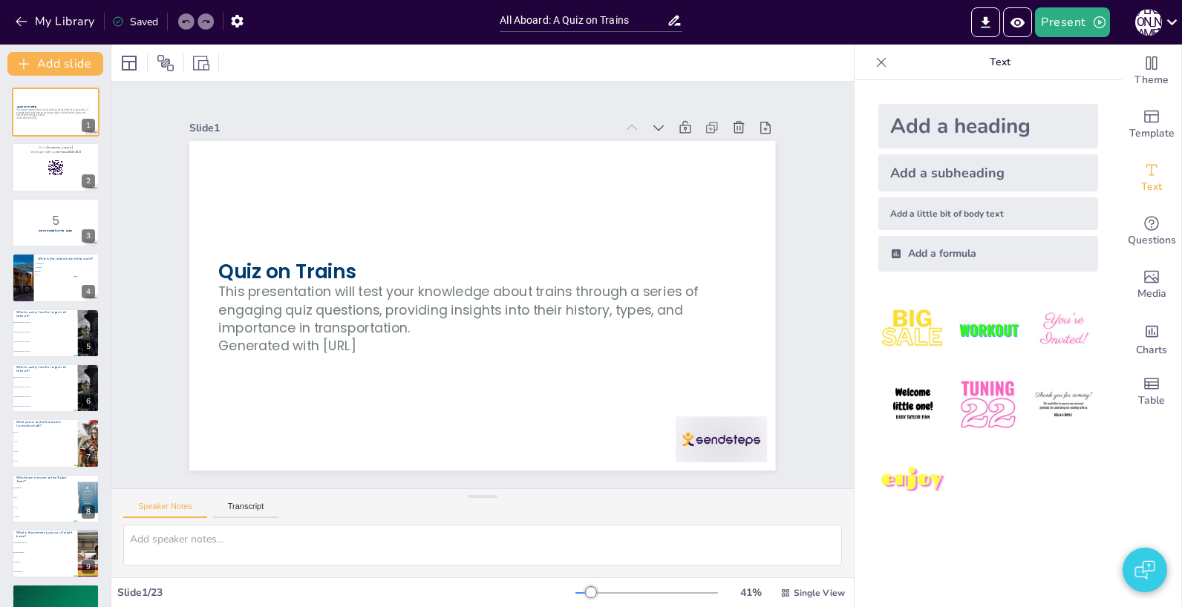
checkbox input "true"
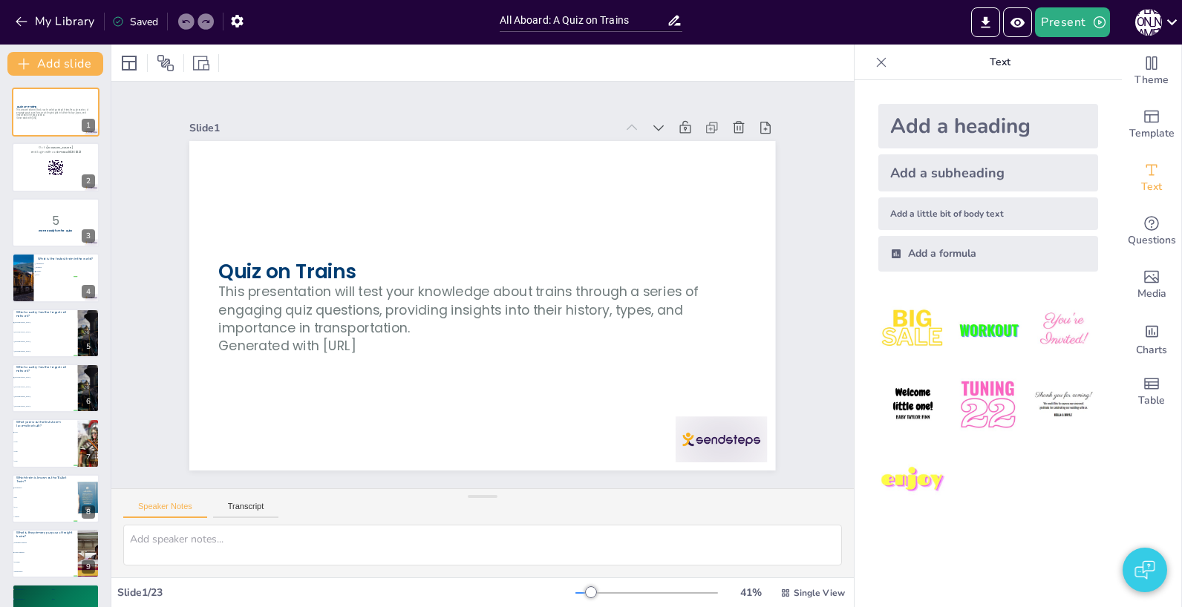
checkbox input "true"
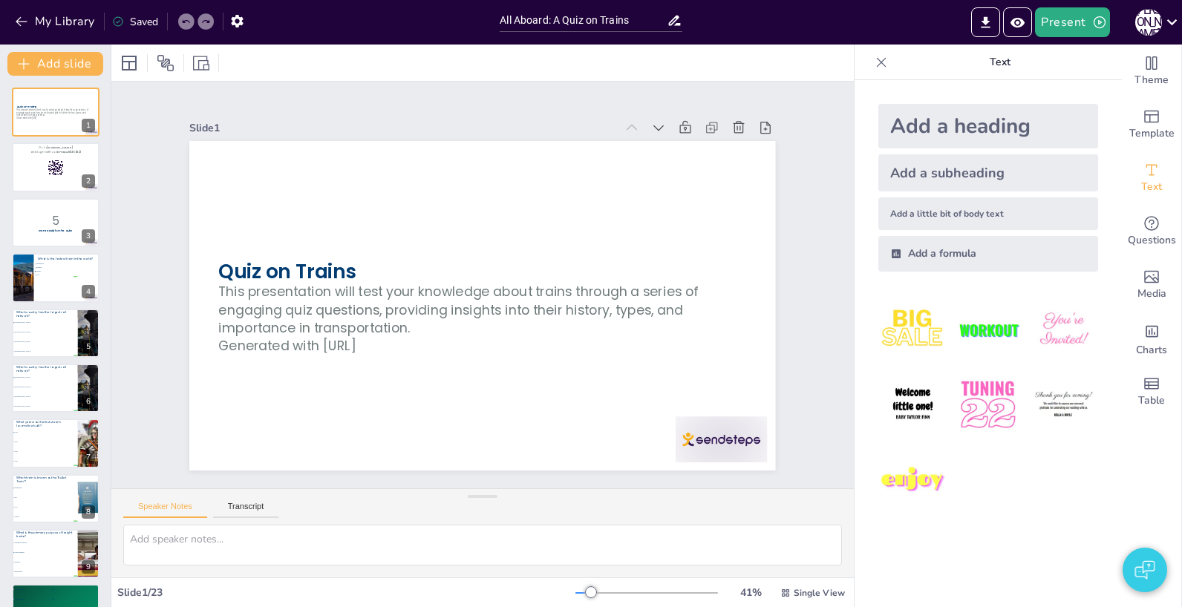
checkbox input "true"
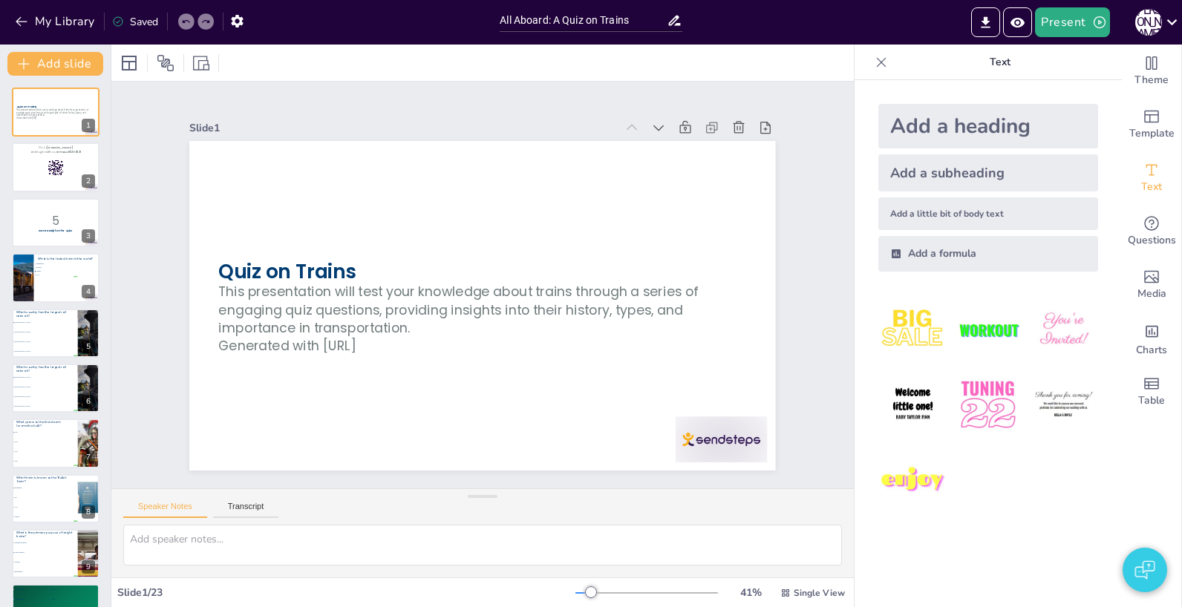
checkbox input "true"
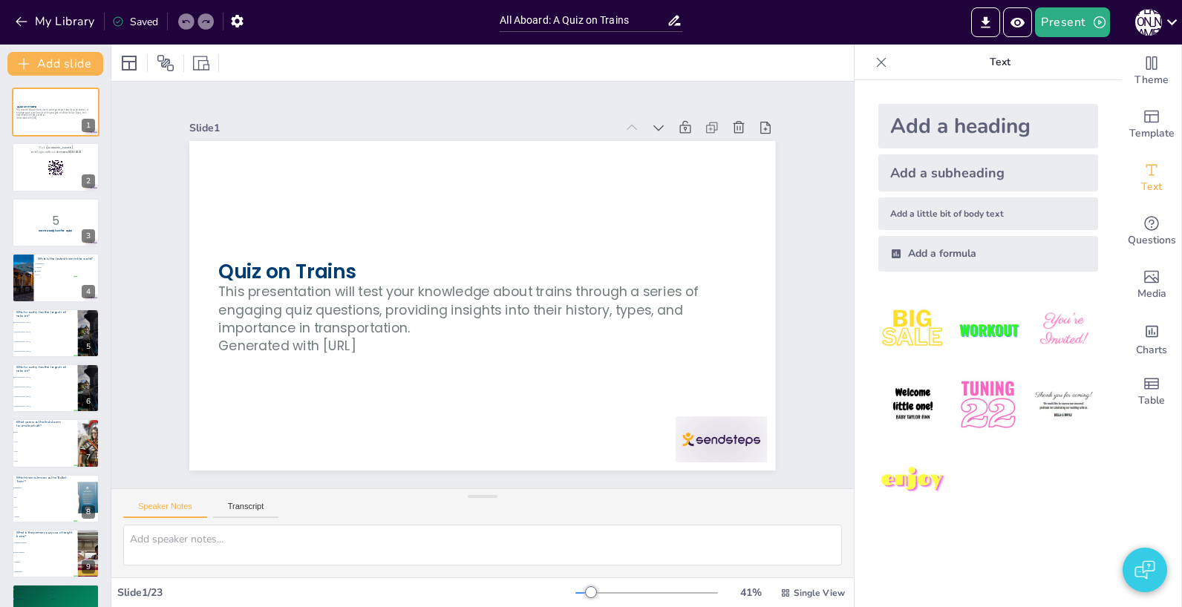
checkbox input "true"
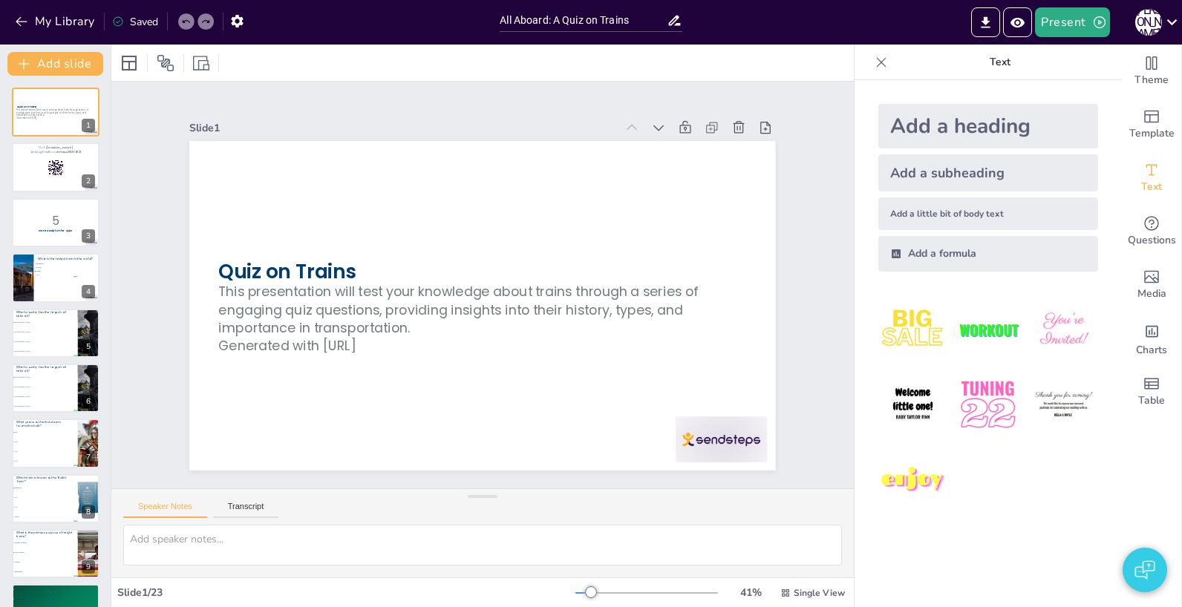
checkbox input "true"
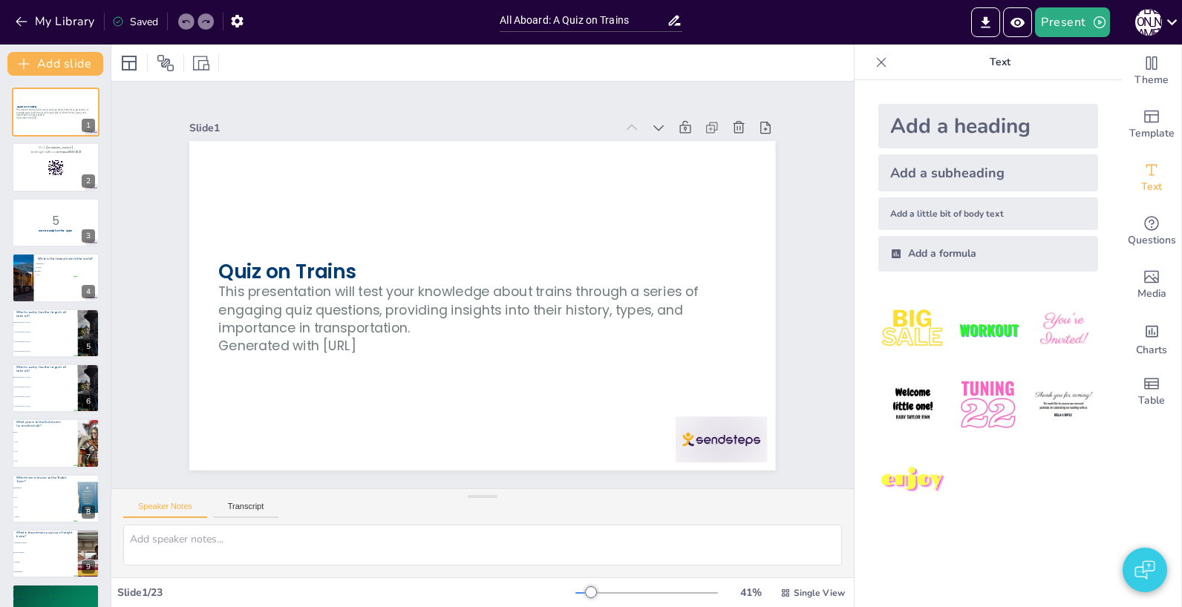
checkbox input "true"
click at [843, 110] on div "Slide 1 Quiz on Trains This presentation will test your knowledge about trains …" at bounding box center [482, 285] width 742 height 407
checkbox input "true"
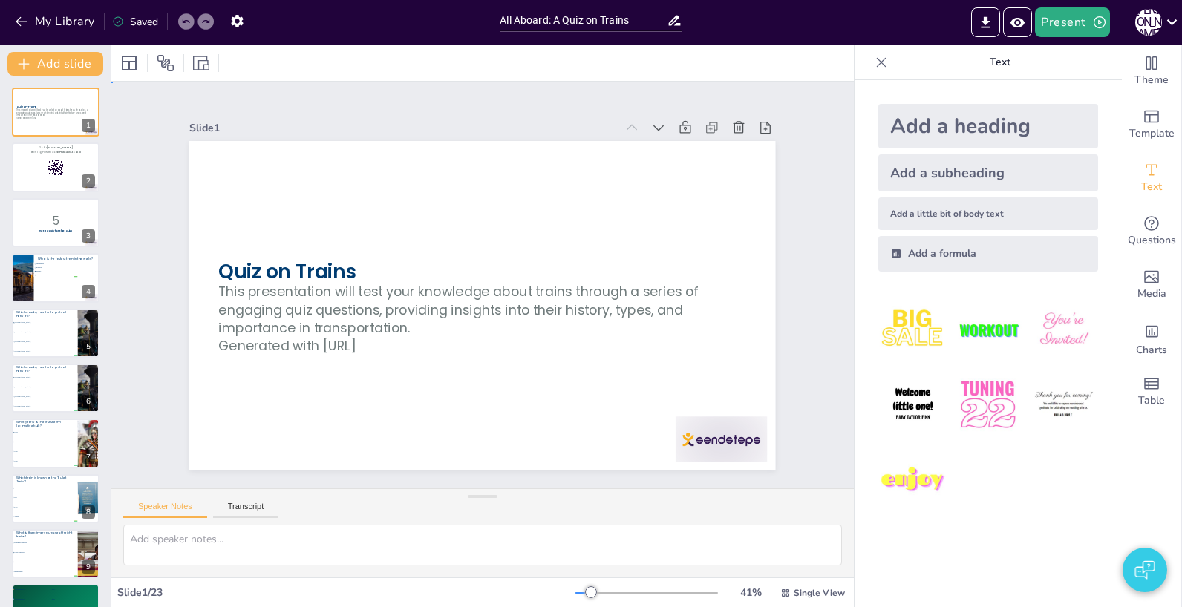
checkbox input "true"
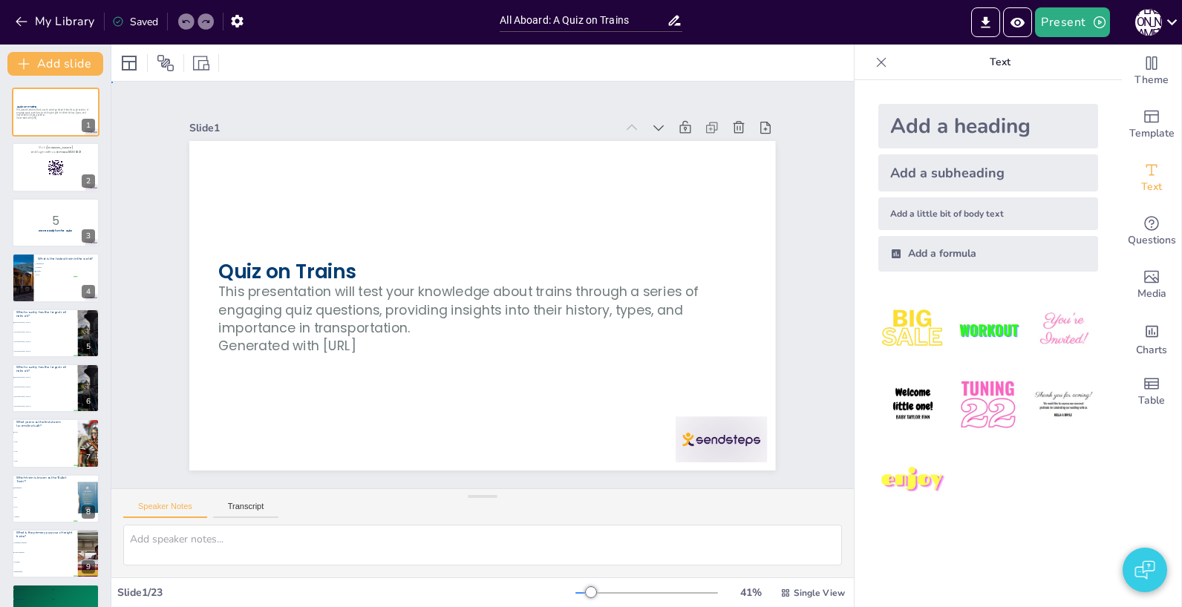
checkbox input "true"
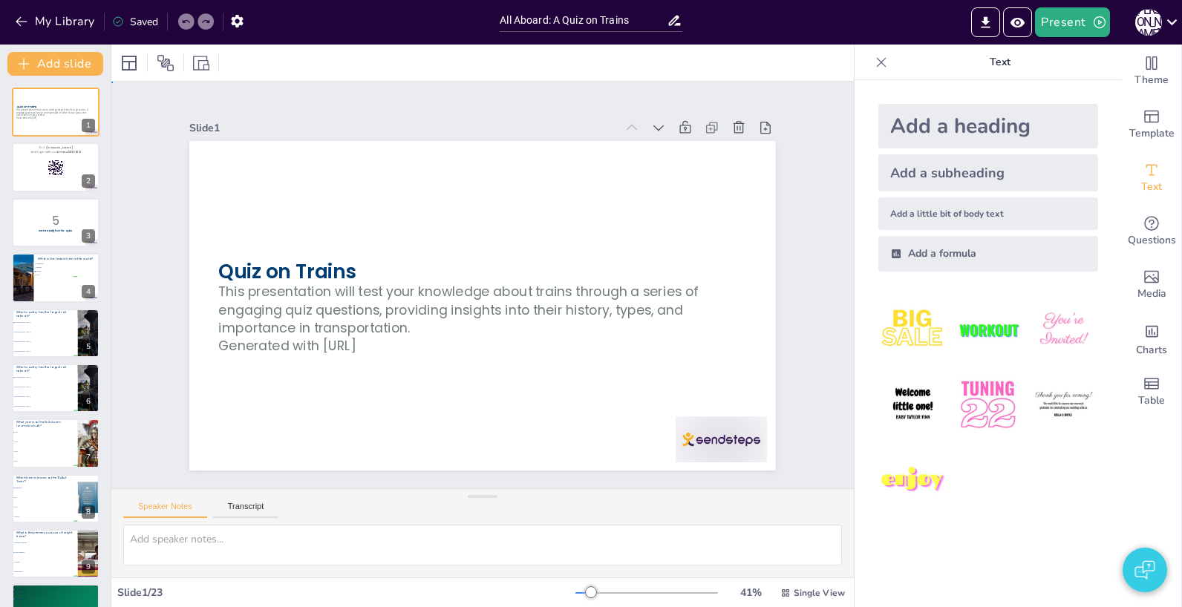
checkbox input "true"
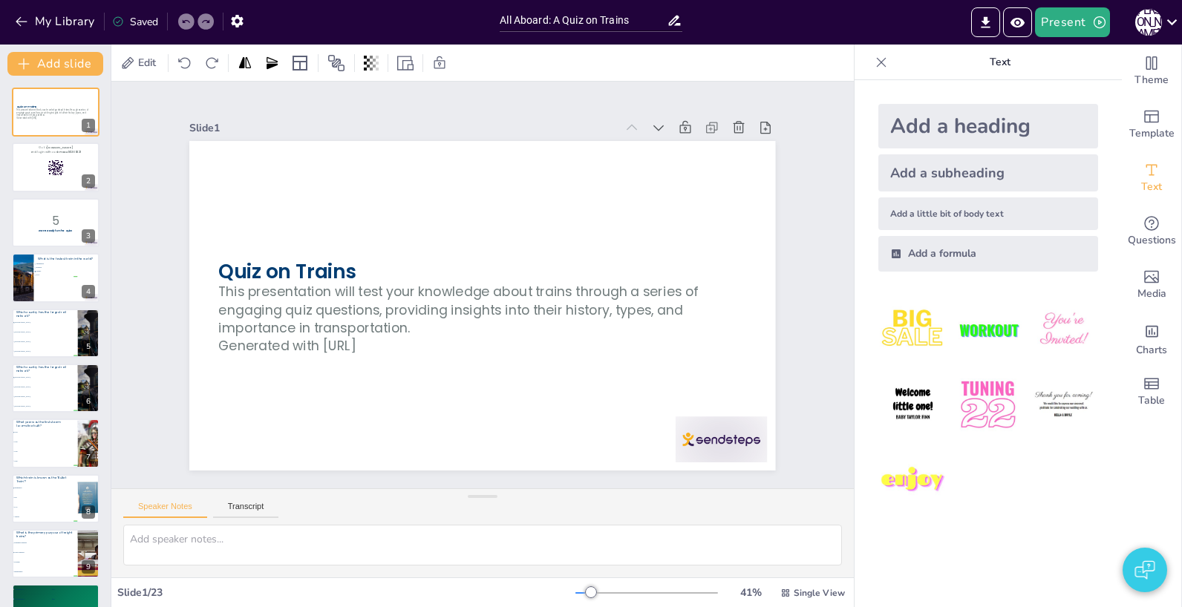
checkbox input "true"
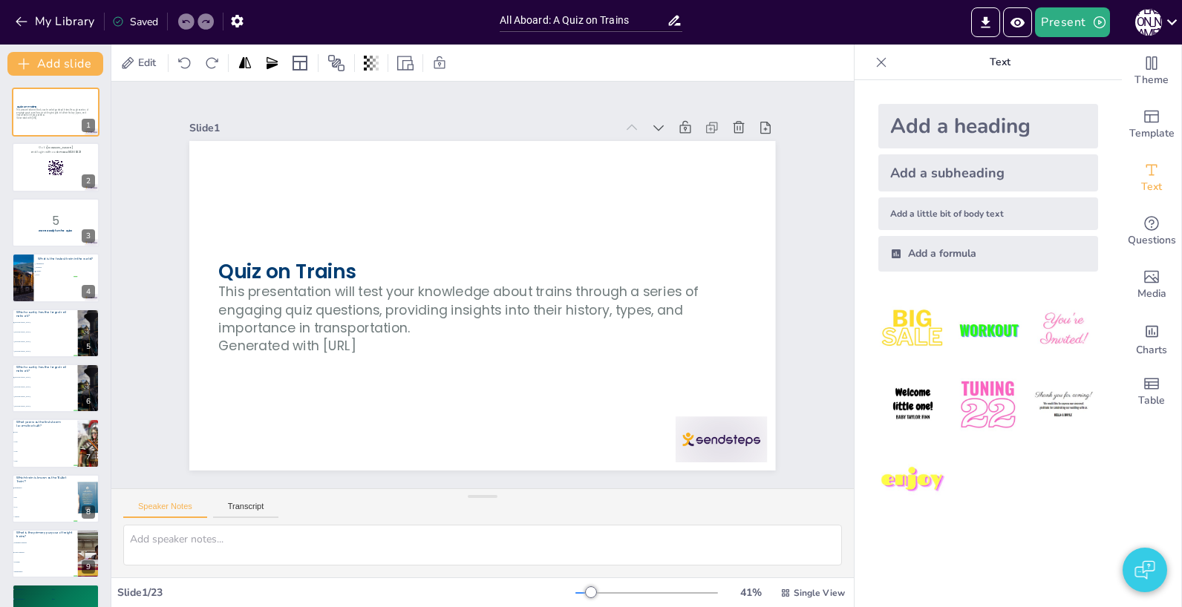
checkbox input "true"
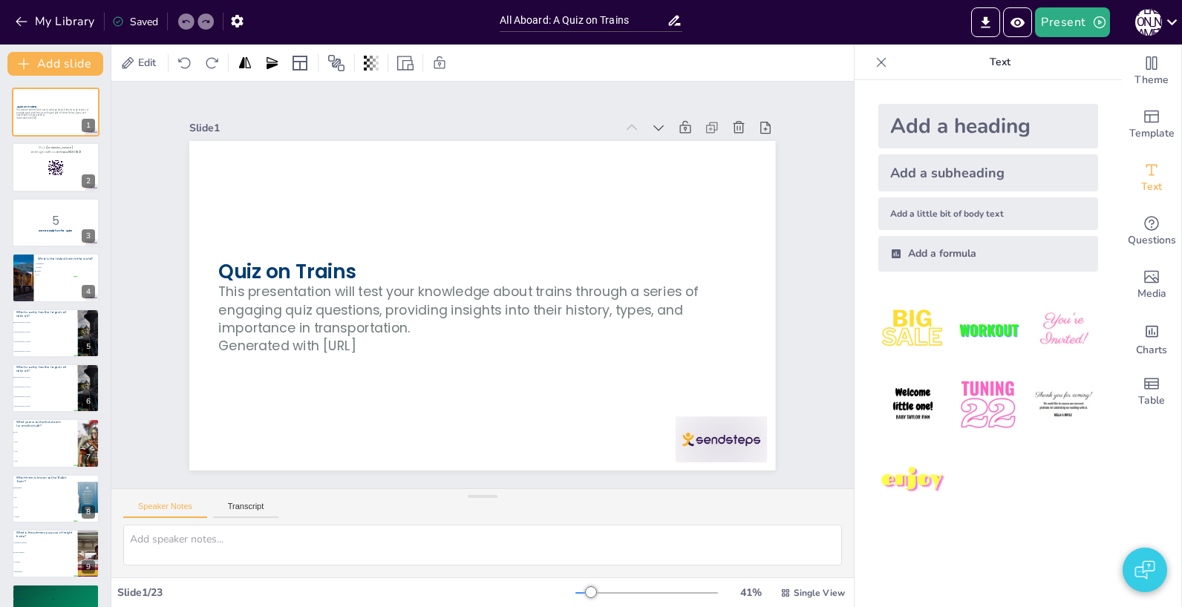
checkbox input "true"
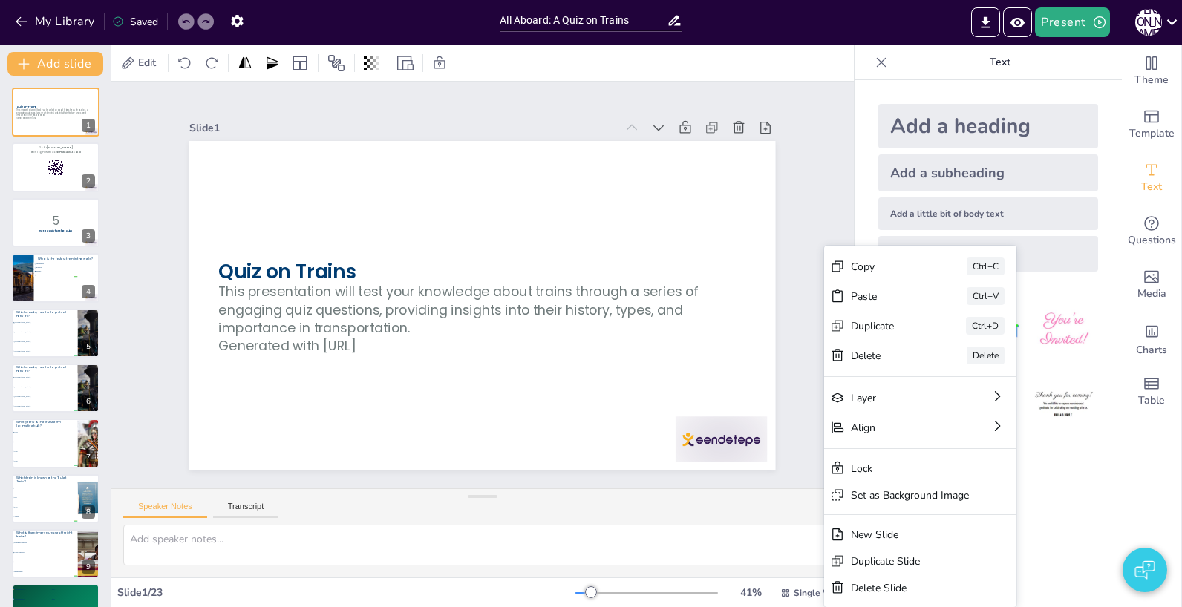
checkbox input "true"
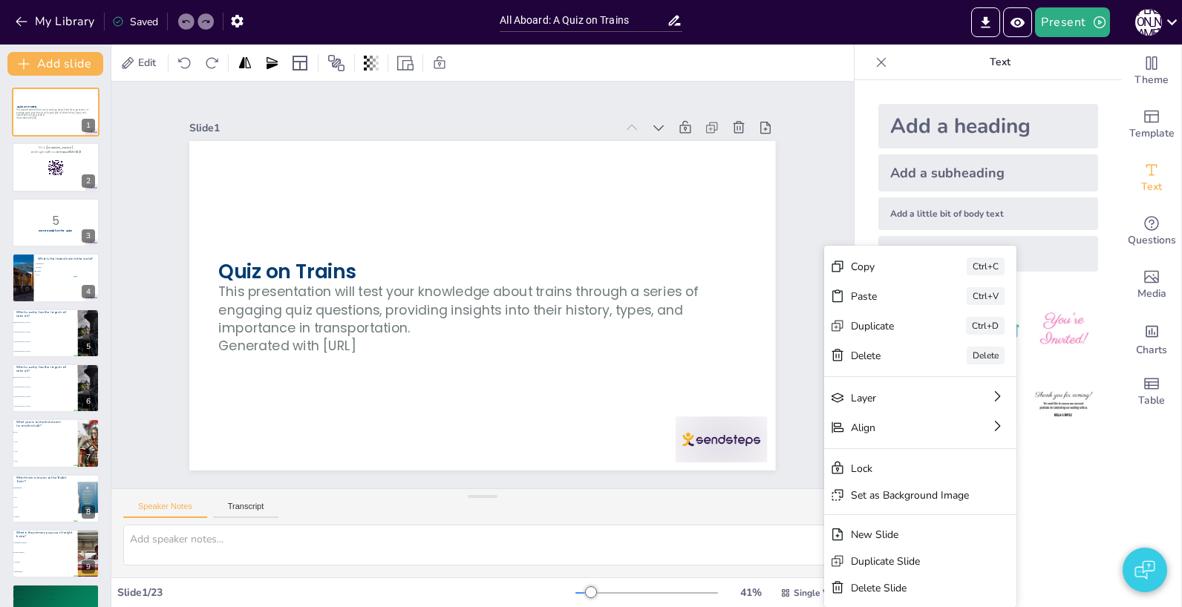
checkbox input "true"
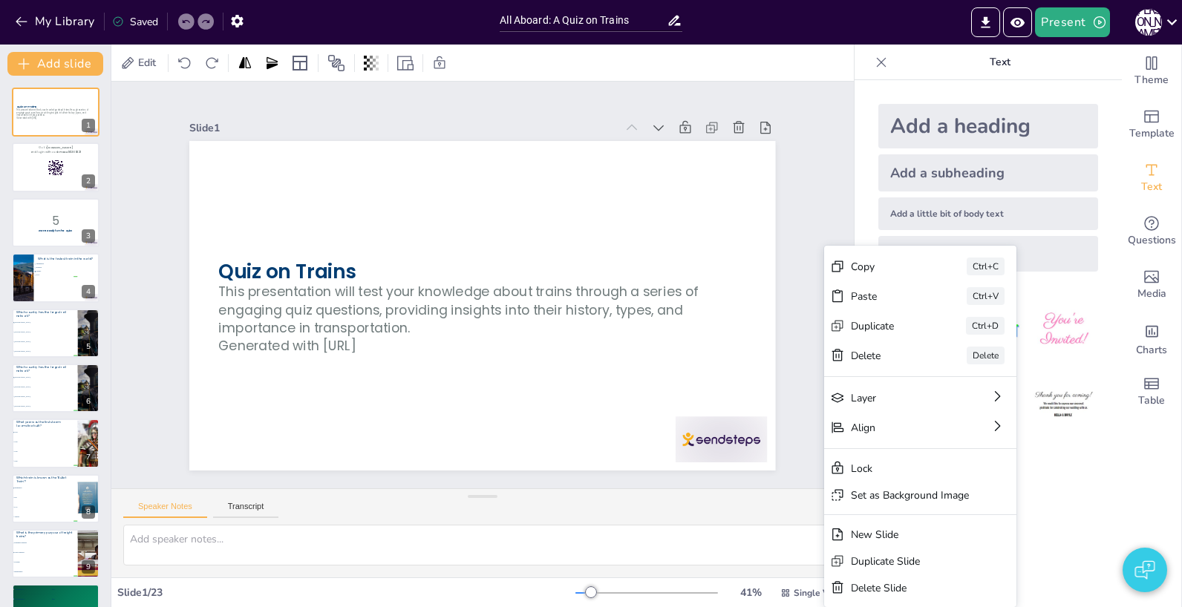
checkbox input "true"
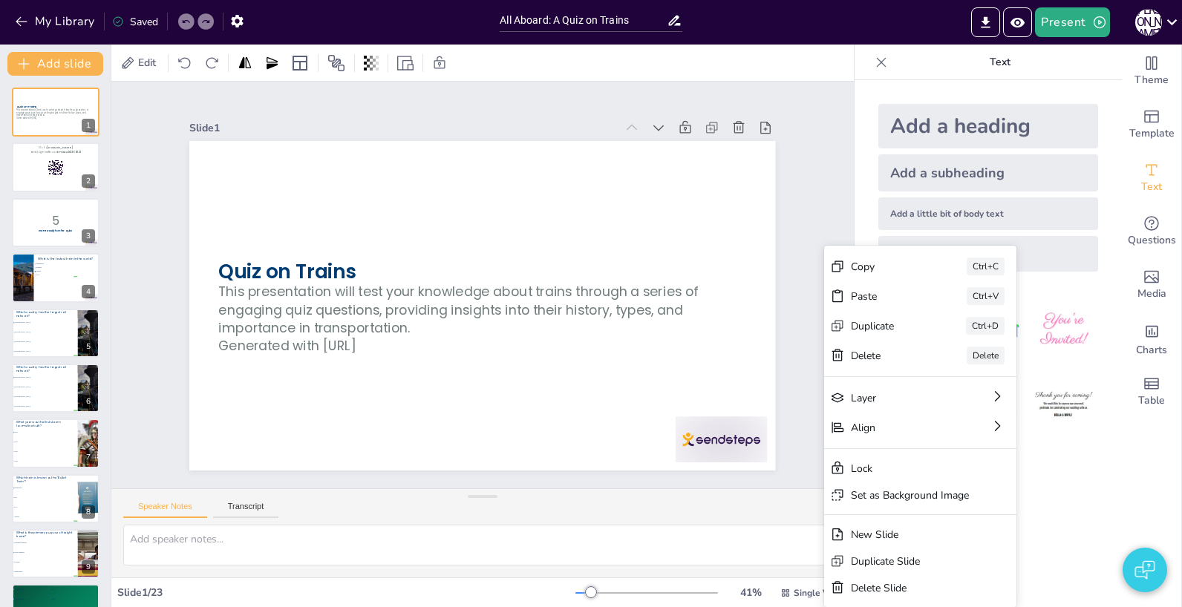
checkbox input "true"
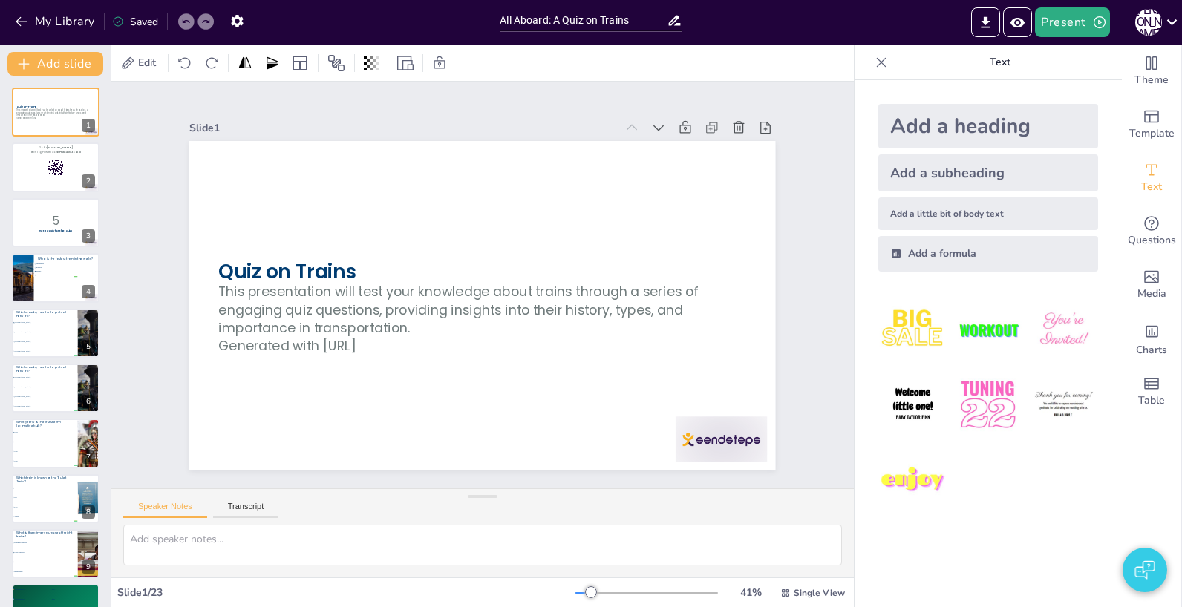
checkbox input "true"
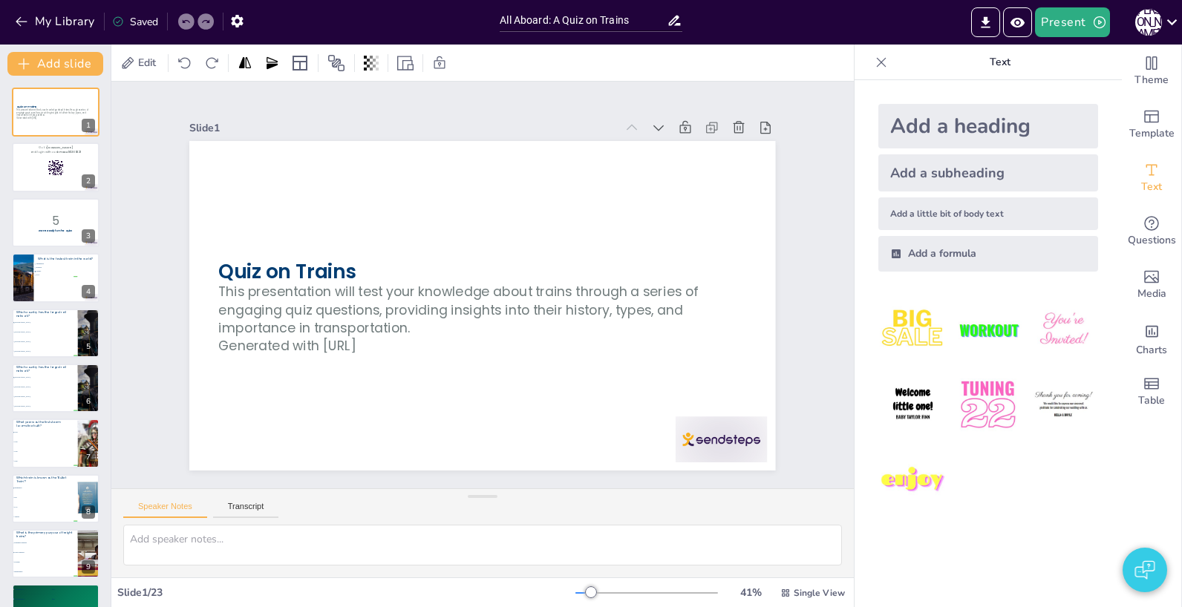
checkbox input "true"
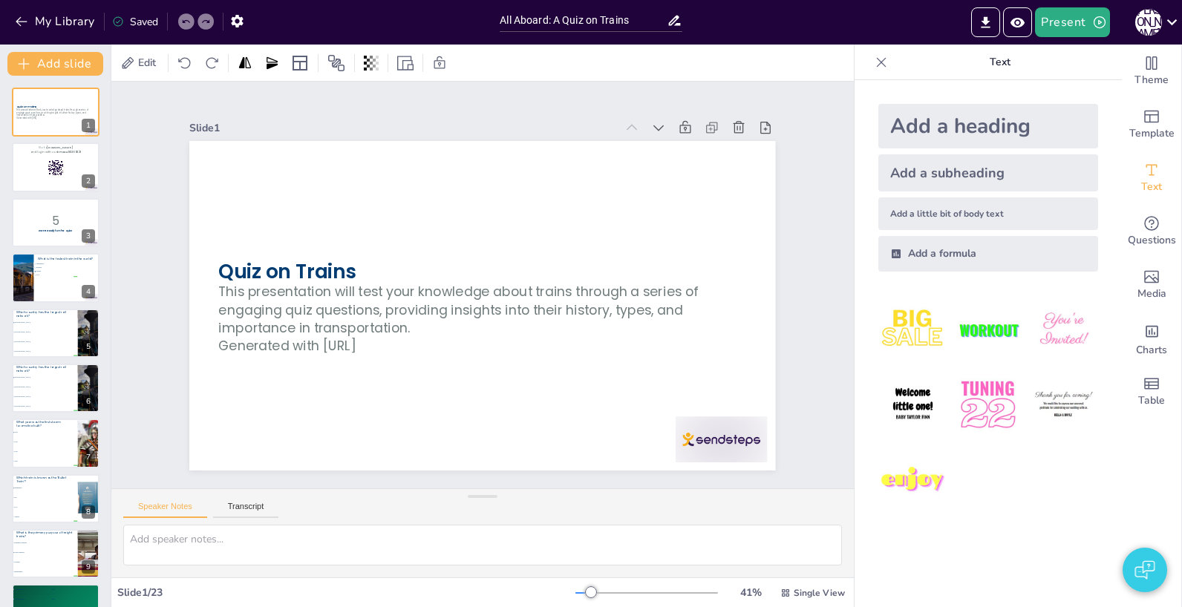
checkbox input "true"
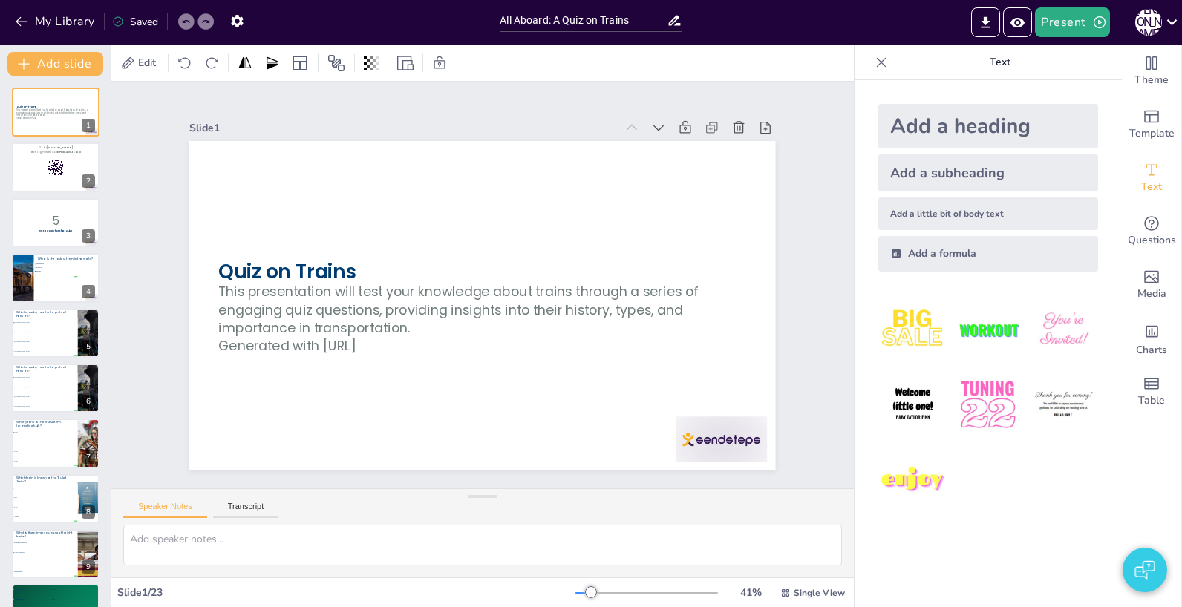
checkbox input "true"
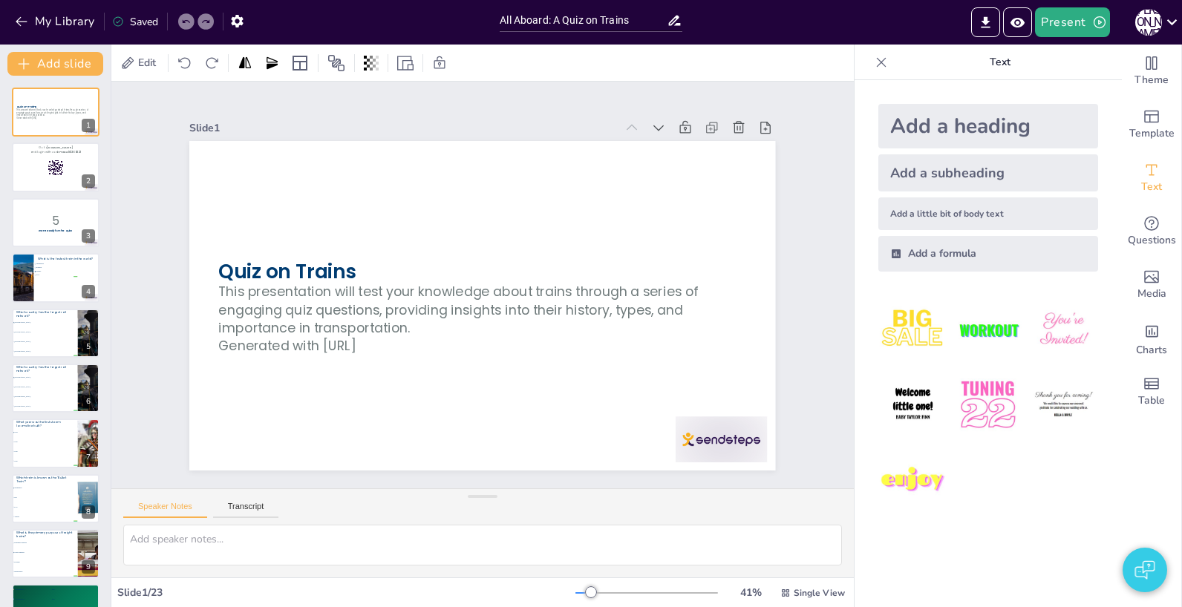
checkbox input "true"
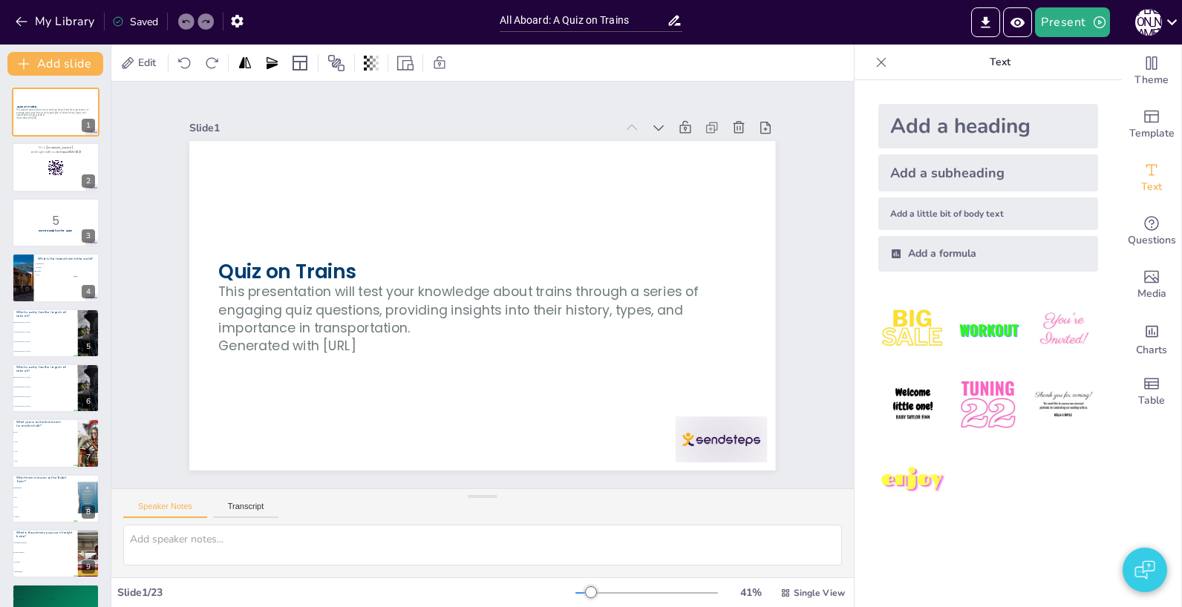
checkbox input "true"
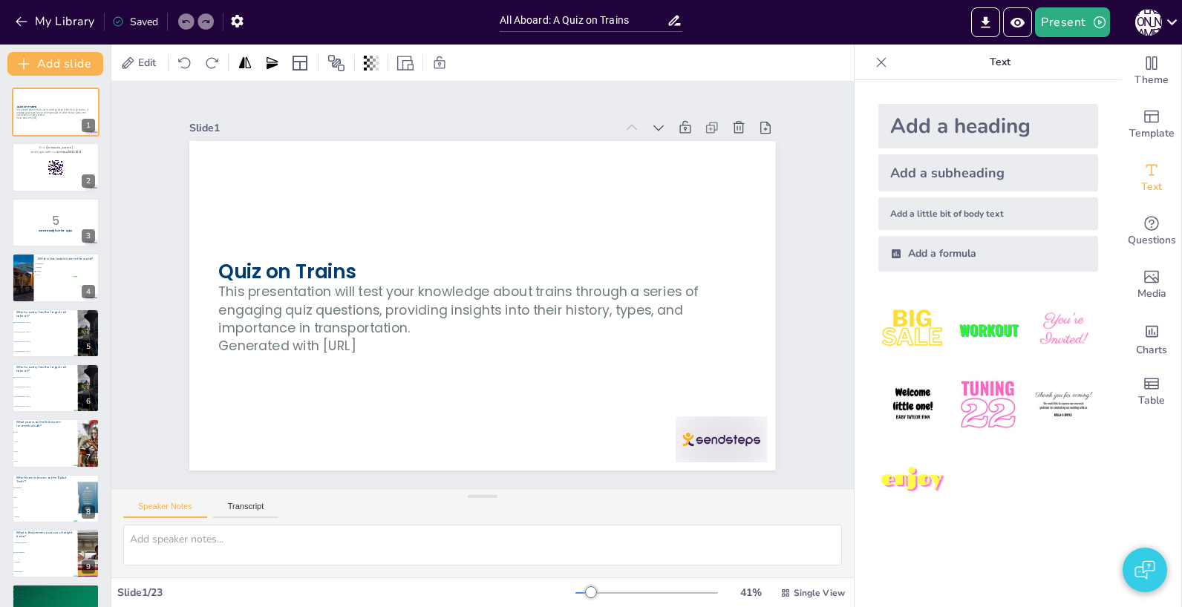
checkbox input "true"
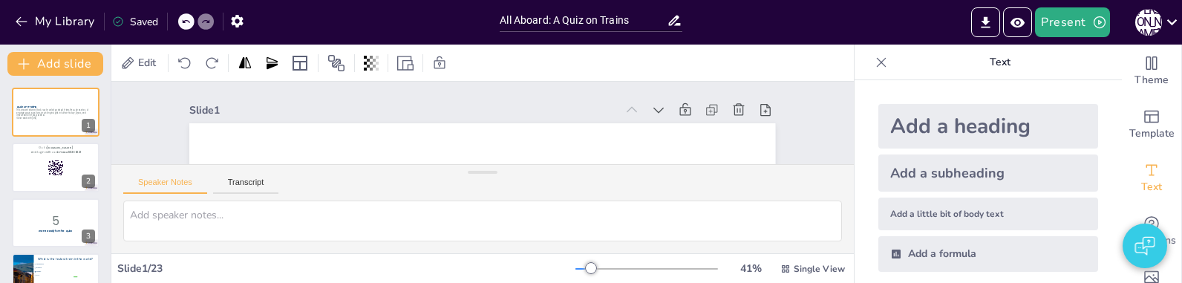
checkbox input "true"
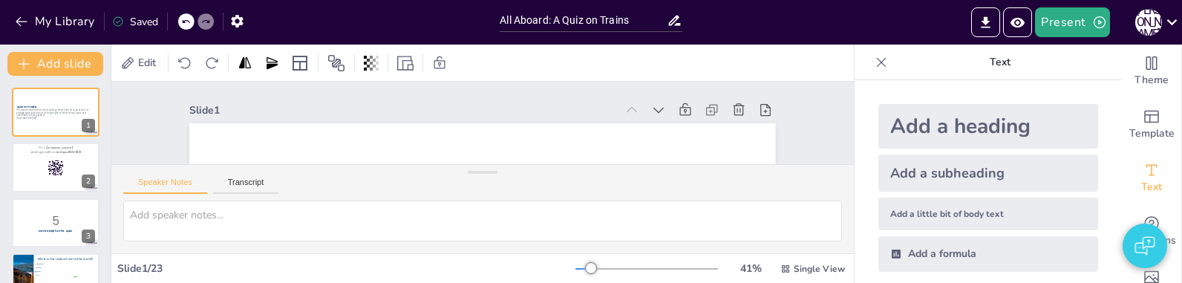
checkbox input "true"
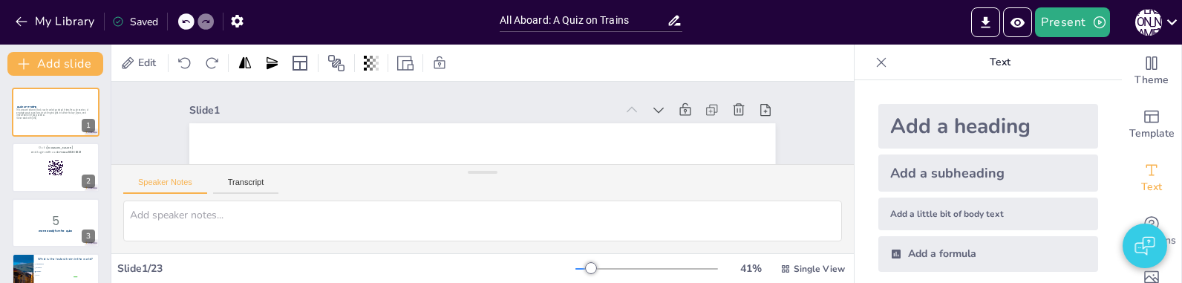
checkbox input "true"
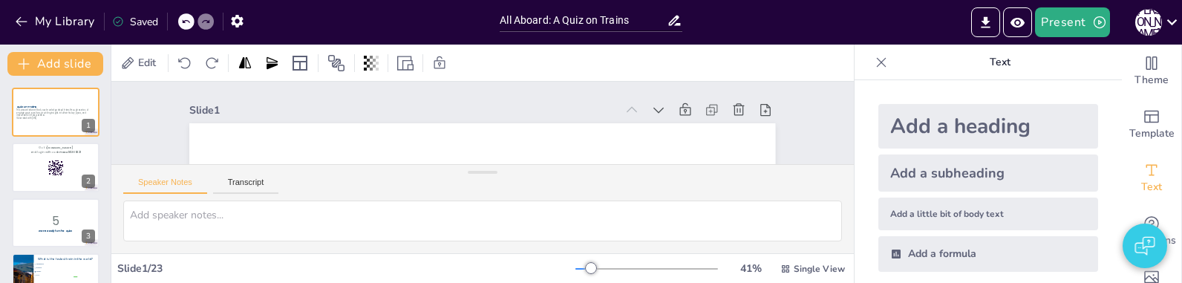
checkbox input "true"
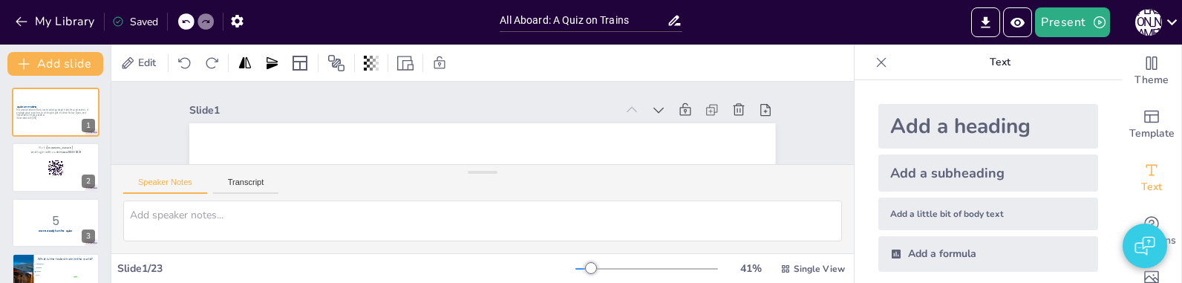
checkbox input "true"
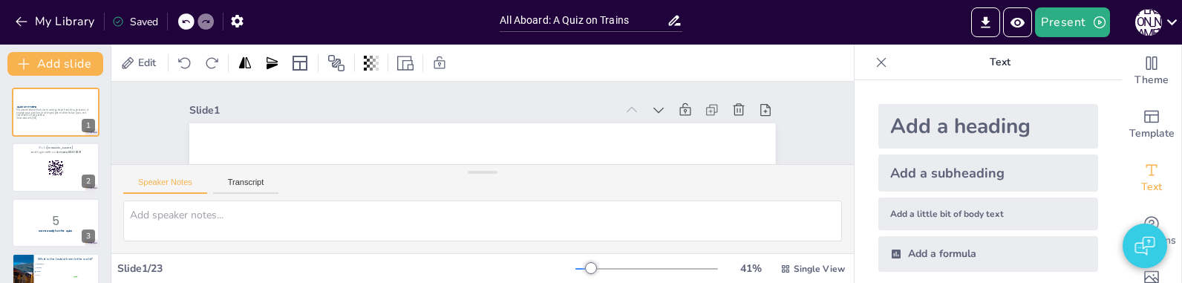
checkbox input "true"
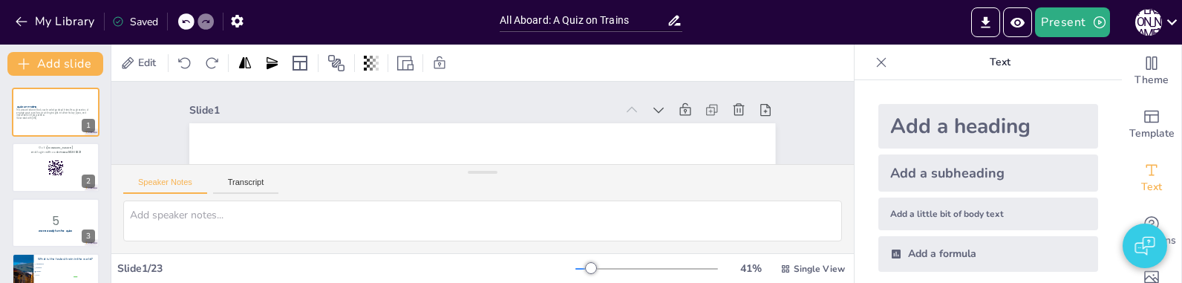
checkbox input "true"
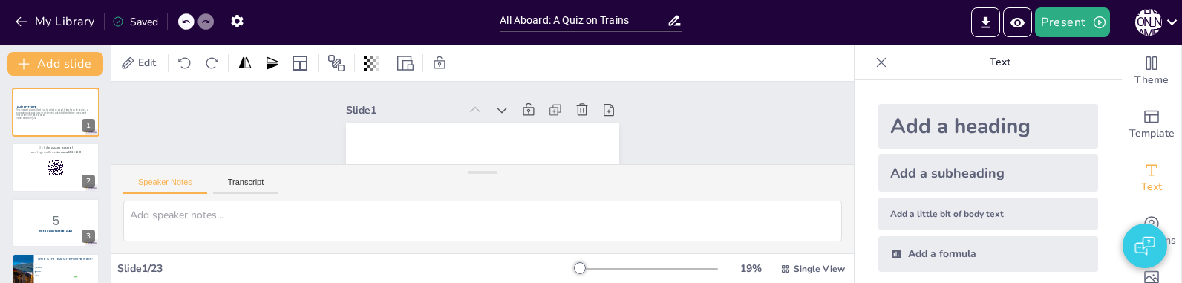
checkbox input "true"
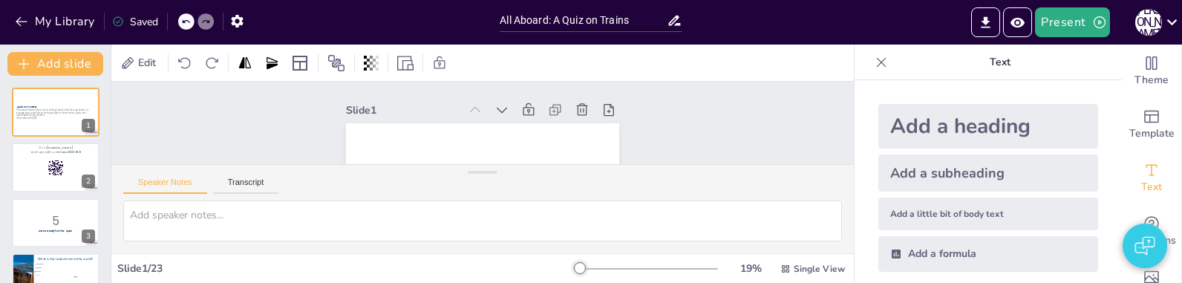
checkbox input "true"
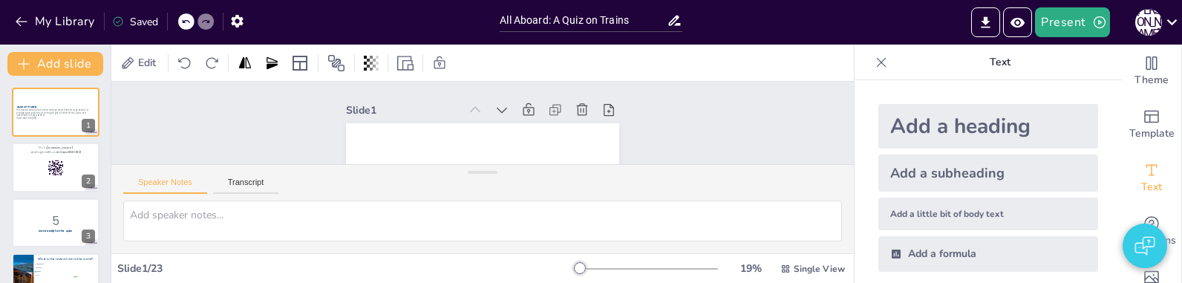
checkbox input "true"
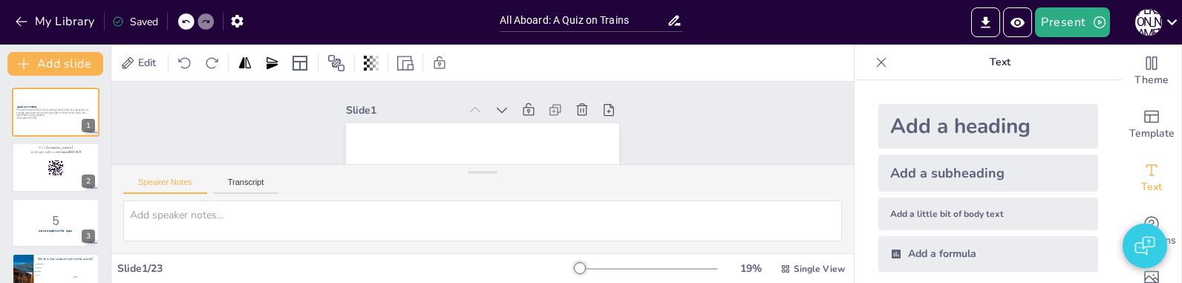
checkbox input "true"
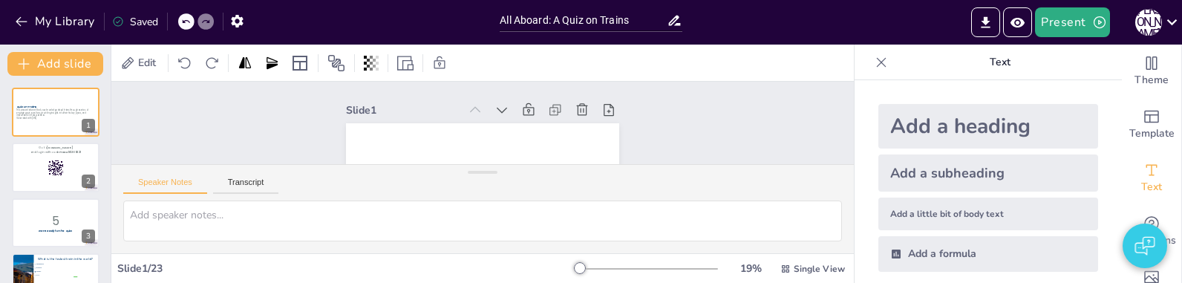
checkbox input "true"
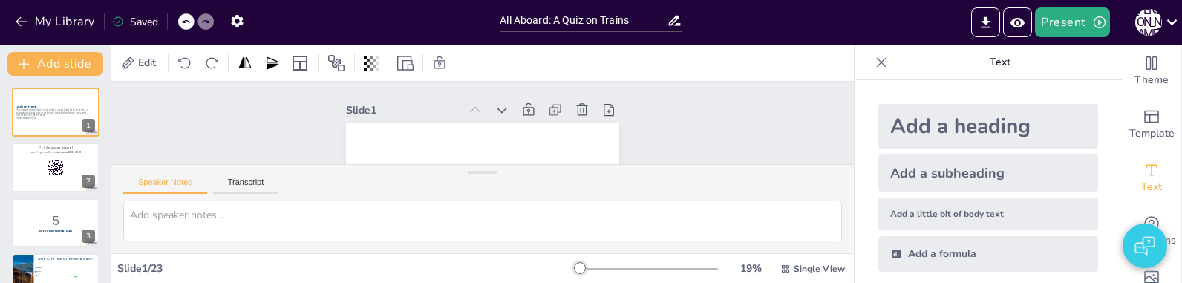
checkbox input "true"
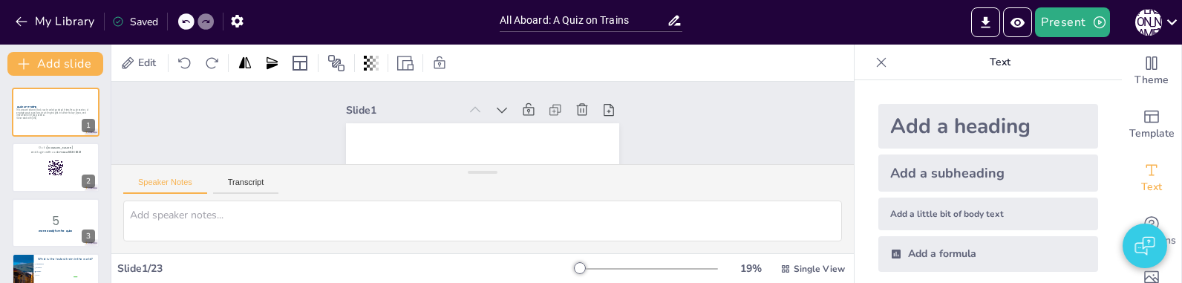
checkbox input "true"
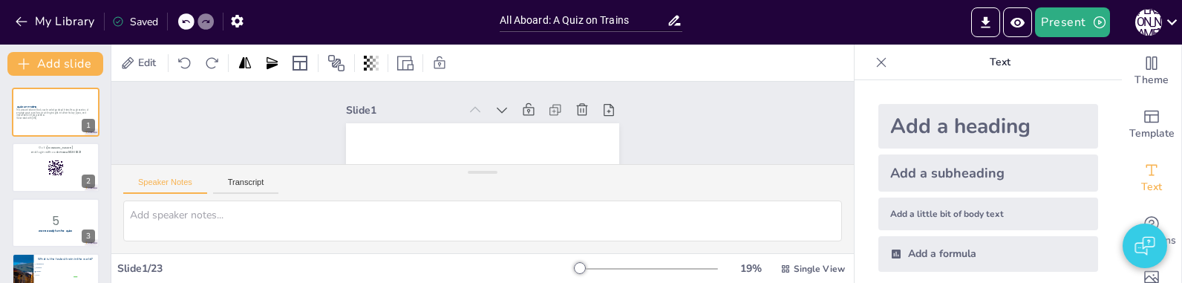
checkbox input "true"
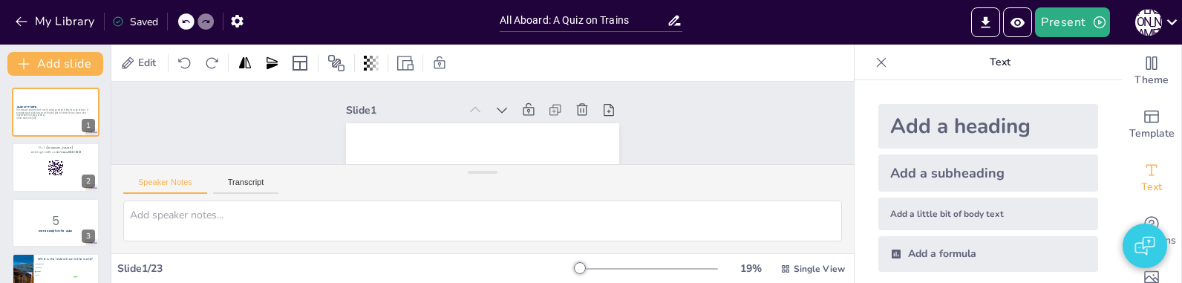
checkbox input "true"
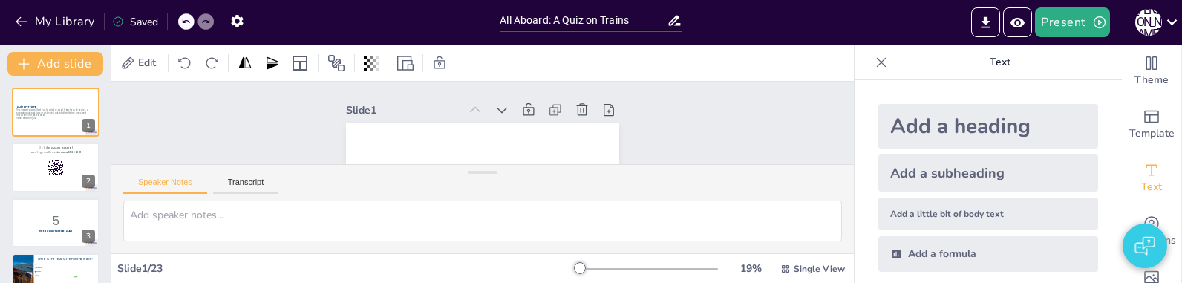
checkbox input "true"
click at [299, 119] on div "Slide 1 Quiz on Trains This presentation will test your knowledge about trains …" at bounding box center [482, 179] width 742 height 195
checkbox input "true"
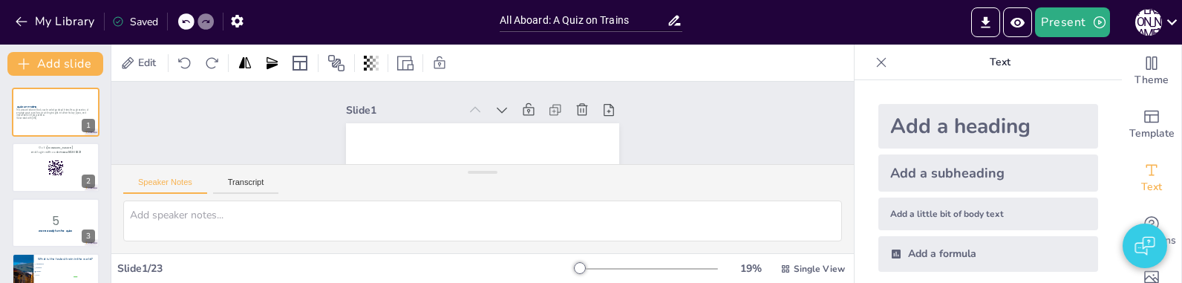
checkbox input "true"
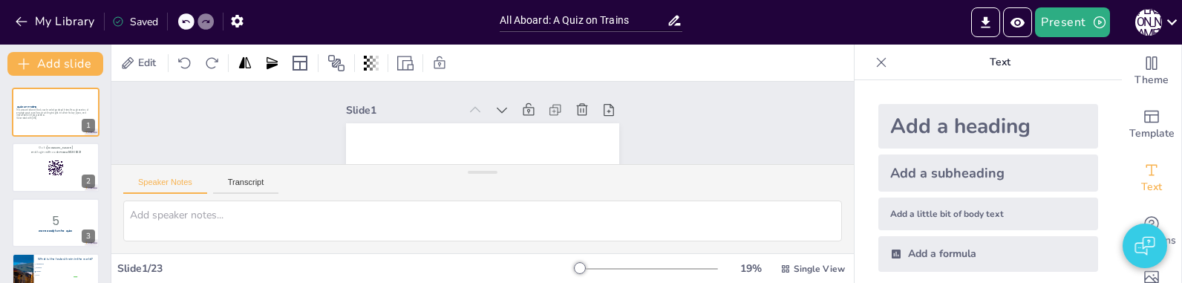
checkbox input "true"
click at [1019, 30] on icon "Preview Presentation" at bounding box center [1017, 23] width 16 height 16
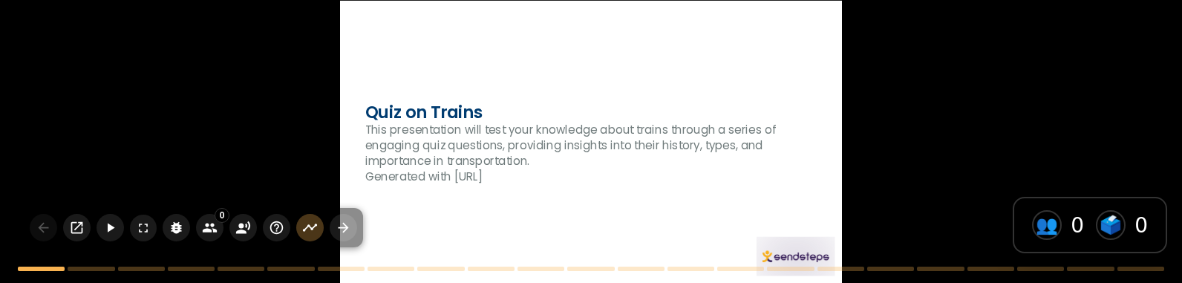
click at [555, 242] on div at bounding box center [591, 141] width 502 height 282
click at [477, 196] on div at bounding box center [591, 141] width 502 height 282
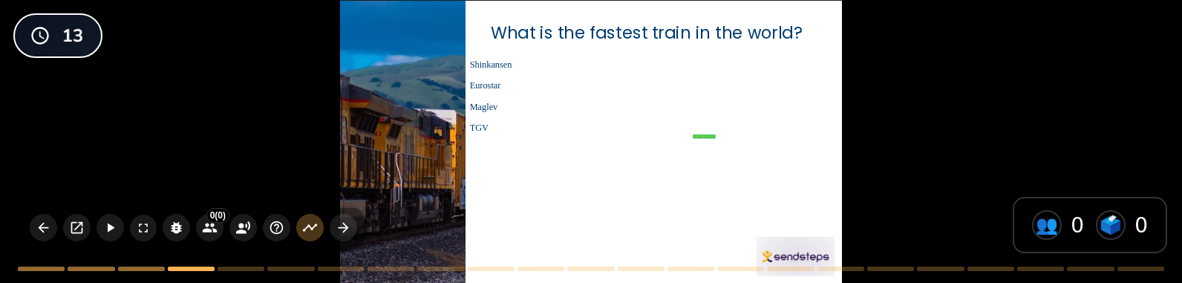
click at [476, 150] on div at bounding box center [591, 141] width 502 height 282
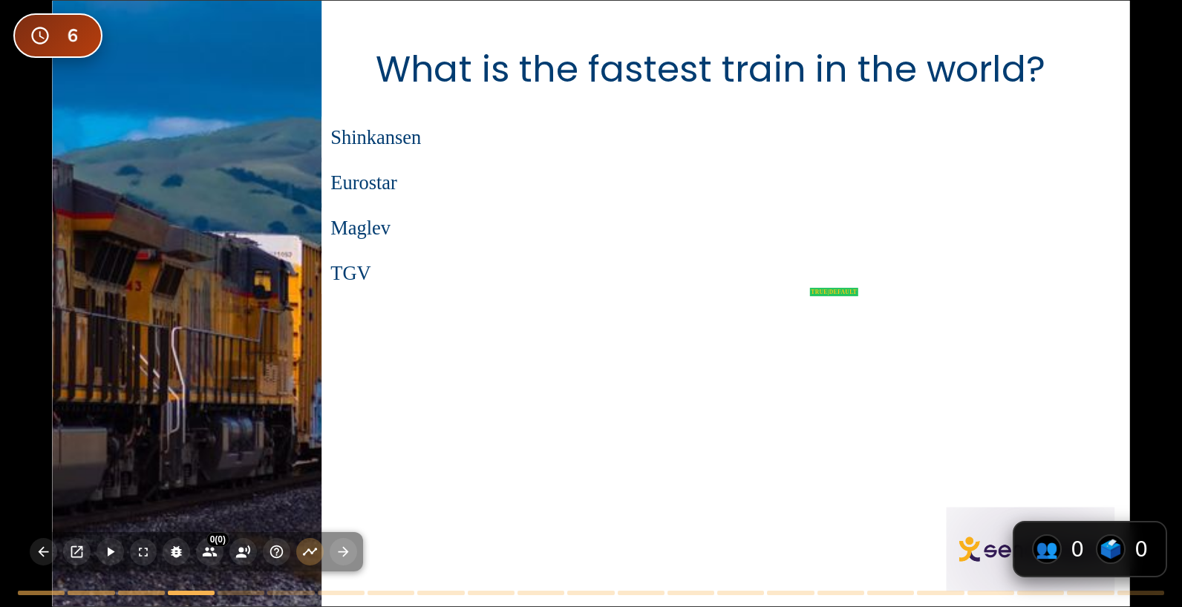
click at [439, 304] on div at bounding box center [590, 304] width 1077 height 606
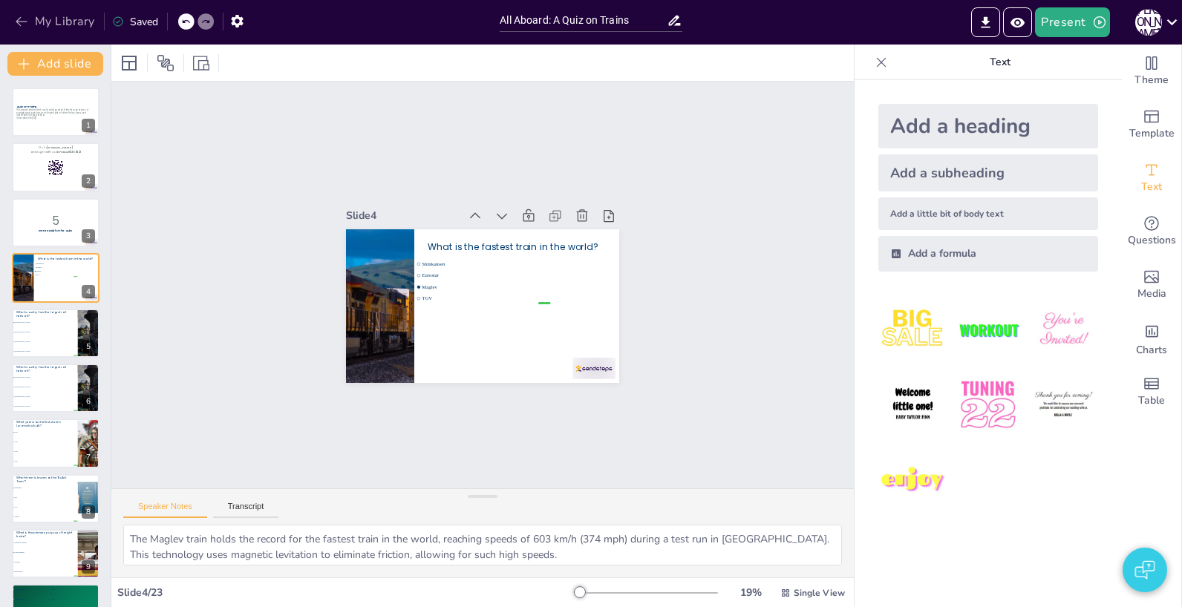
click at [54, 16] on button "My Library" at bounding box center [56, 22] width 90 height 24
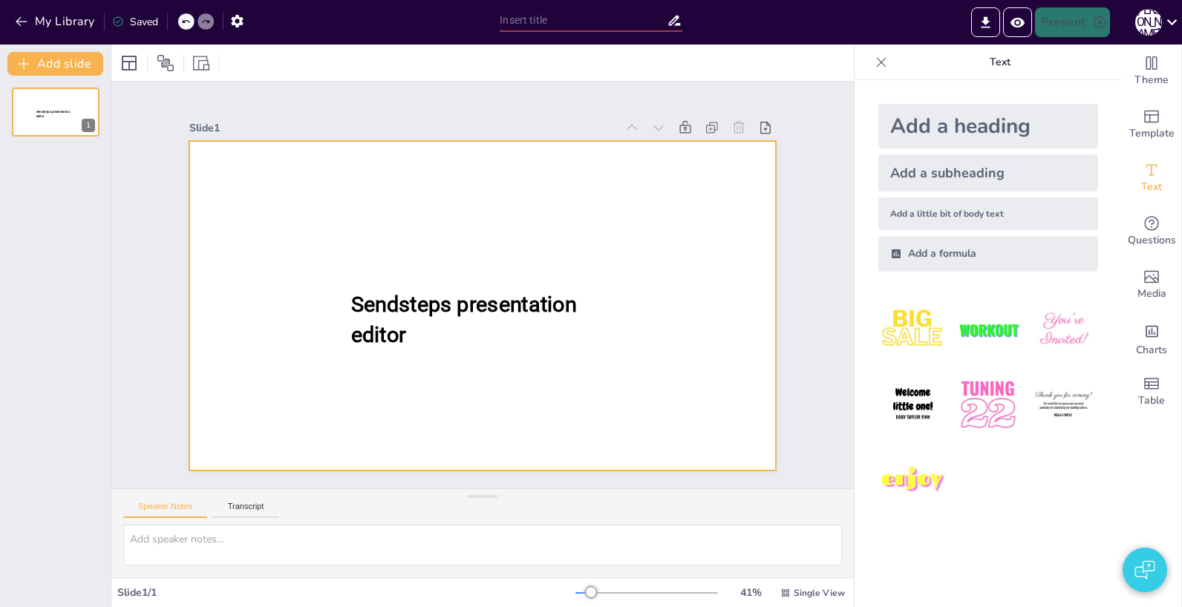
type input "New Sendsteps"
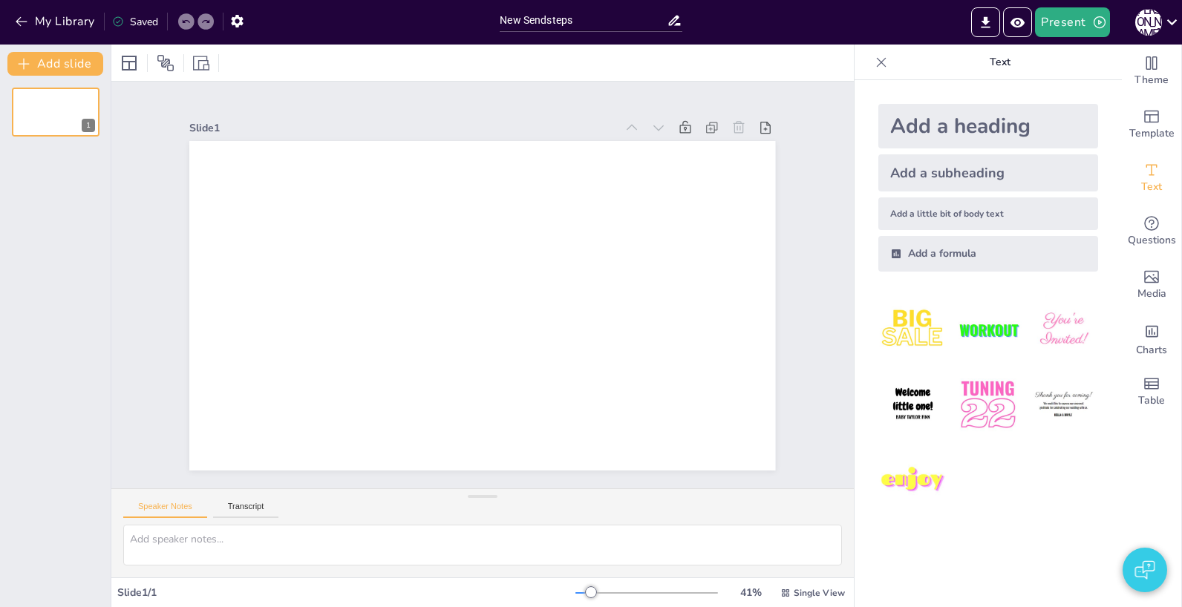
click at [936, 124] on div "Add a heading" at bounding box center [988, 126] width 220 height 45
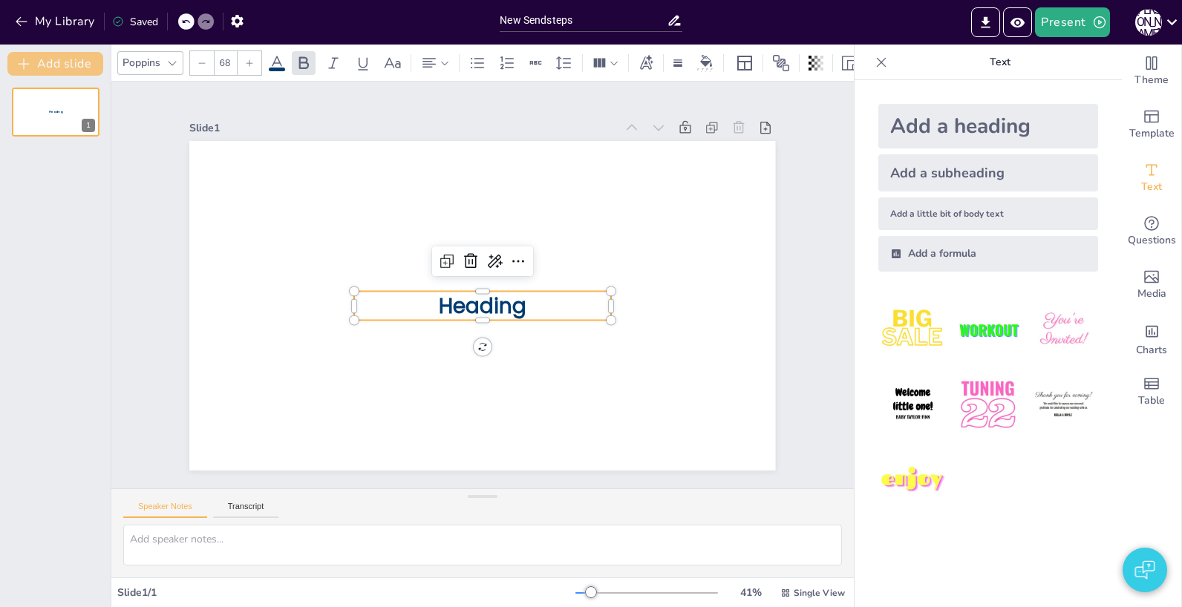
click at [59, 65] on button "Add slide" at bounding box center [55, 64] width 96 height 24
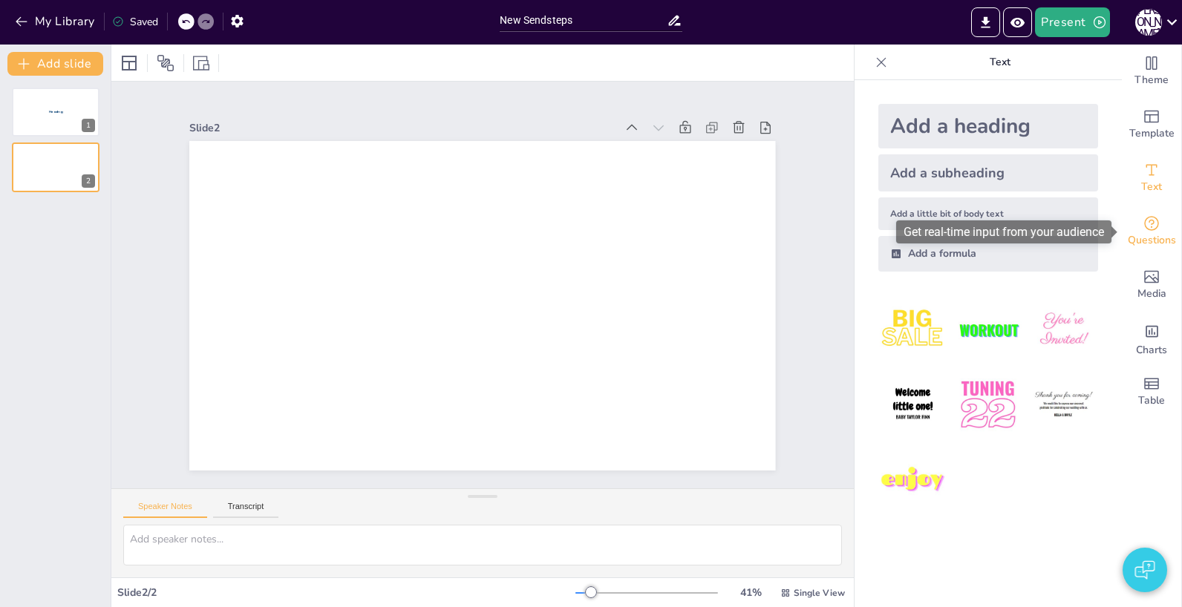
click at [1150, 235] on span "Questions" at bounding box center [1151, 240] width 48 height 16
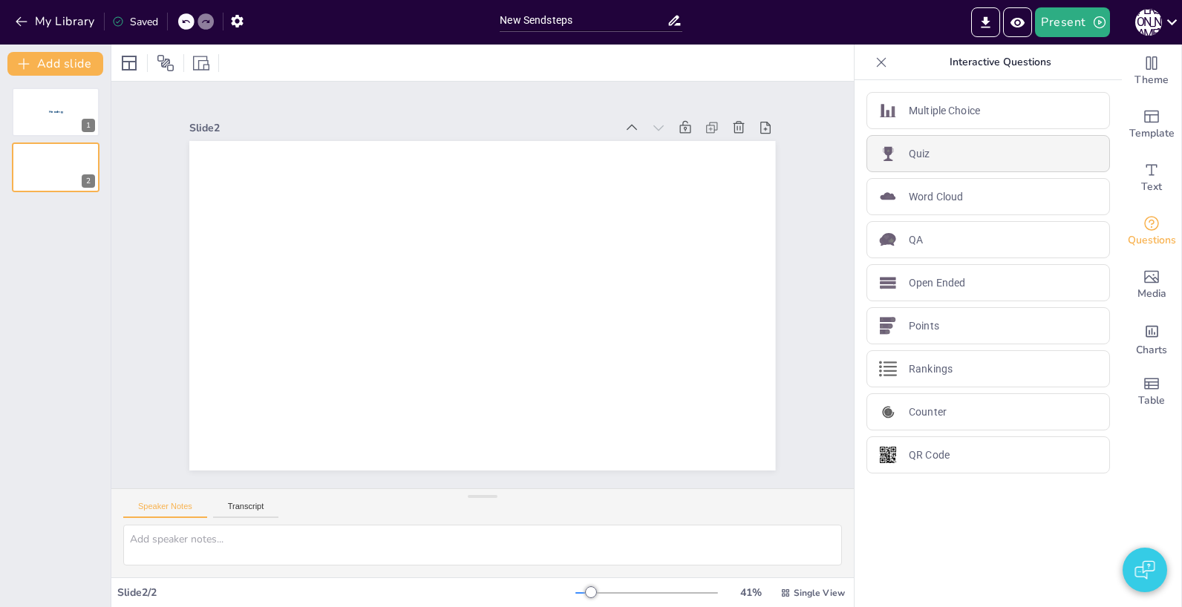
click at [922, 151] on p "Quiz" at bounding box center [919, 154] width 22 height 16
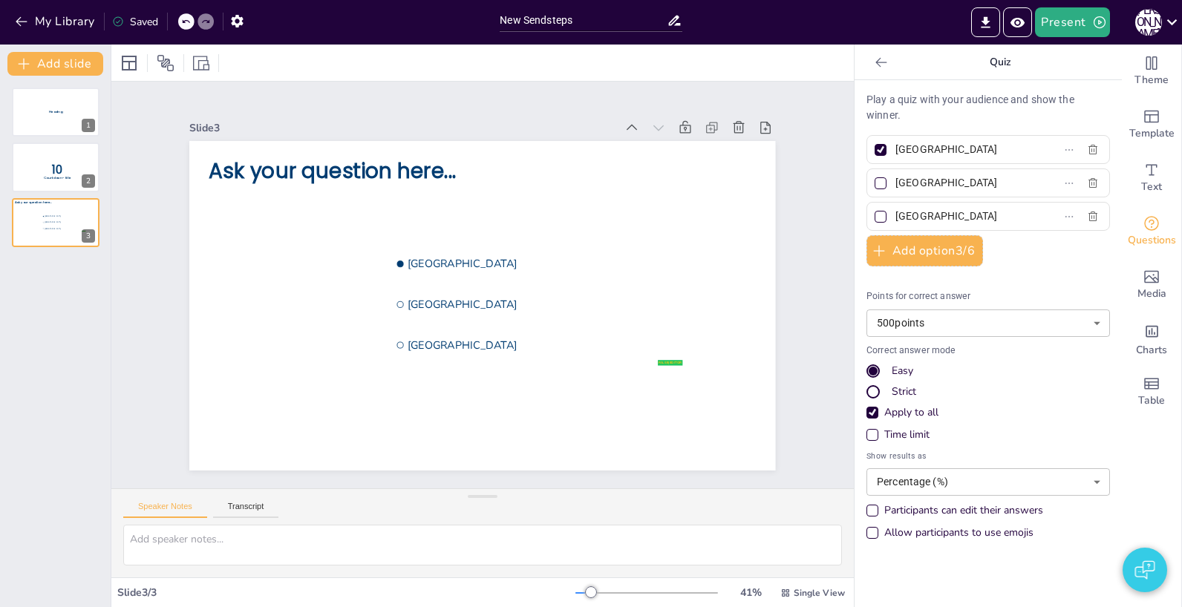
click at [59, 315] on div "Heading 1 10 Countdown - title 2 Ask your question here... false | editor [GEOG…" at bounding box center [55, 341] width 111 height 531
click at [49, 297] on div "Heading 1 10 Countdown - title 2 Ask your question here... false | editor [GEOG…" at bounding box center [55, 341] width 111 height 531
click at [888, 59] on div at bounding box center [881, 62] width 24 height 24
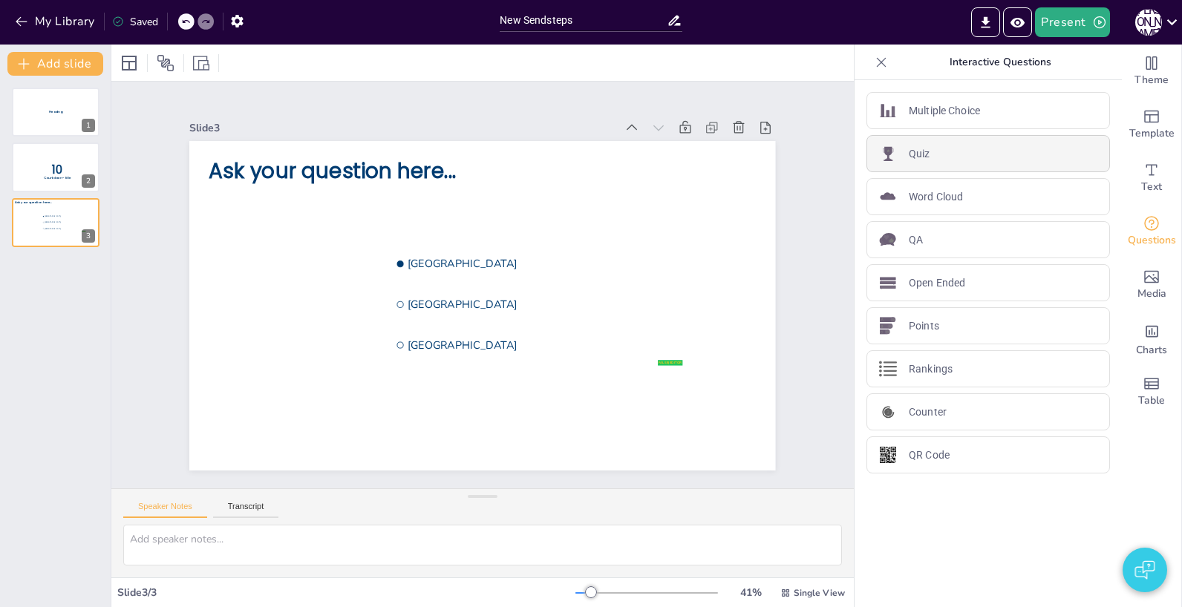
click at [916, 143] on div "Quiz" at bounding box center [987, 153] width 243 height 37
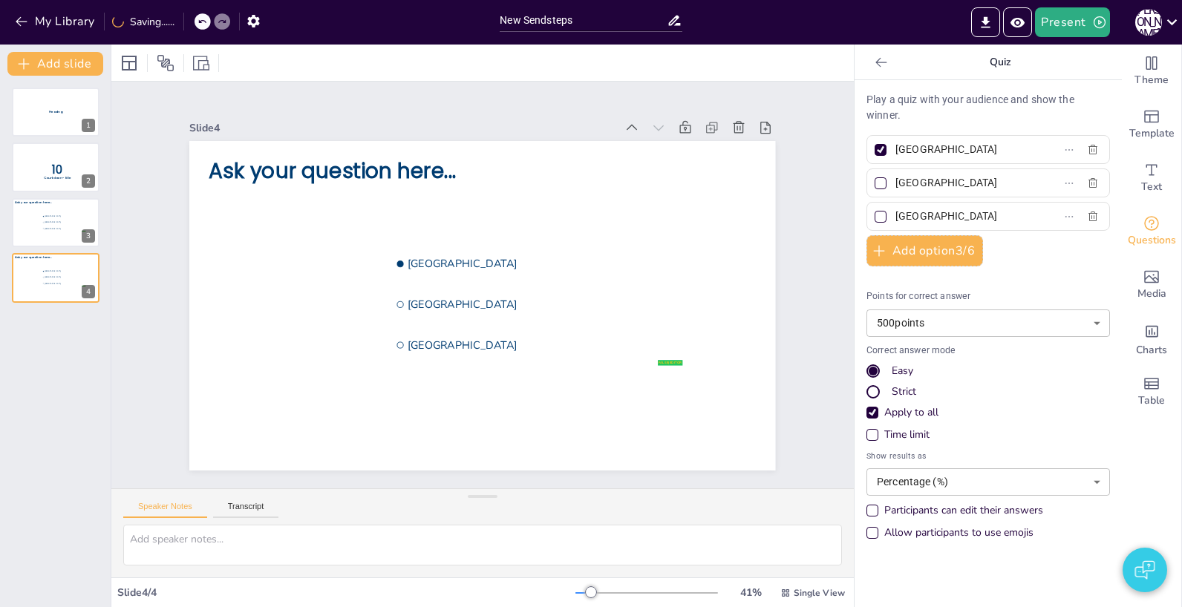
click at [974, 143] on input "[GEOGRAPHIC_DATA]" at bounding box center [964, 150] width 138 height 22
type input "Amsterdam2"
click at [968, 179] on input "[GEOGRAPHIC_DATA]" at bounding box center [964, 183] width 138 height 22
type input "[GEOGRAPHIC_DATA]"
click at [982, 211] on input "[GEOGRAPHIC_DATA]" at bounding box center [964, 217] width 138 height 22
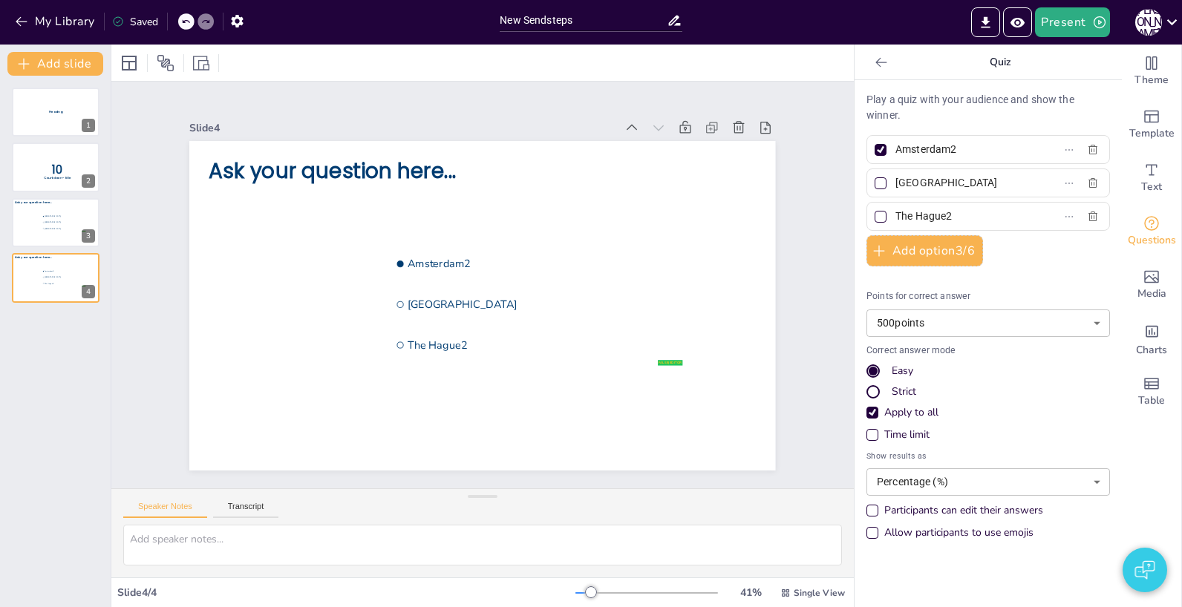
type input "The Hague2"
click at [69, 356] on div "Heading 1 10 Countdown - title 2 Ask your question here... false | editor Amste…" at bounding box center [55, 341] width 111 height 531
click at [1024, 22] on icon "Preview Presentation" at bounding box center [1017, 22] width 14 height 10
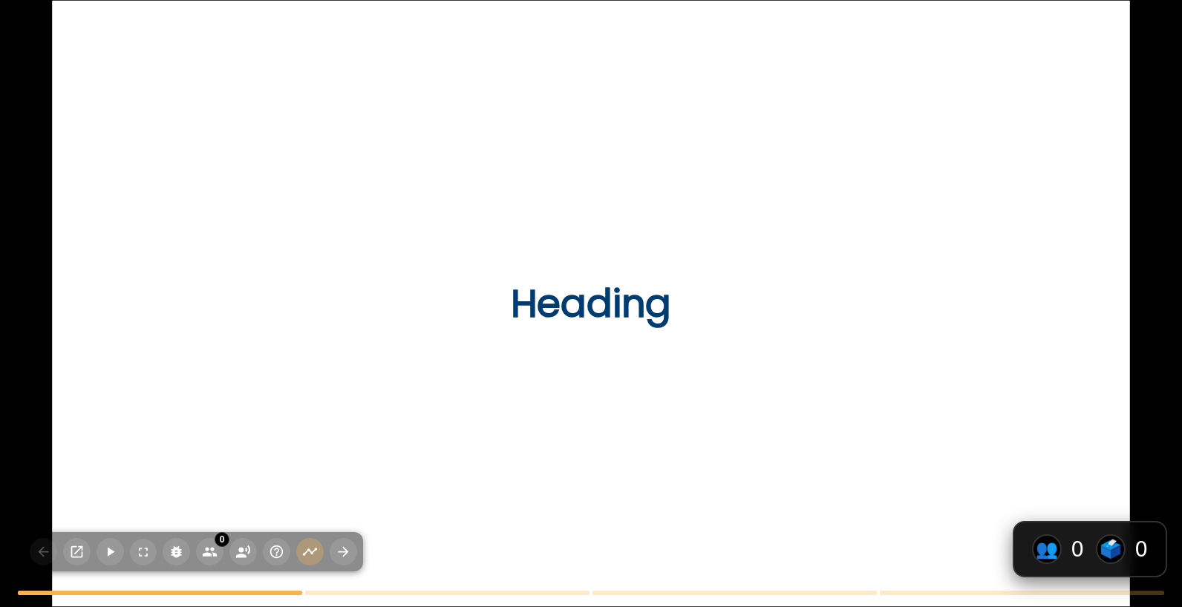
click at [816, 240] on div at bounding box center [590, 304] width 1077 height 606
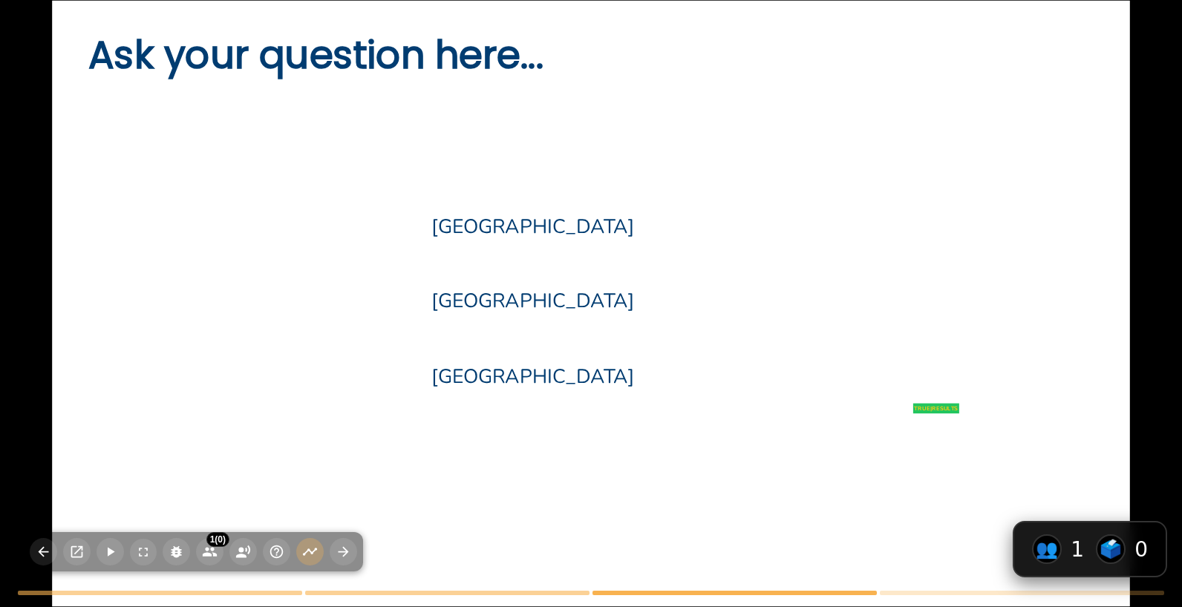
type input "Amsterdam2"
type input "Rotterdam2"
type input "The Hague2"
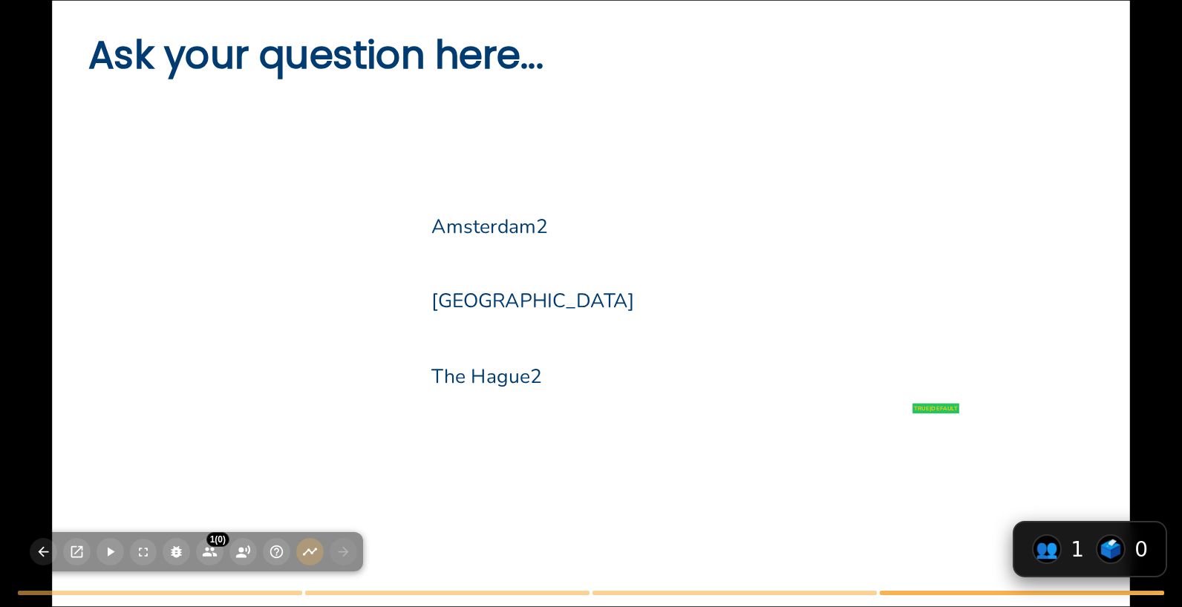
click at [737, 293] on span "Rotterdam2" at bounding box center [691, 301] width 520 height 27
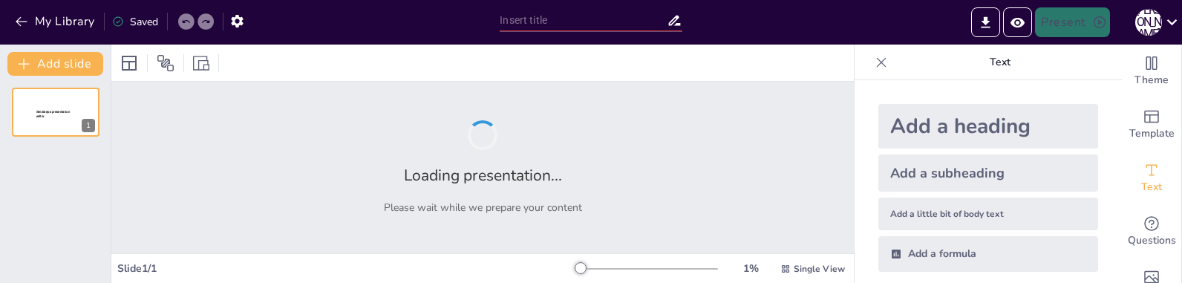
type input "New Sendsteps"
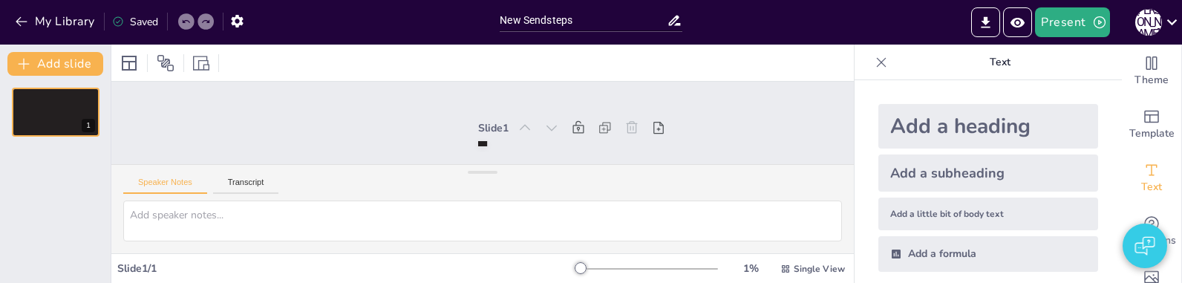
click at [8, 20] on div "My Library Saved" at bounding box center [125, 20] width 251 height 27
click at [32, 19] on button "My Library" at bounding box center [56, 22] width 90 height 24
